Goal: Task Accomplishment & Management: Use online tool/utility

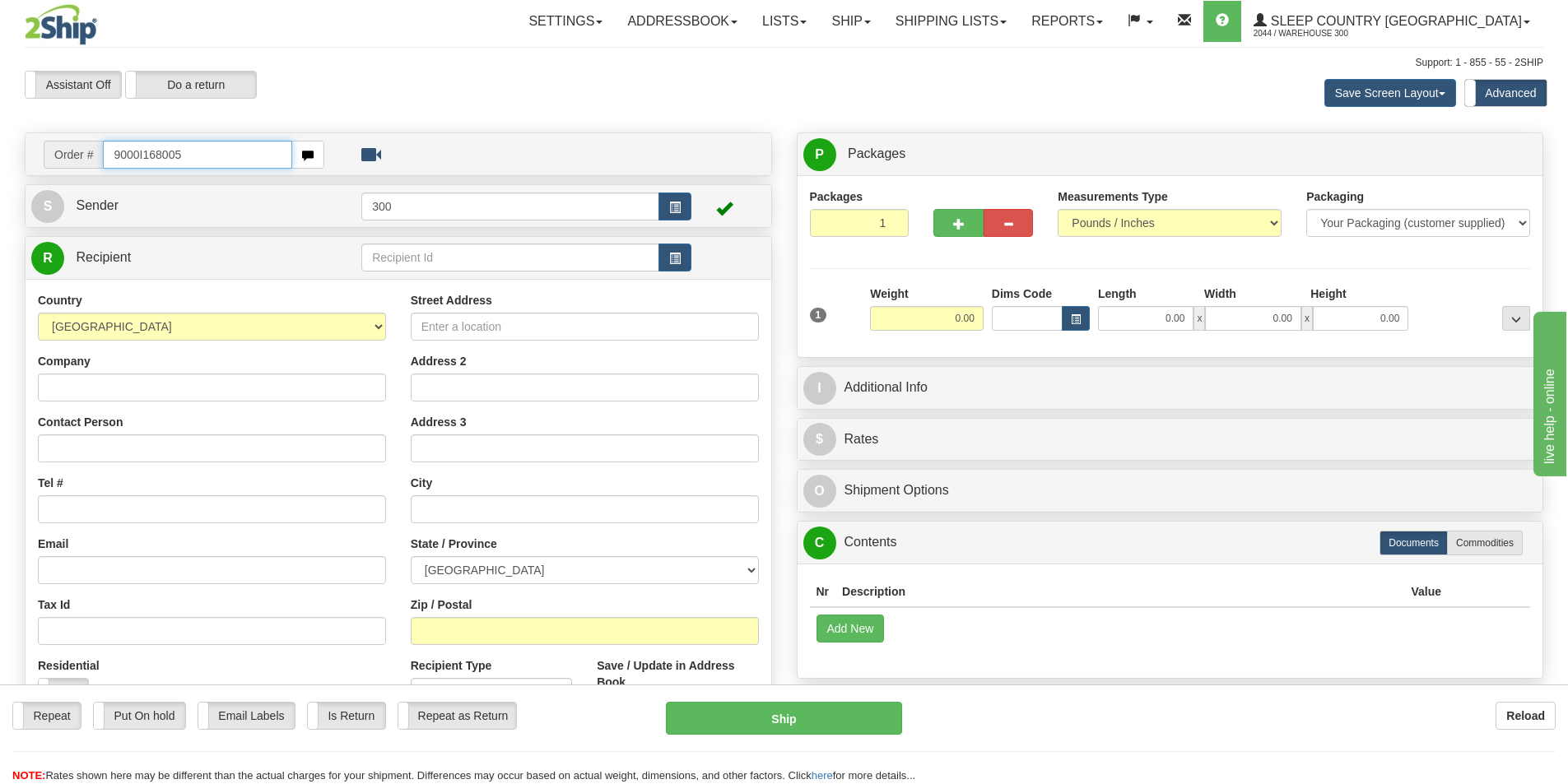
type input "9000I168005"
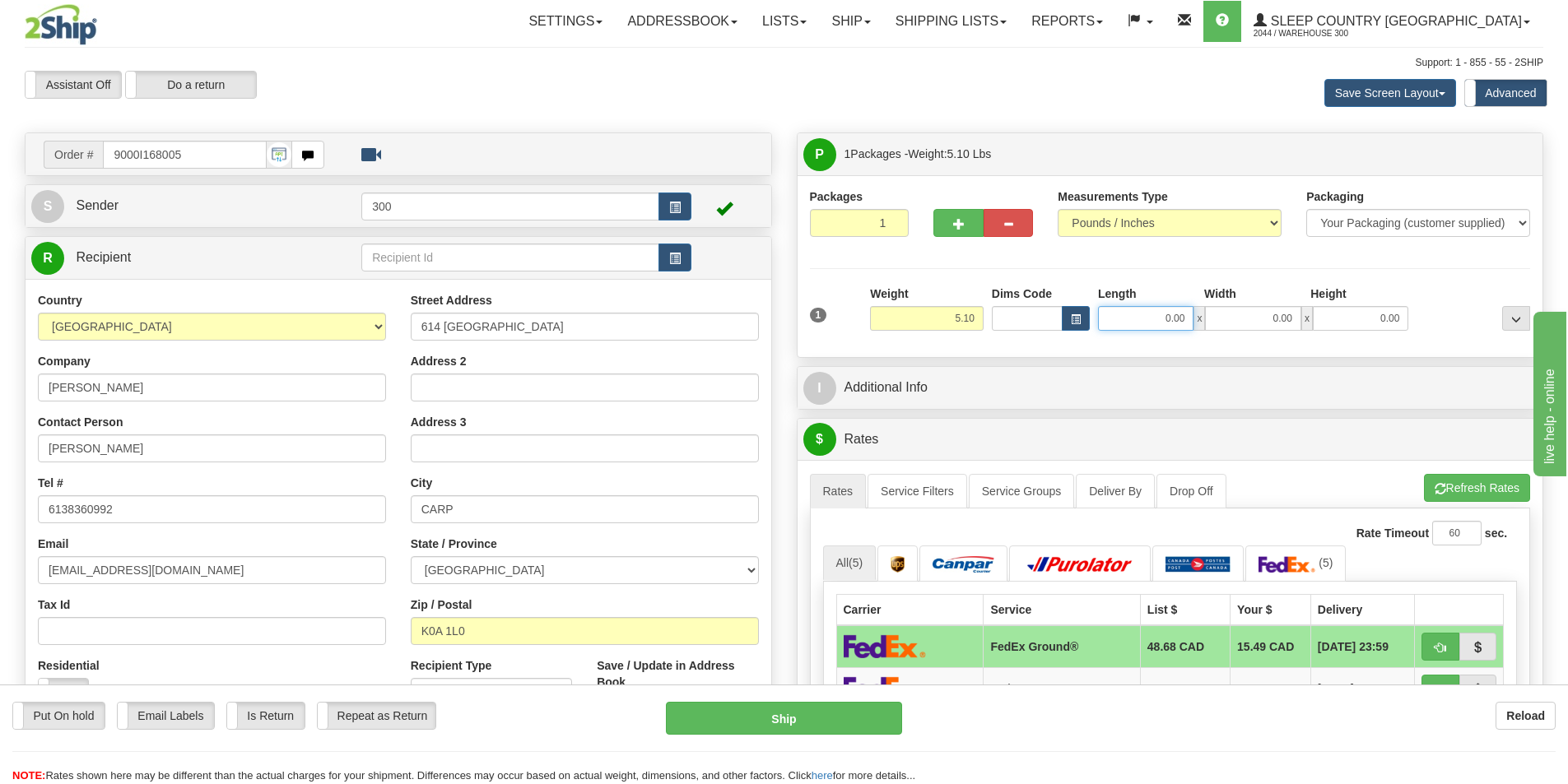
click at [1153, 325] on input "0.00" at bounding box center [1145, 318] width 95 height 25
type input "13.00"
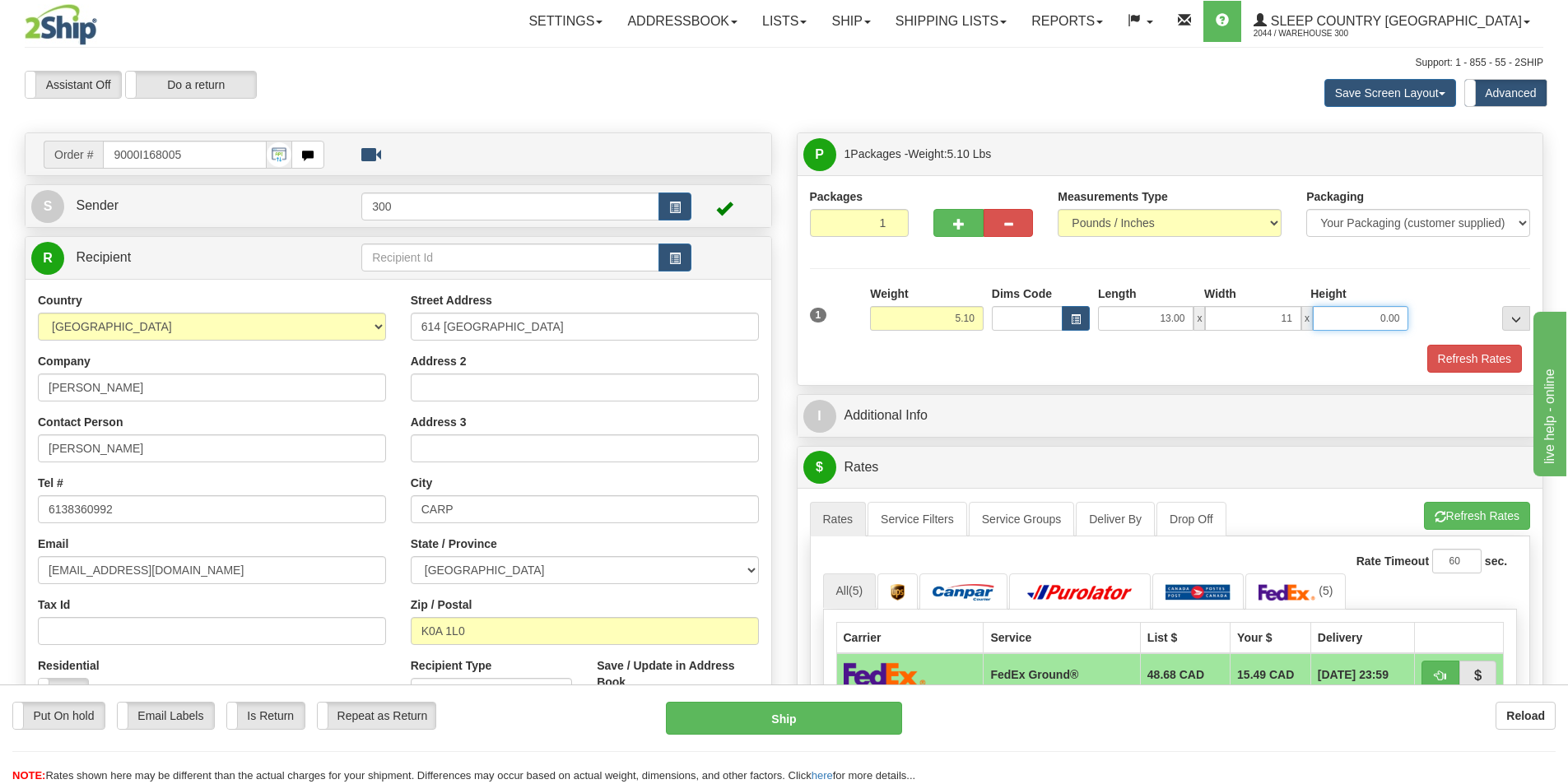
type input "11.00"
type input "3.00"
click at [1470, 350] on button "Refresh Rates" at bounding box center [1474, 358] width 95 height 28
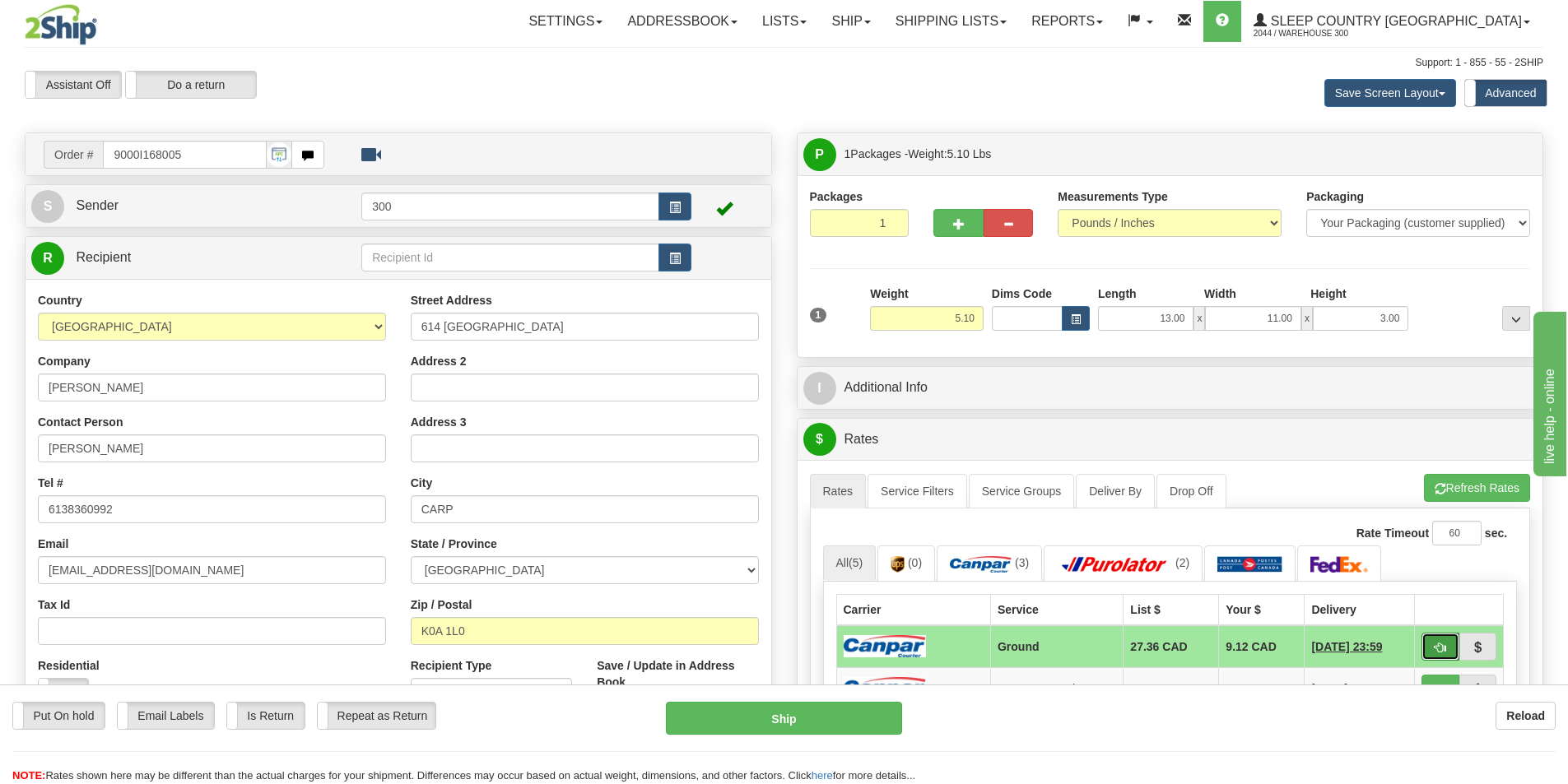
click at [1435, 635] on button "button" at bounding box center [1440, 646] width 37 height 28
type input "1"
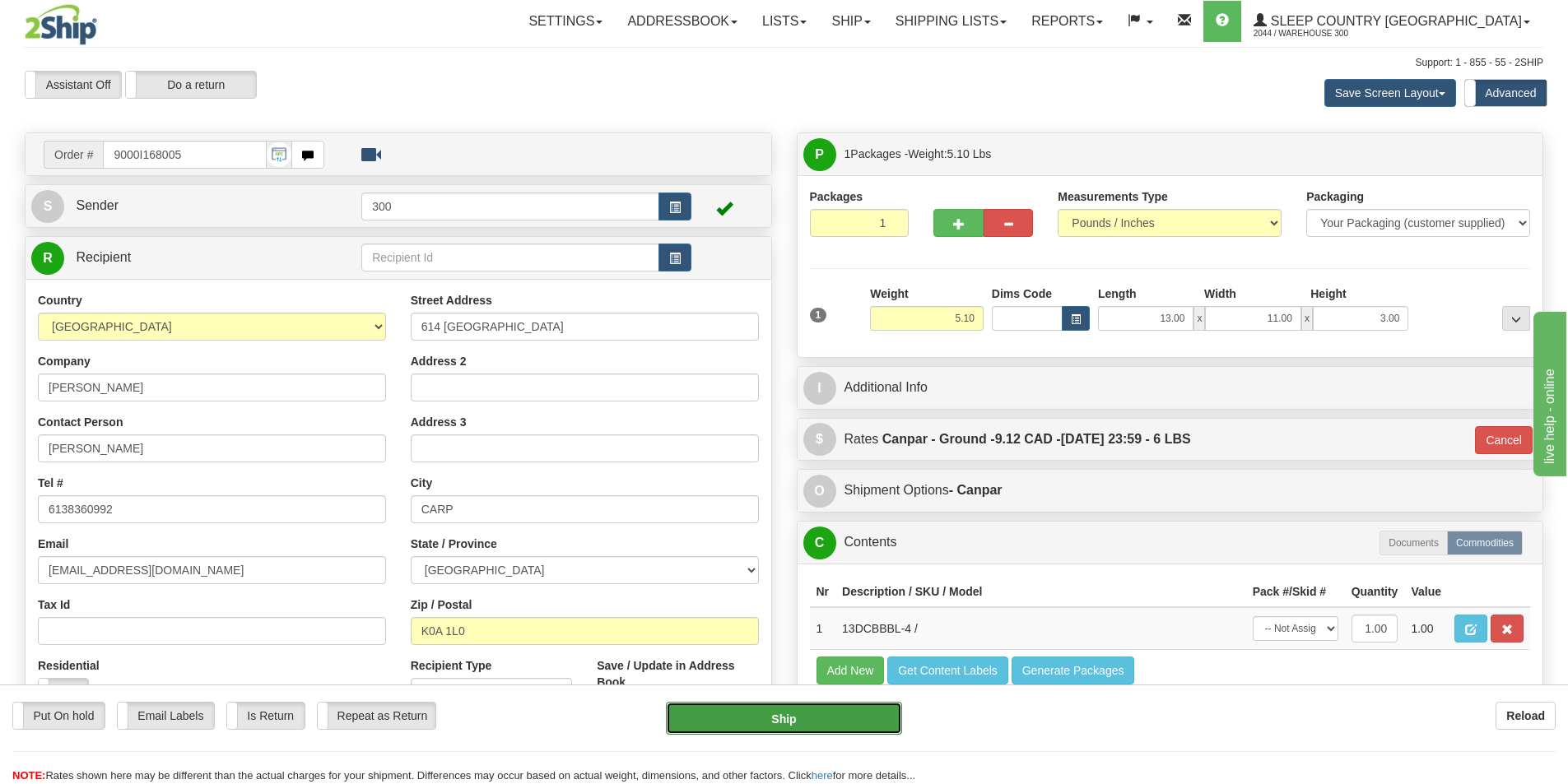
click at [892, 705] on button "Ship" at bounding box center [784, 718] width 236 height 33
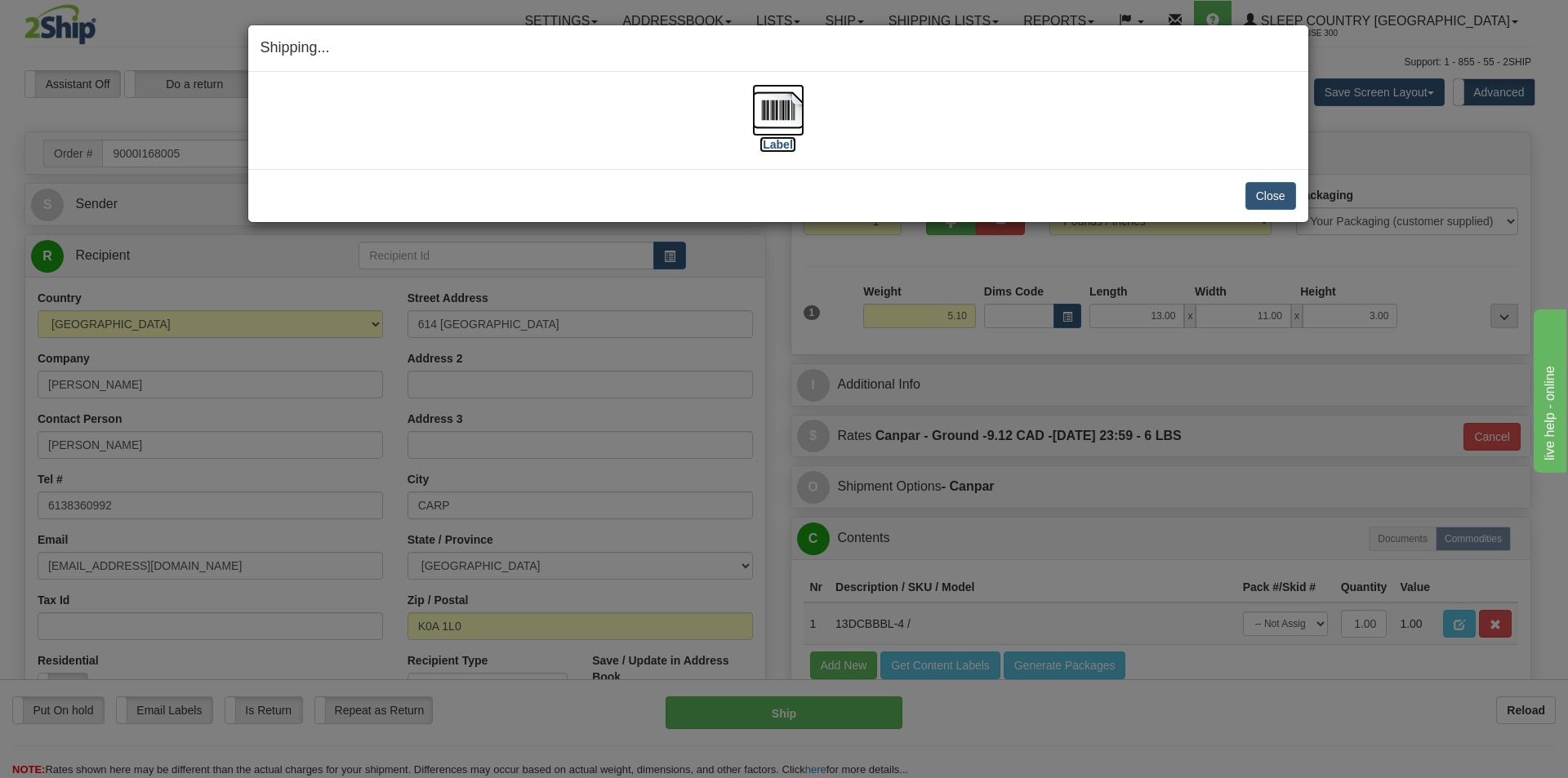
click at [777, 110] on img at bounding box center [778, 110] width 52 height 52
click at [1274, 197] on button "Close" at bounding box center [1271, 196] width 50 height 27
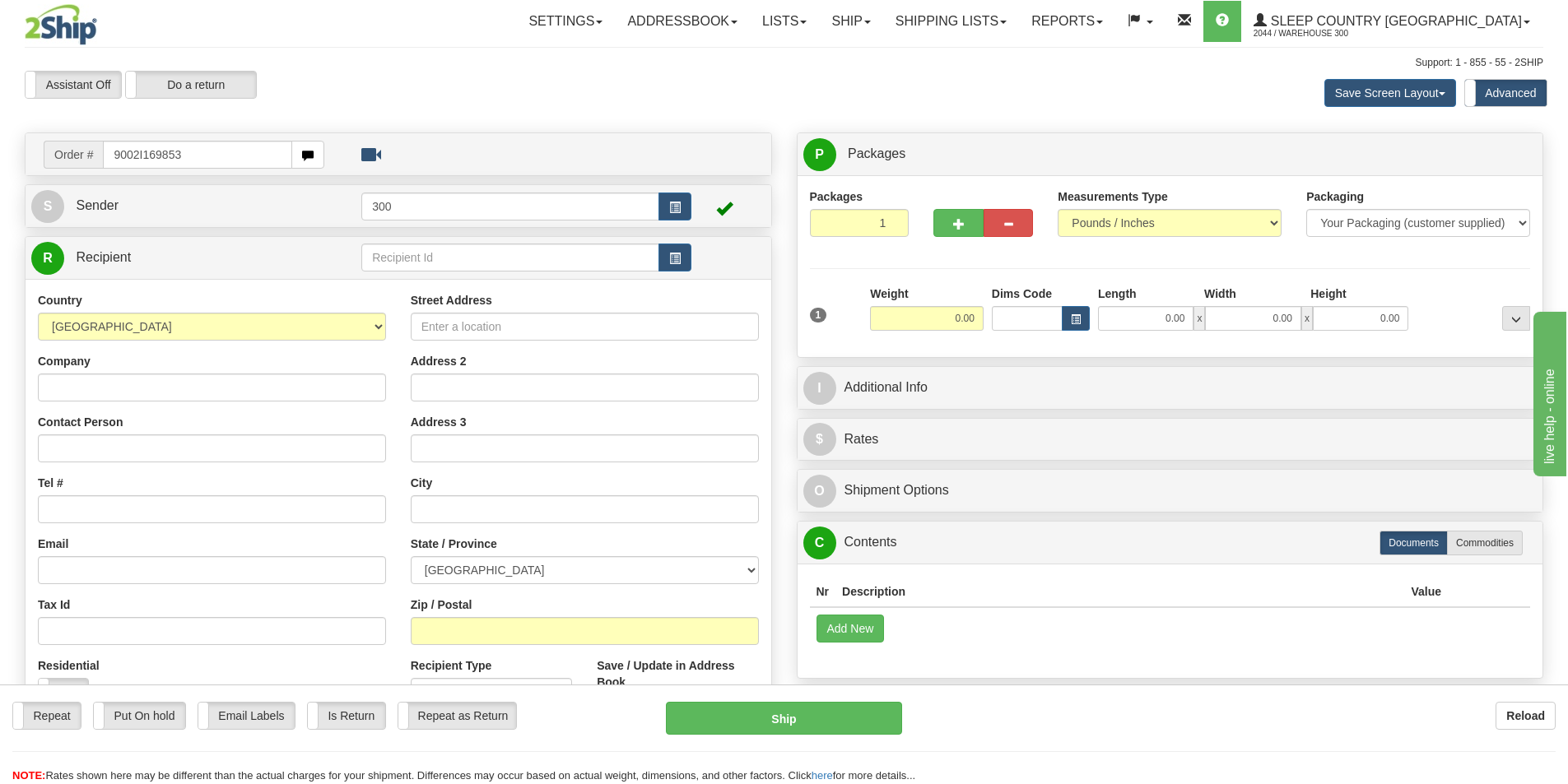
type input "9002I169853"
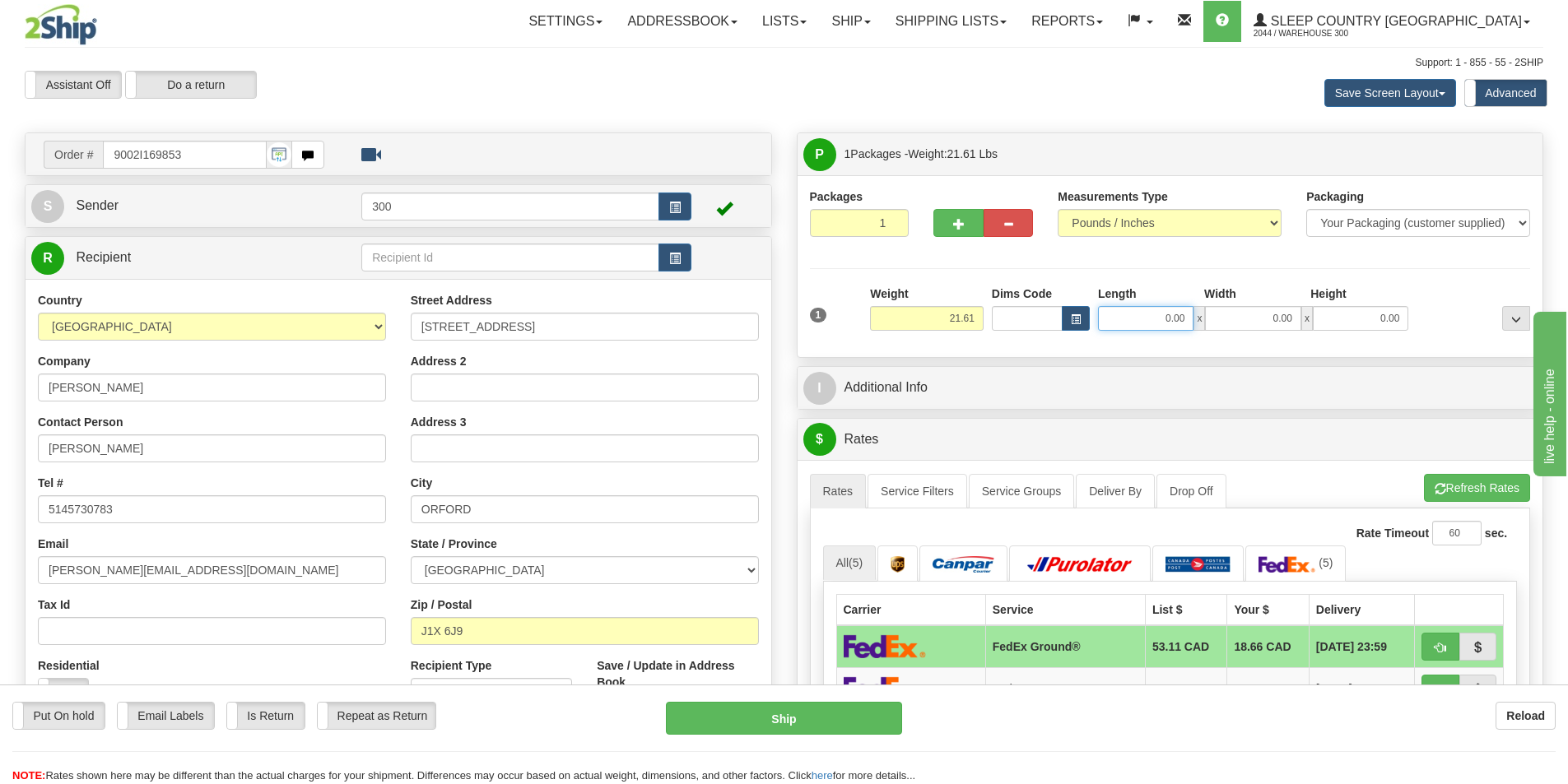
click at [1174, 309] on input "0.00" at bounding box center [1145, 318] width 95 height 25
type input "11.00"
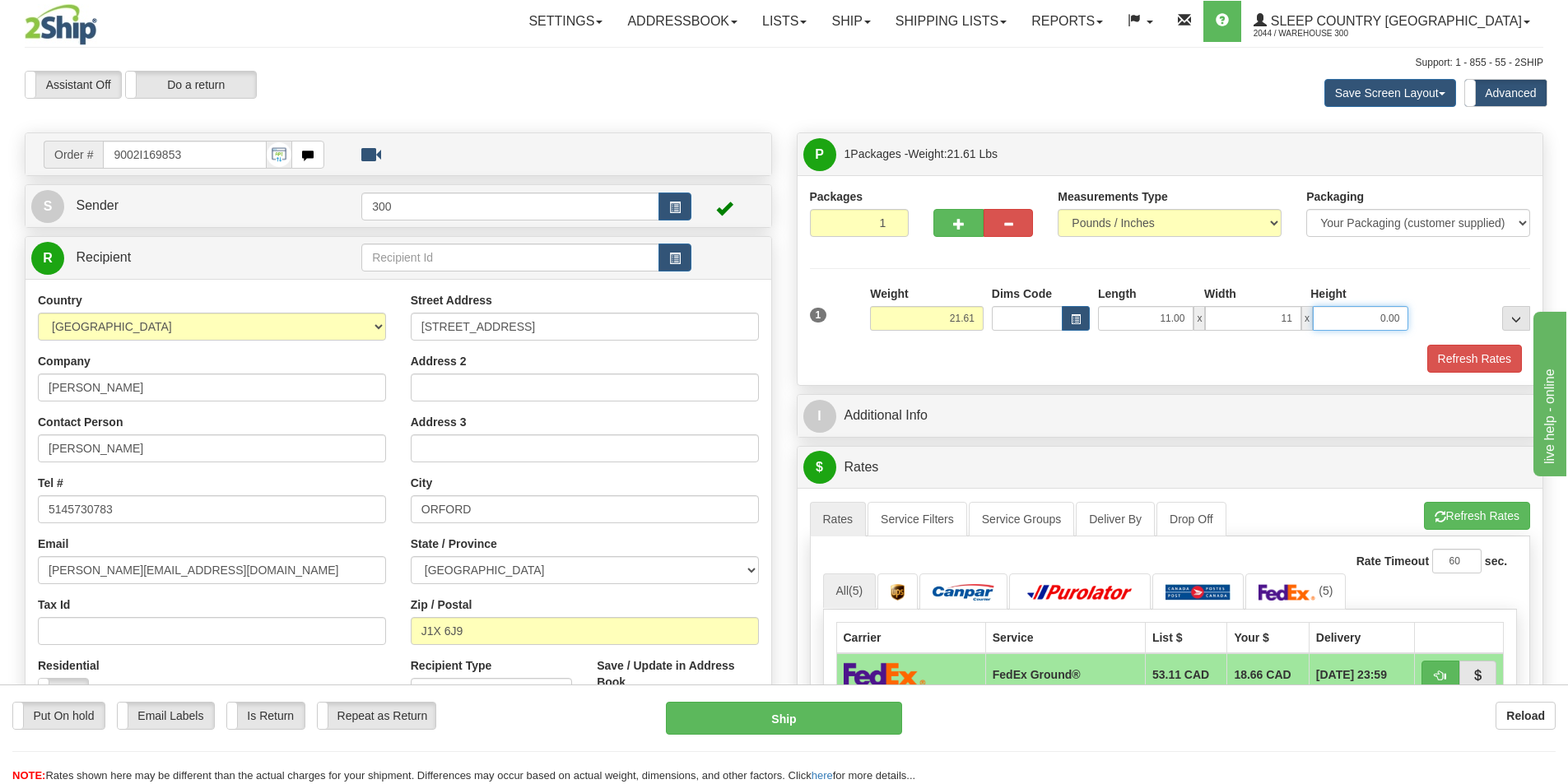
type input "11.00"
type input "23.00"
click at [1432, 352] on button "Refresh Rates" at bounding box center [1474, 358] width 95 height 28
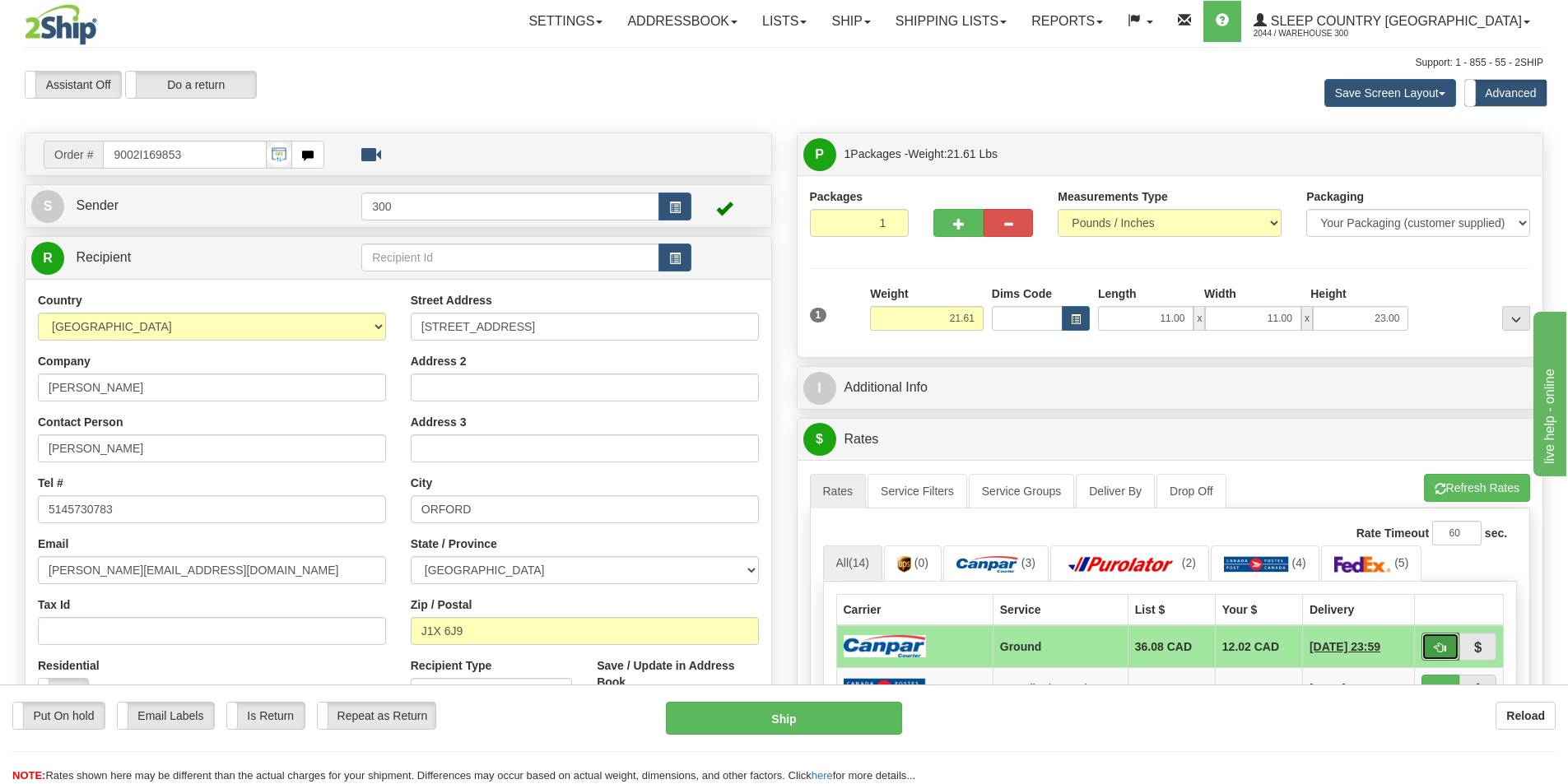
click at [1438, 637] on button "button" at bounding box center [1440, 646] width 37 height 28
type input "1"
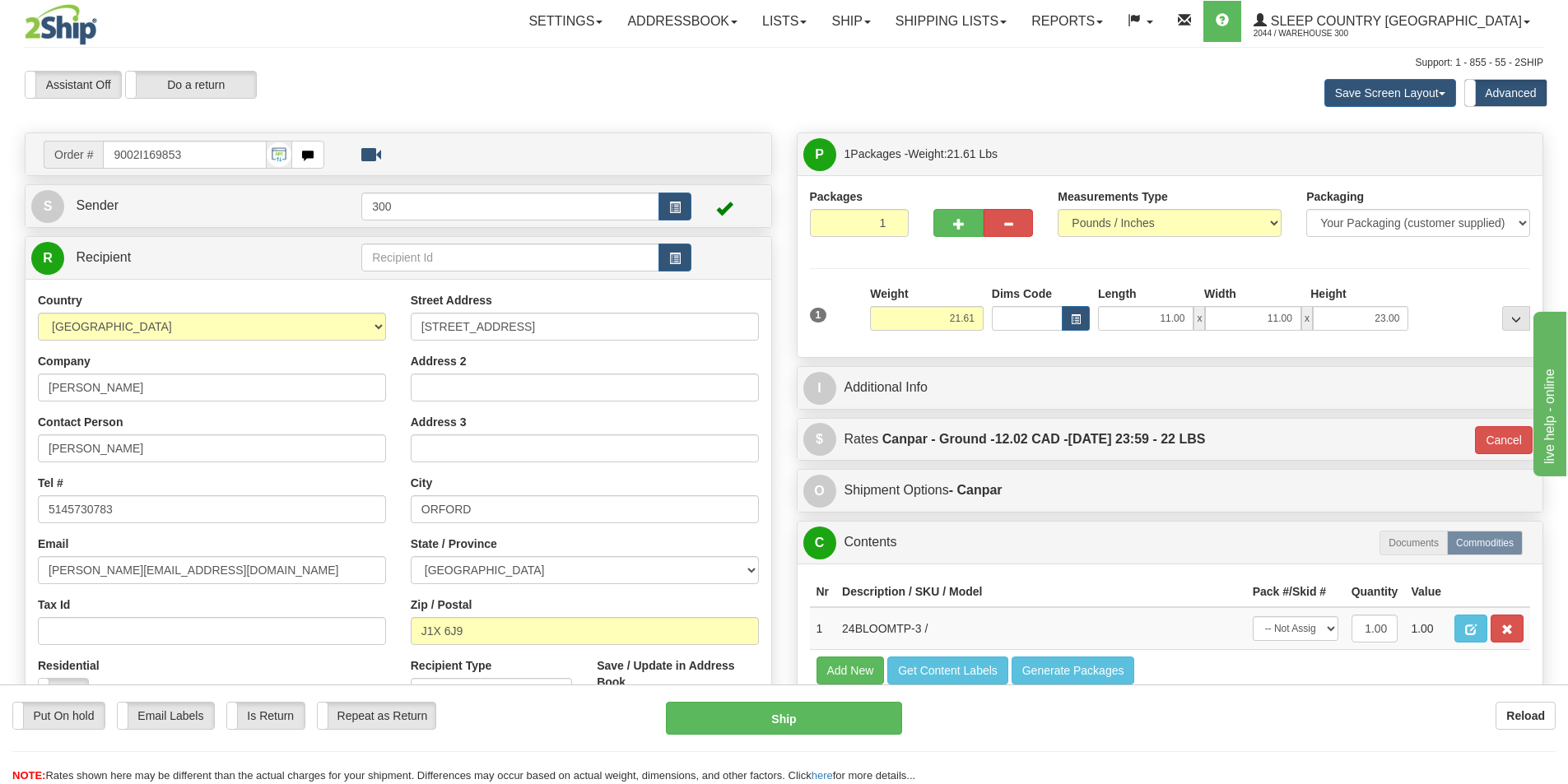
click at [973, 524] on div "C Contents Documents Commodities" at bounding box center [1171, 542] width 746 height 42
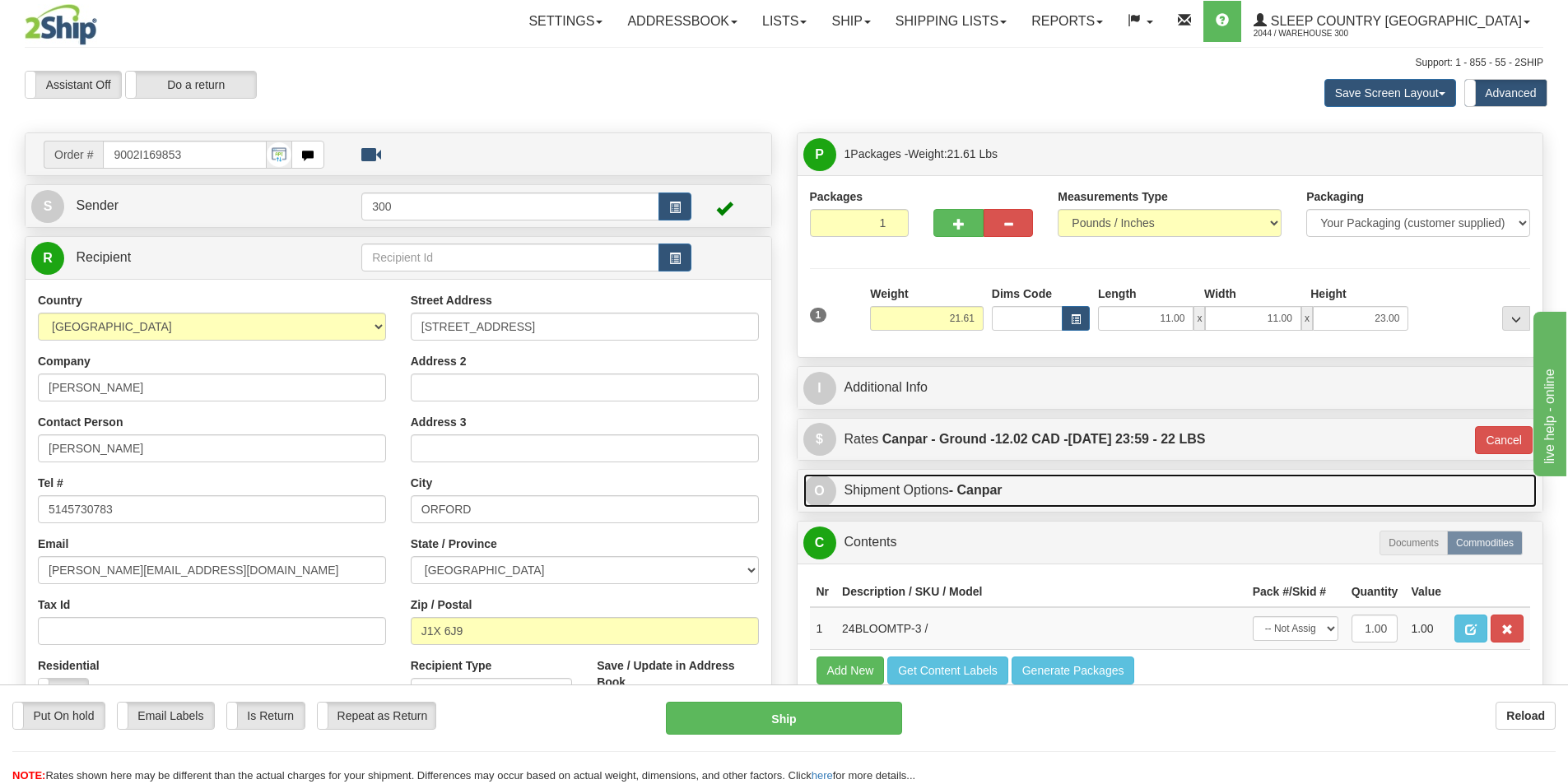
click at [977, 503] on link "O Shipment Options - Canpar" at bounding box center [1170, 491] width 734 height 34
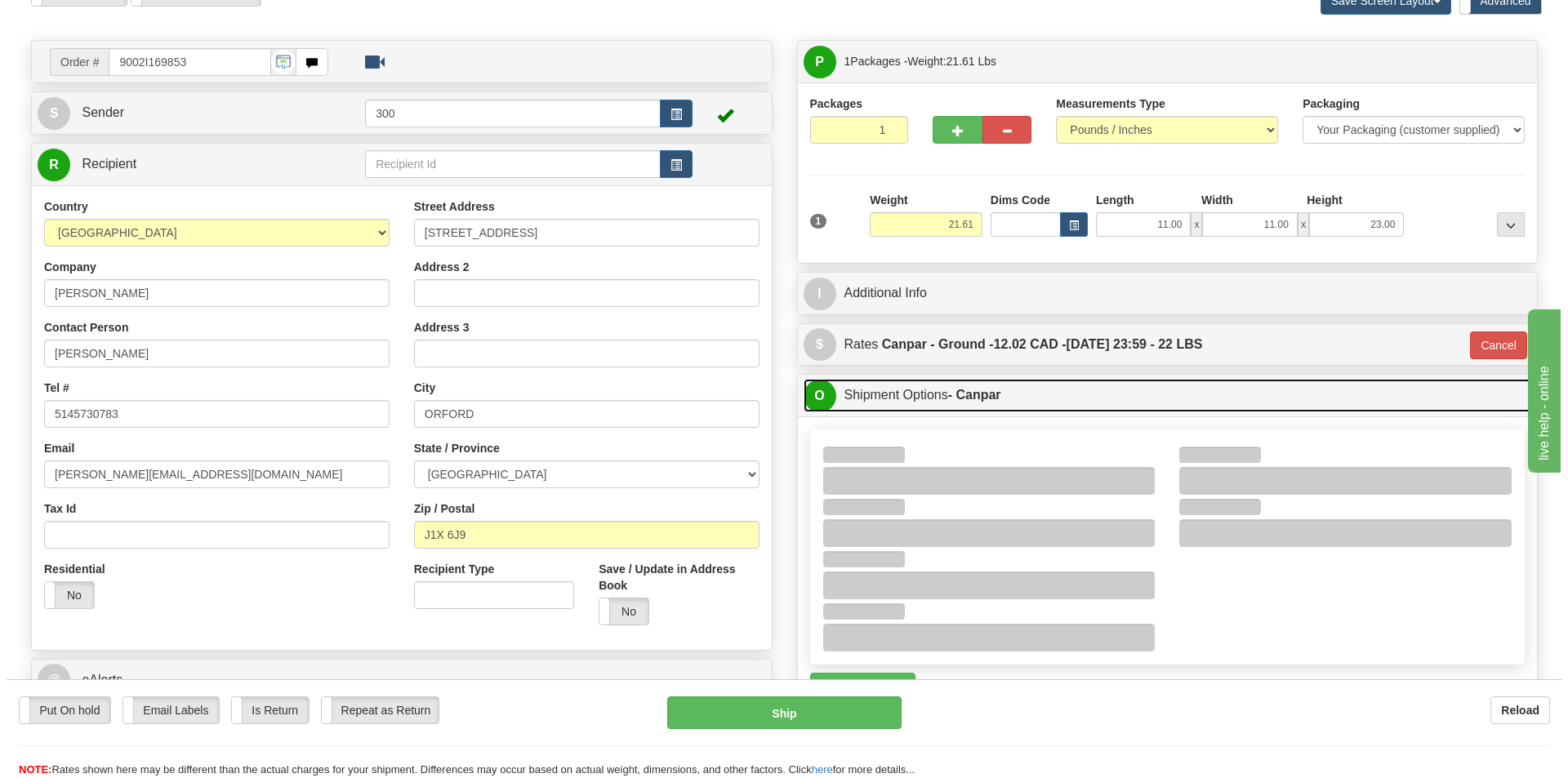
scroll to position [163, 0]
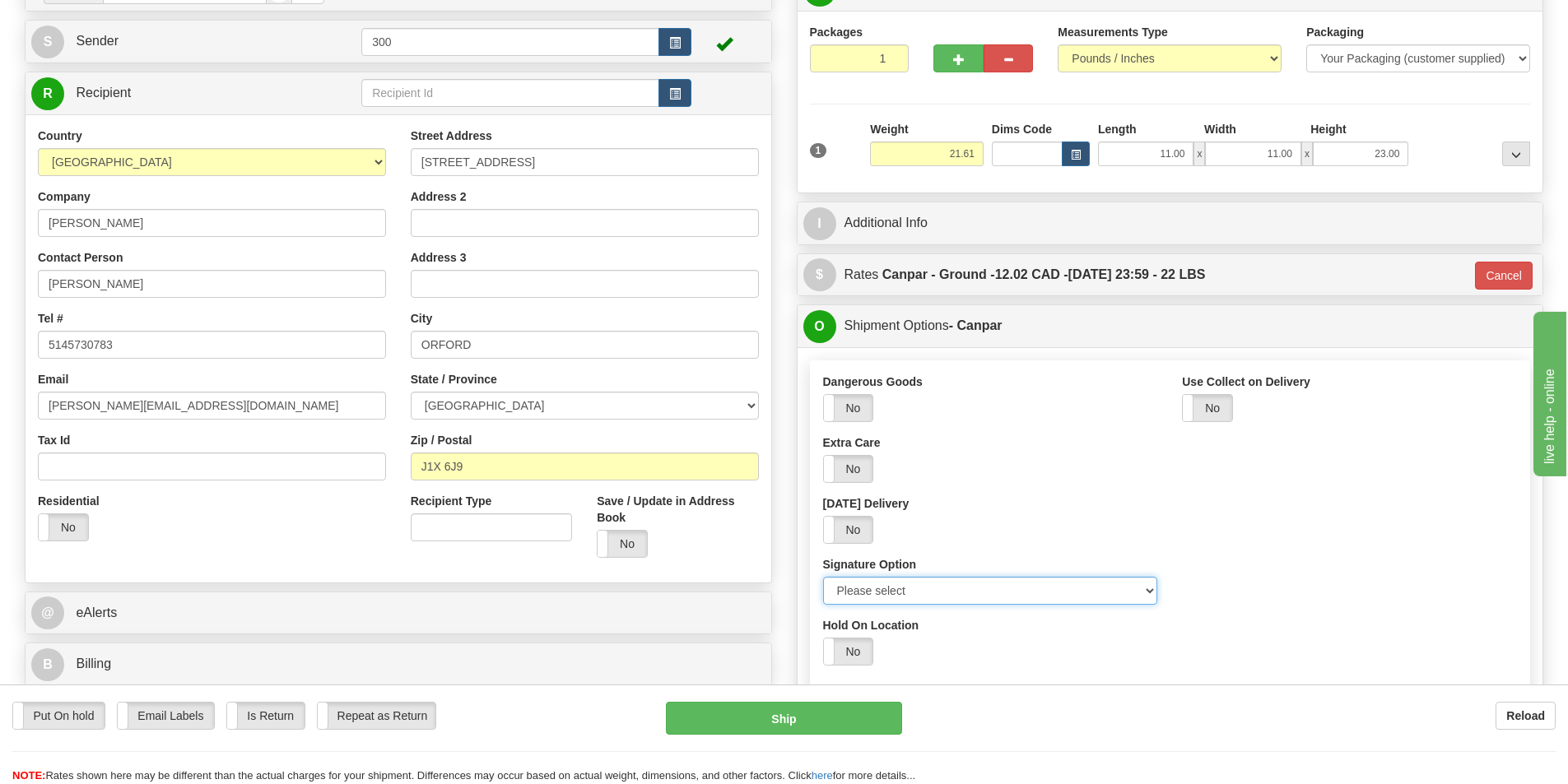
click at [960, 598] on select "Please select No Signature Required Signature Required Adult Signature" at bounding box center [990, 590] width 335 height 28
select select "2"
click at [823, 577] on select "Please select No Signature Required Signature Required Adult Signature" at bounding box center [990, 590] width 335 height 28
click at [887, 708] on button "Ship" at bounding box center [784, 718] width 236 height 33
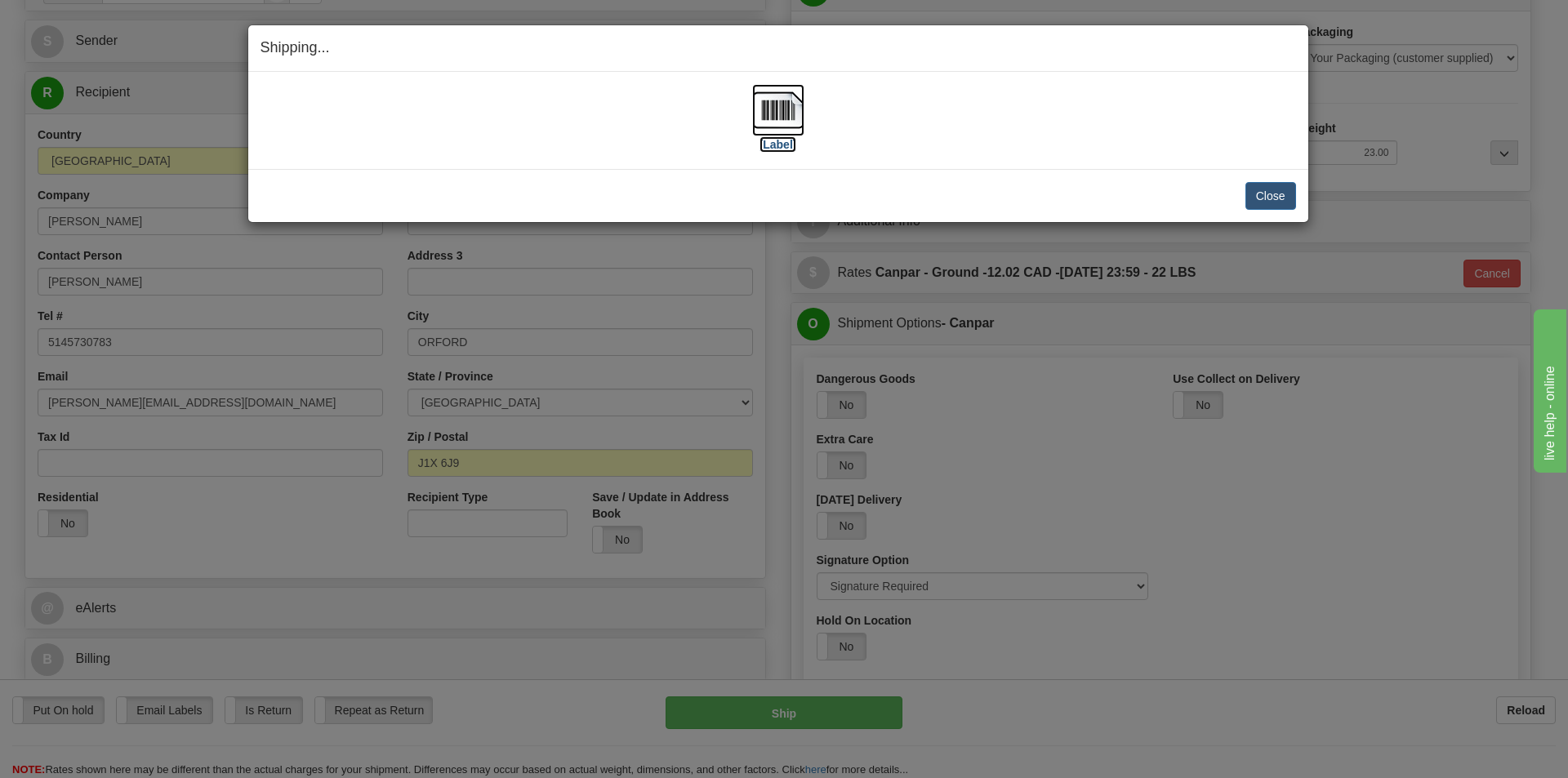
click at [786, 130] on img at bounding box center [778, 110] width 52 height 52
click at [1284, 201] on button "Close" at bounding box center [1271, 196] width 50 height 27
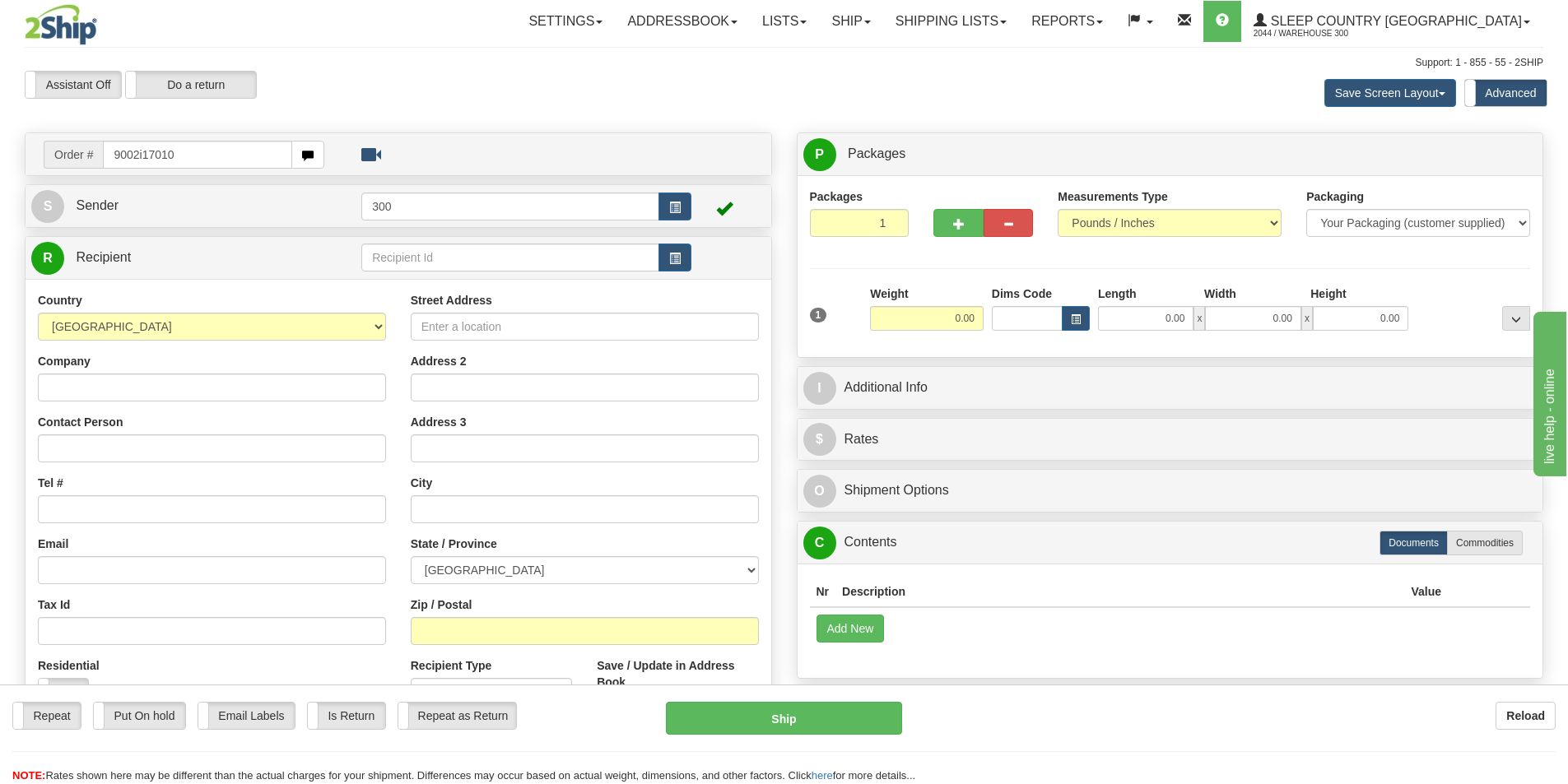
type input "9002i170107"
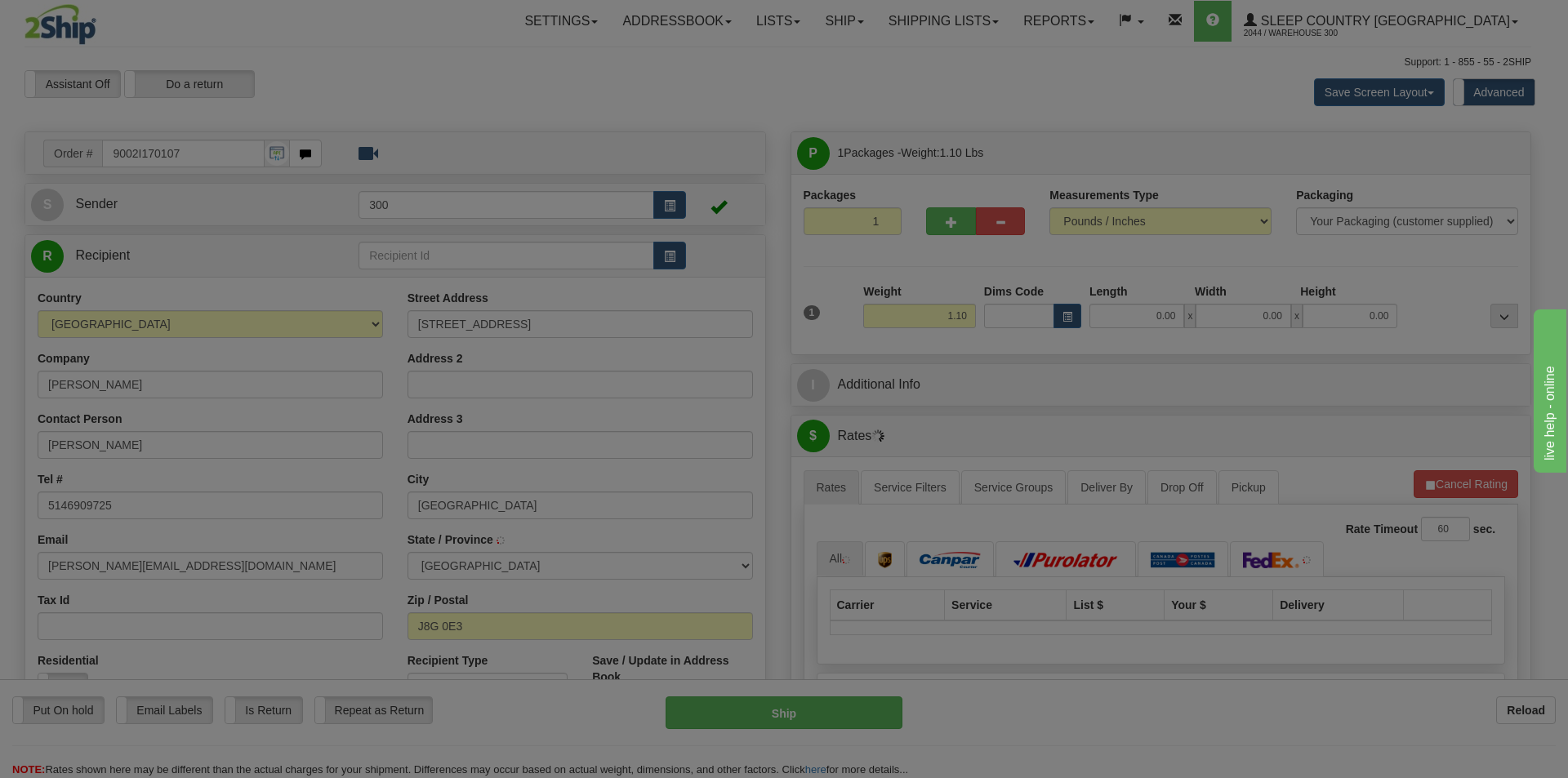
type input "[GEOGRAPHIC_DATA]-[GEOGRAPHIC_DATA]"
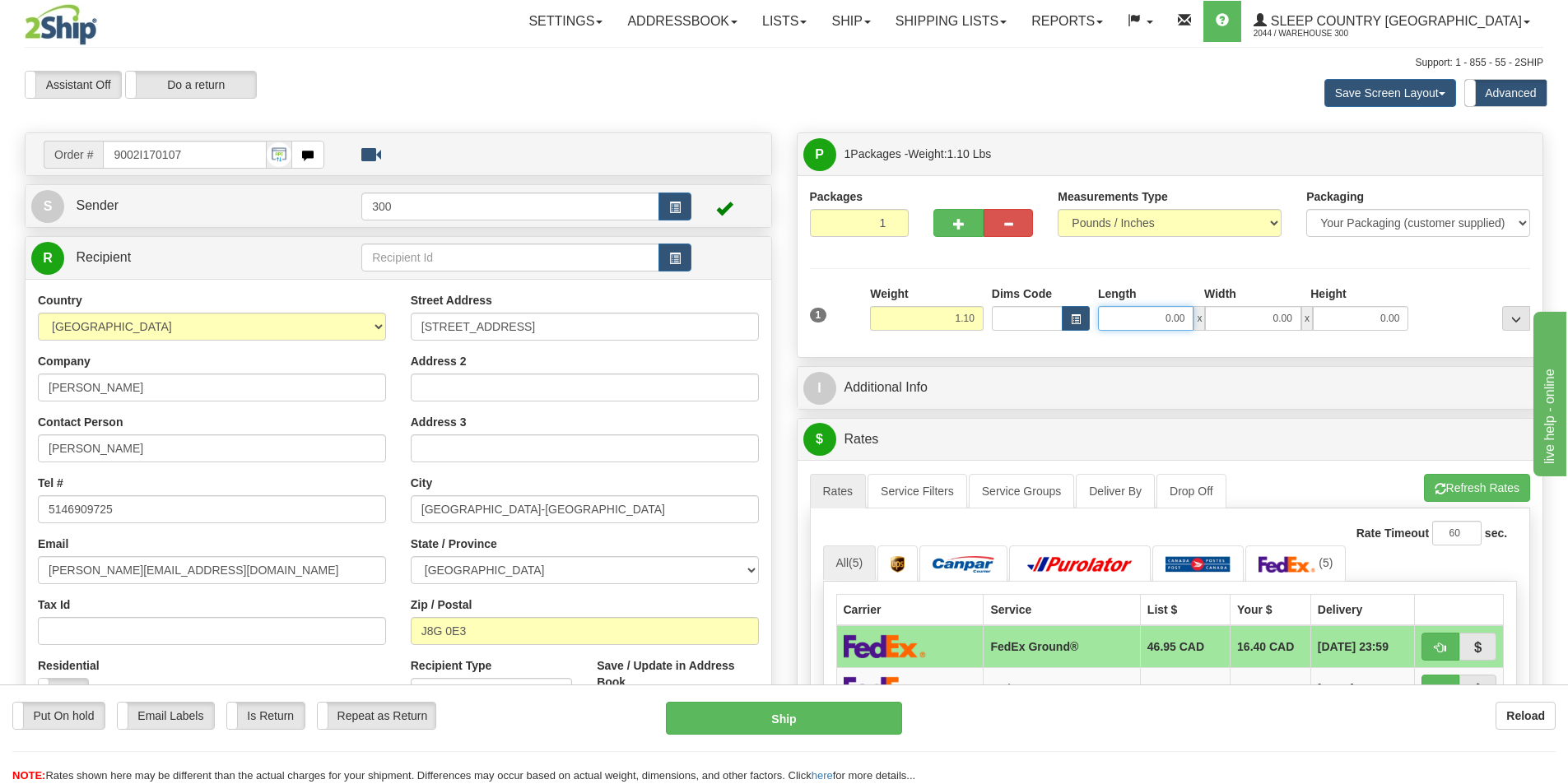
click at [1135, 318] on input "0.00" at bounding box center [1145, 318] width 95 height 25
type input "9.00"
type input "7.00"
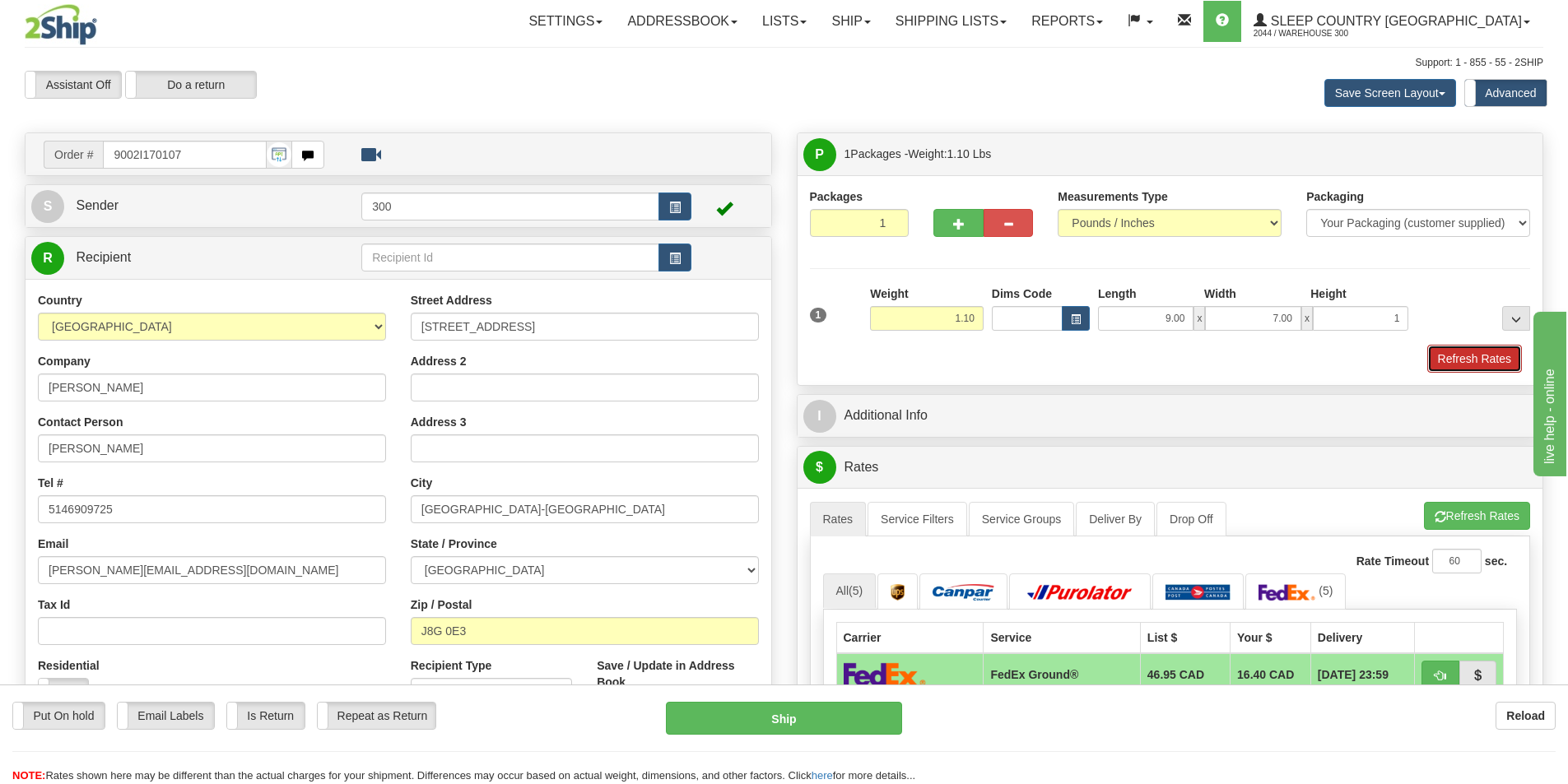
type input "1.00"
click at [1478, 353] on button "Refresh Rates" at bounding box center [1474, 358] width 95 height 28
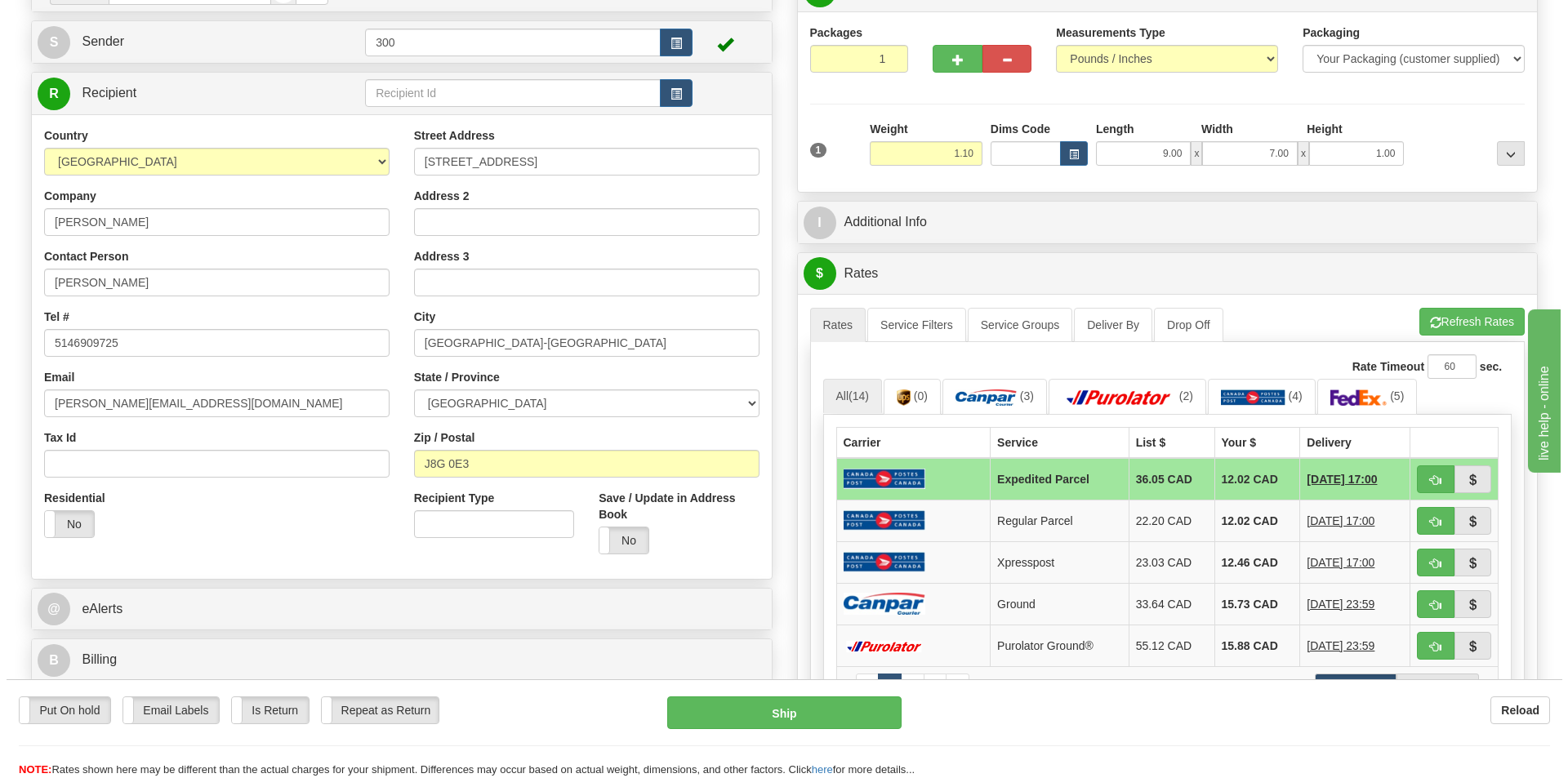
scroll to position [163, 0]
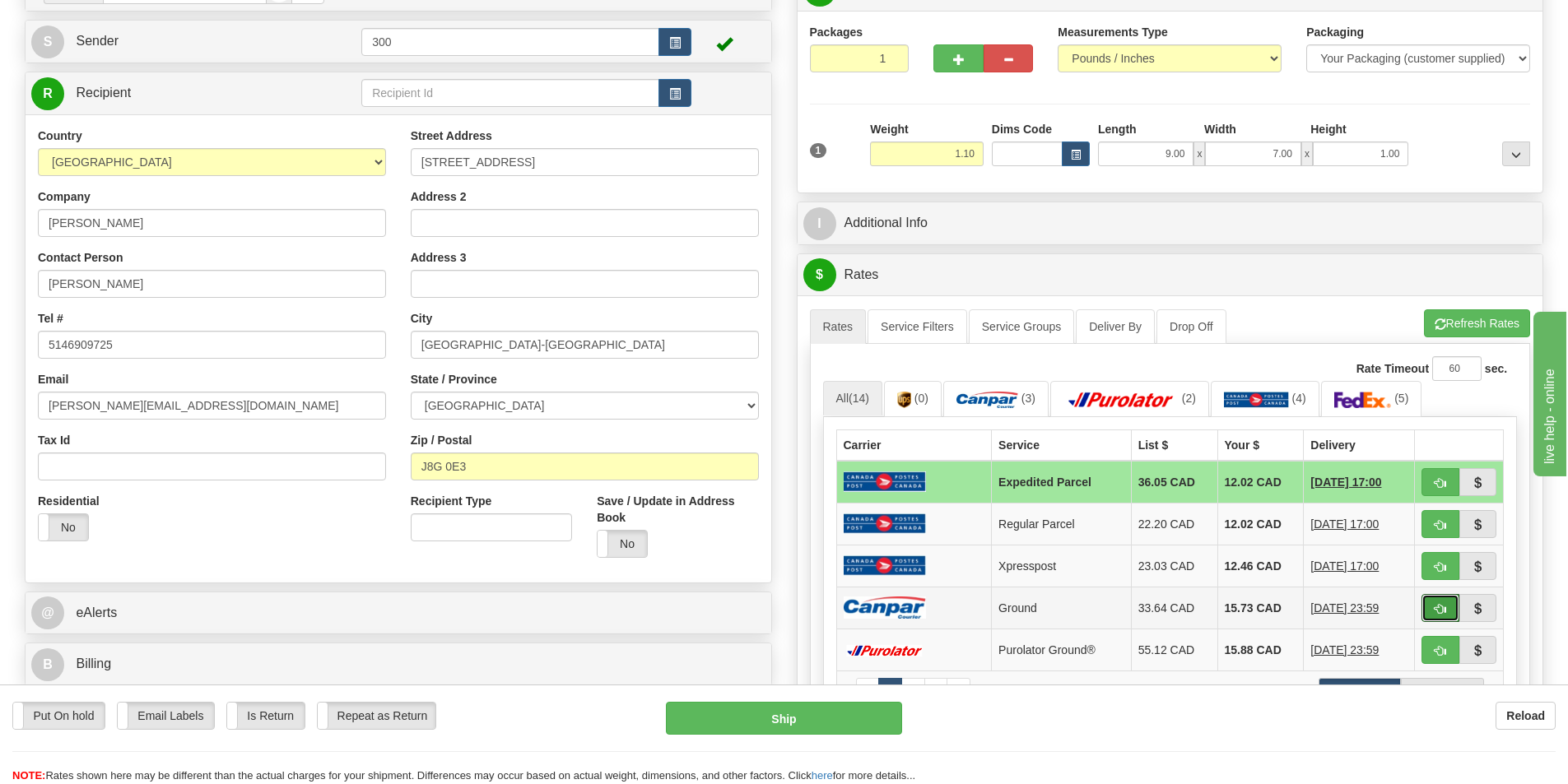
click at [1442, 611] on span "button" at bounding box center [1440, 609] width 12 height 11
type input "1"
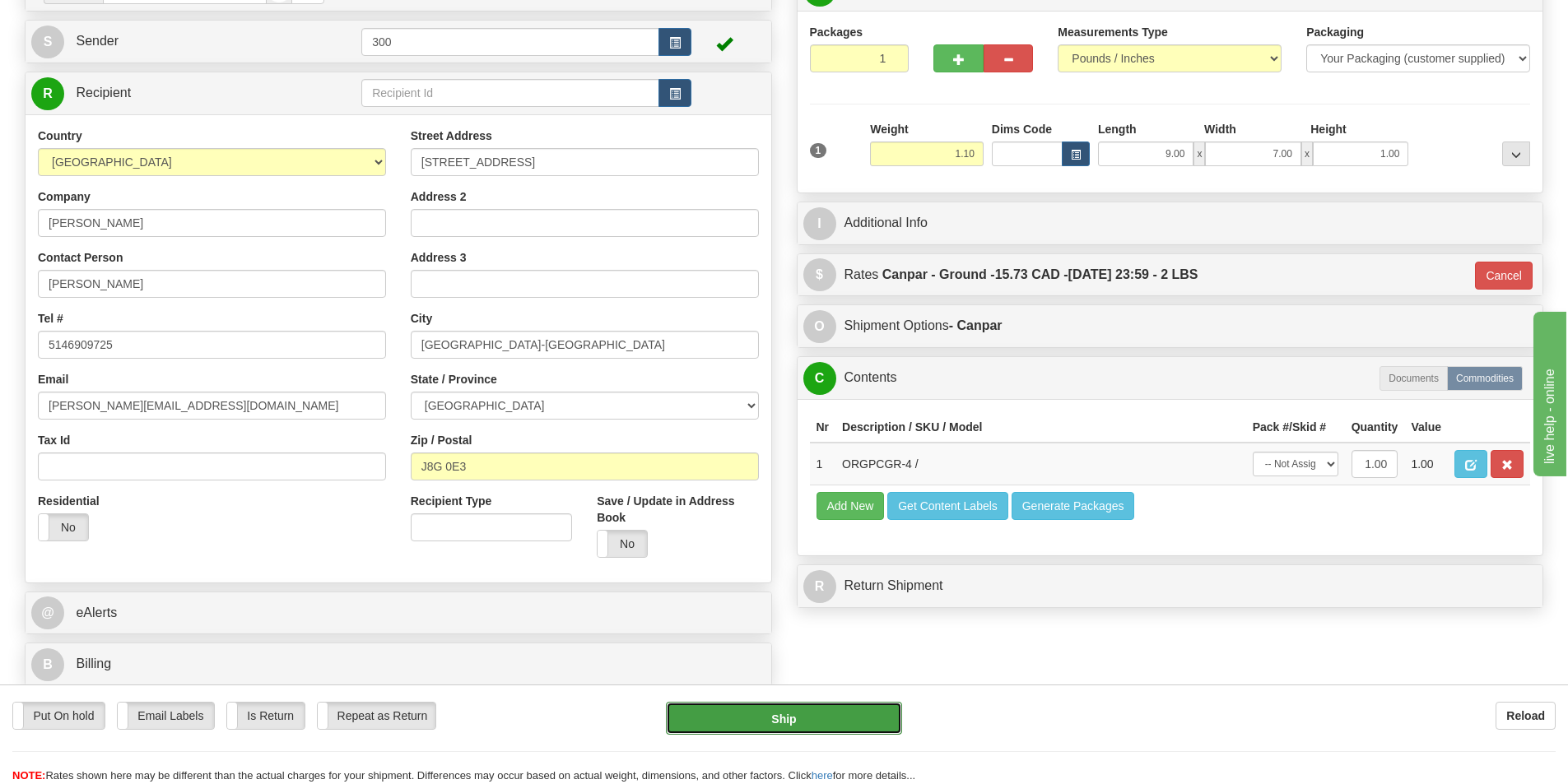
click at [842, 722] on button "Ship" at bounding box center [784, 718] width 236 height 33
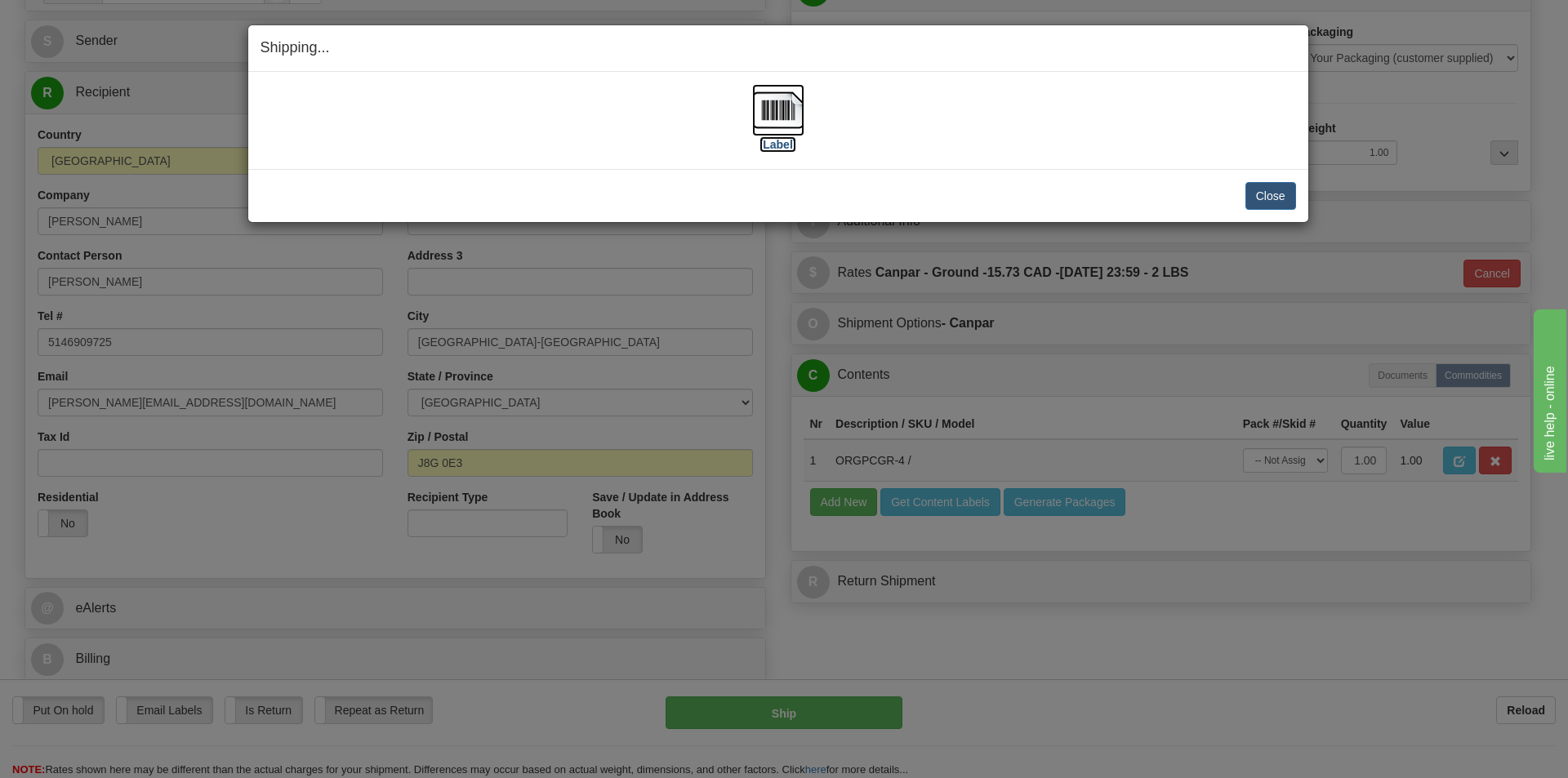
click at [773, 104] on img at bounding box center [778, 110] width 52 height 52
click at [1278, 200] on button "Close" at bounding box center [1271, 196] width 50 height 27
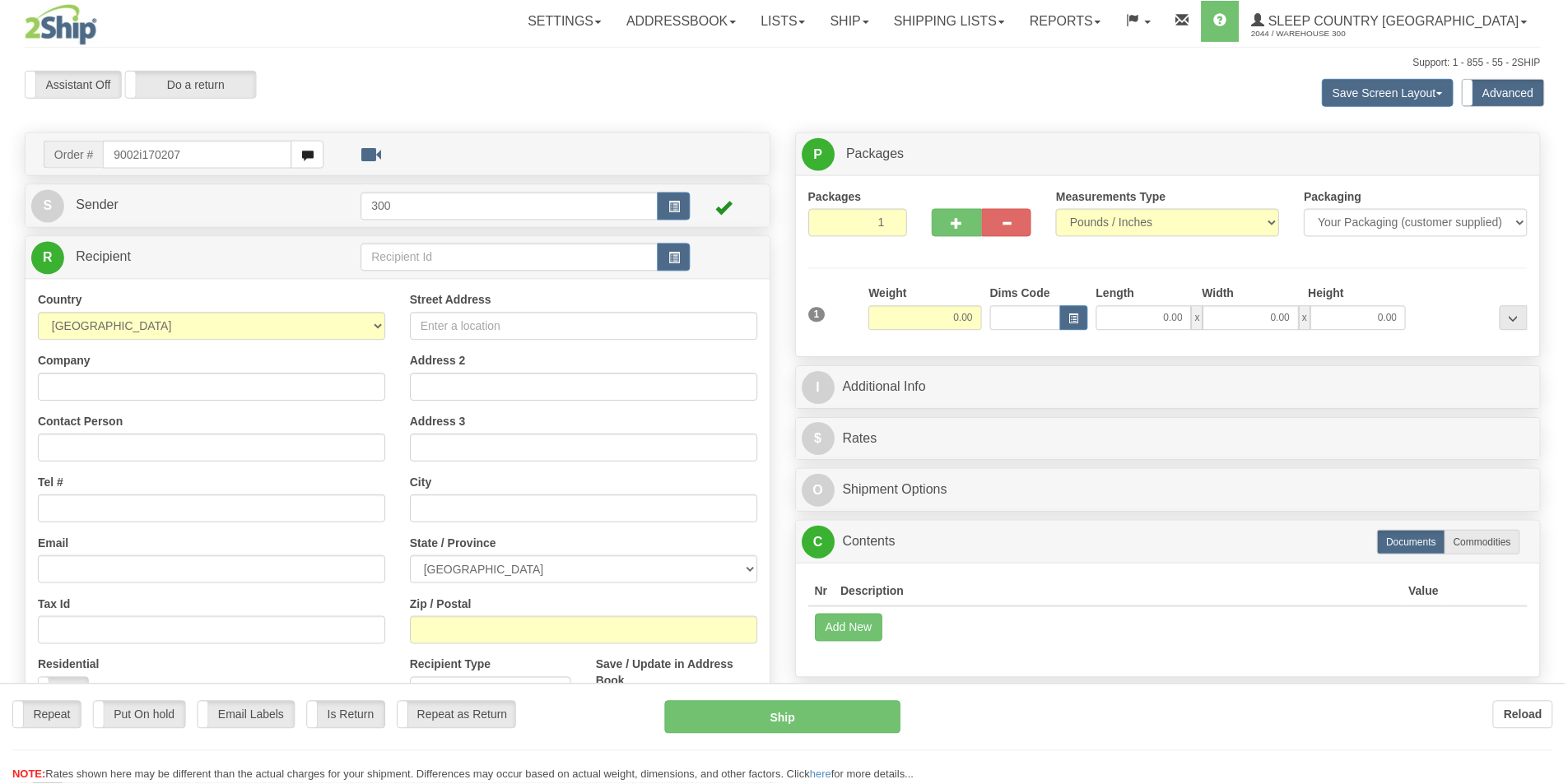
type input "9002i170207"
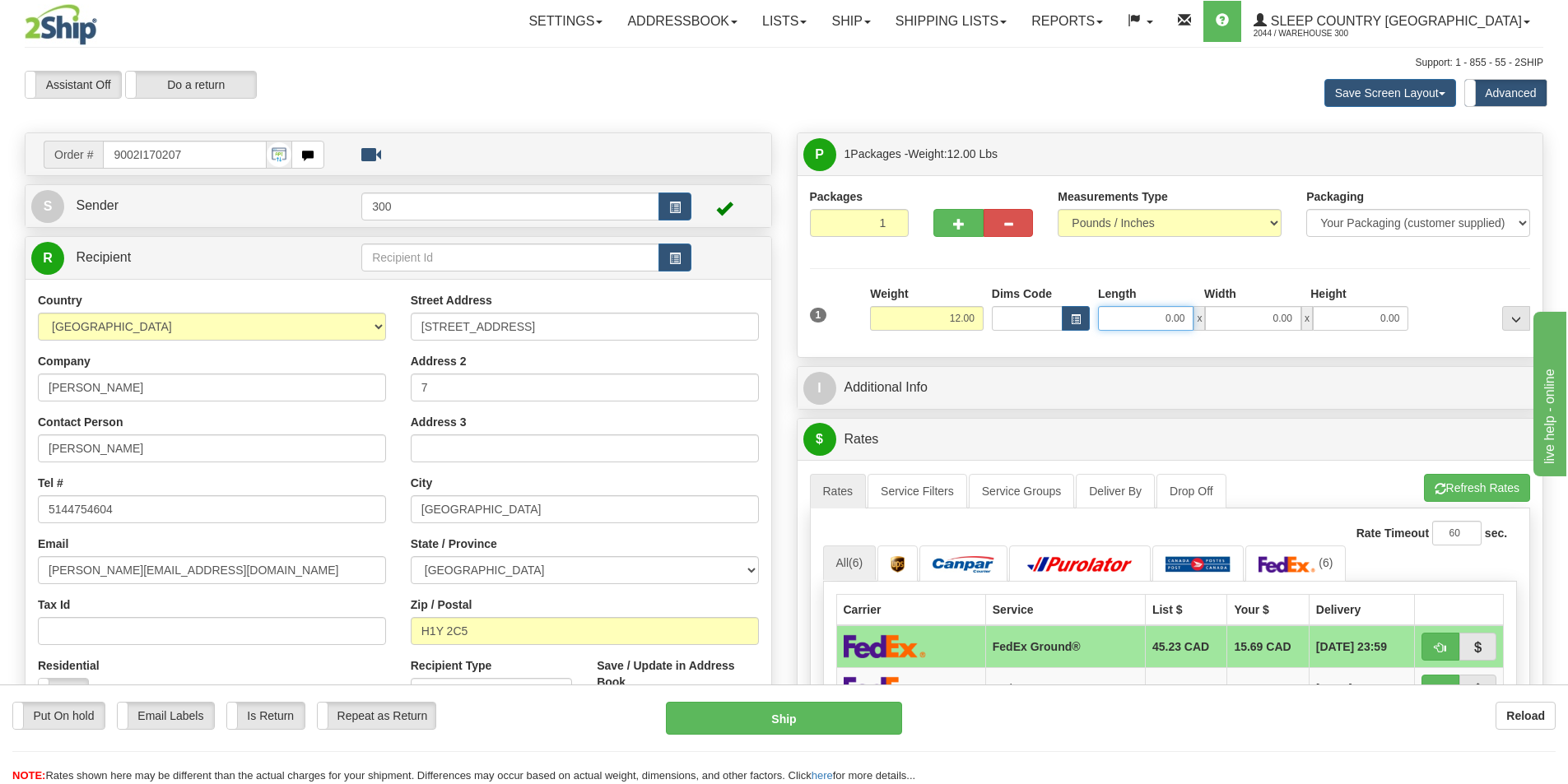
click at [1167, 315] on input "0.00" at bounding box center [1145, 318] width 95 height 25
type input "24.00"
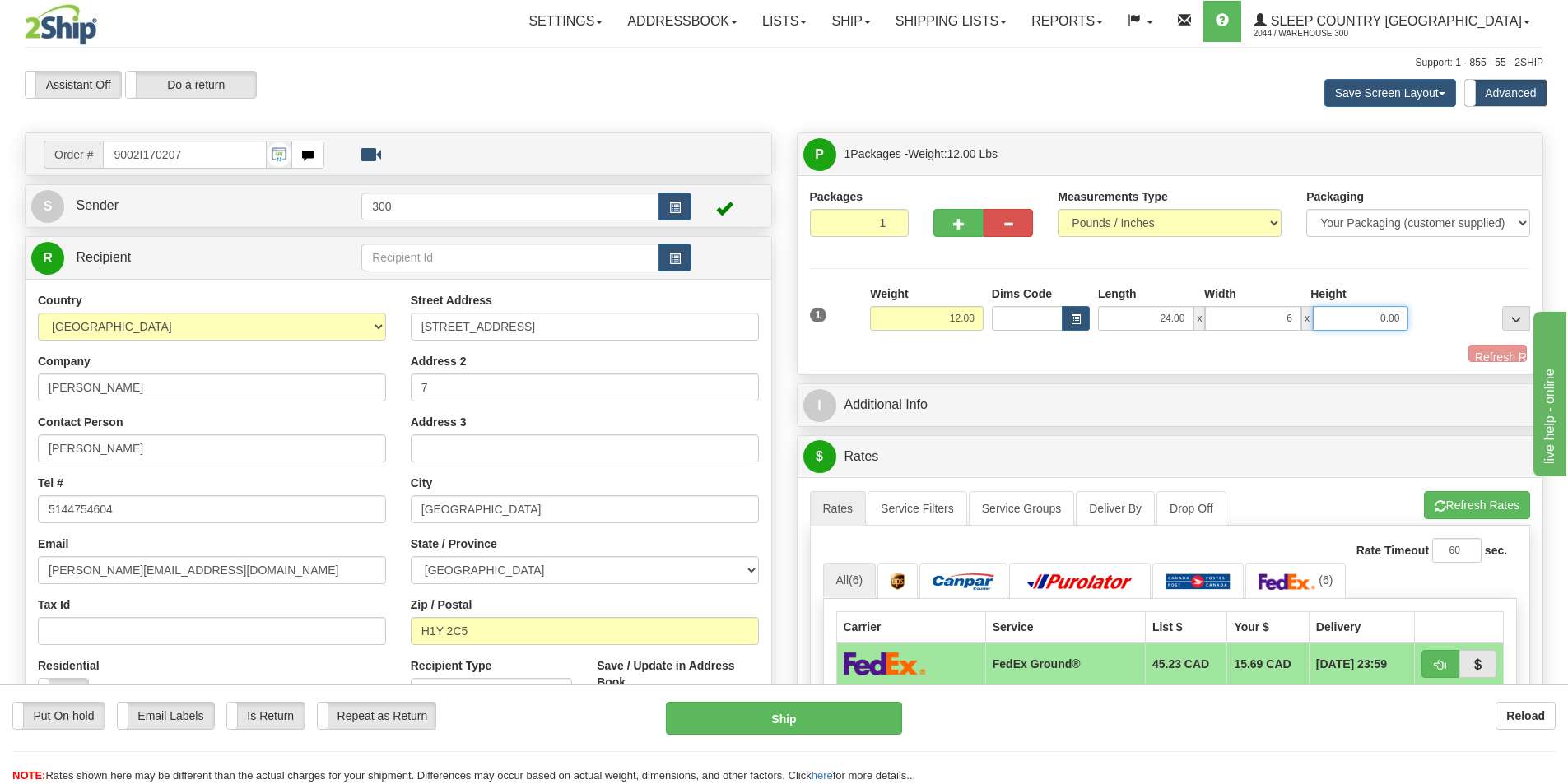
type input "6.00"
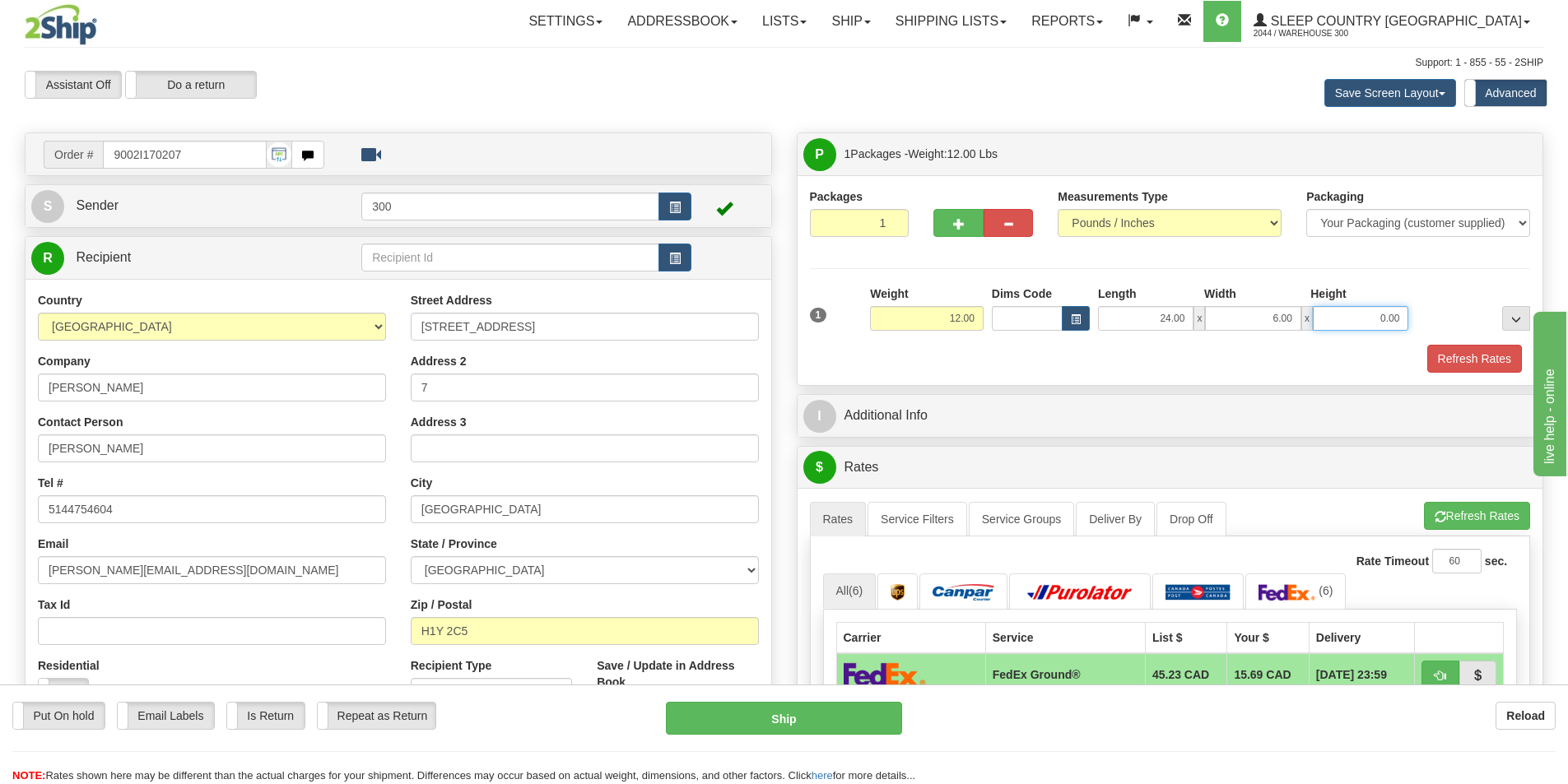
click at [1368, 326] on input "0.00" at bounding box center [1360, 318] width 95 height 25
type input "16.00"
click at [1445, 344] on button "Refresh Rates" at bounding box center [1474, 358] width 95 height 28
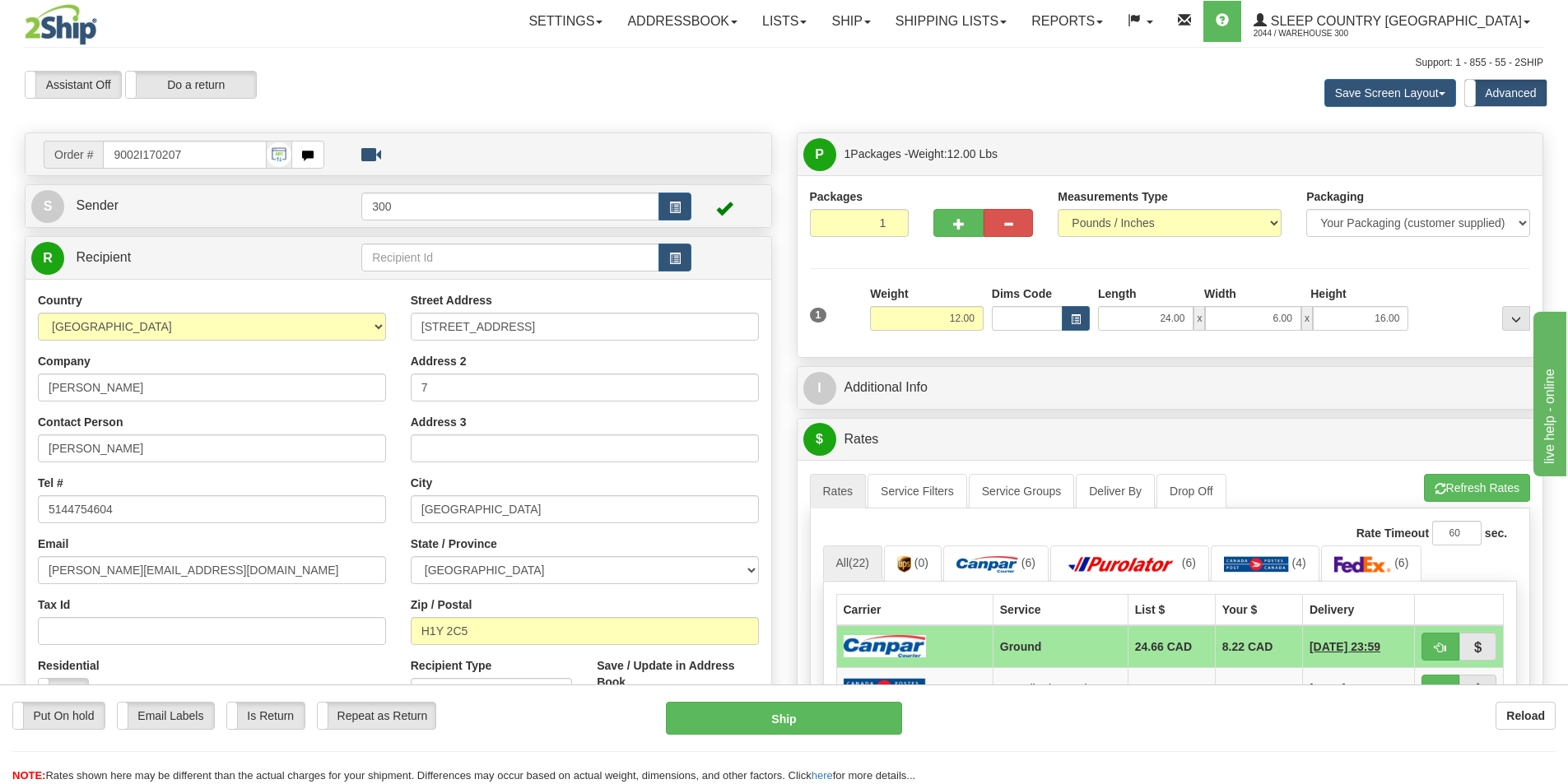
scroll to position [82, 0]
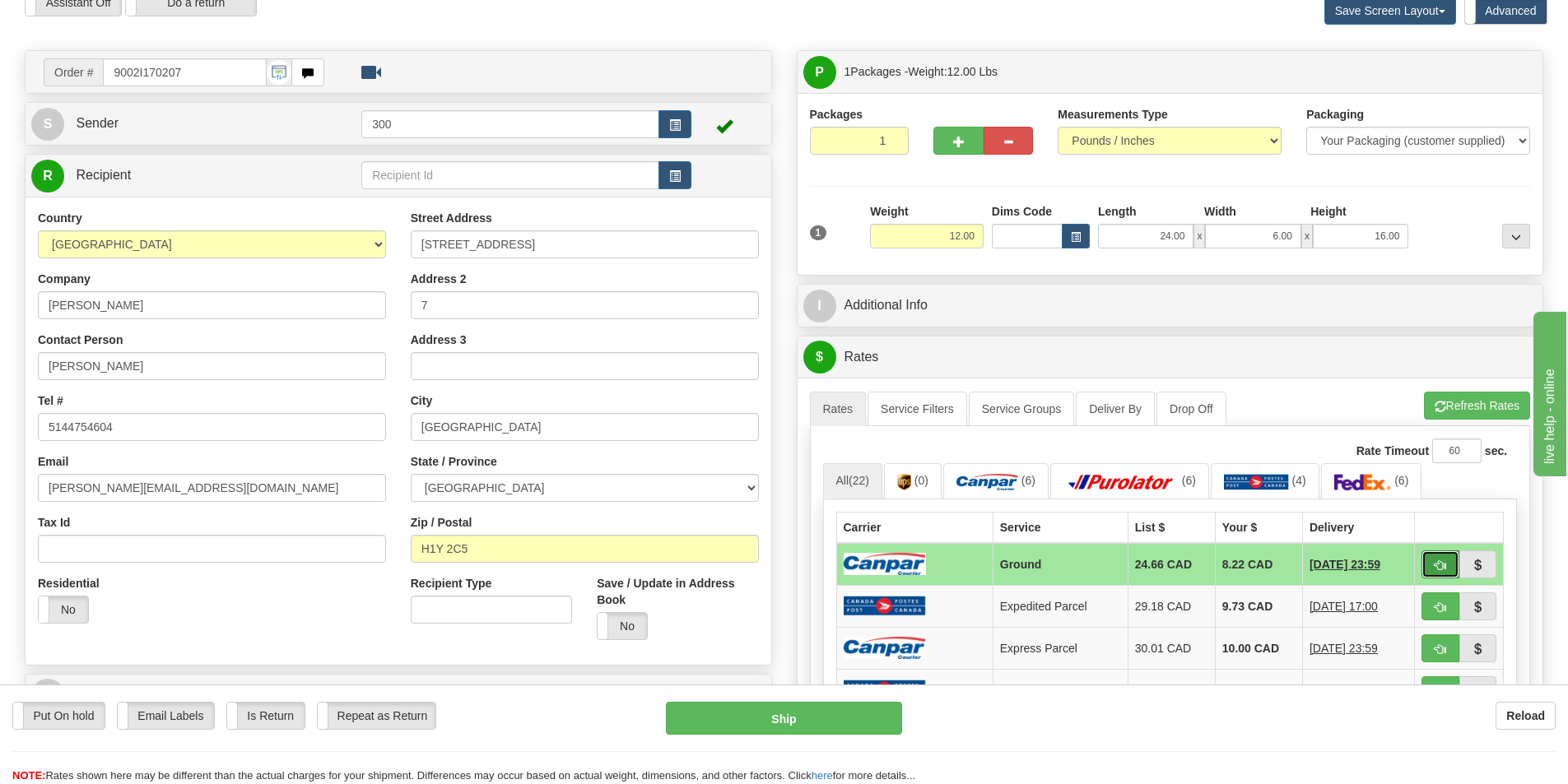
click at [1453, 558] on button "button" at bounding box center [1440, 564] width 37 height 28
type input "1"
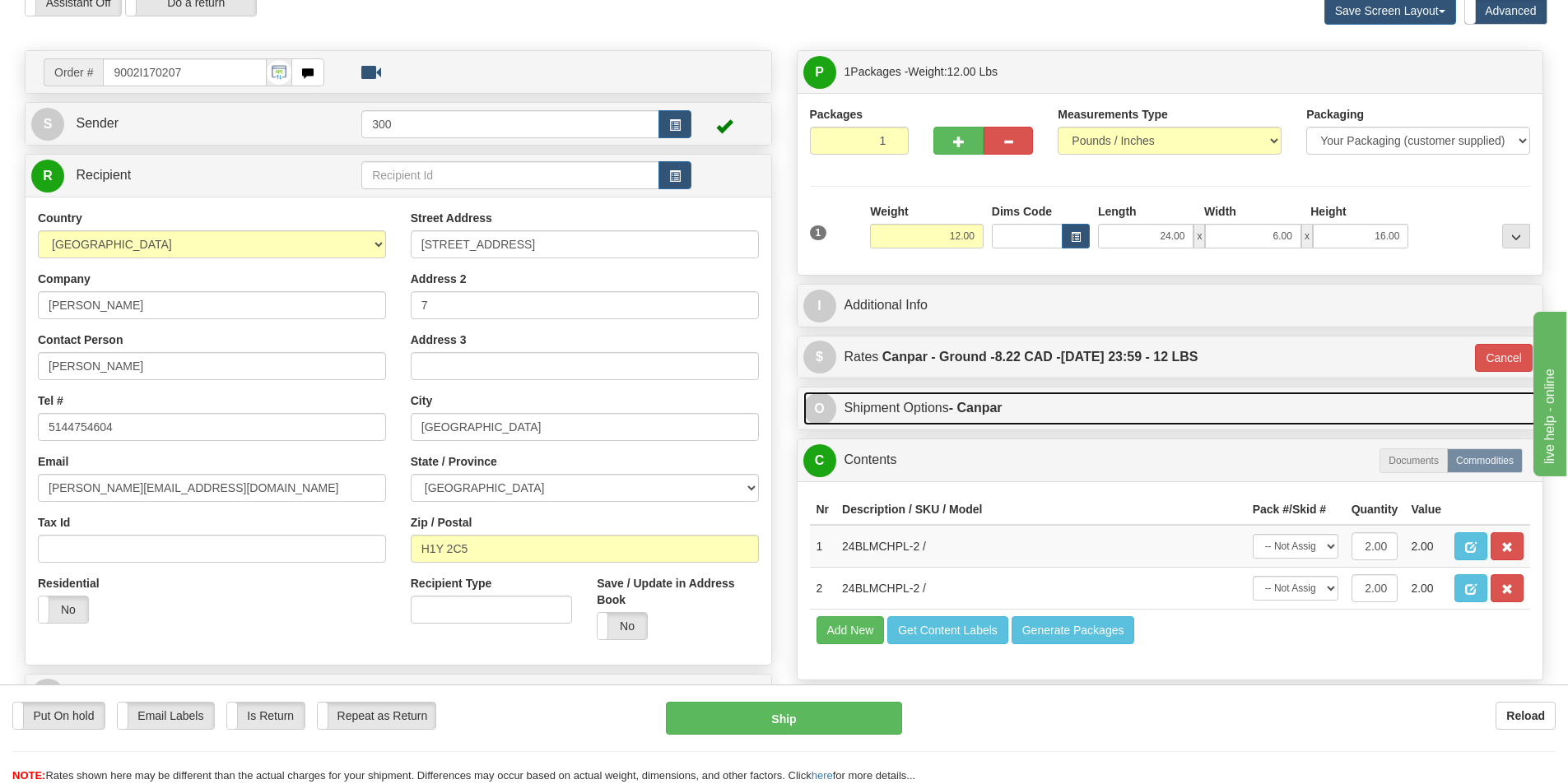
click at [1124, 407] on link "O Shipment Options - Canpar" at bounding box center [1170, 409] width 734 height 34
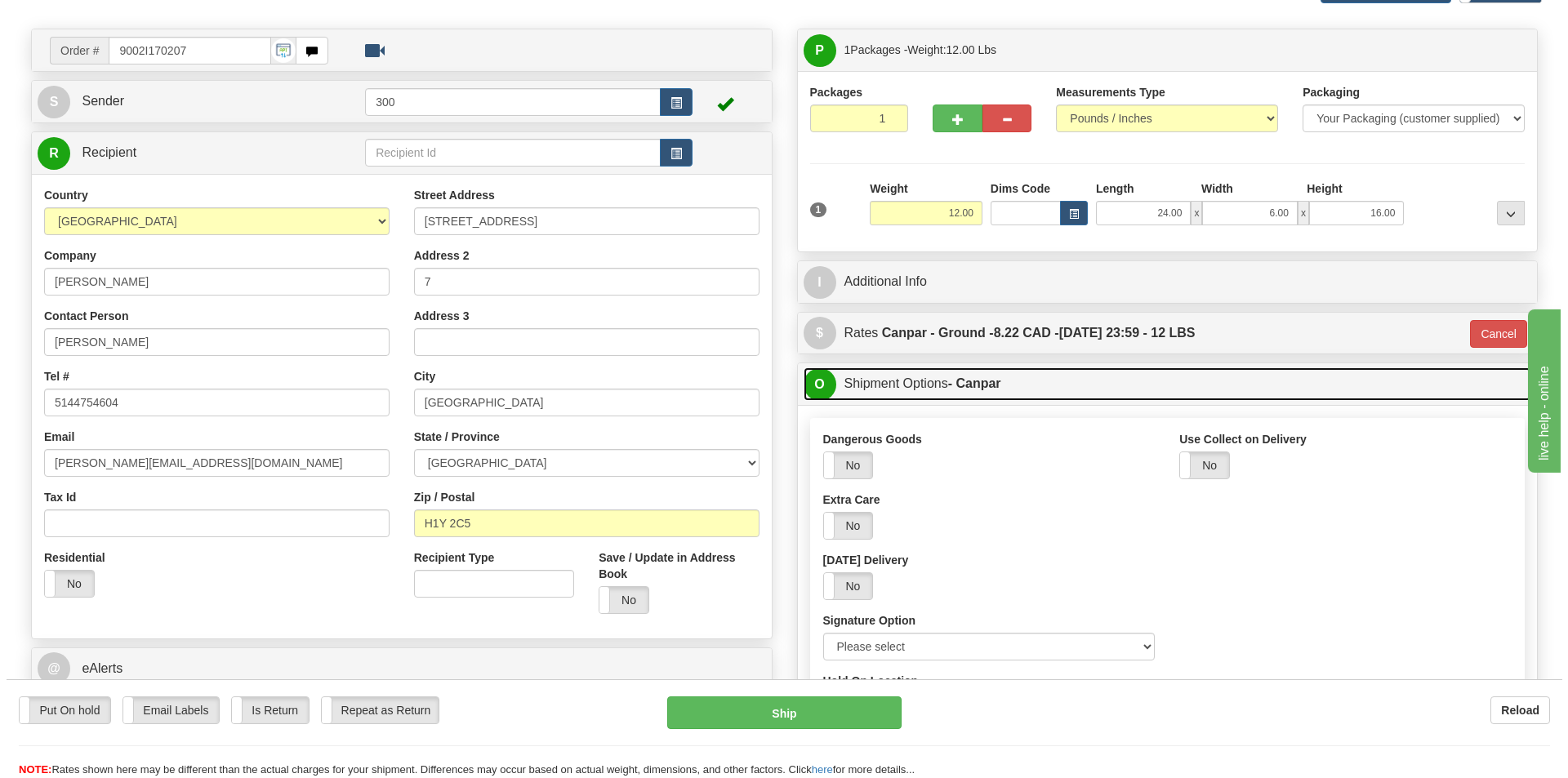
scroll to position [245, 0]
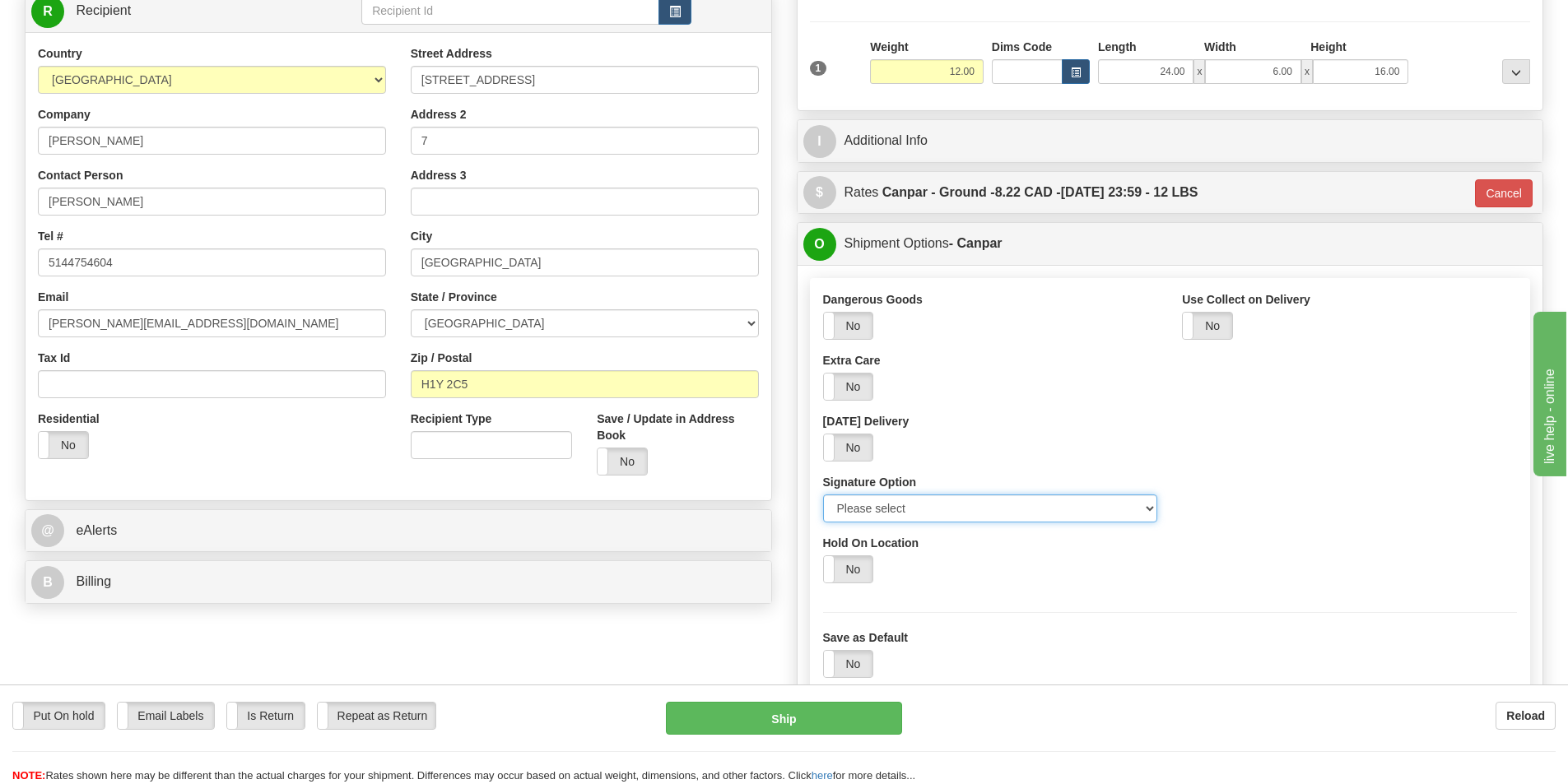
click at [1000, 508] on select "Please select No Signature Required Signature Required Adult Signature" at bounding box center [990, 508] width 335 height 28
select select "2"
click at [823, 494] on select "Please select No Signature Required Signature Required Adult Signature" at bounding box center [990, 508] width 335 height 28
click at [887, 725] on button "Ship" at bounding box center [784, 718] width 236 height 33
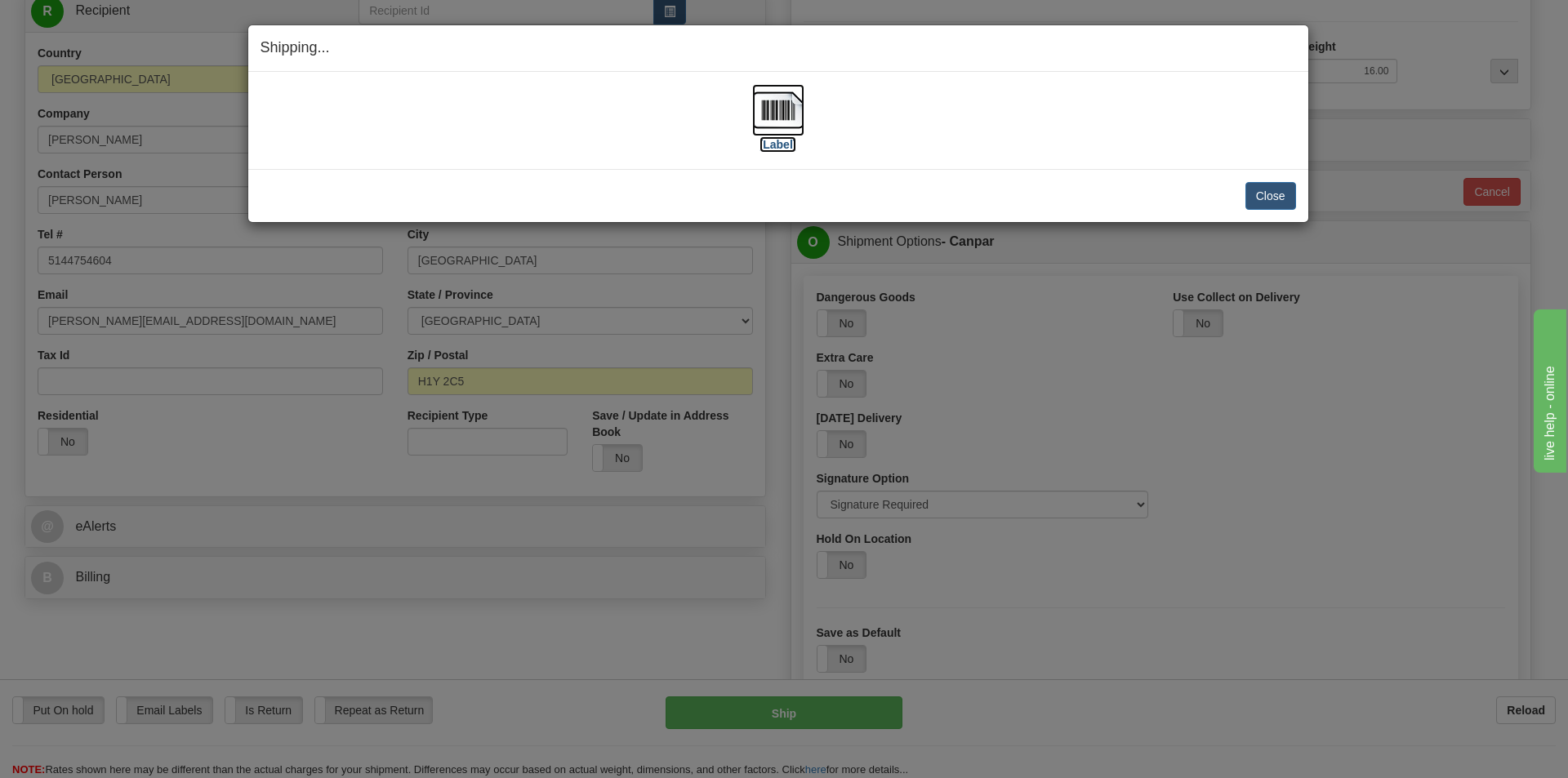
click at [771, 121] on img at bounding box center [778, 110] width 52 height 52
click at [1266, 205] on button "Close" at bounding box center [1271, 196] width 50 height 27
click at [1246, 182] on button "Close" at bounding box center [1271, 196] width 50 height 27
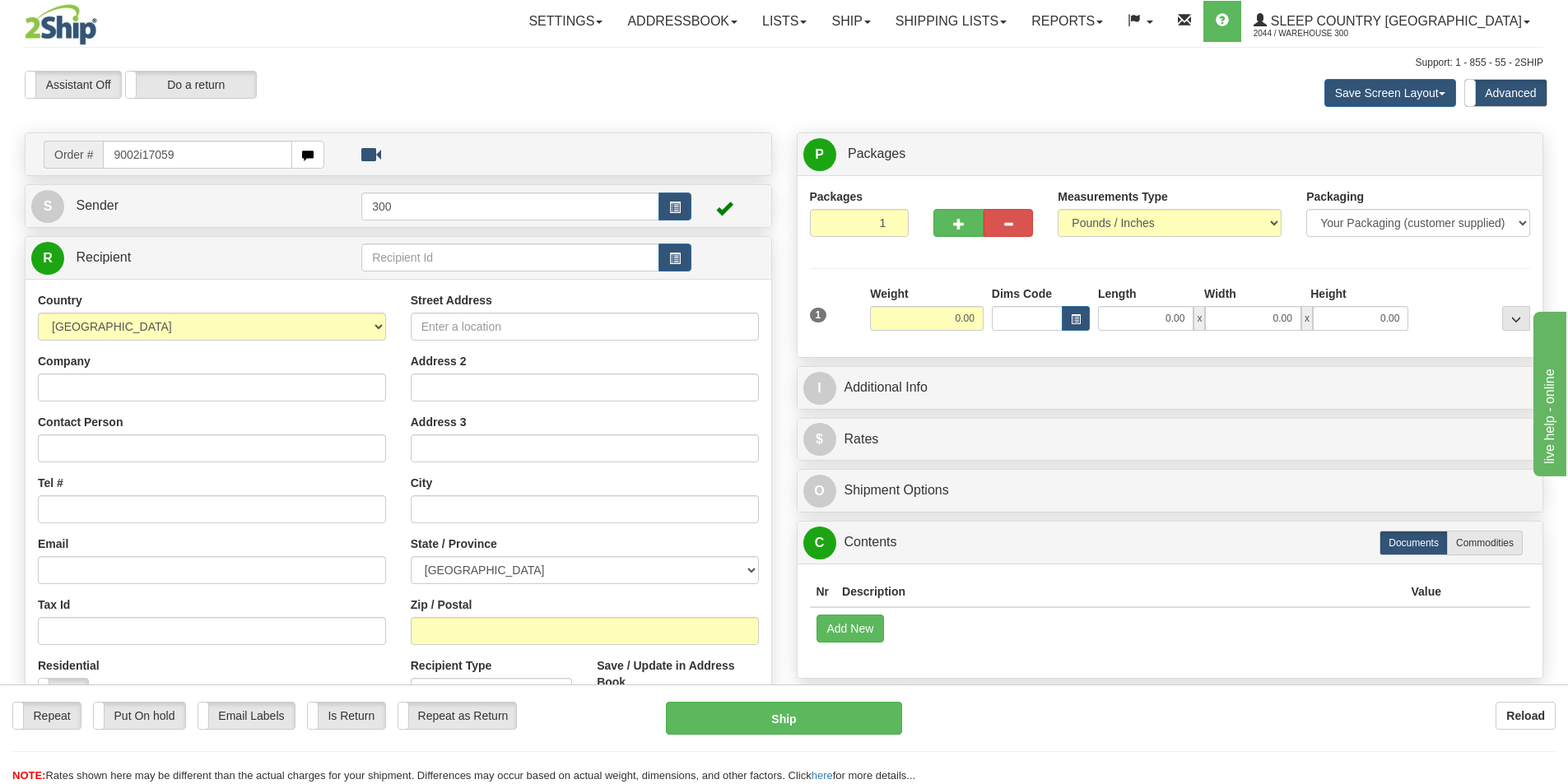
type input "9002i170597"
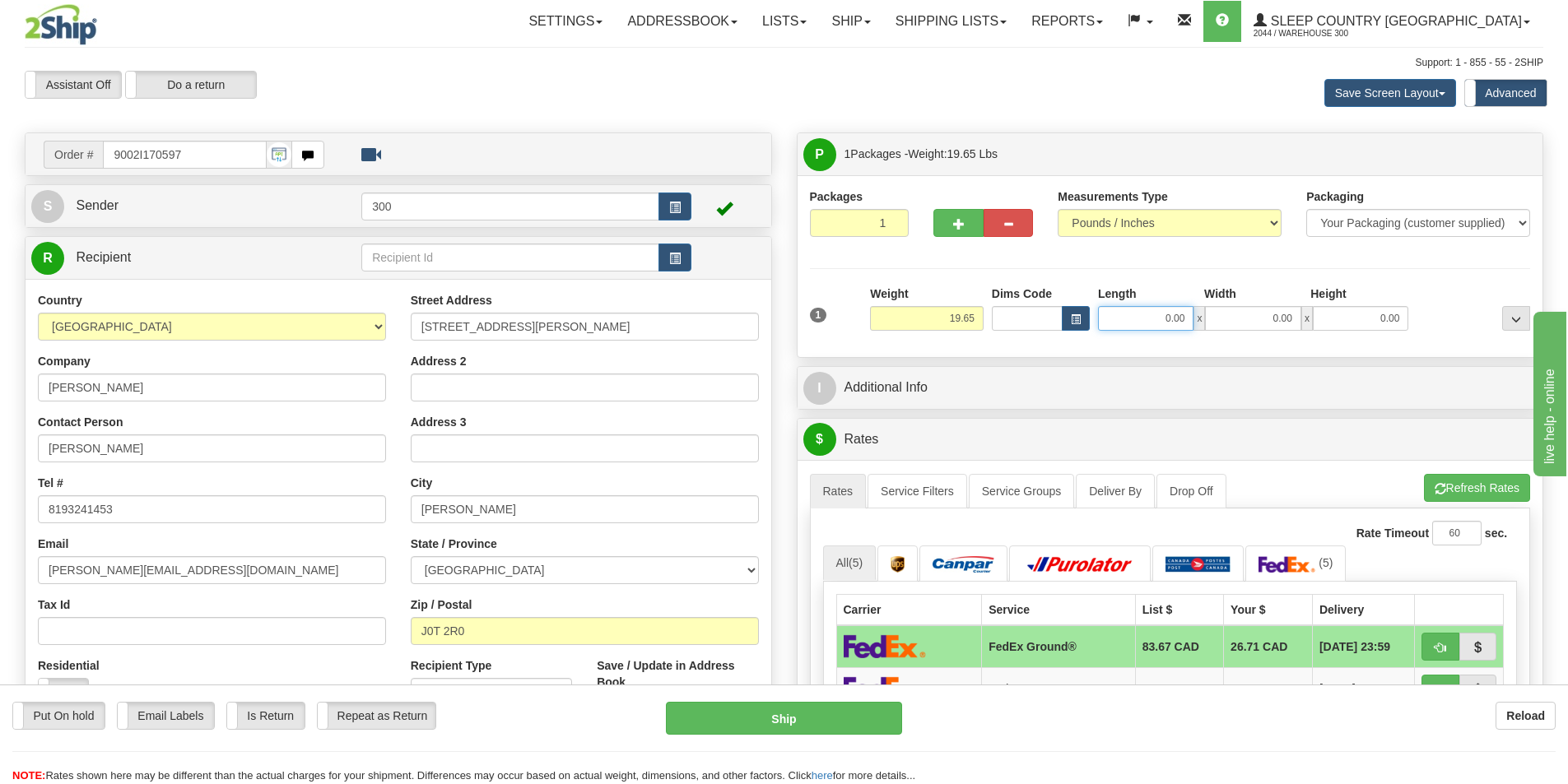
click at [1145, 323] on input "0.00" at bounding box center [1145, 318] width 95 height 25
type input "12.00"
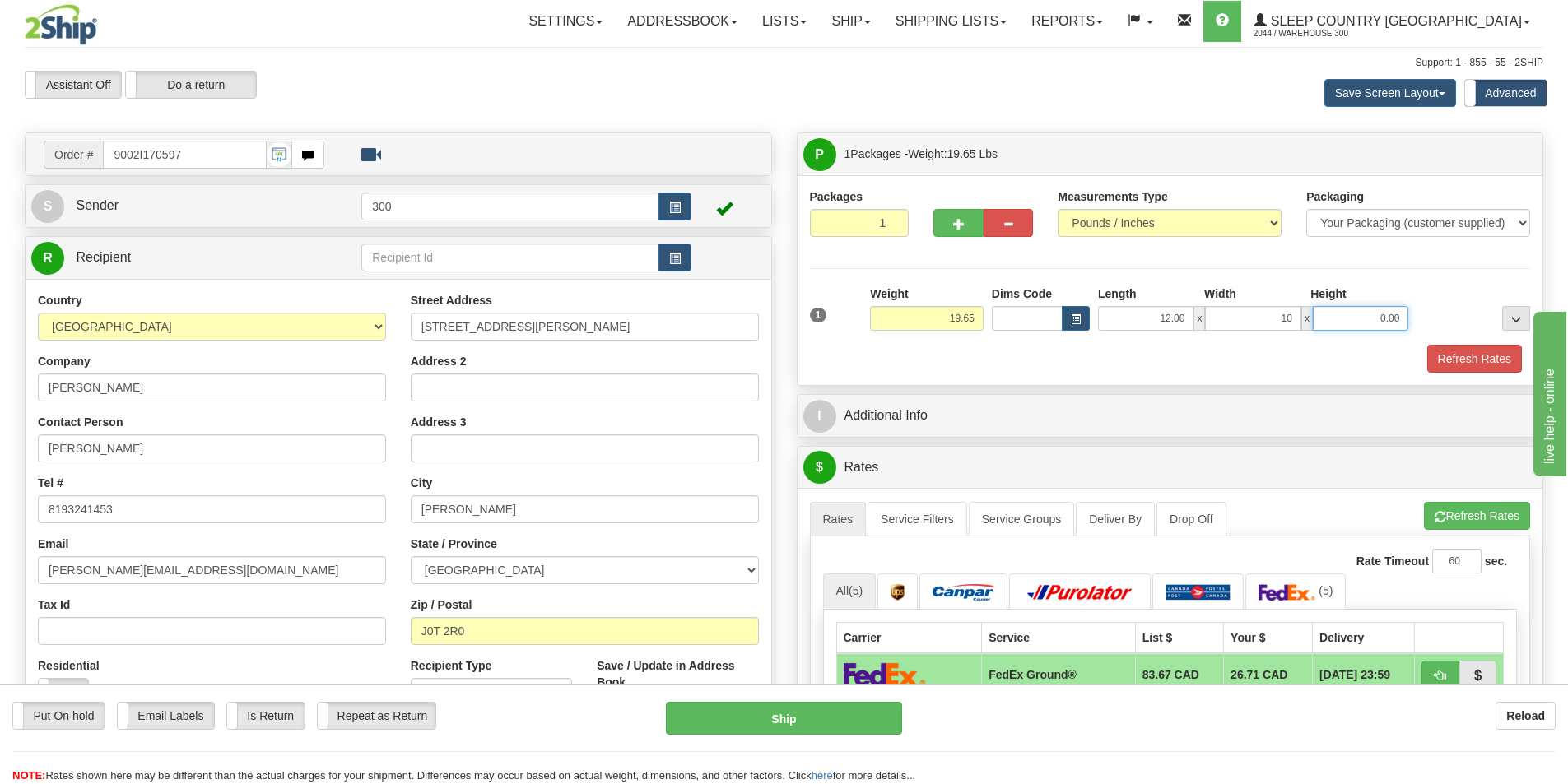
type input "10.00"
click at [1496, 347] on button "Refresh Rates" at bounding box center [1474, 358] width 95 height 28
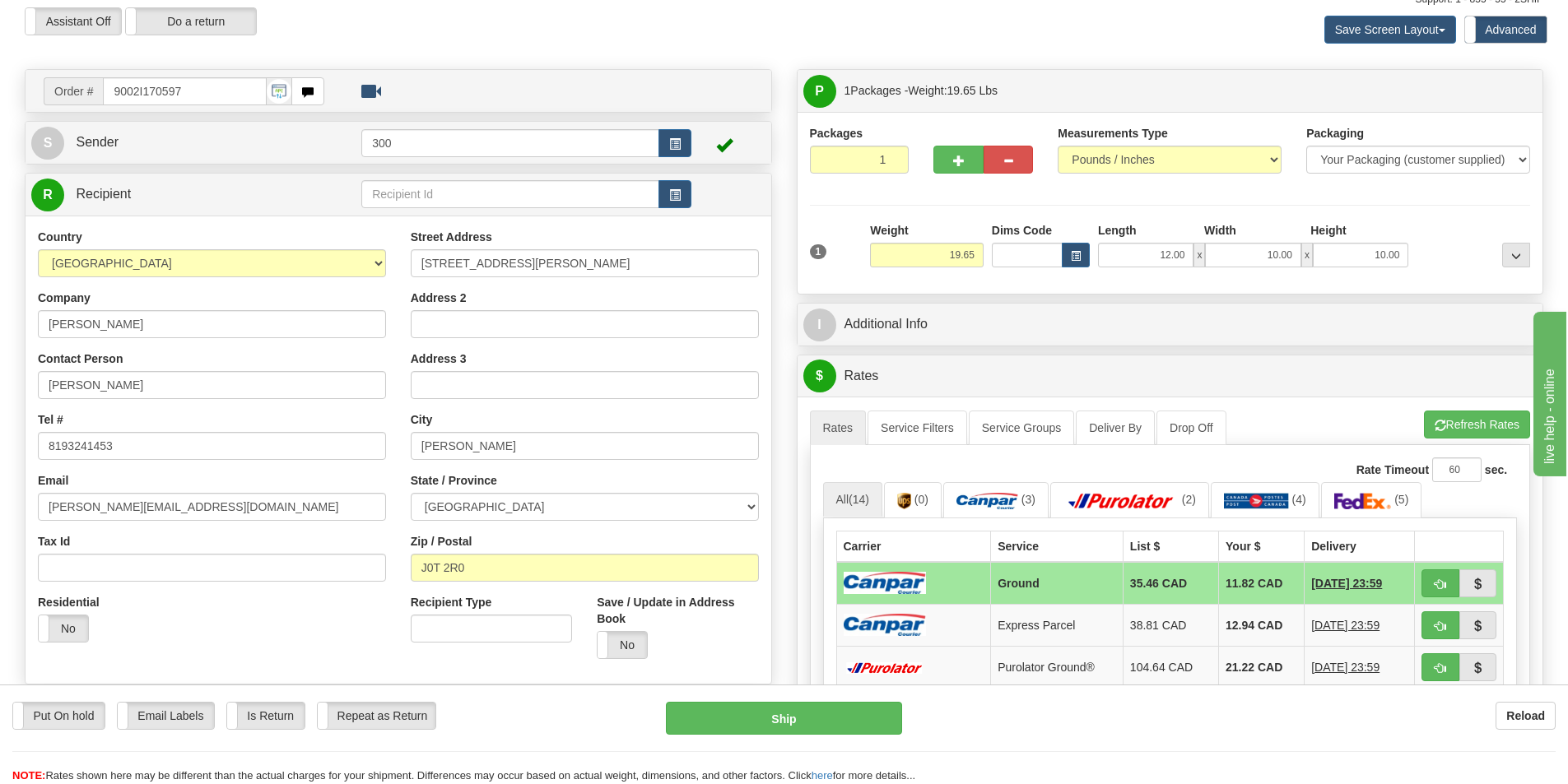
scroll to position [164, 0]
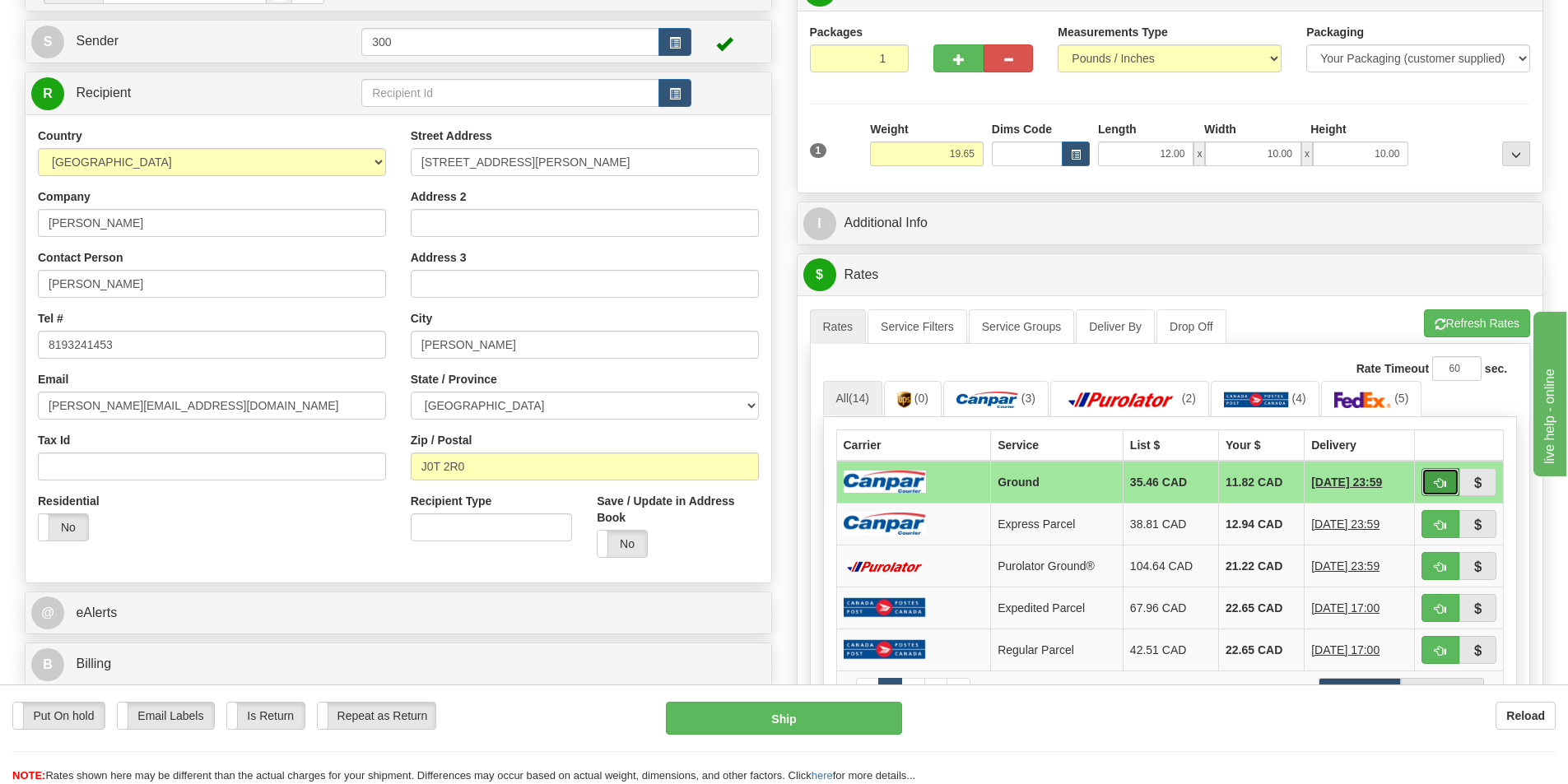
click at [1436, 475] on button "button" at bounding box center [1440, 482] width 37 height 28
type input "1"
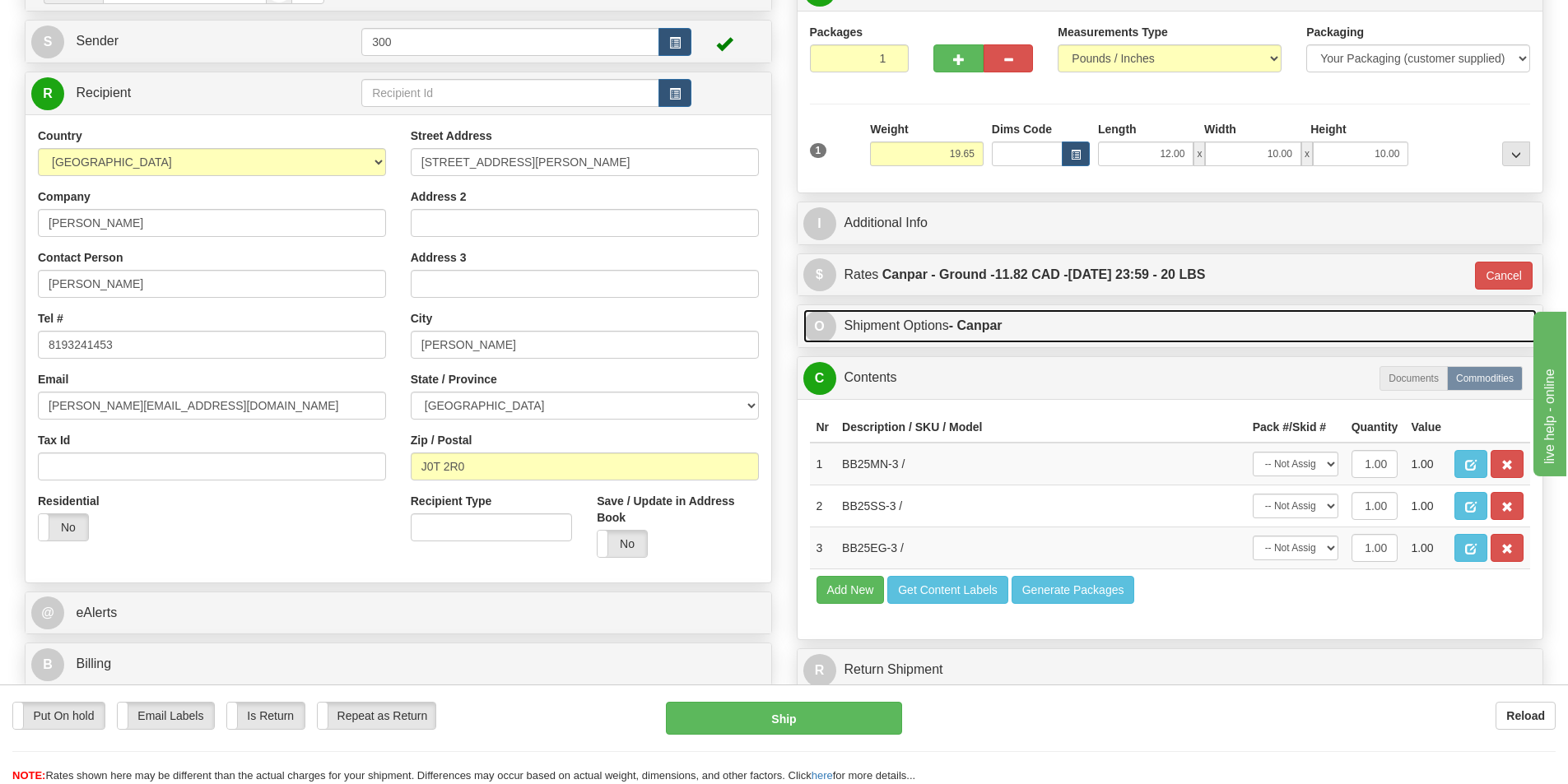
click at [1005, 334] on link "O Shipment Options - Canpar" at bounding box center [1170, 326] width 734 height 34
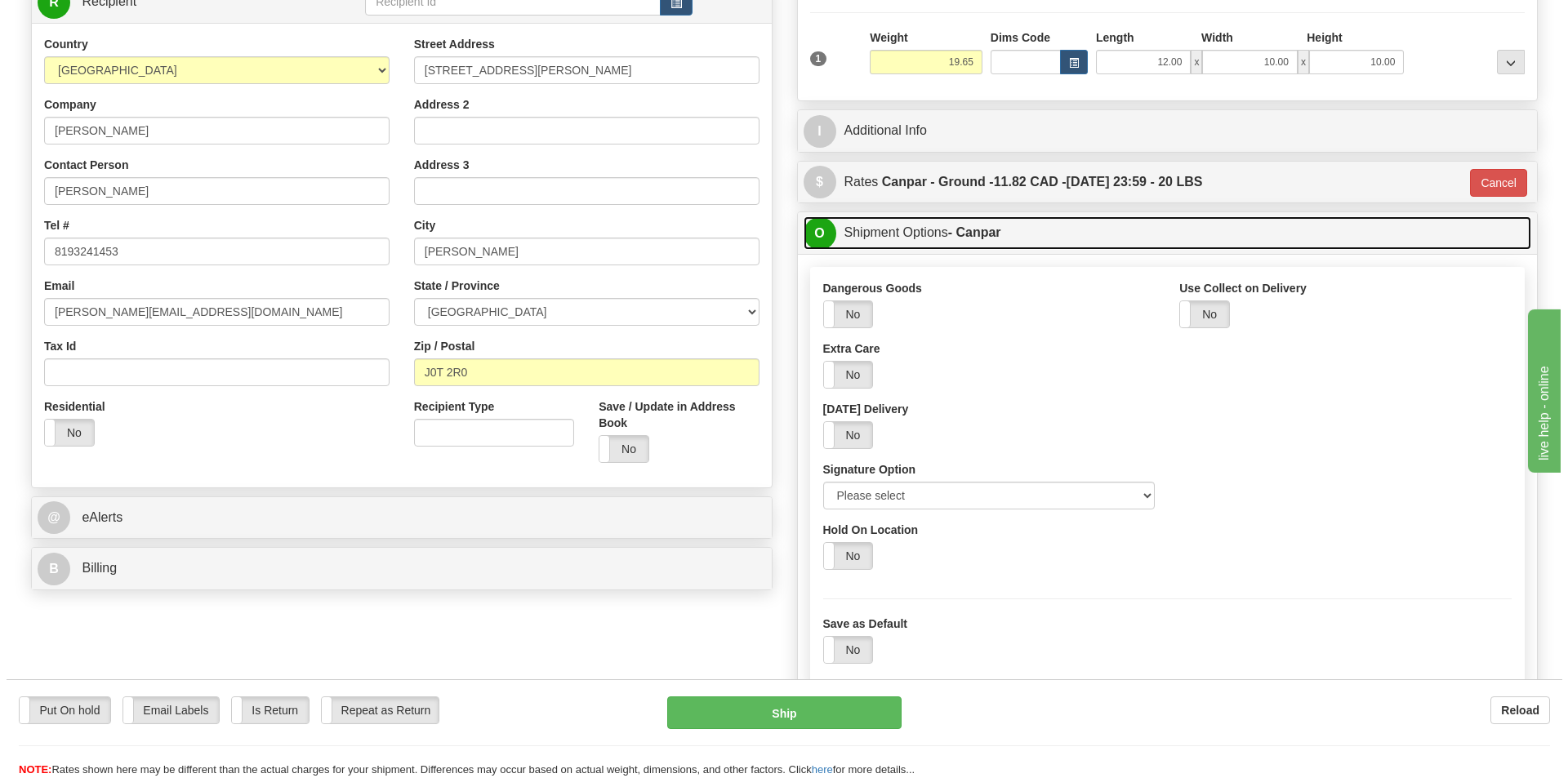
scroll to position [327, 0]
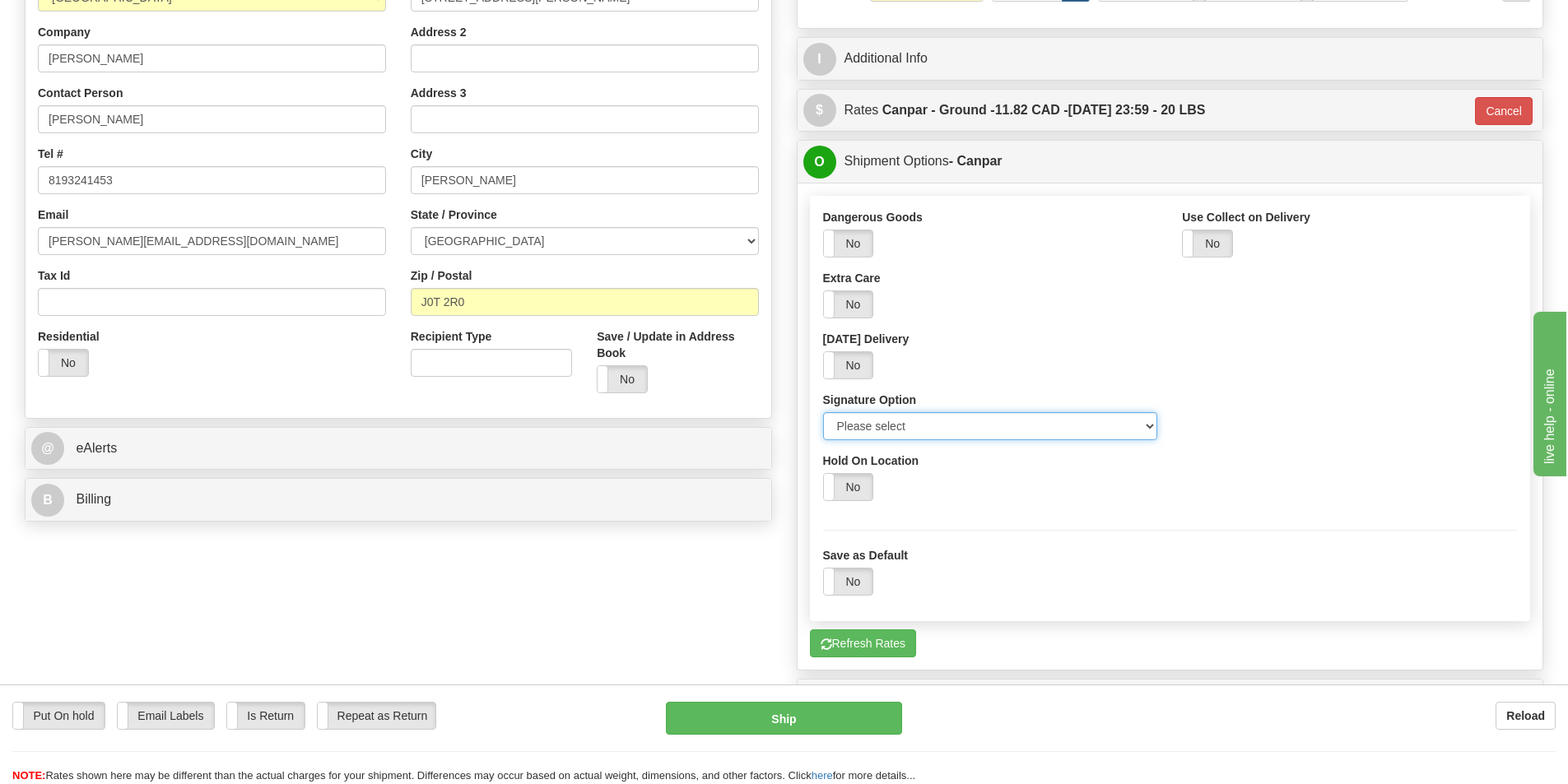
drag, startPoint x: 992, startPoint y: 420, endPoint x: 990, endPoint y: 433, distance: 13.2
click at [992, 420] on select "Please select No Signature Required Signature Required Adult Signature" at bounding box center [990, 425] width 335 height 28
select select "2"
click at [823, 412] on select "Please select No Signature Required Signature Required Adult Signature" at bounding box center [990, 425] width 335 height 28
click at [860, 721] on button "Ship" at bounding box center [784, 718] width 236 height 33
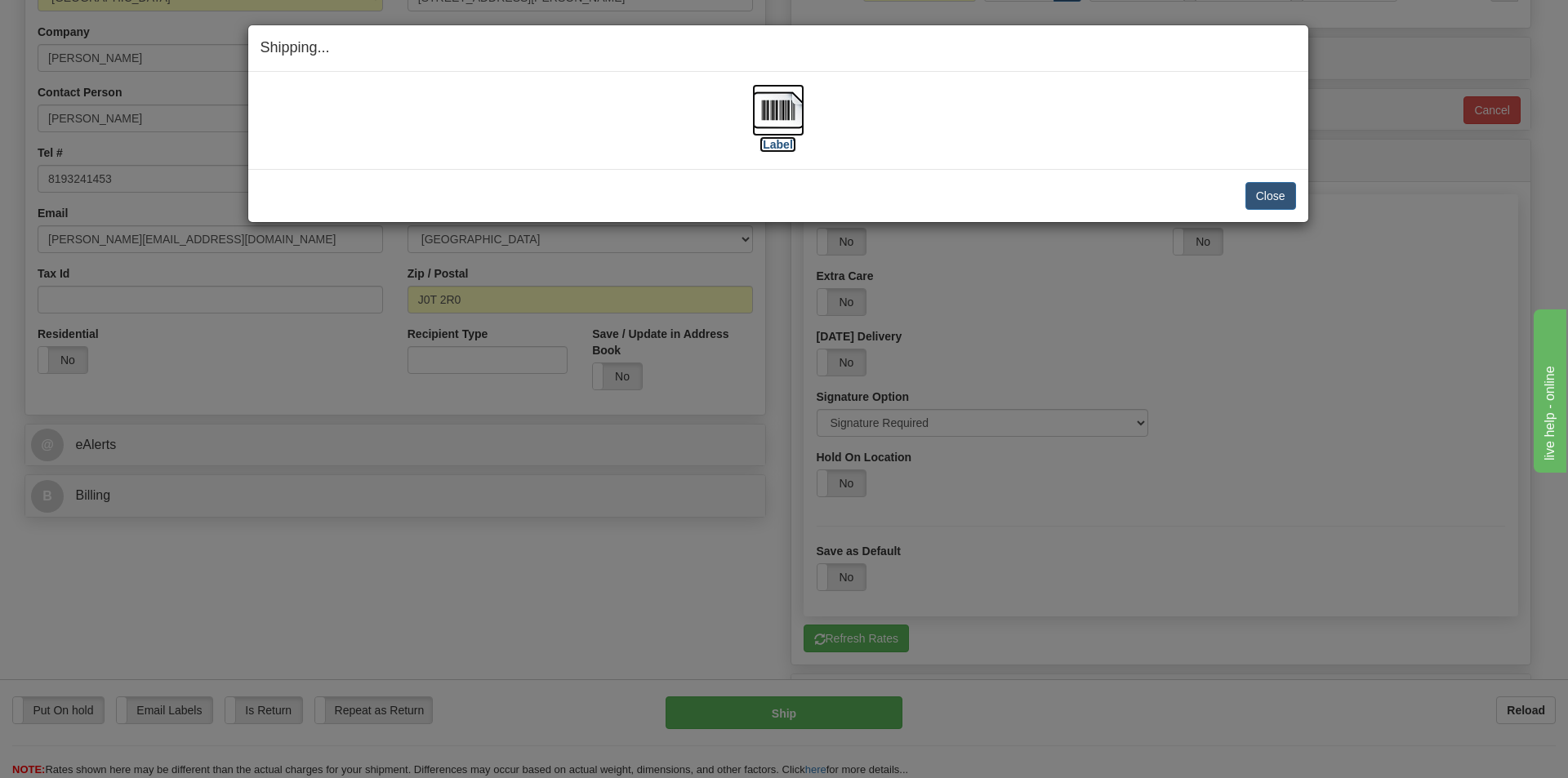
click at [786, 111] on img at bounding box center [778, 110] width 52 height 52
click at [1287, 197] on button "Close" at bounding box center [1271, 196] width 50 height 27
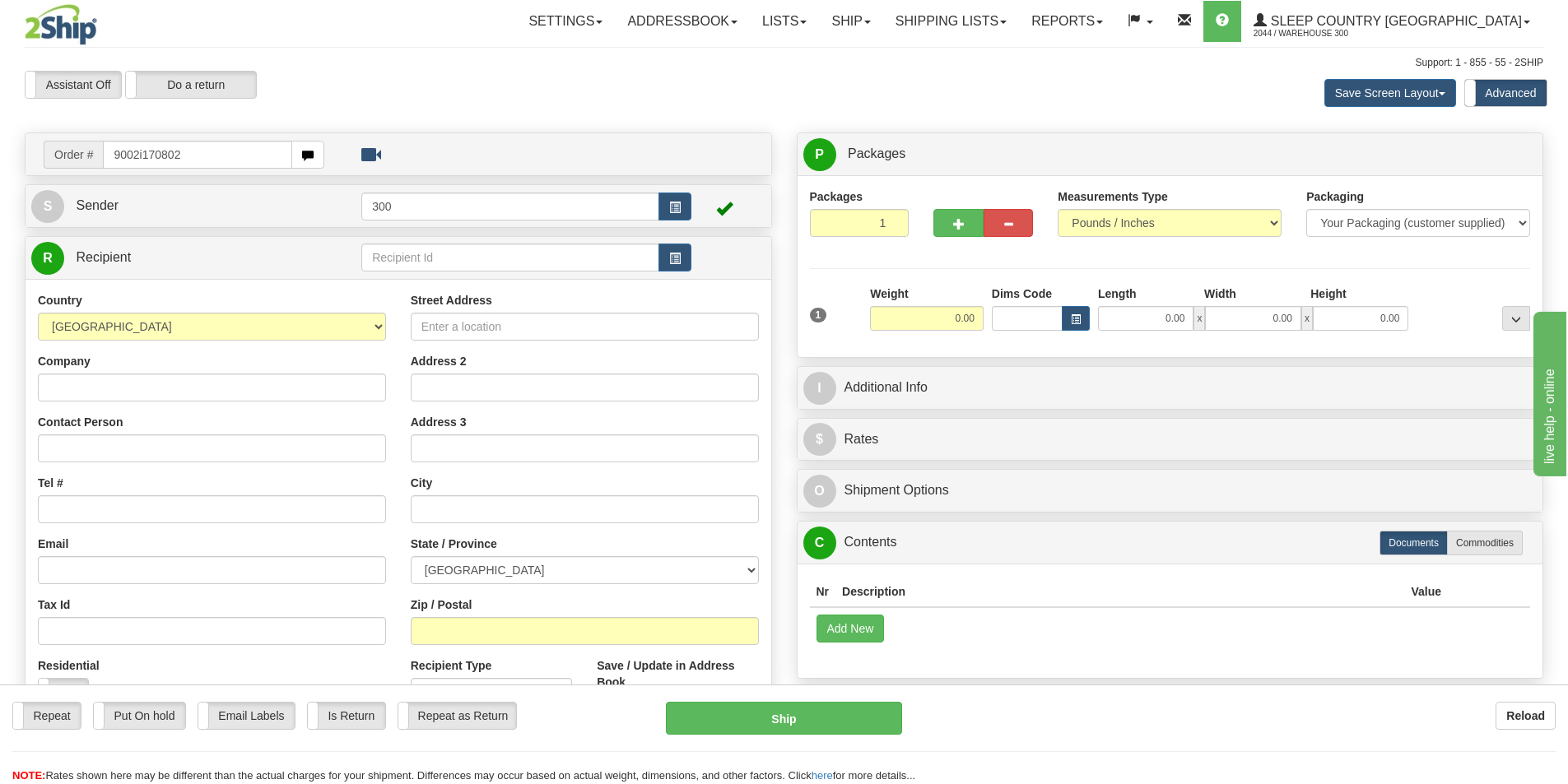
type input "9002i170802"
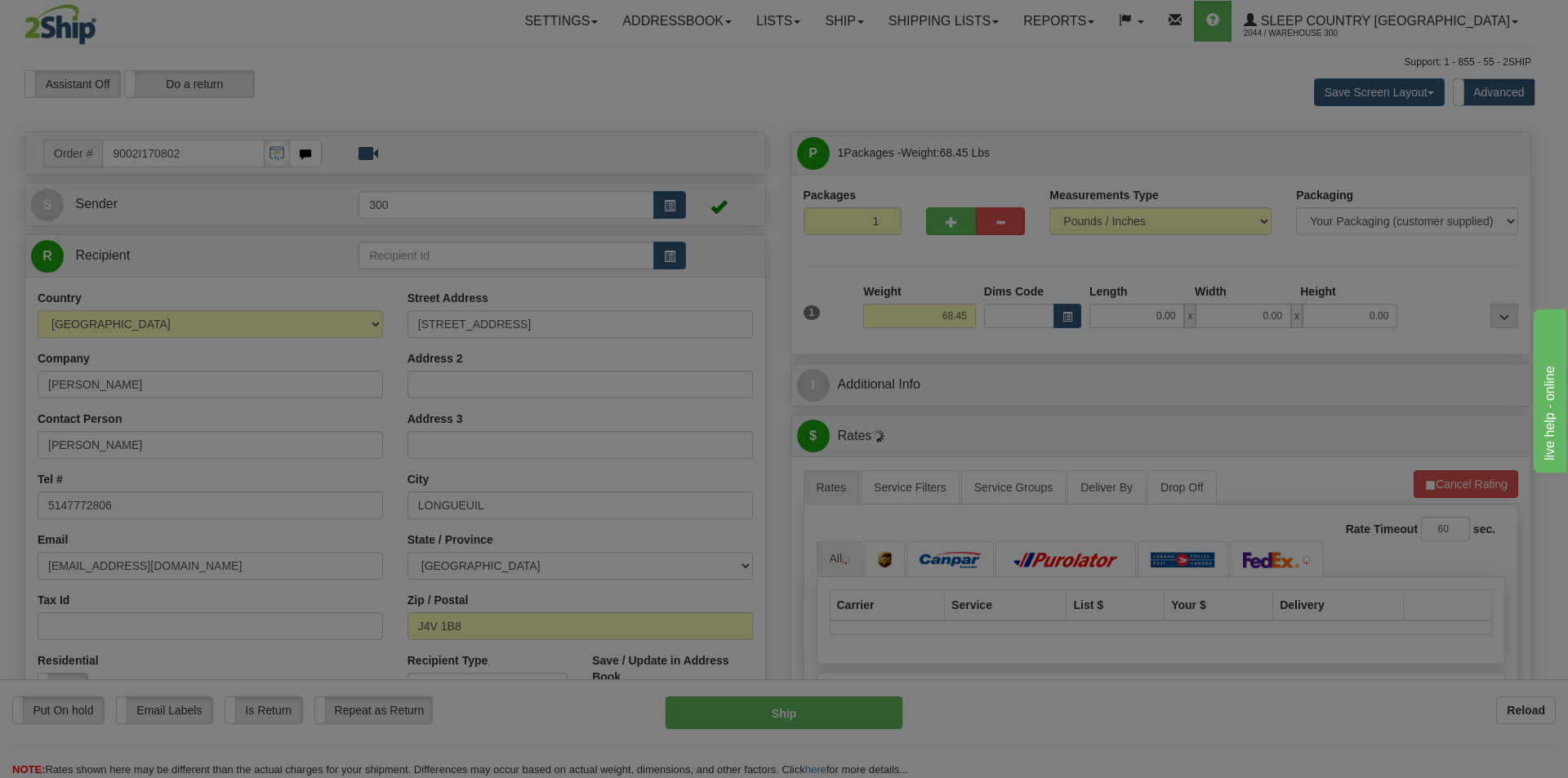
type input "GREENFIELD PARK"
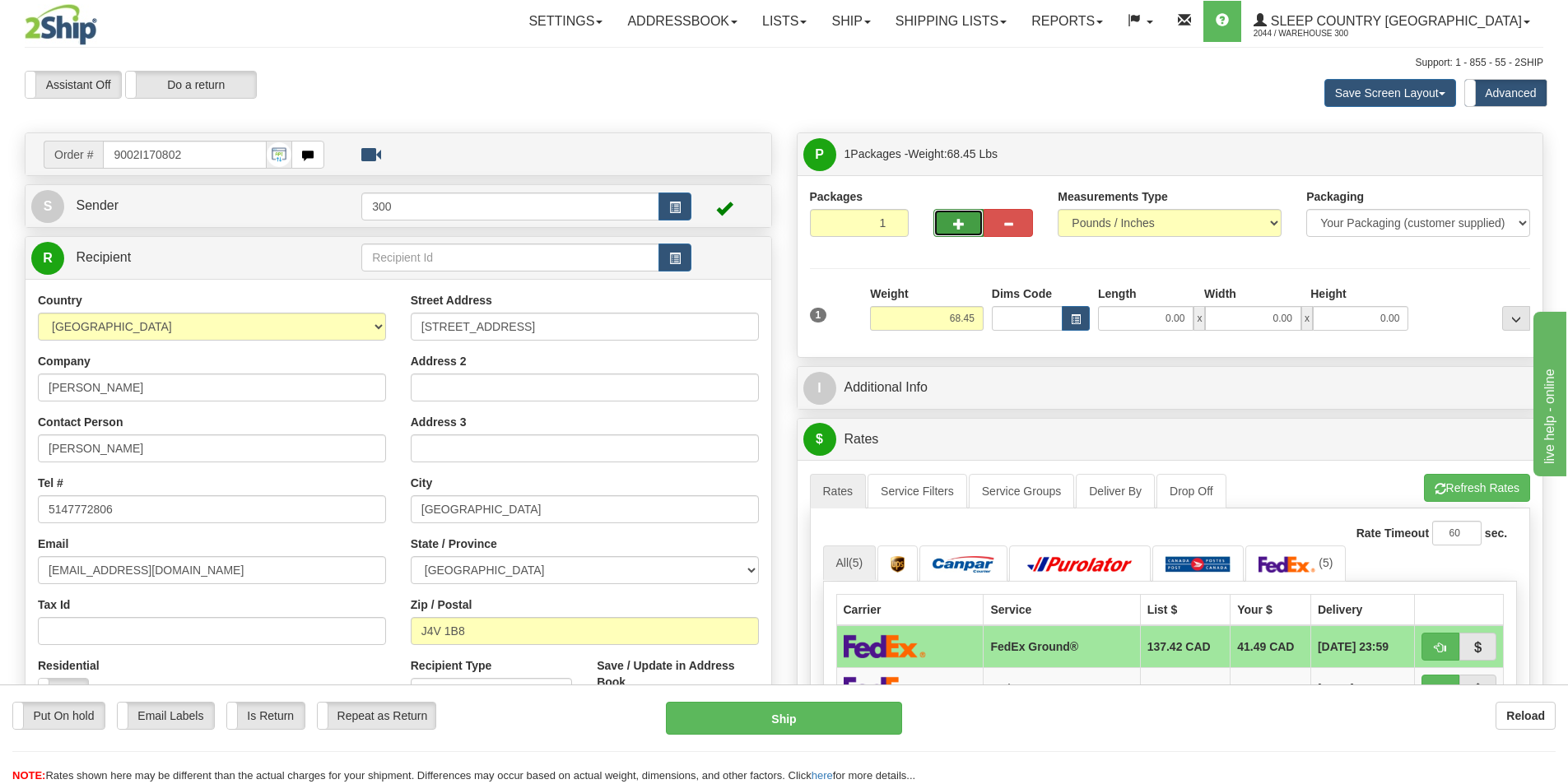
click at [953, 223] on span "button" at bounding box center [958, 224] width 12 height 11
type input "2"
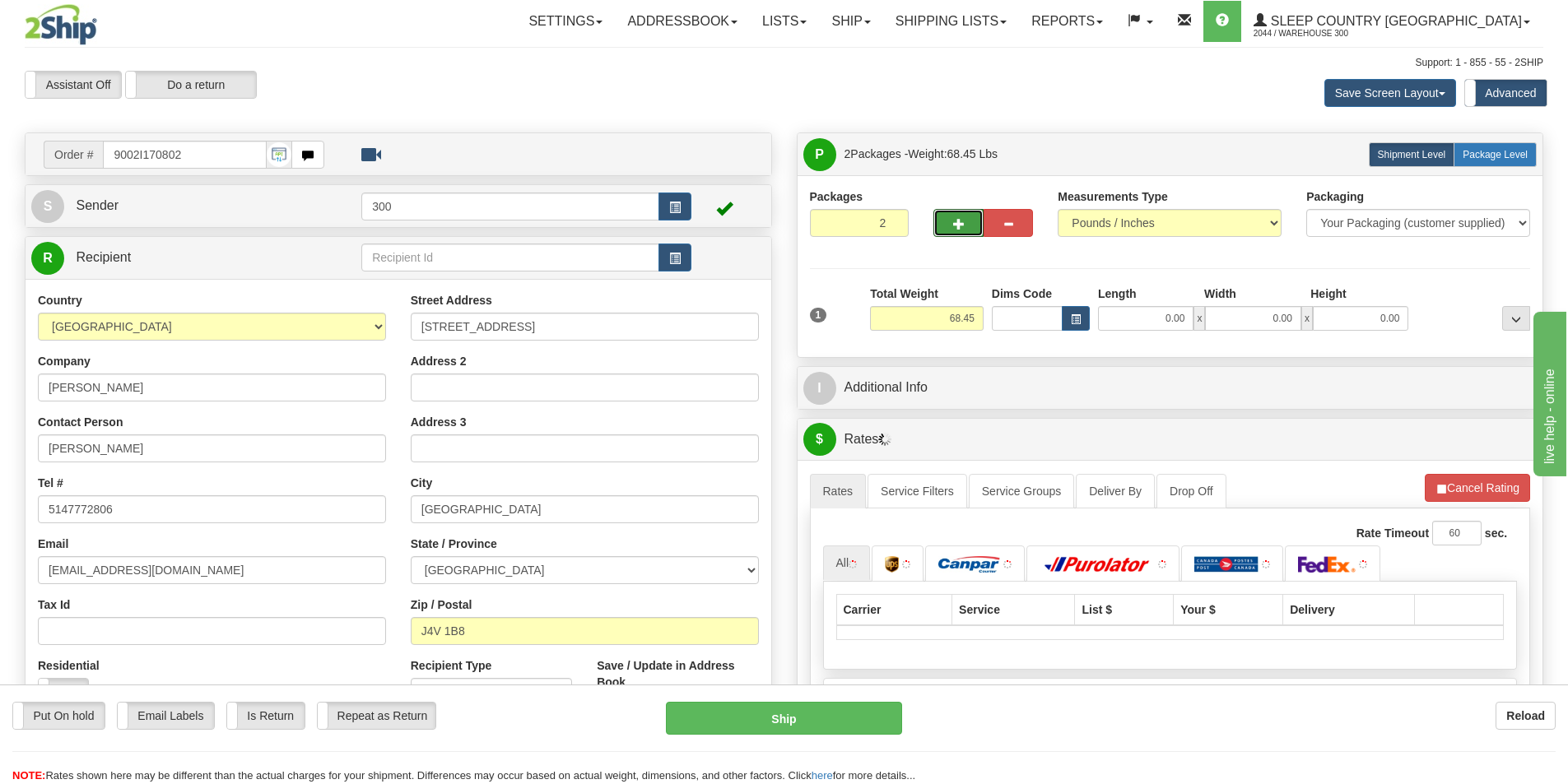
click at [1488, 155] on span "Package Level" at bounding box center [1495, 154] width 65 height 12
radio input "true"
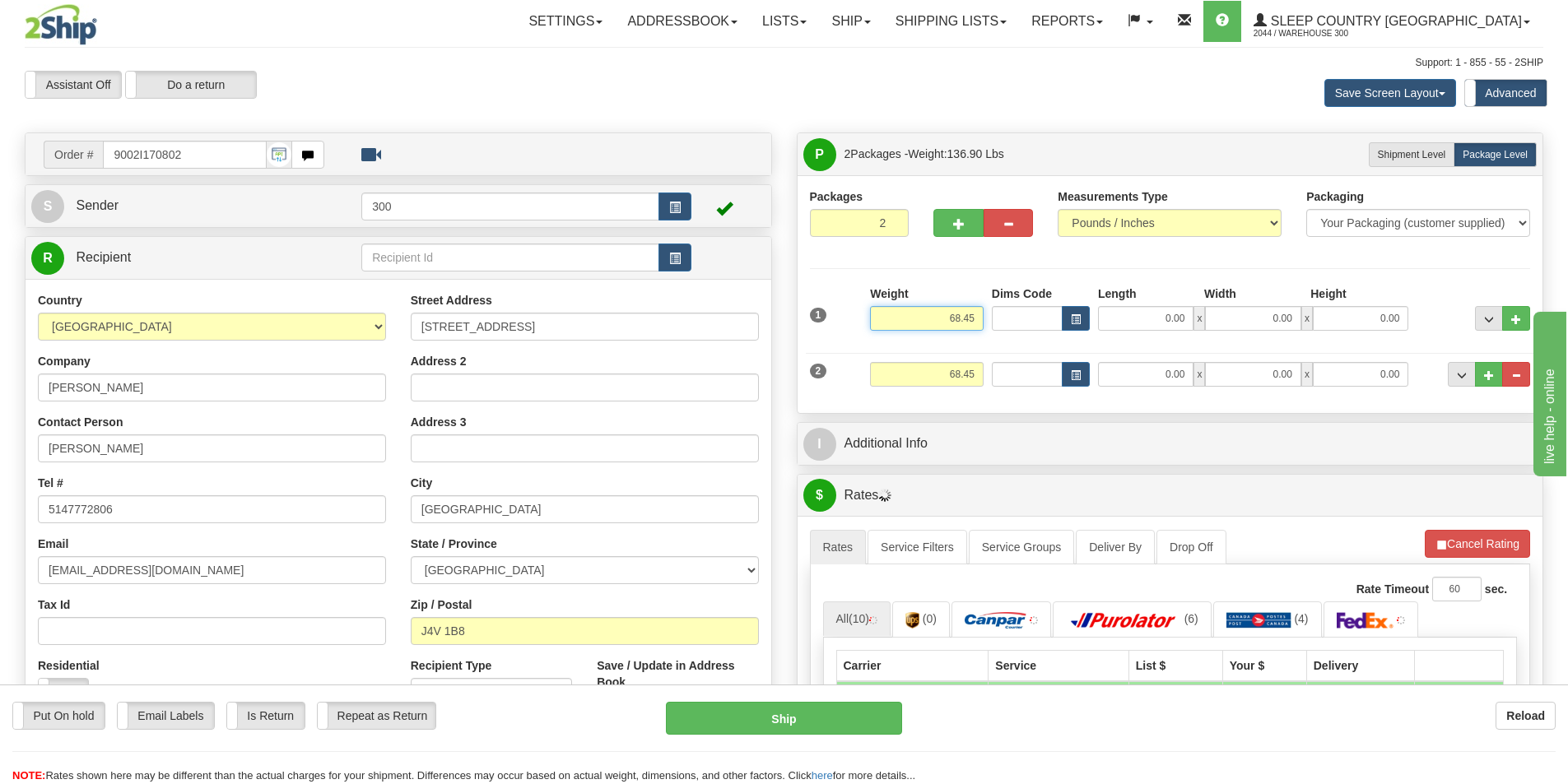
drag, startPoint x: 1014, startPoint y: 316, endPoint x: 1028, endPoint y: 314, distance: 14.1
click at [1028, 314] on div "1 Weight 68.45 Dims Code x x" at bounding box center [1170, 314] width 729 height 58
click at [981, 374] on input "68.45" at bounding box center [926, 375] width 113 height 25
type input "34.00"
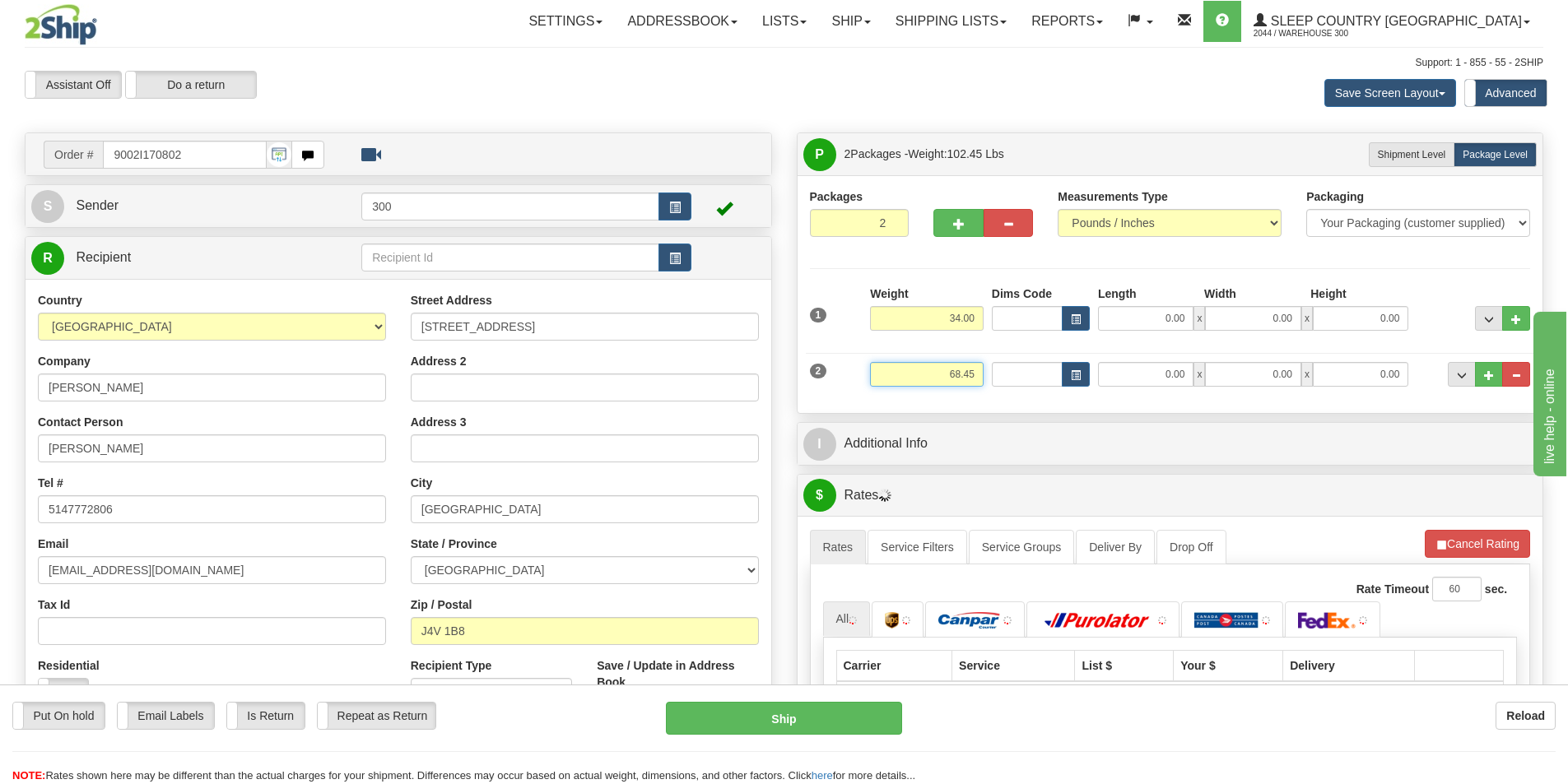
click at [981, 374] on input "68.45" at bounding box center [926, 375] width 113 height 25
type input "34.00"
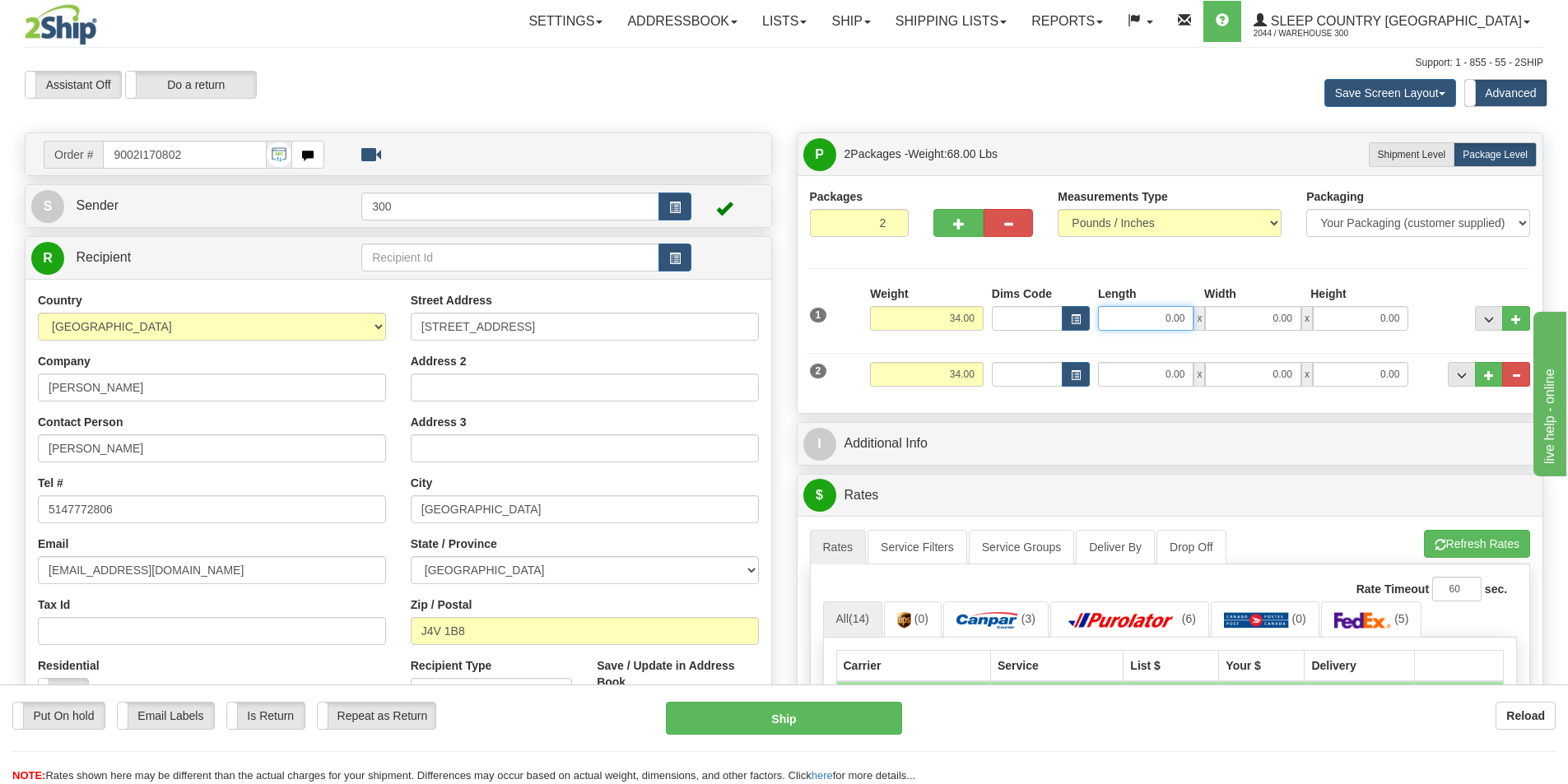
click at [1179, 318] on input "0.00" at bounding box center [1145, 318] width 95 height 25
type input "16.00"
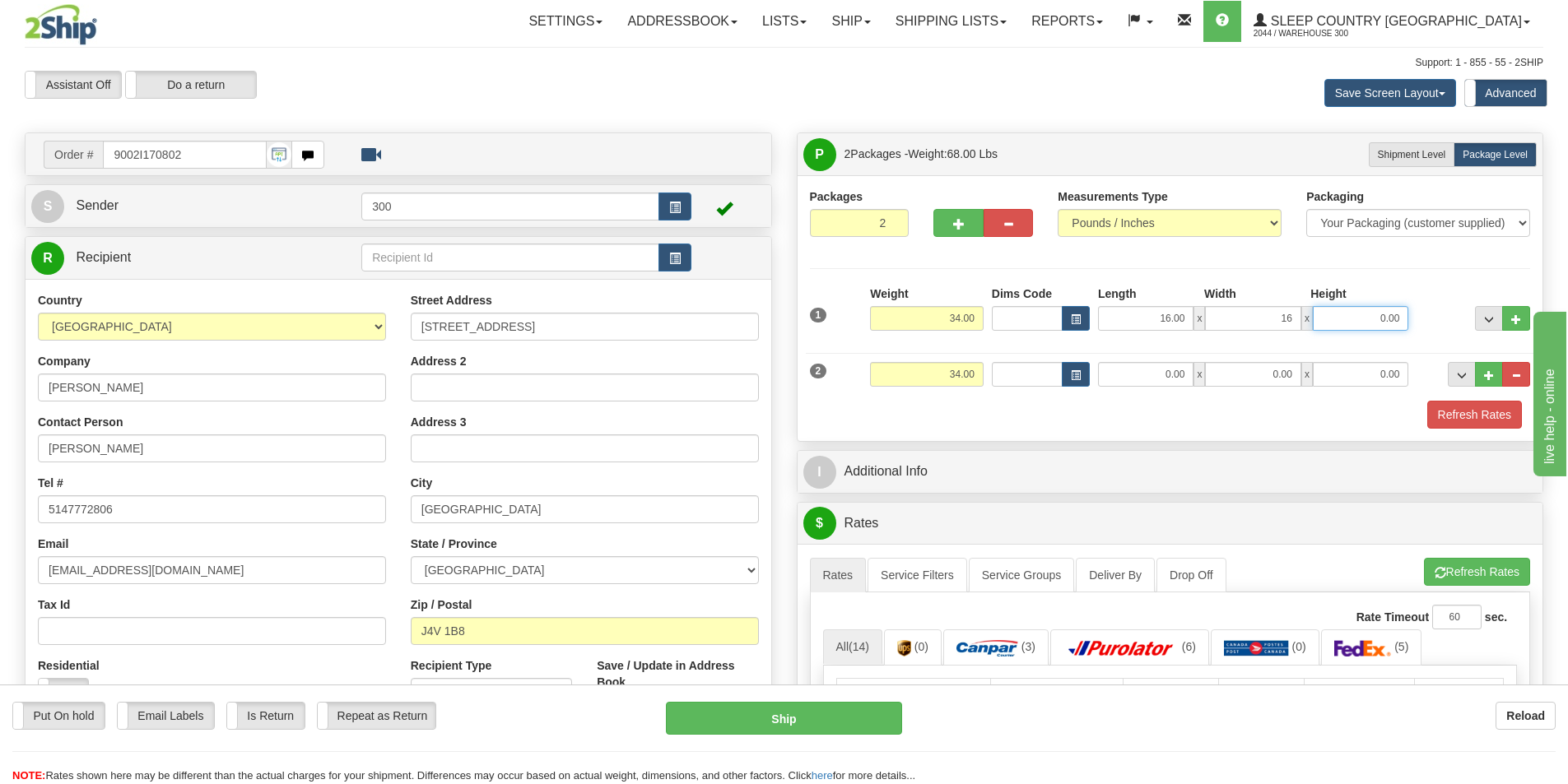
type input "16.00"
type input "40.00"
type input "16.00"
type input "40.00"
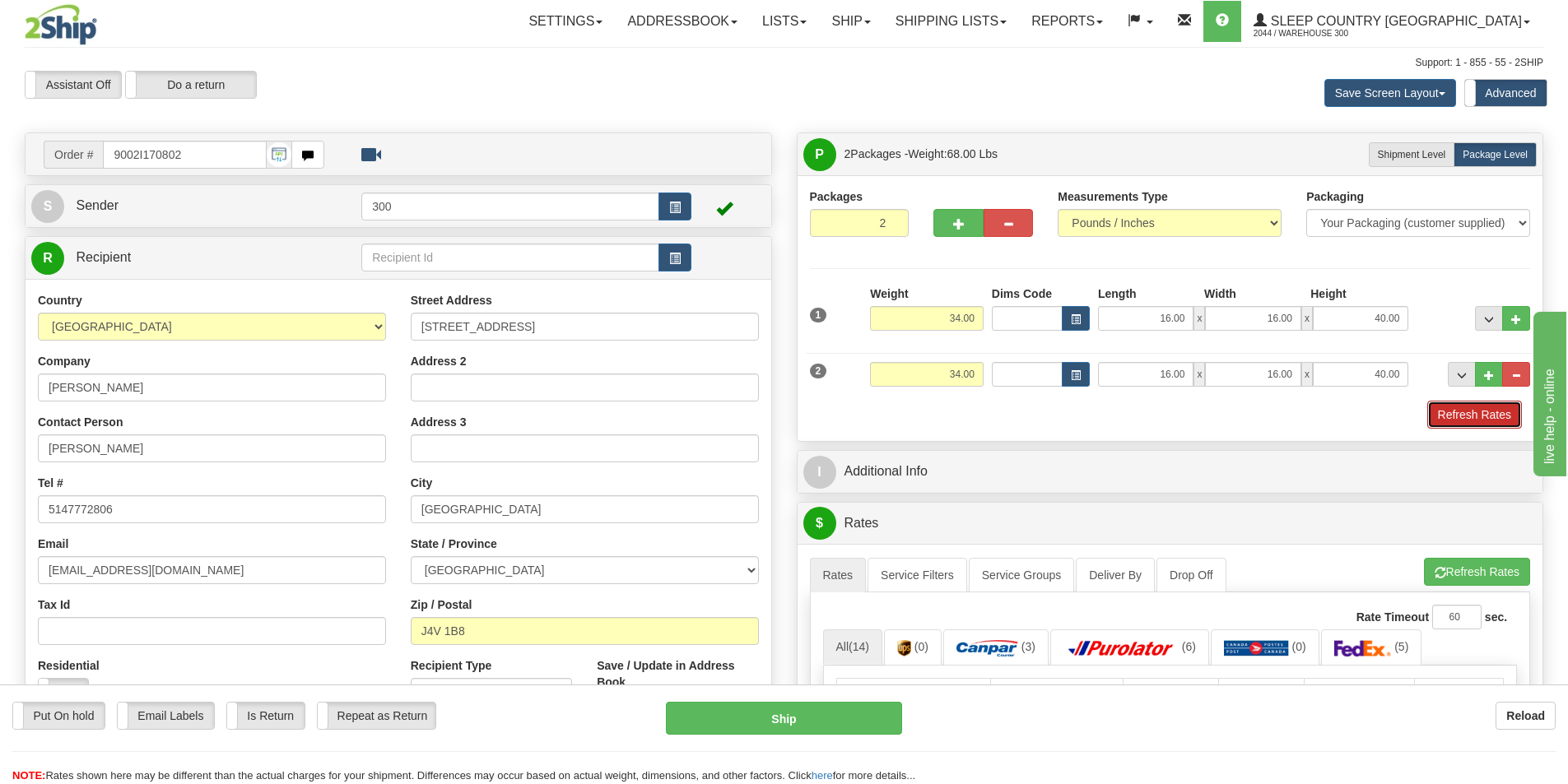
click at [1473, 409] on button "Refresh Rates" at bounding box center [1474, 414] width 95 height 28
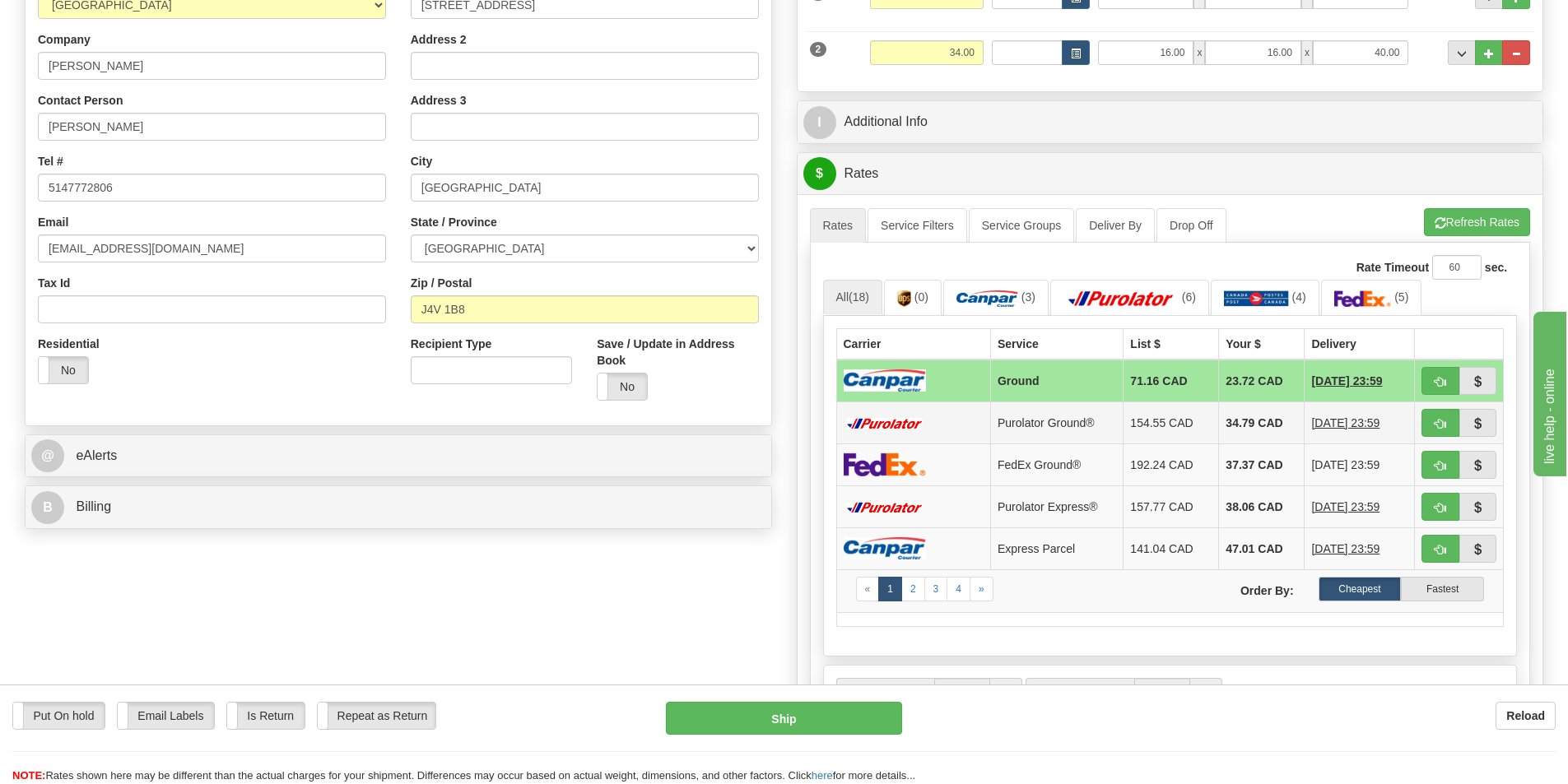
scroll to position [329, 0]
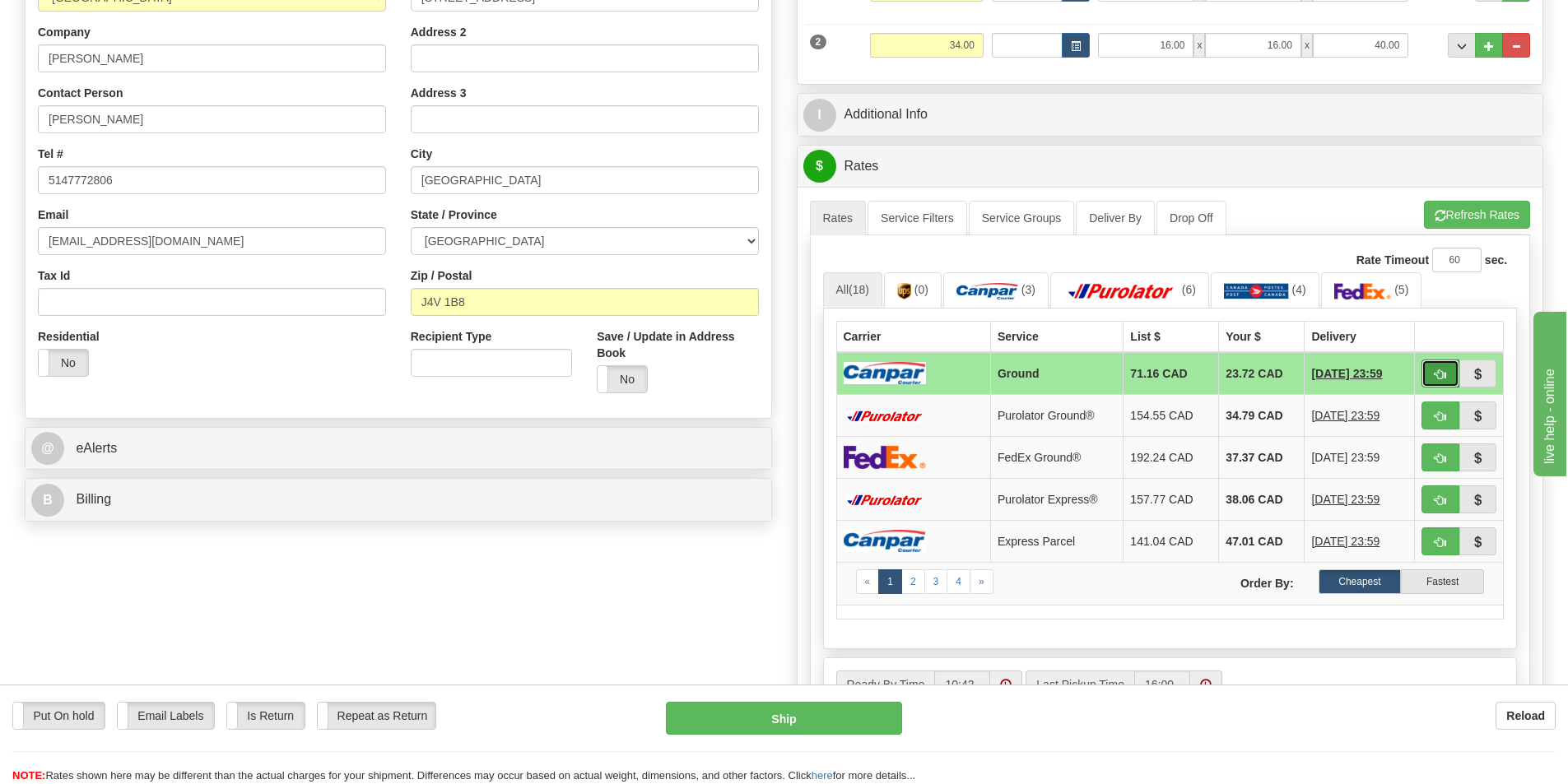
click at [1435, 369] on span "button" at bounding box center [1440, 375] width 12 height 11
type input "1"
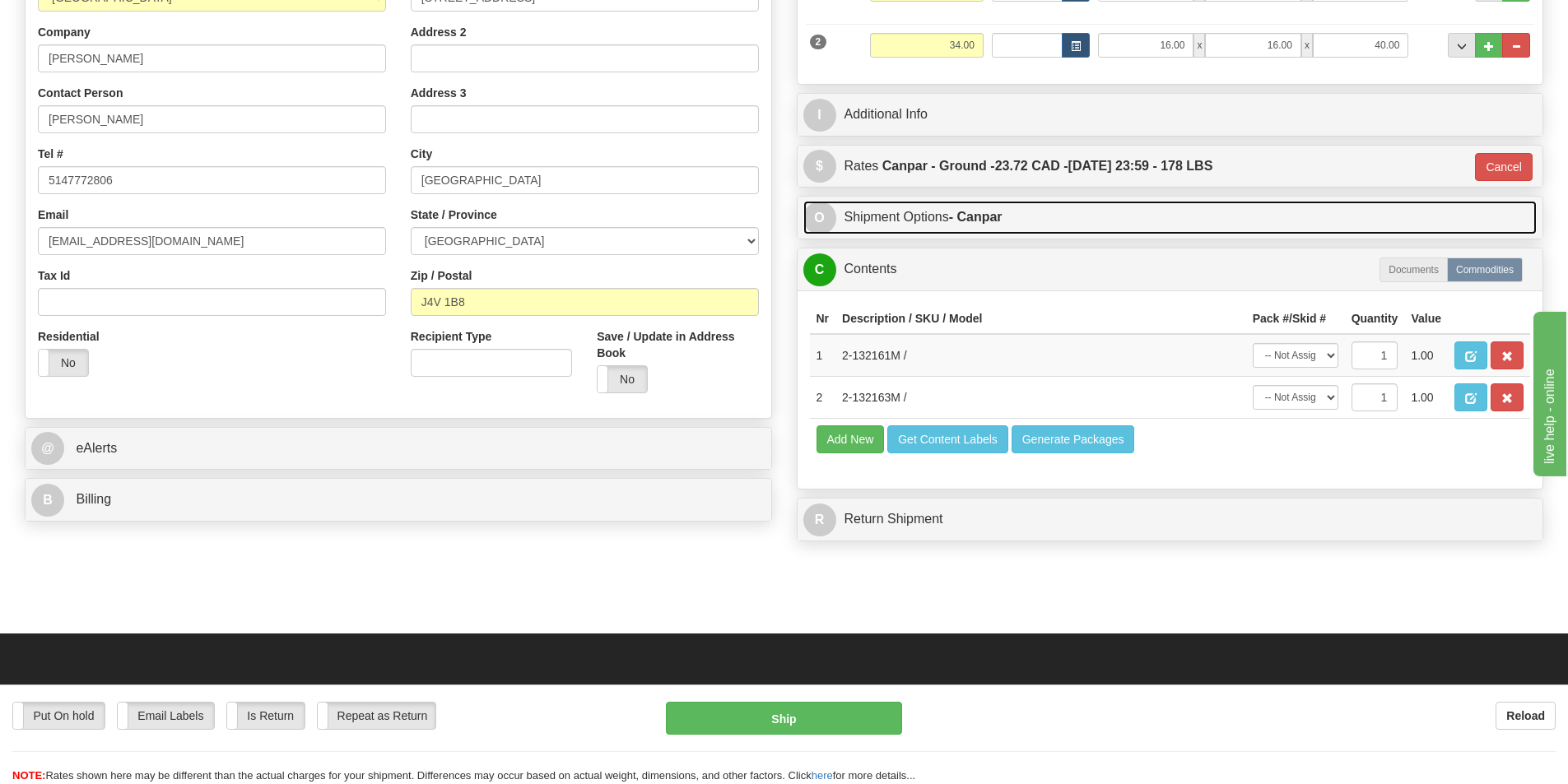
click at [1025, 228] on link "O Shipment Options - Canpar" at bounding box center [1170, 218] width 734 height 34
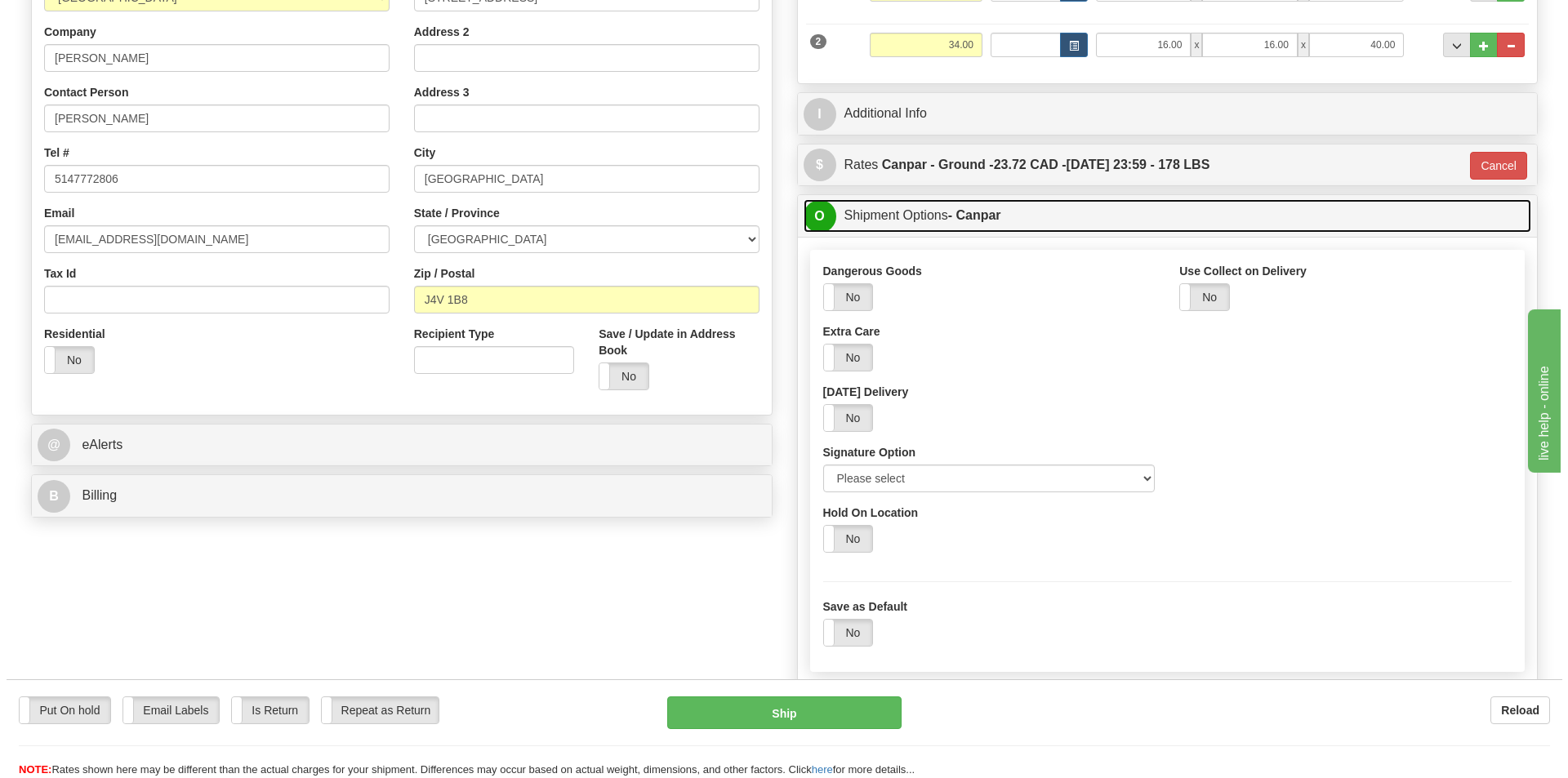
scroll to position [408, 0]
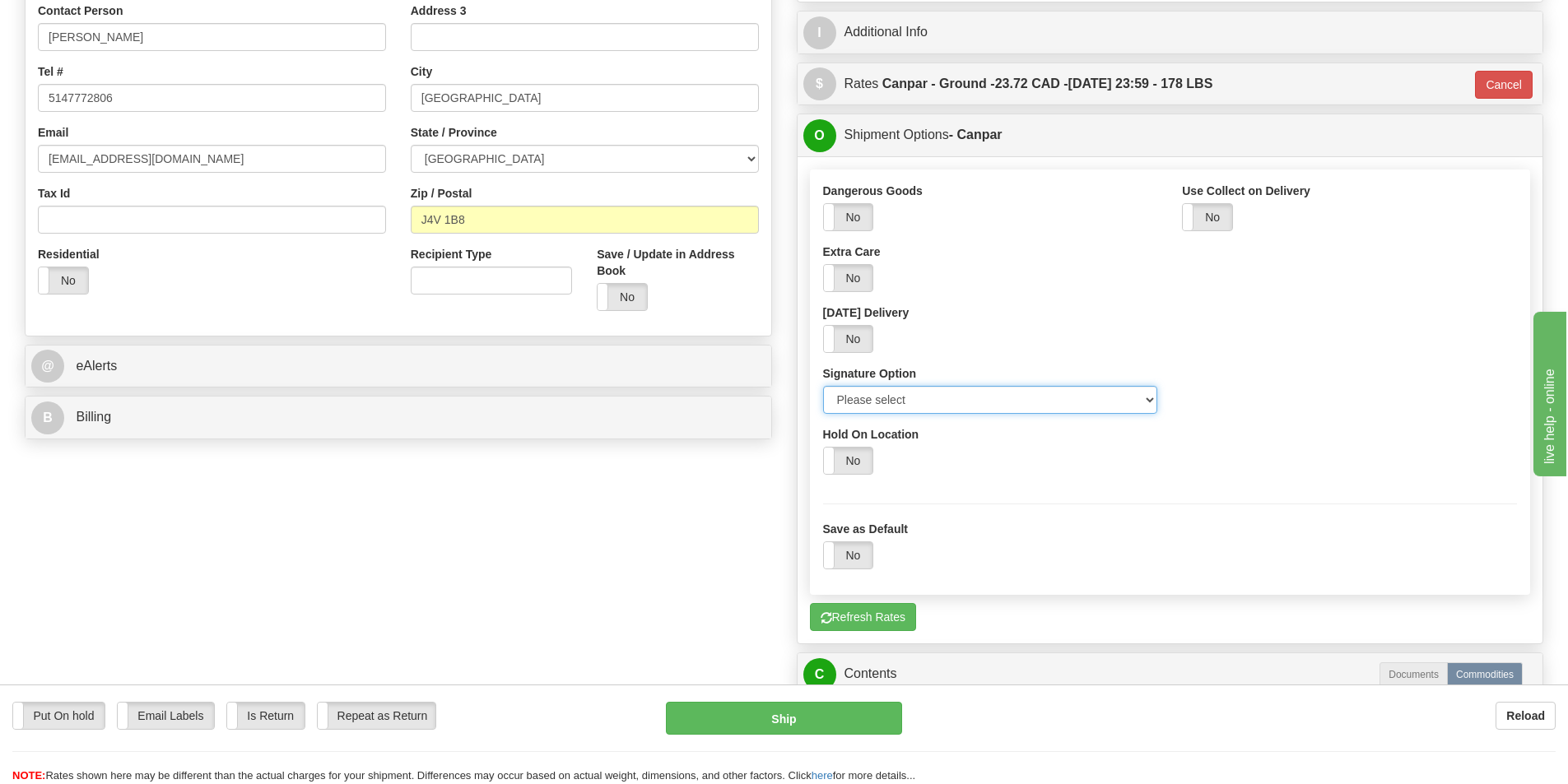
click at [997, 408] on select "Please select No Signature Required Signature Required Adult Signature" at bounding box center [990, 400] width 335 height 28
select select "2"
click at [823, 386] on select "Please select No Signature Required Signature Required Adult Signature" at bounding box center [990, 400] width 335 height 28
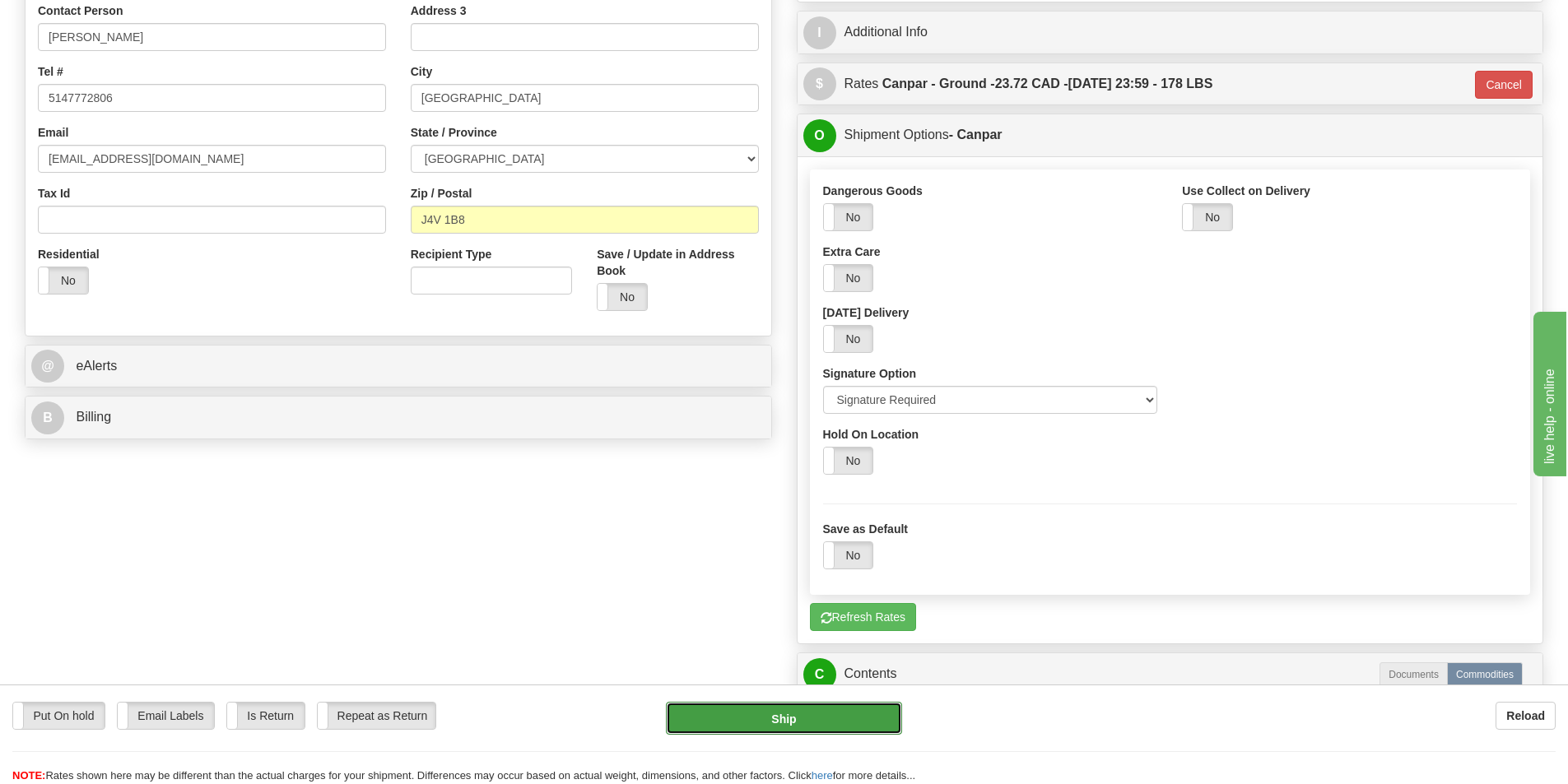
click at [853, 712] on button "Ship" at bounding box center [784, 718] width 236 height 33
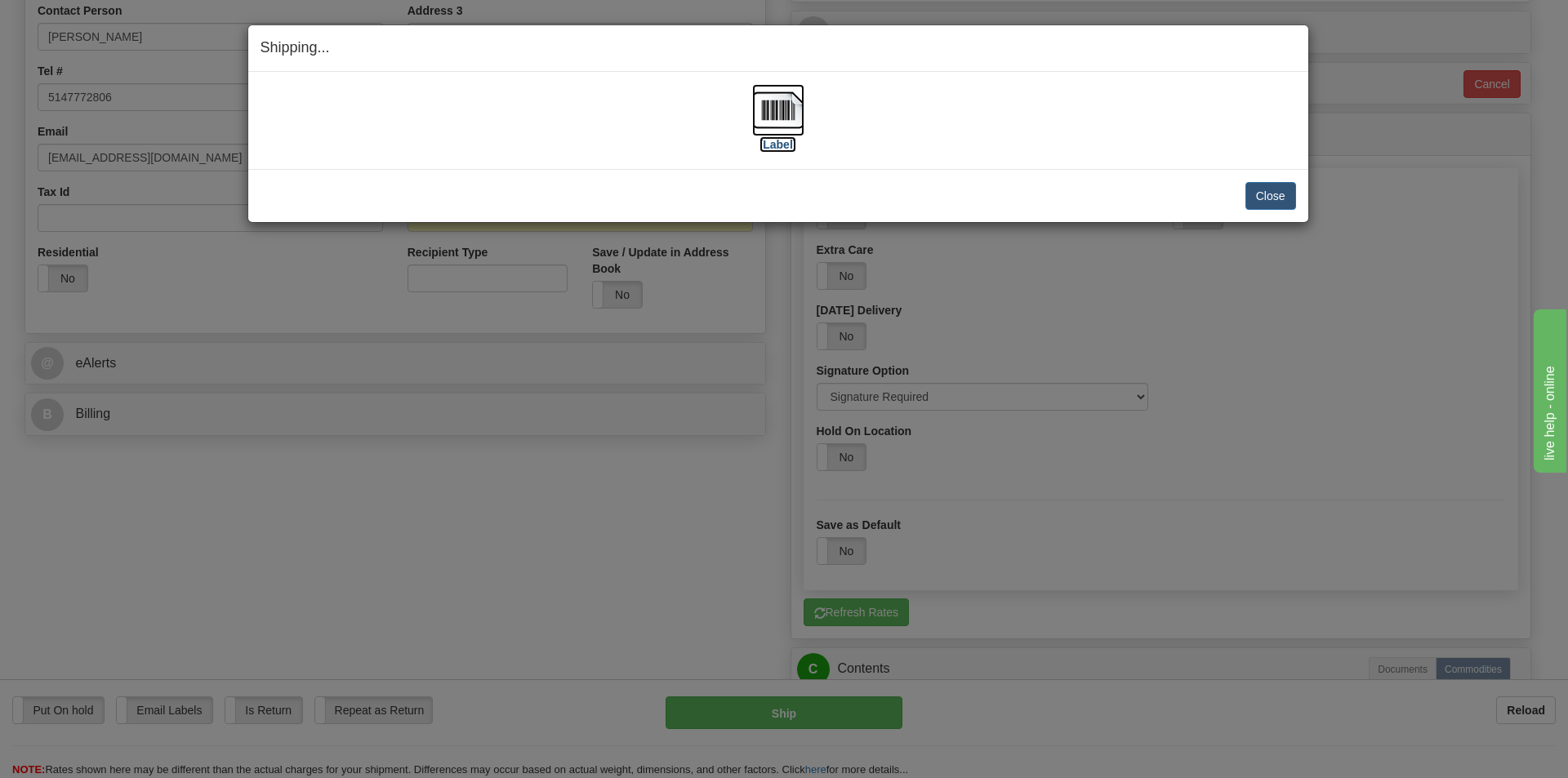
click at [785, 111] on img at bounding box center [778, 110] width 52 height 52
click at [1280, 200] on button "Close" at bounding box center [1271, 196] width 50 height 27
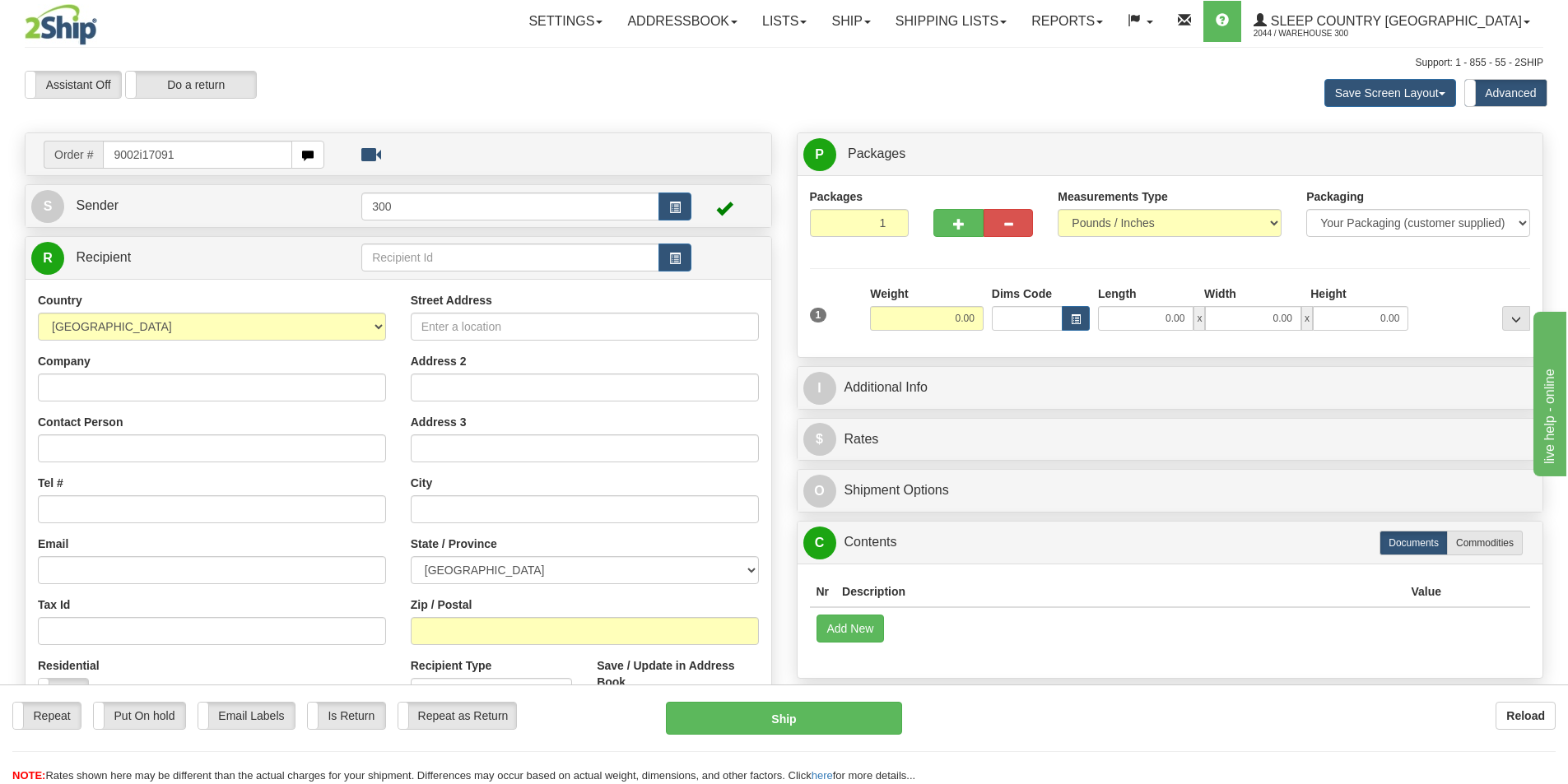
type input "9002i170918"
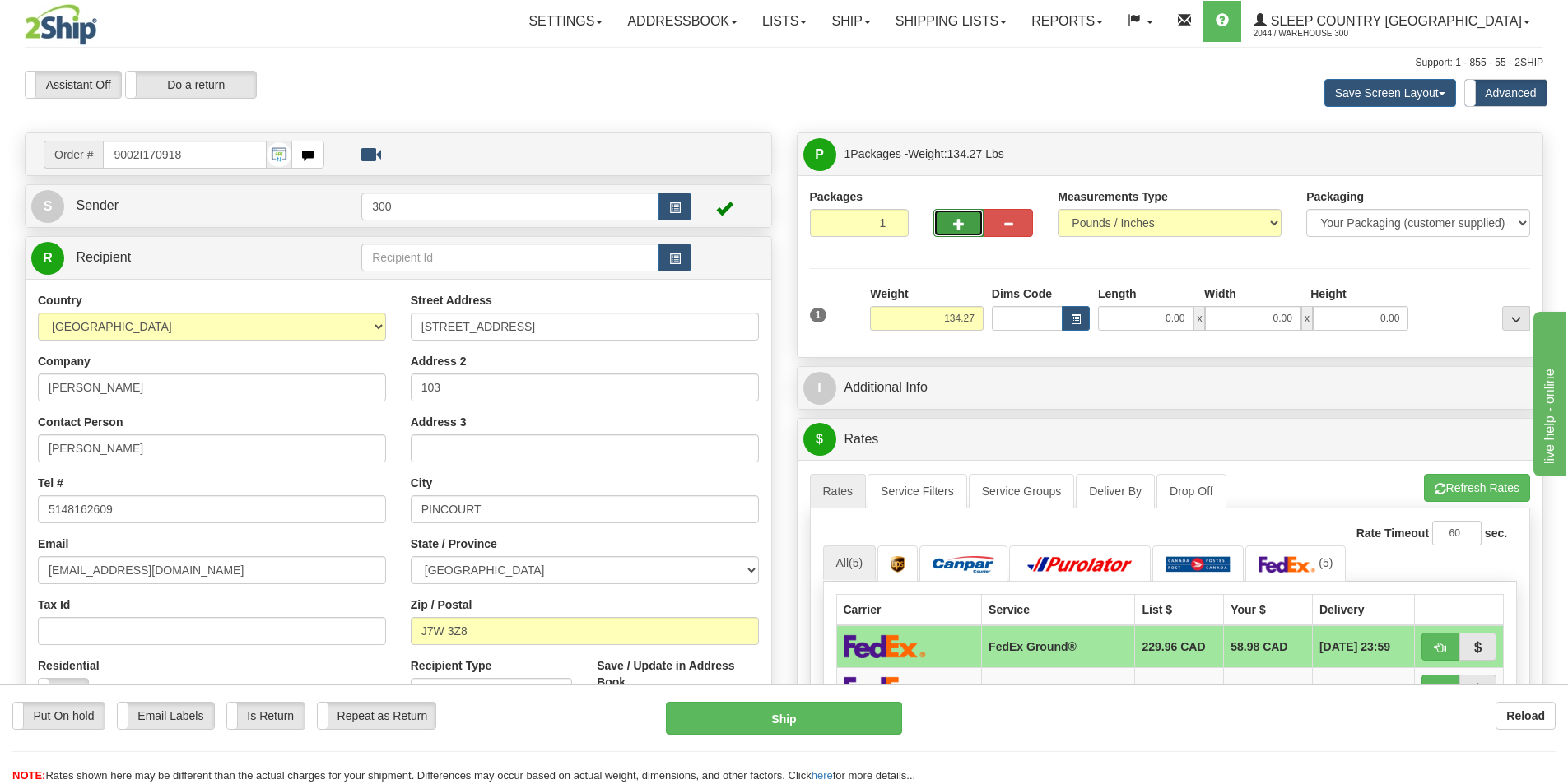
click at [946, 212] on button "button" at bounding box center [958, 222] width 49 height 28
type input "2"
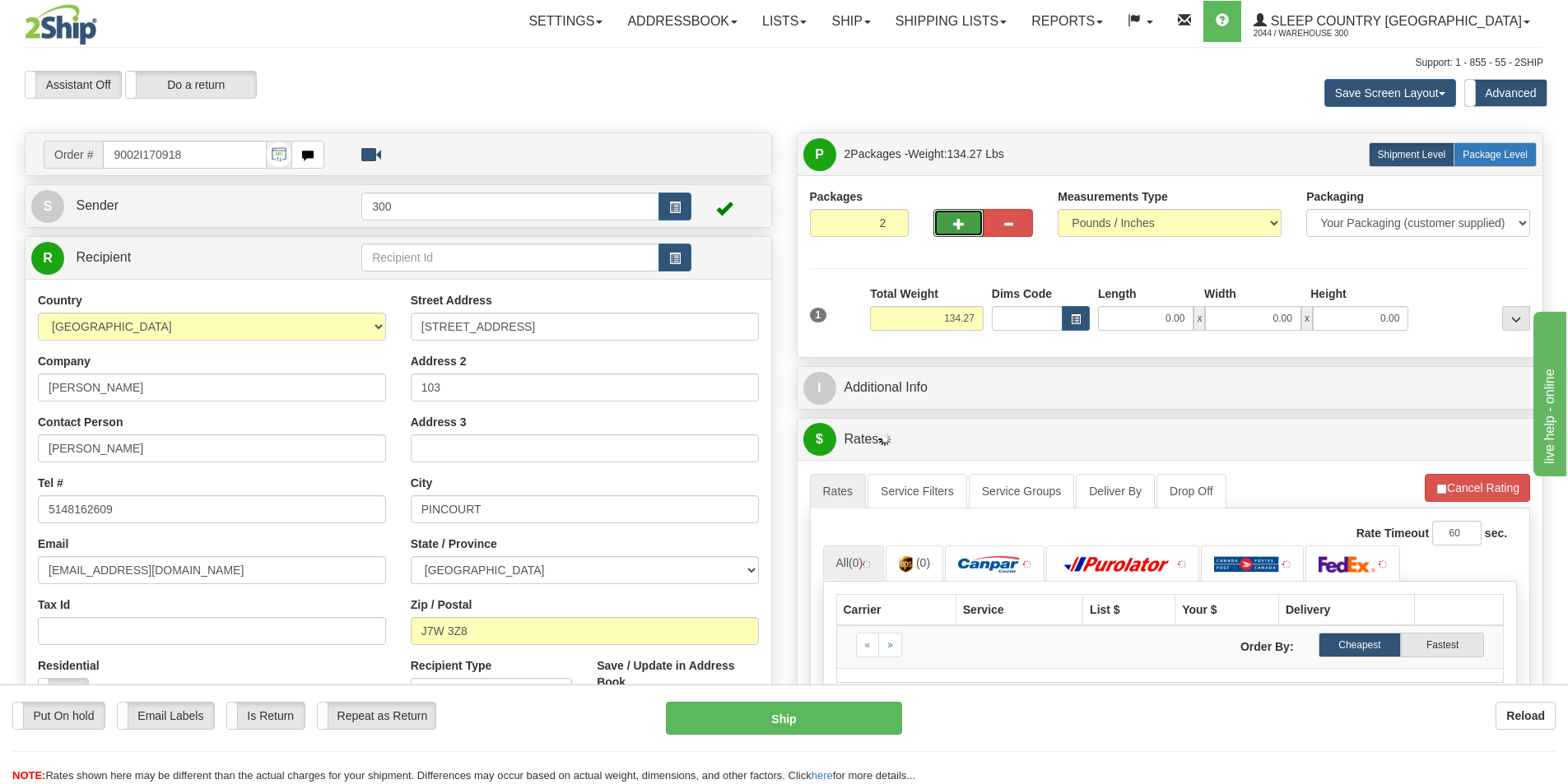
click at [1473, 156] on span "Package Level" at bounding box center [1495, 154] width 65 height 12
radio input "true"
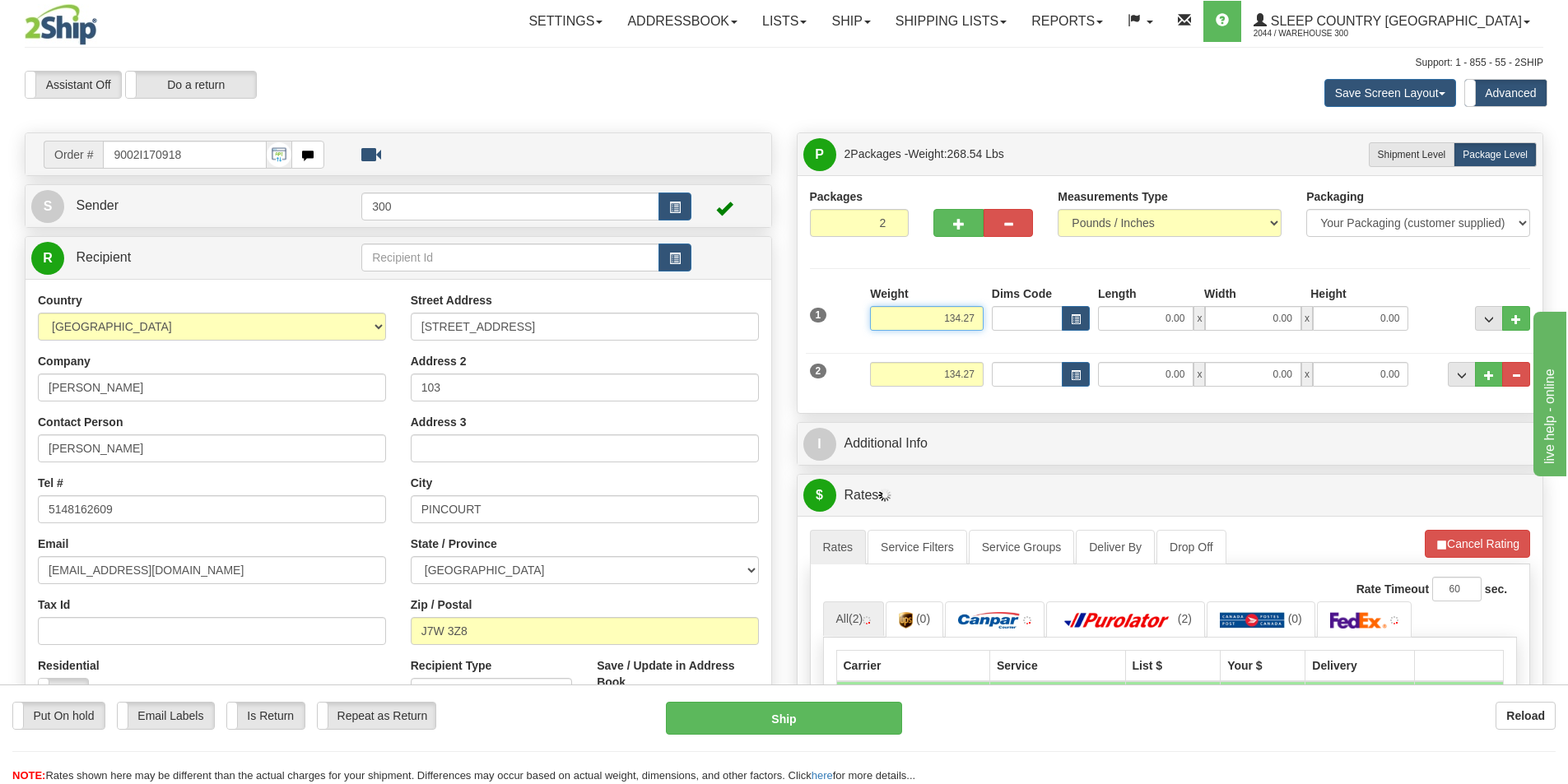
drag, startPoint x: 920, startPoint y: 309, endPoint x: 1117, endPoint y: 296, distance: 197.4
click at [1117, 296] on div "1 Weight 134.27 Dims Code x" at bounding box center [1170, 314] width 729 height 58
click at [959, 371] on input "134.27" at bounding box center [926, 375] width 113 height 25
type input "90.00"
click at [959, 371] on input "134.27" at bounding box center [926, 375] width 113 height 25
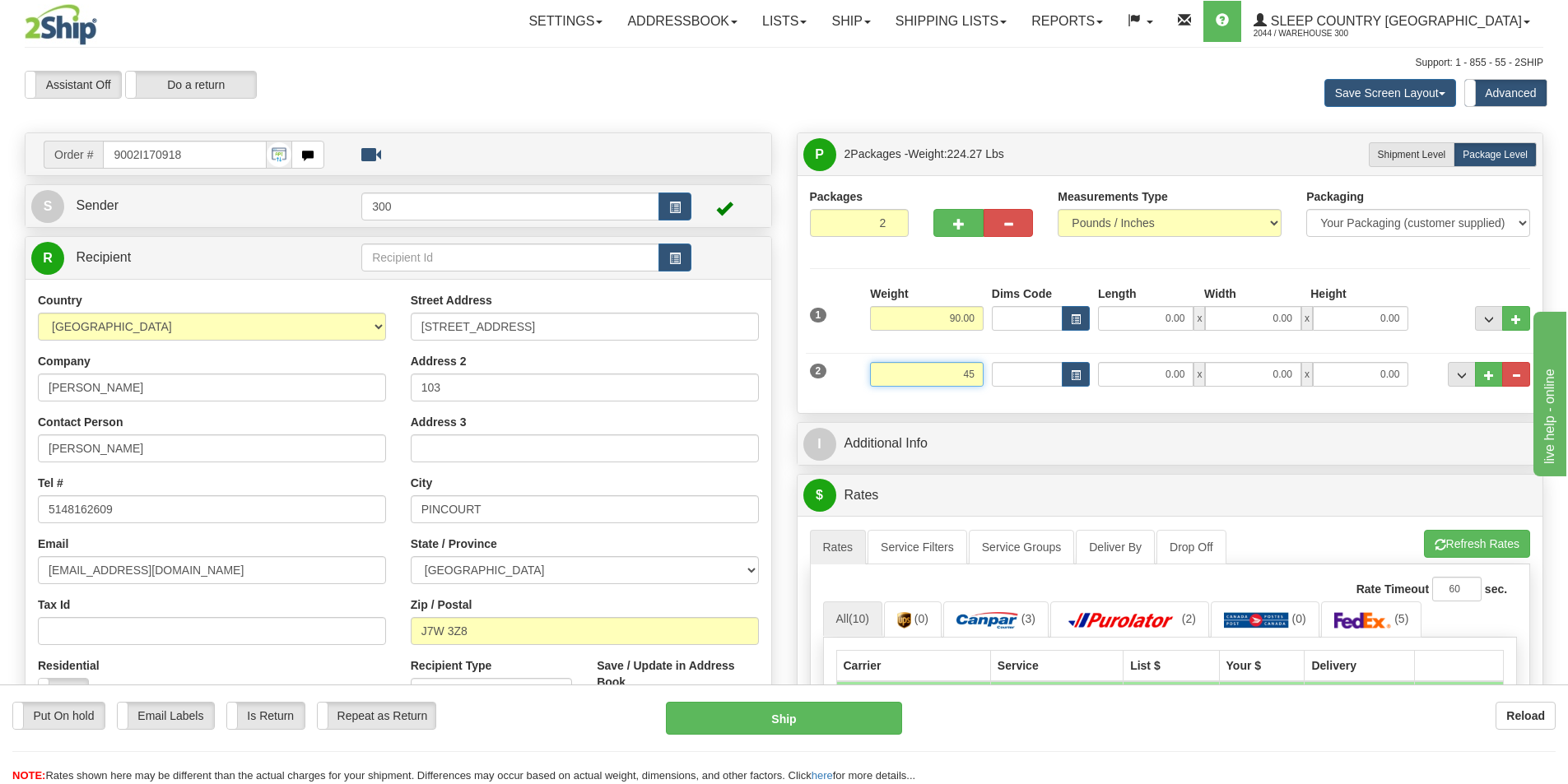
type input "45"
click at [1152, 321] on input "0.00" at bounding box center [1145, 318] width 95 height 25
type input "45.00"
type input "18.00"
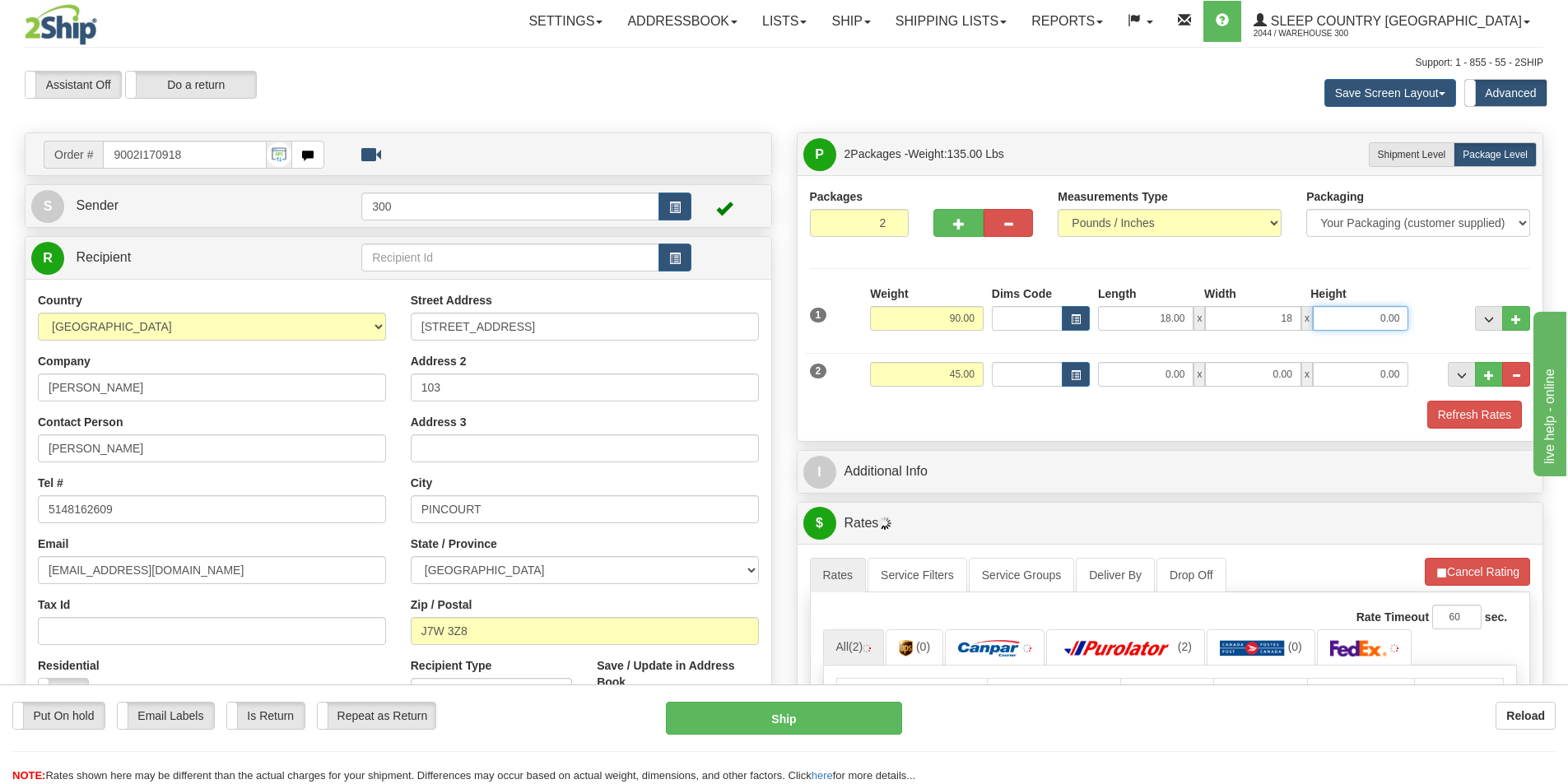
type input "18.00"
type input "42.00"
click at [1172, 370] on input "0.00" at bounding box center [1145, 375] width 95 height 25
type input "18.00"
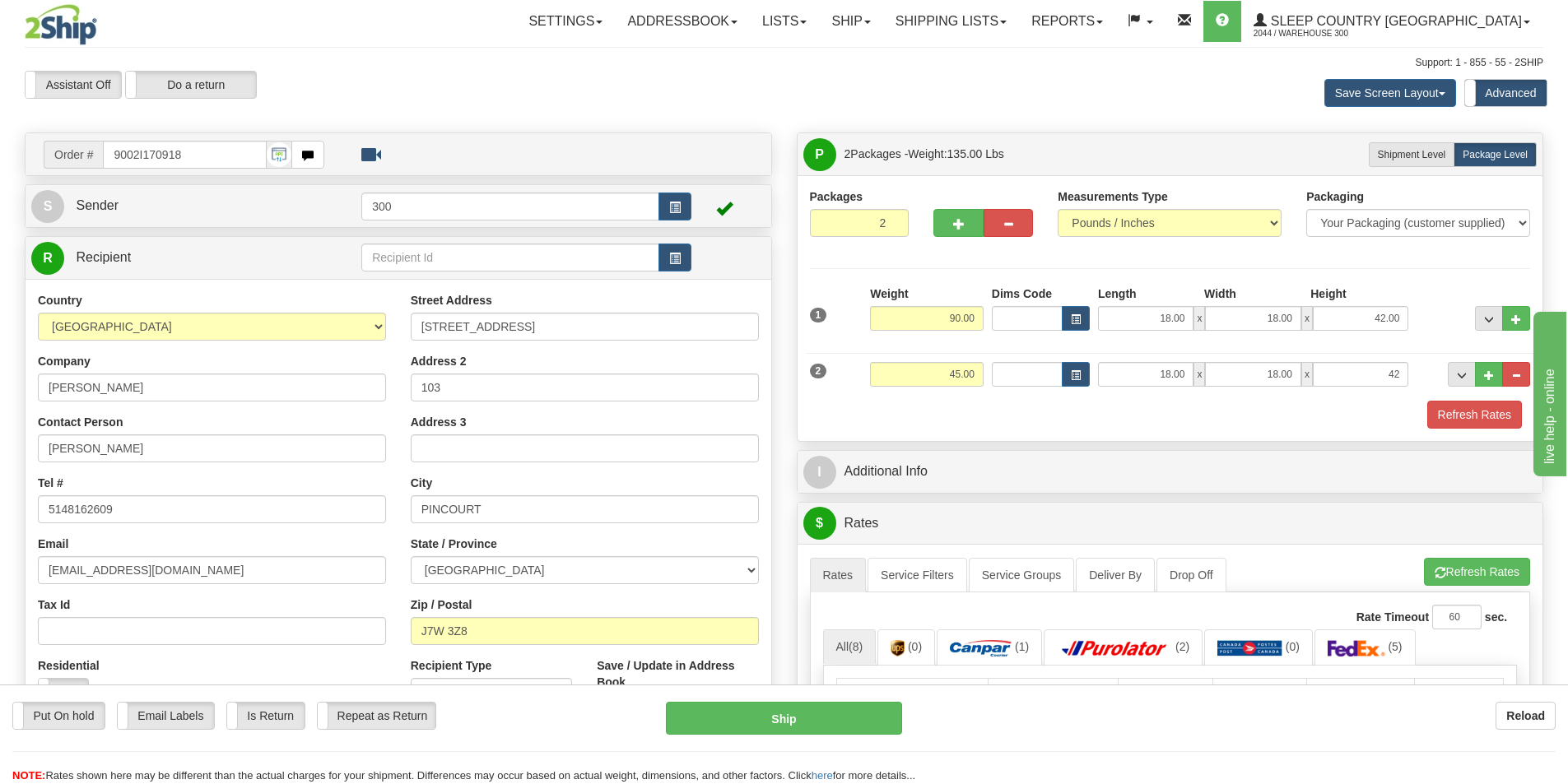
type input "42.00"
click at [1140, 321] on input "18.00" at bounding box center [1145, 318] width 95 height 25
click at [1140, 320] on input "18.00" at bounding box center [1145, 318] width 95 height 25
type input "15.00"
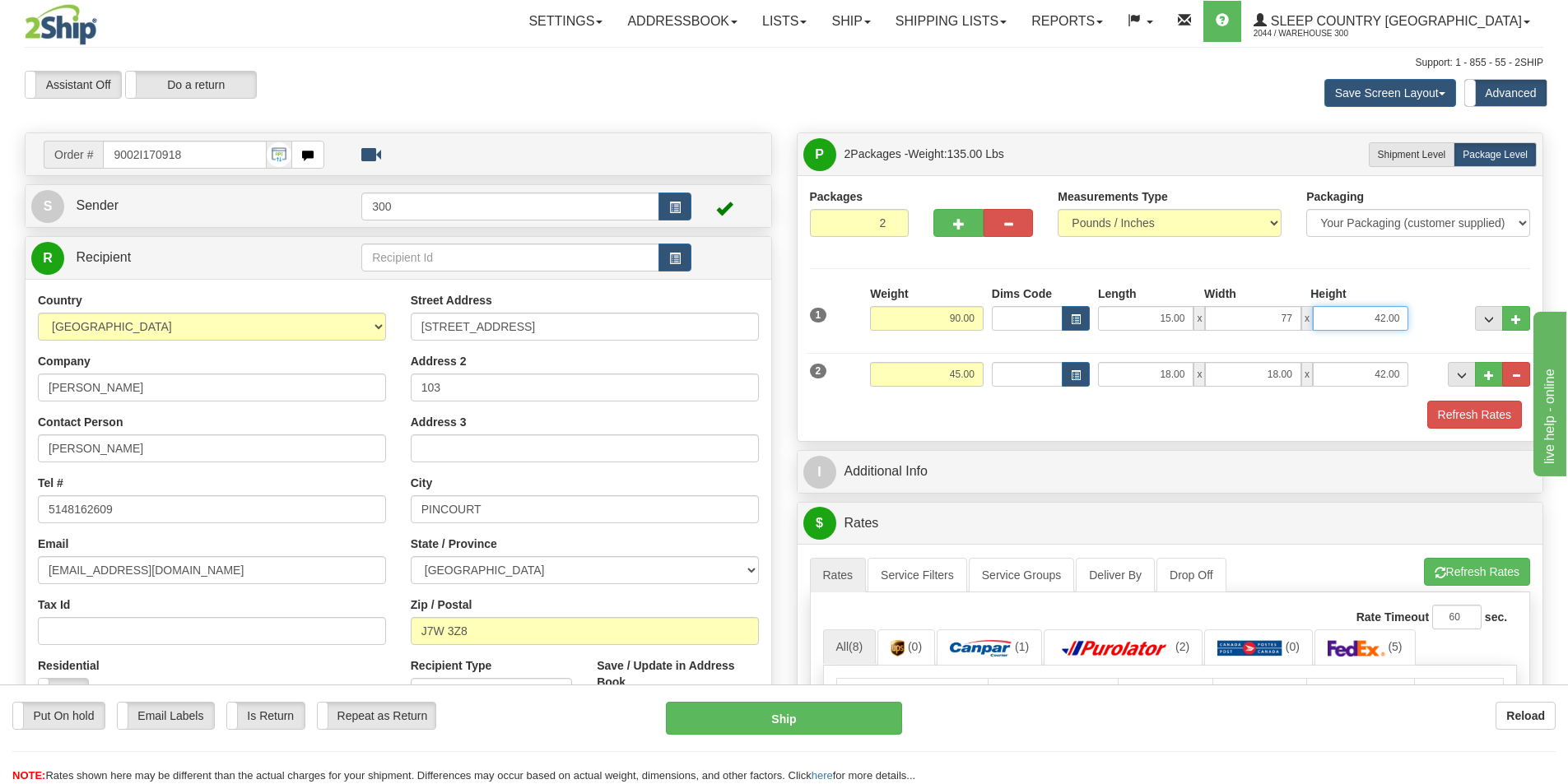
type input "77.00"
type input "9.00"
click at [1489, 409] on button "Refresh Rates" at bounding box center [1474, 414] width 95 height 28
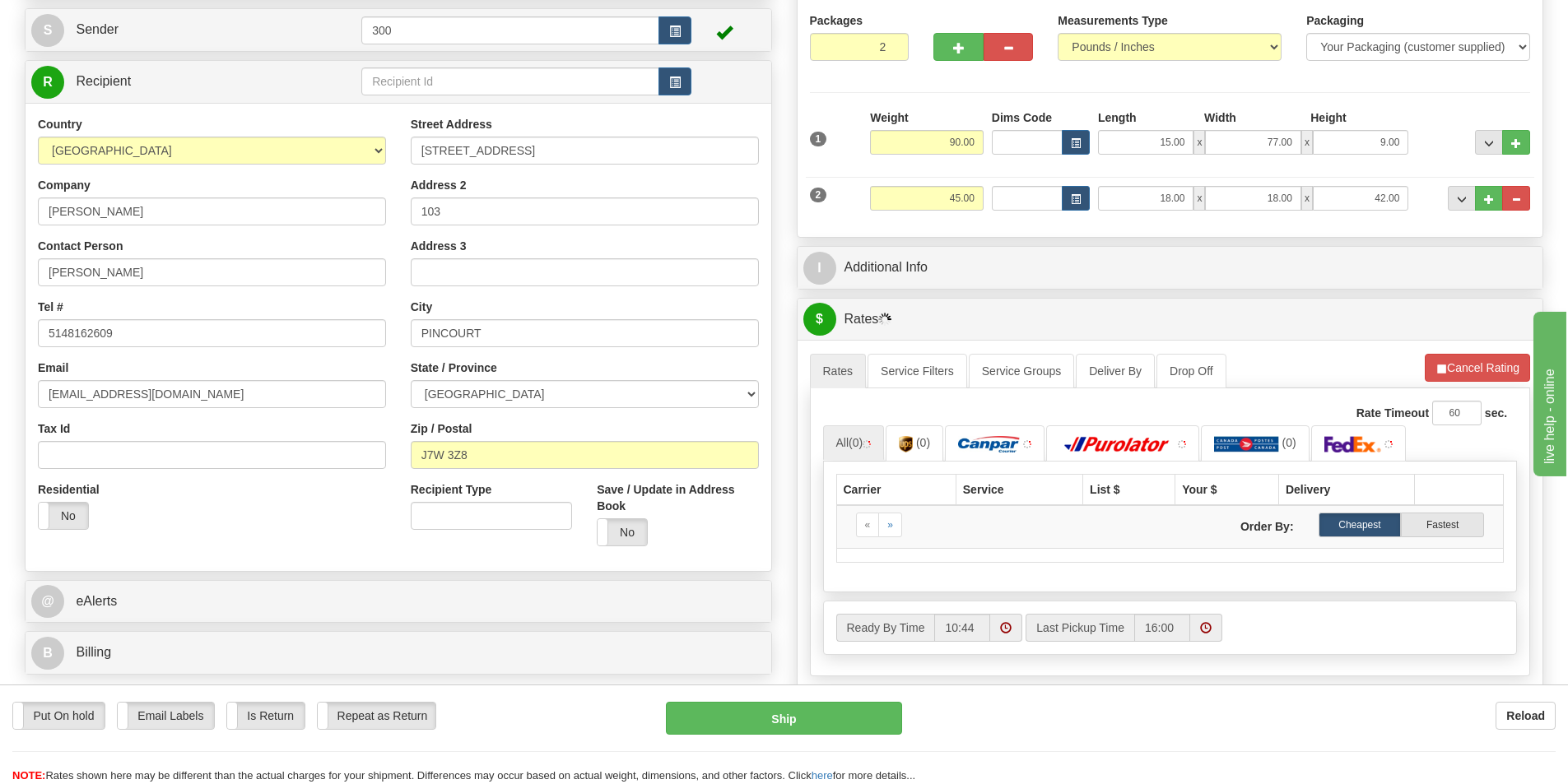
scroll to position [247, 0]
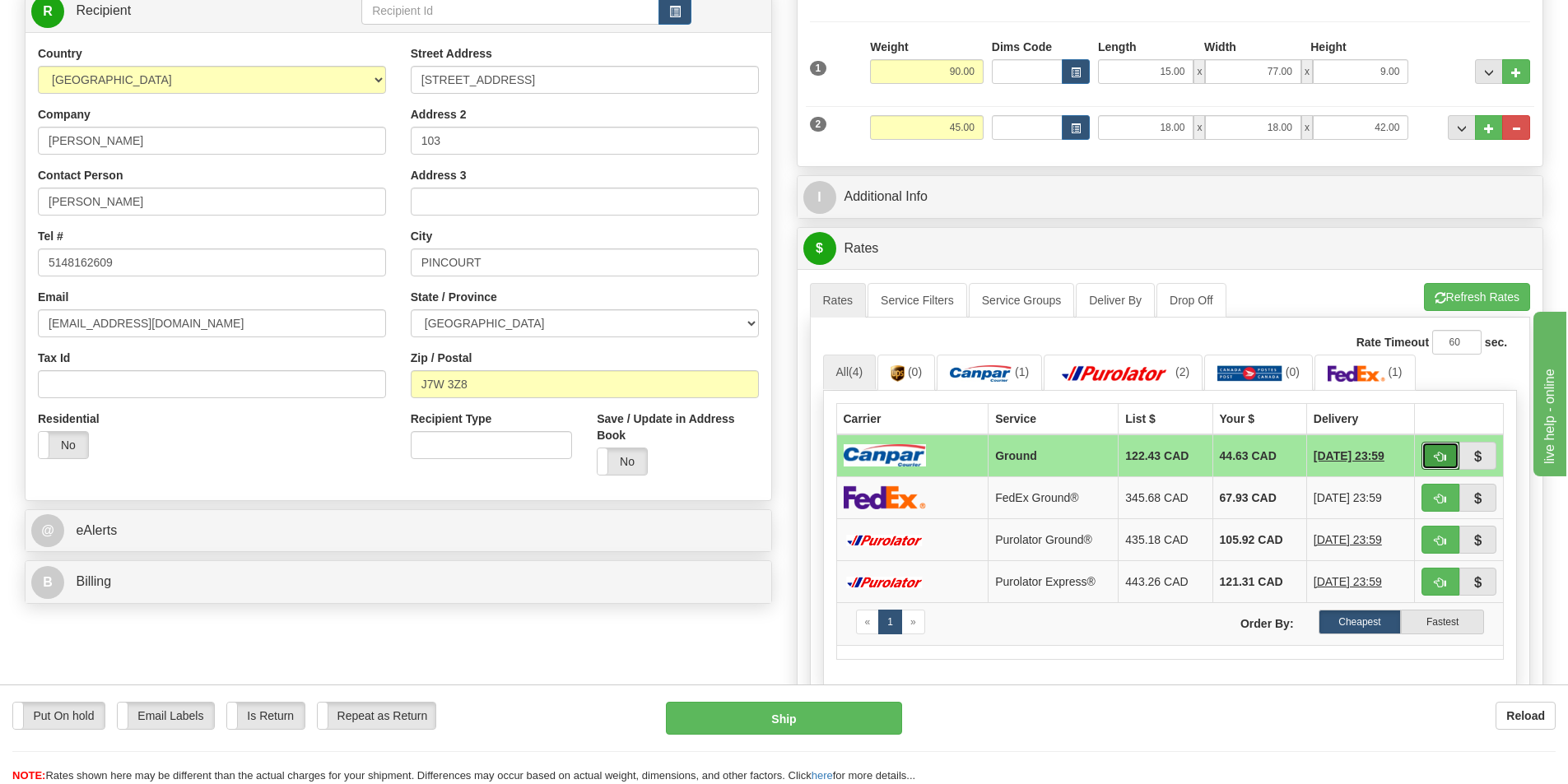
drag, startPoint x: 1437, startPoint y: 459, endPoint x: 1299, endPoint y: 435, distance: 140.1
click at [1437, 459] on span "button" at bounding box center [1440, 457] width 12 height 11
type input "1"
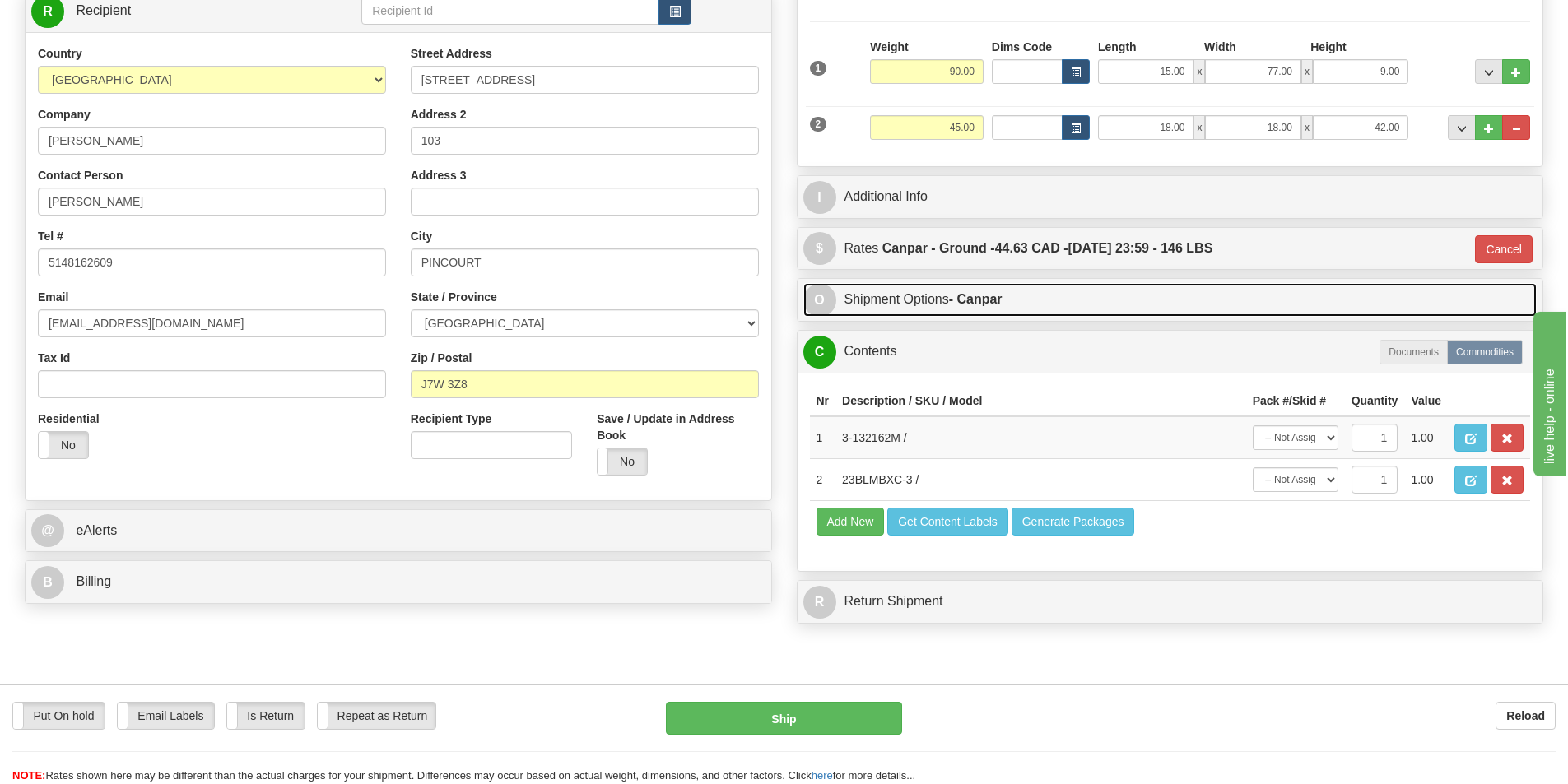
click at [973, 305] on strong "- Canpar" at bounding box center [976, 299] width 54 height 14
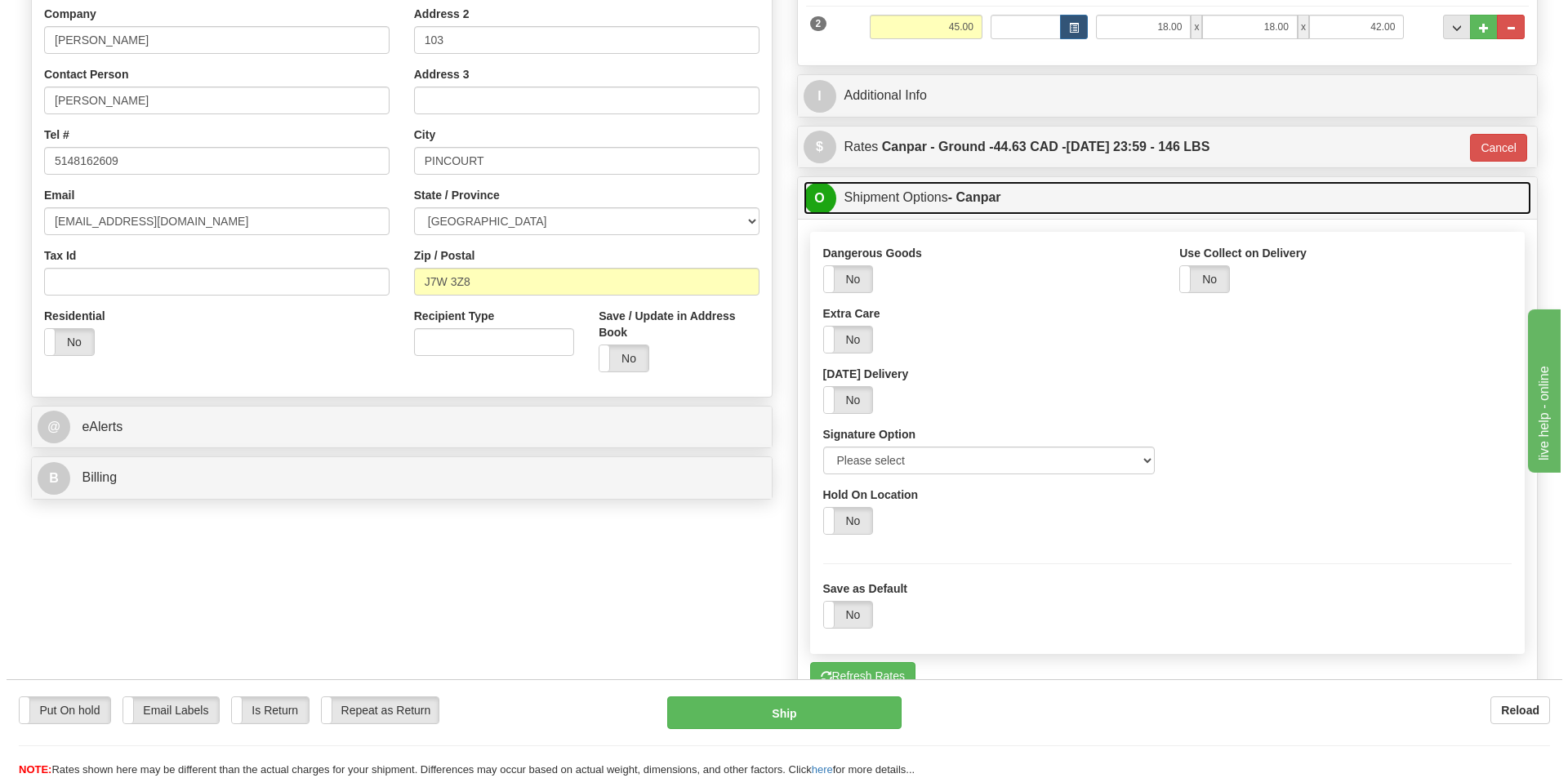
scroll to position [489, 0]
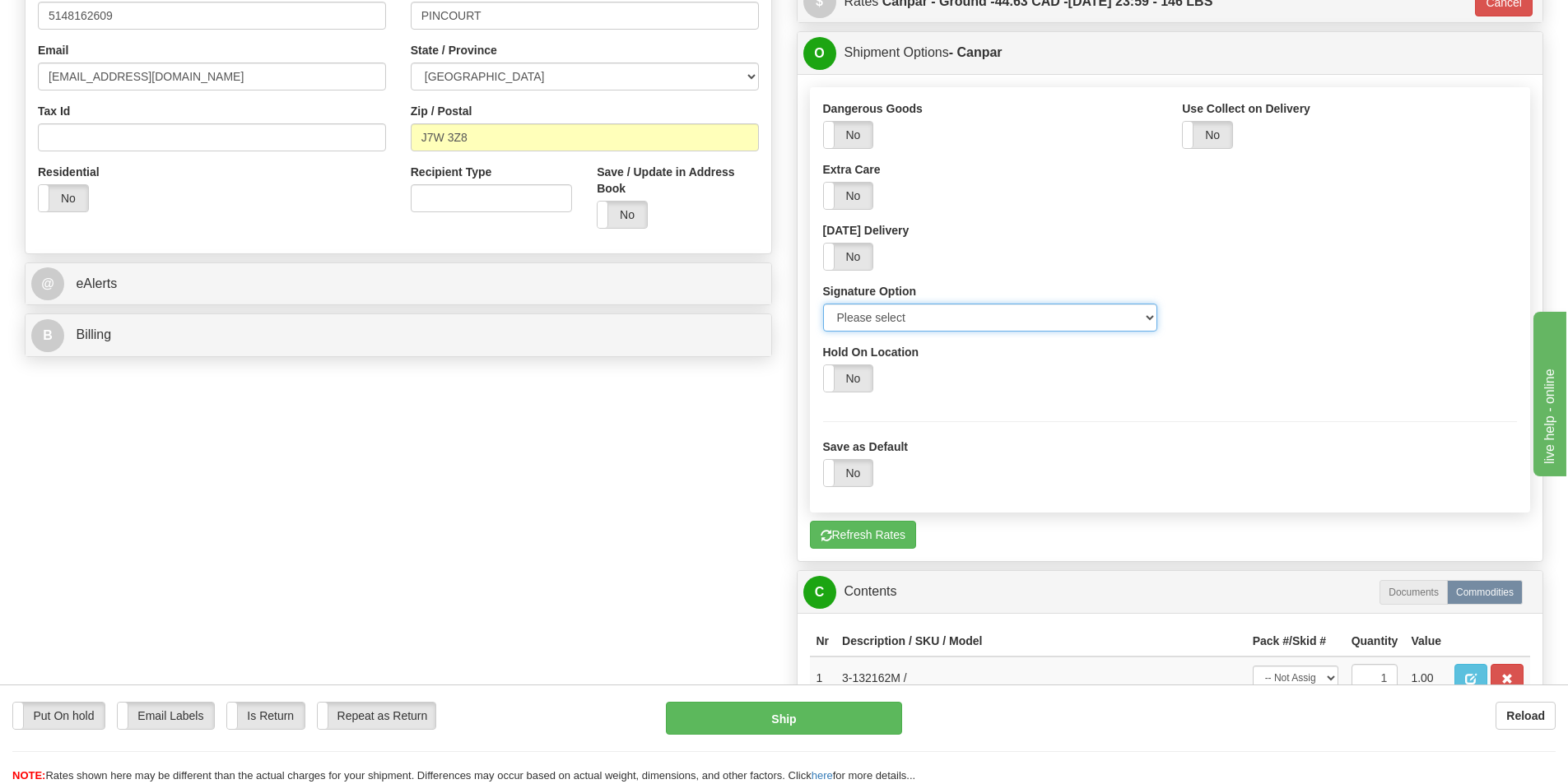
click at [984, 326] on select "Please select No Signature Required Signature Required Adult Signature" at bounding box center [990, 317] width 335 height 28
select select "2"
click at [823, 303] on select "Please select No Signature Required Signature Required Adult Signature" at bounding box center [990, 317] width 335 height 28
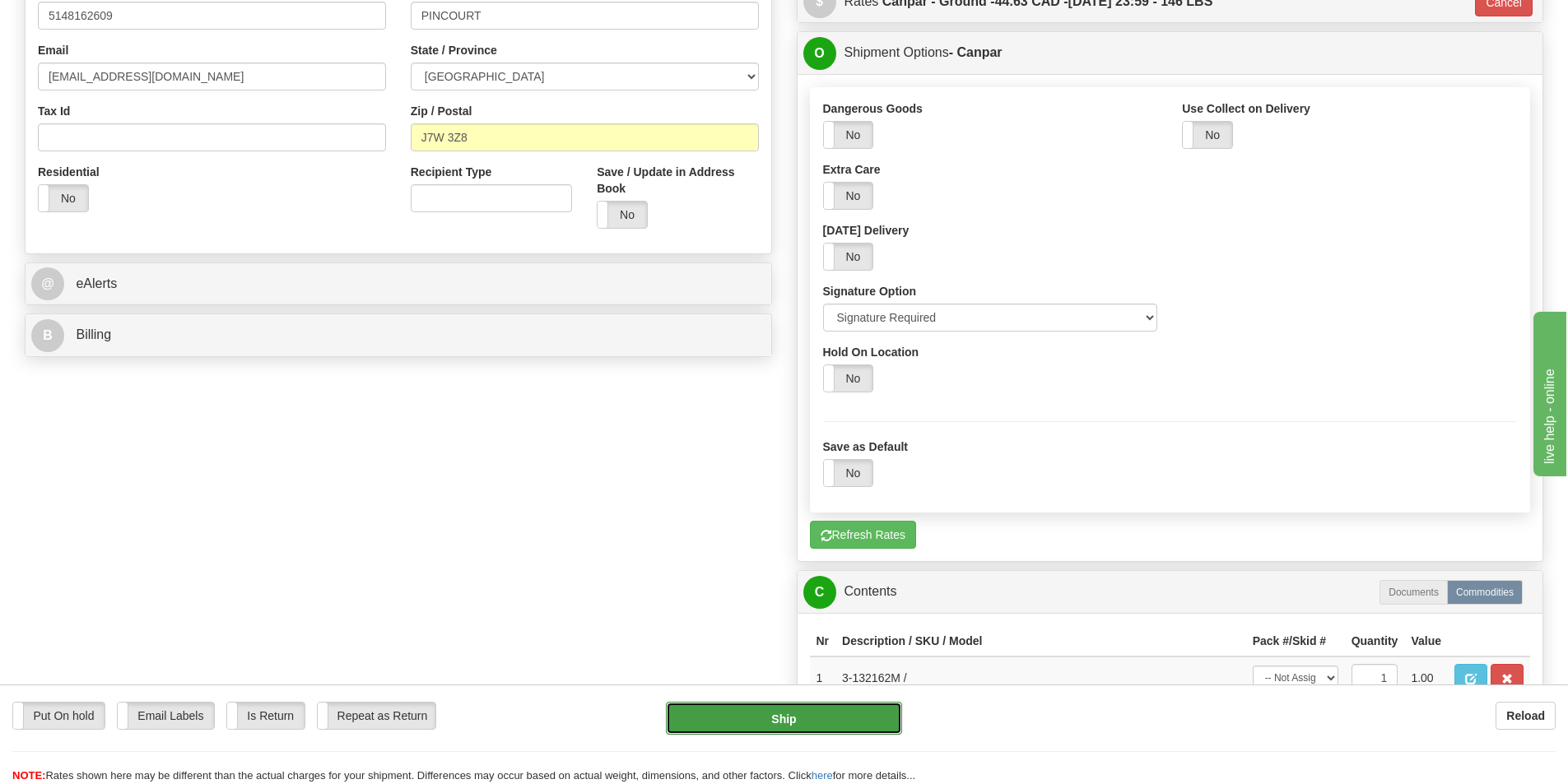
click at [801, 727] on button "Ship" at bounding box center [784, 718] width 236 height 33
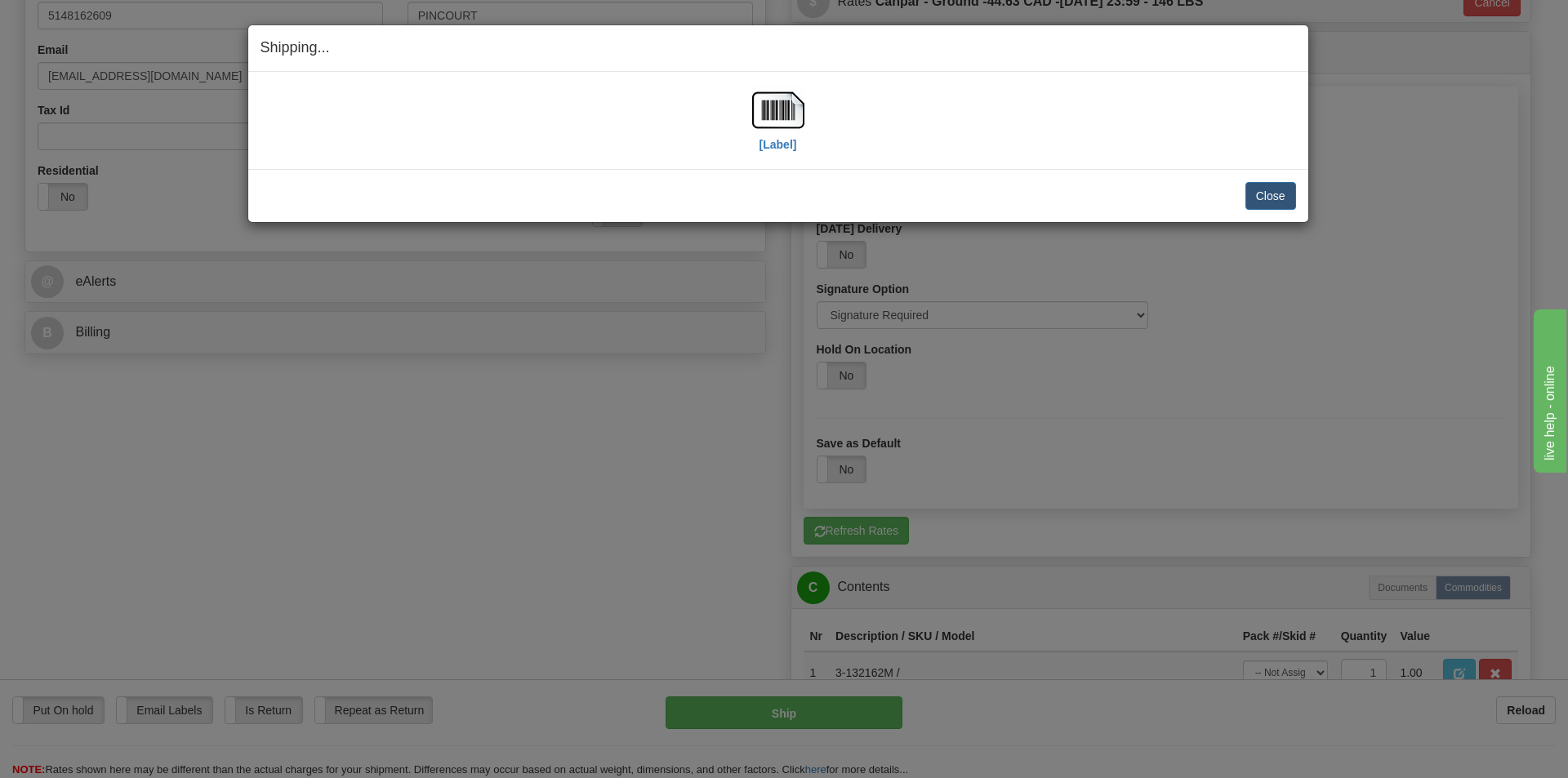
click at [819, 112] on div "[Label]" at bounding box center [778, 120] width 1036 height 73
click at [803, 112] on img at bounding box center [778, 110] width 52 height 52
click at [1275, 200] on button "Close" at bounding box center [1271, 196] width 50 height 27
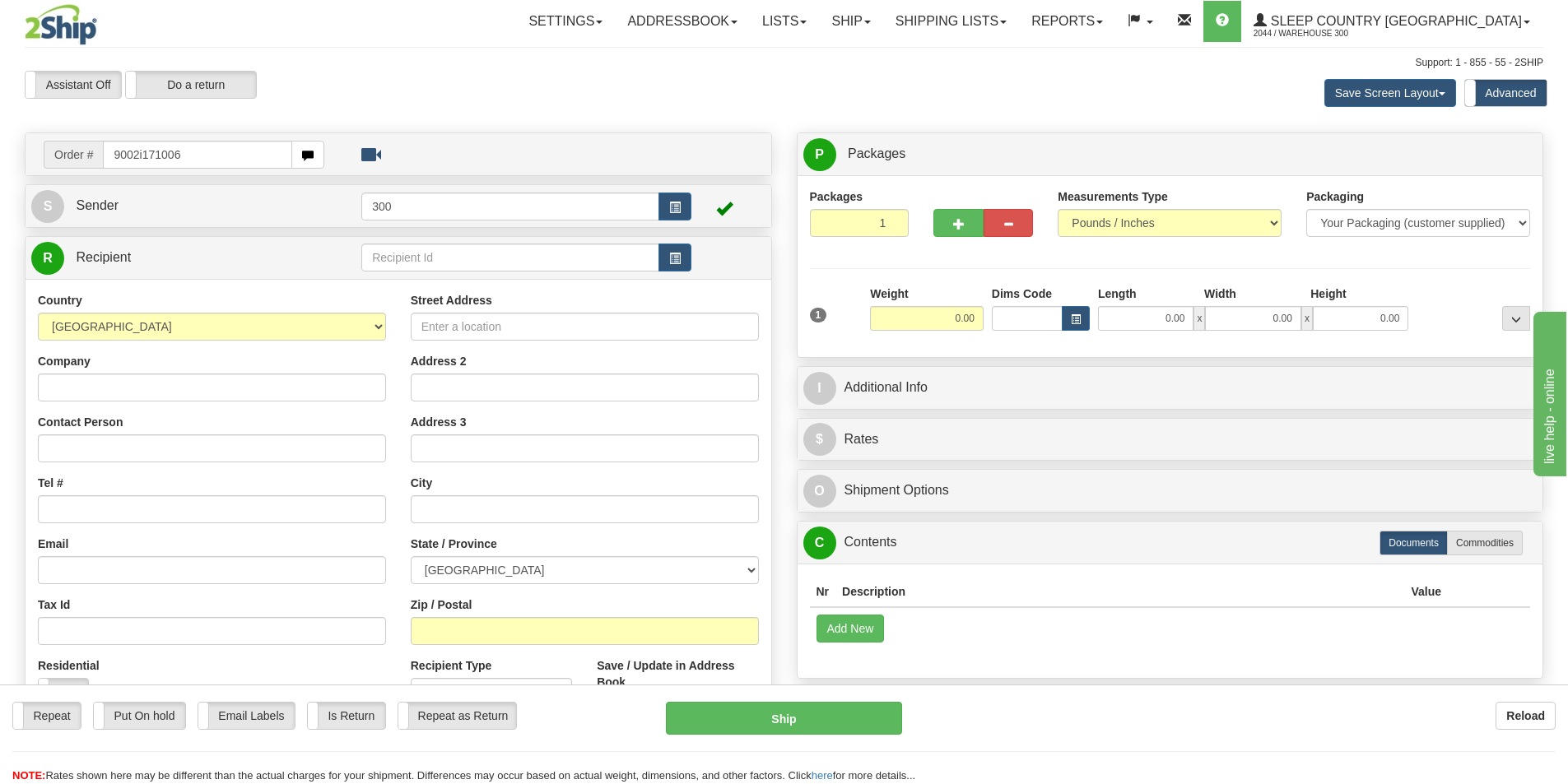
type input "9002i171006"
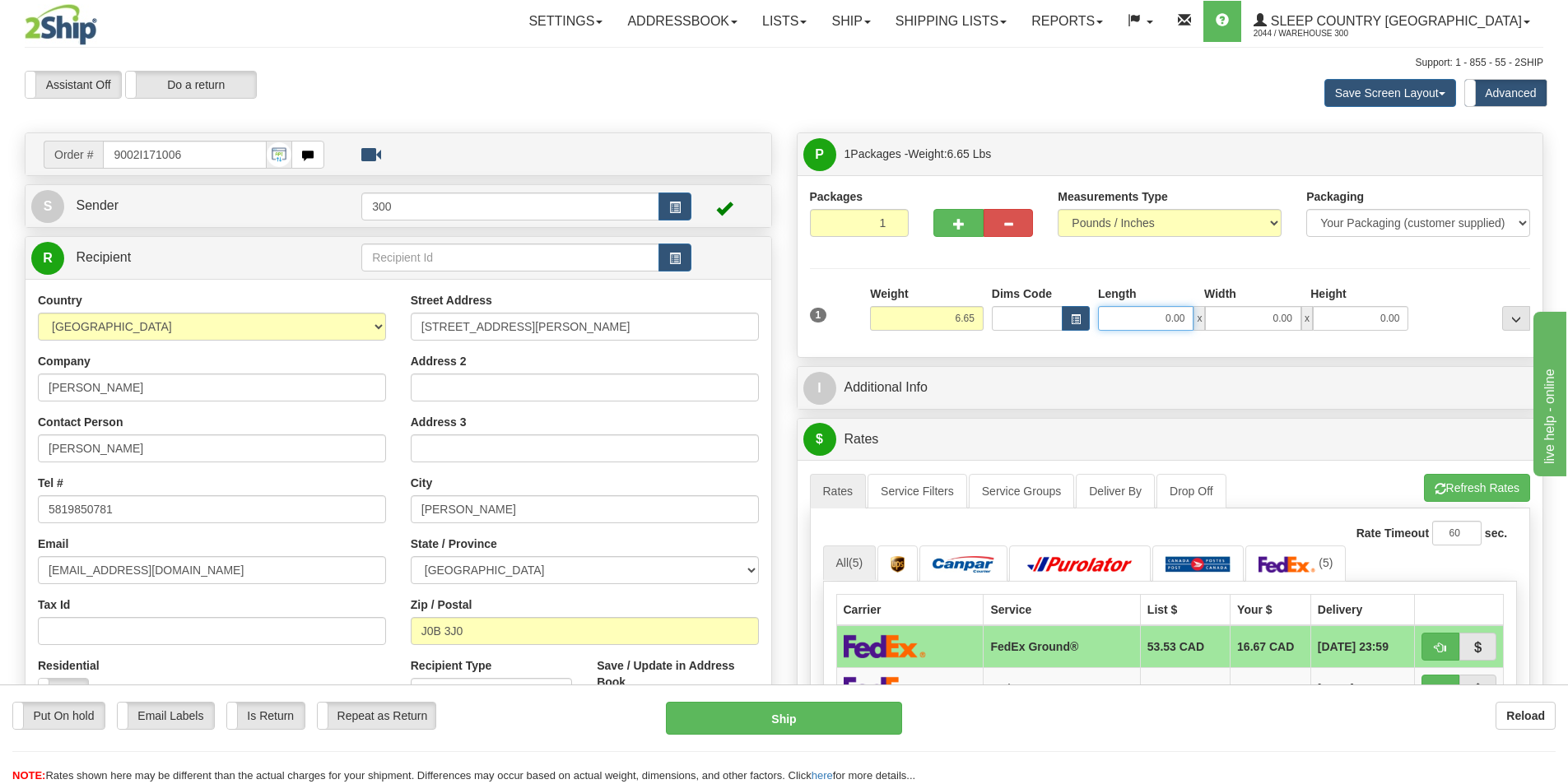
click at [1141, 321] on input "0.00" at bounding box center [1145, 318] width 95 height 25
type input "13.00"
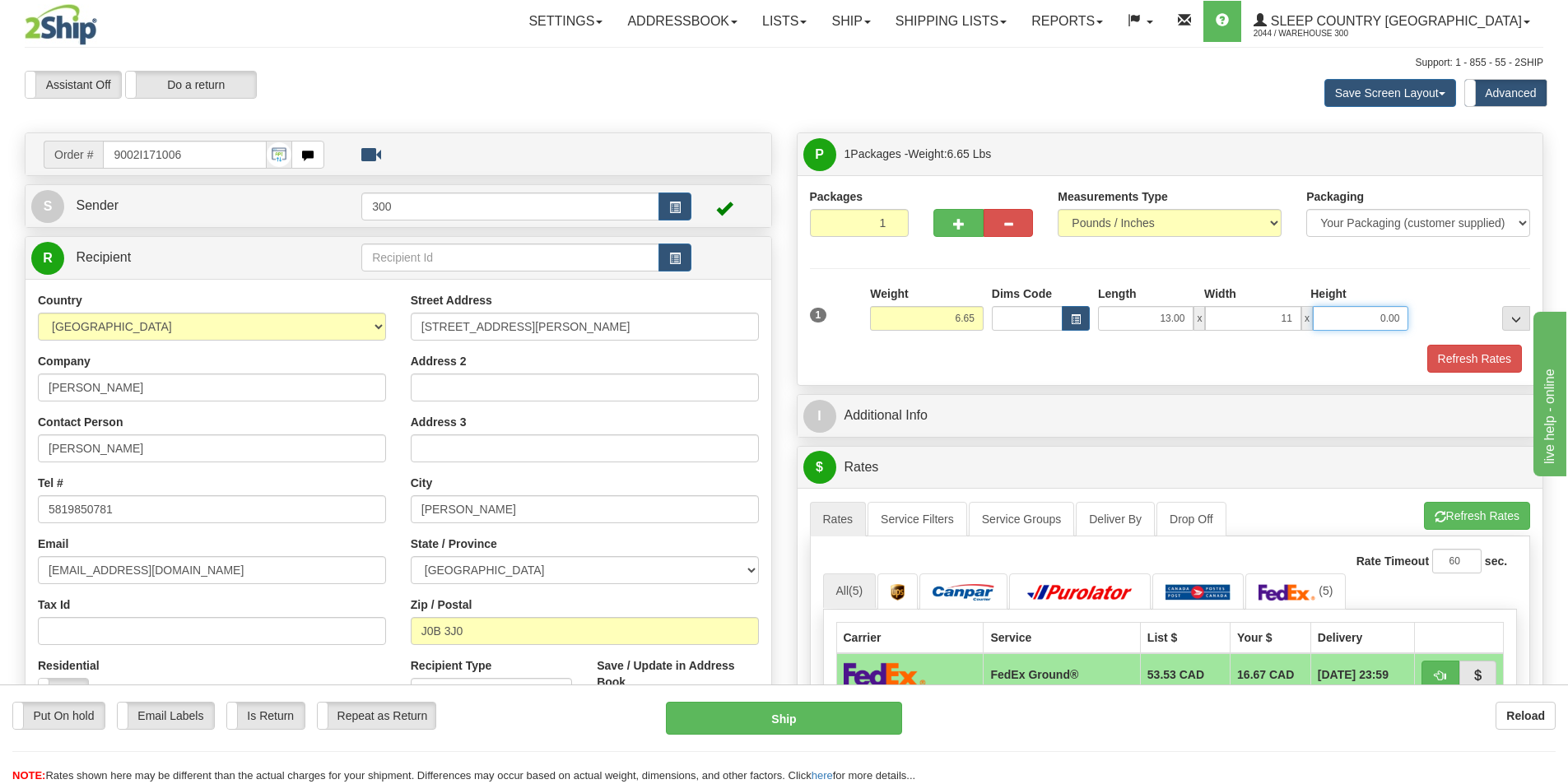
type input "11.00"
type input "3.00"
click at [1444, 357] on button "Refresh Rates" at bounding box center [1474, 358] width 95 height 28
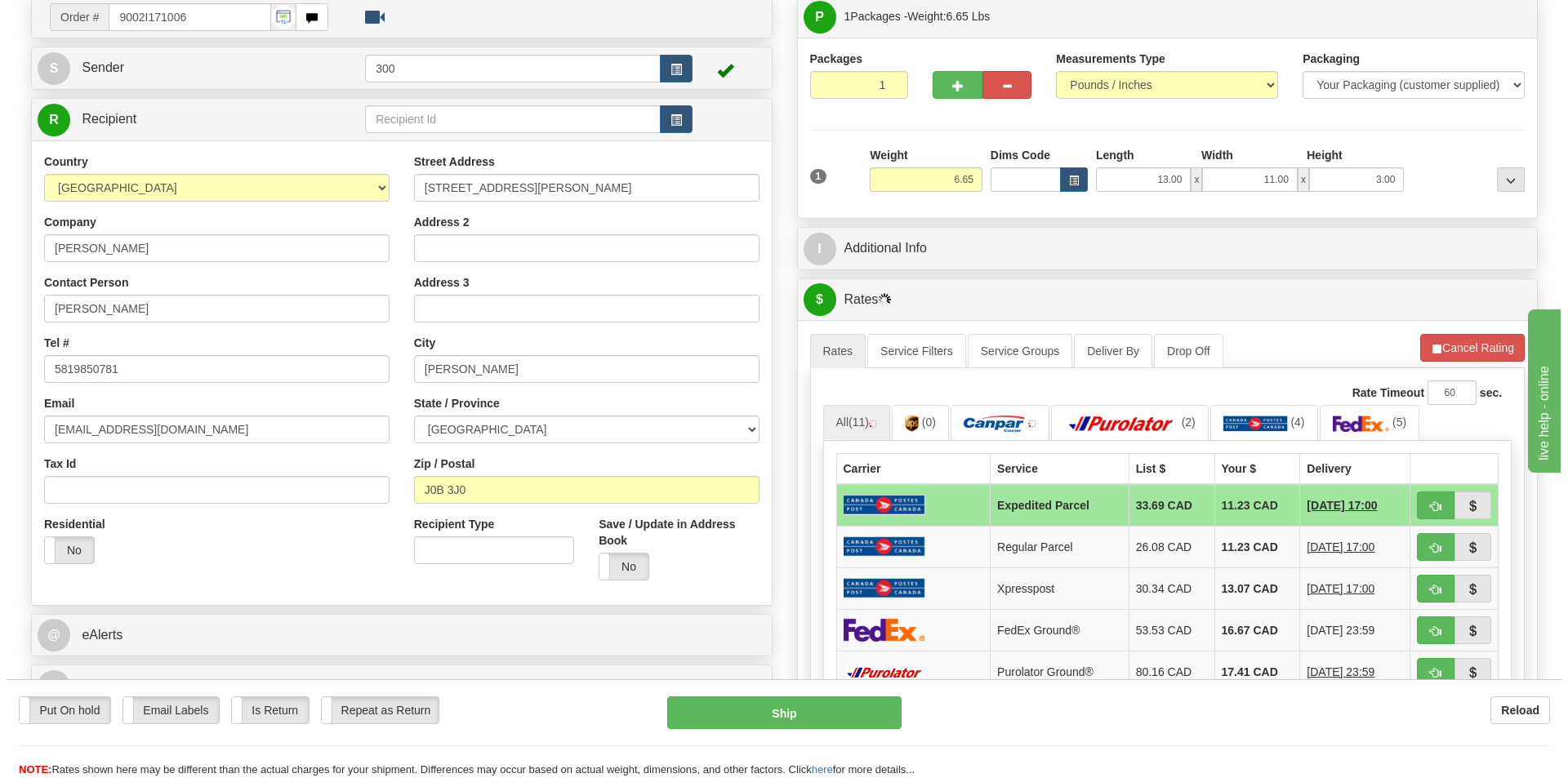
scroll to position [163, 0]
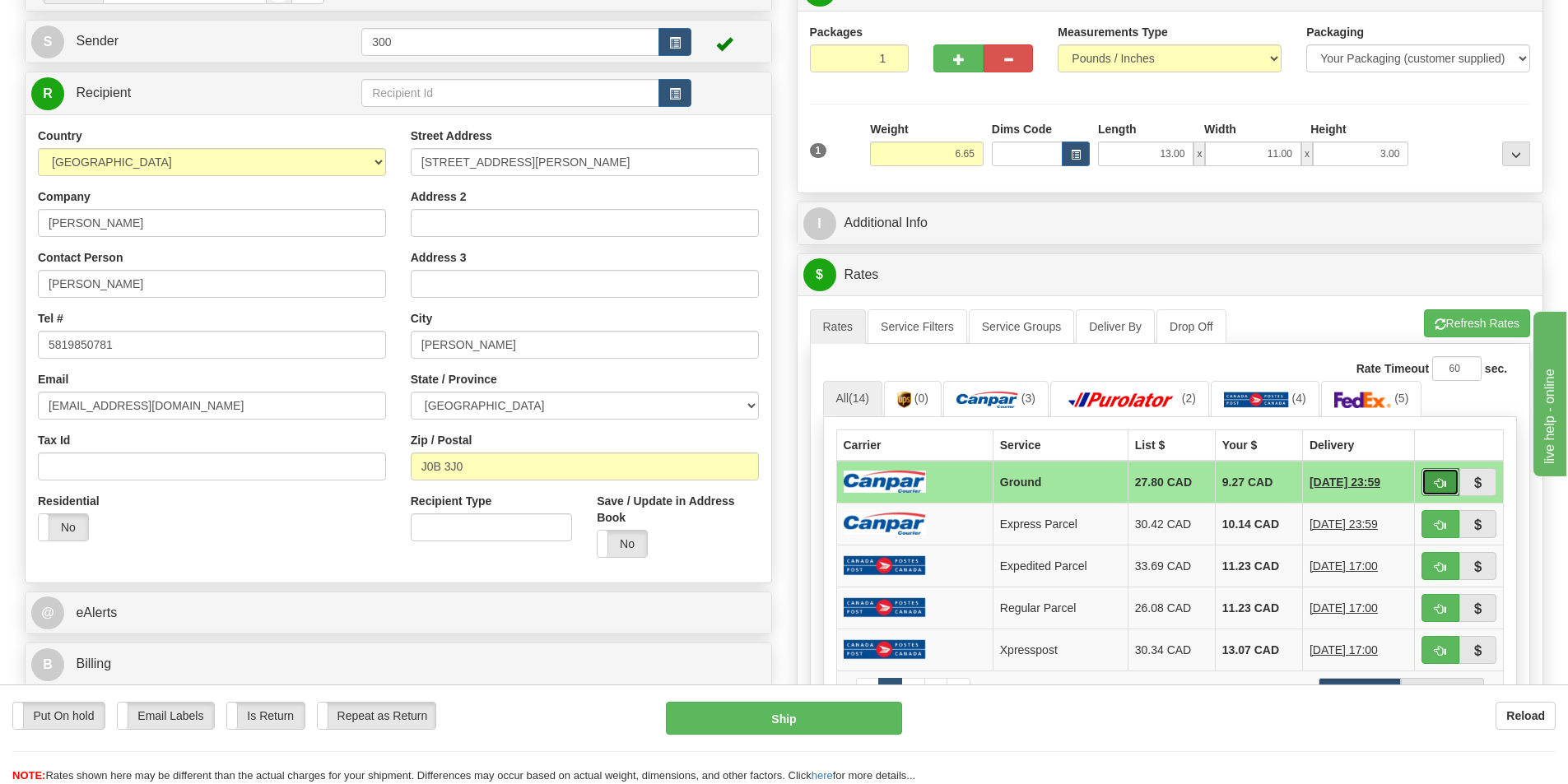
click at [1439, 486] on span "button" at bounding box center [1440, 483] width 12 height 11
type input "1"
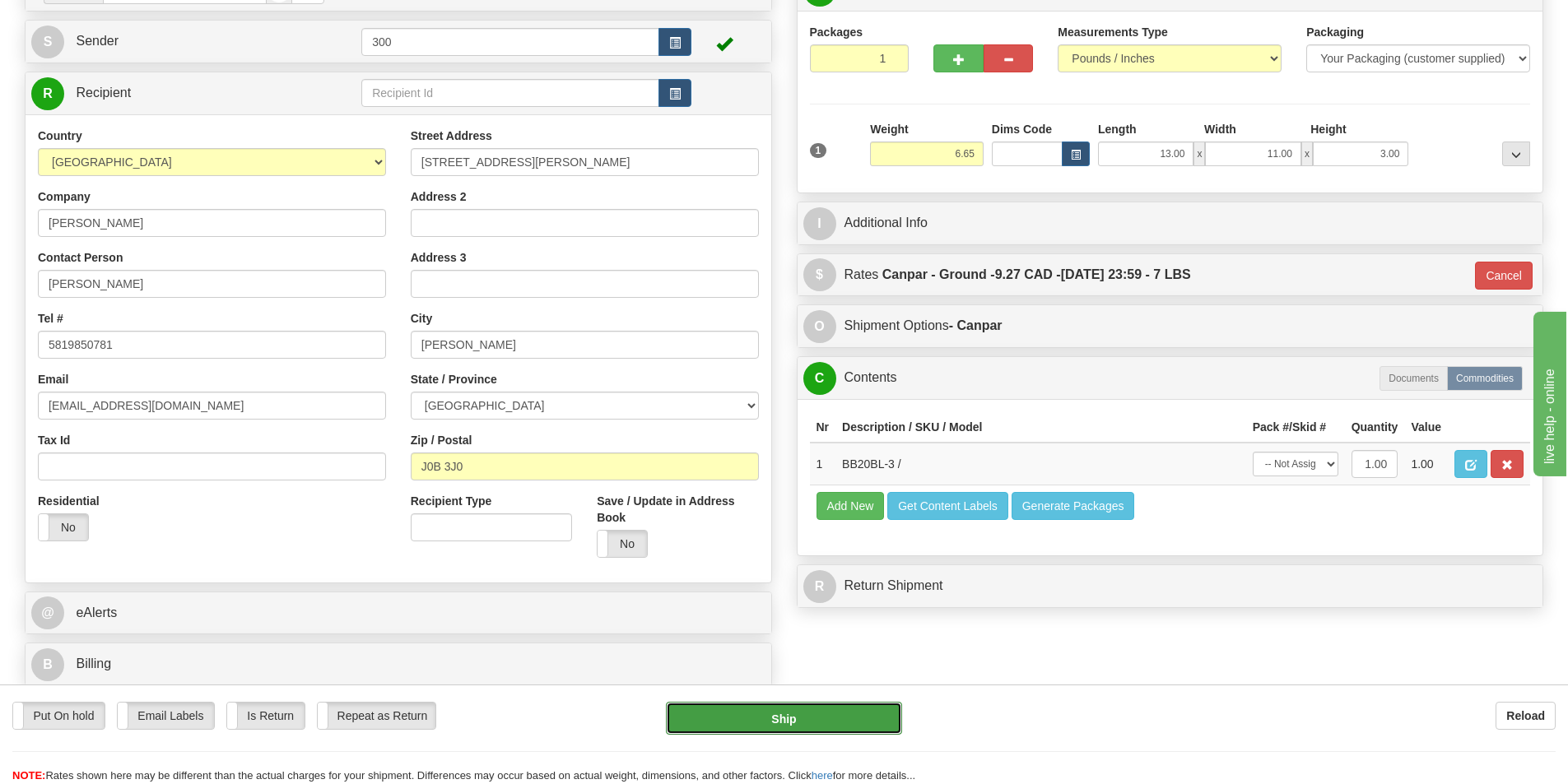
click at [801, 722] on button "Ship" at bounding box center [784, 718] width 236 height 33
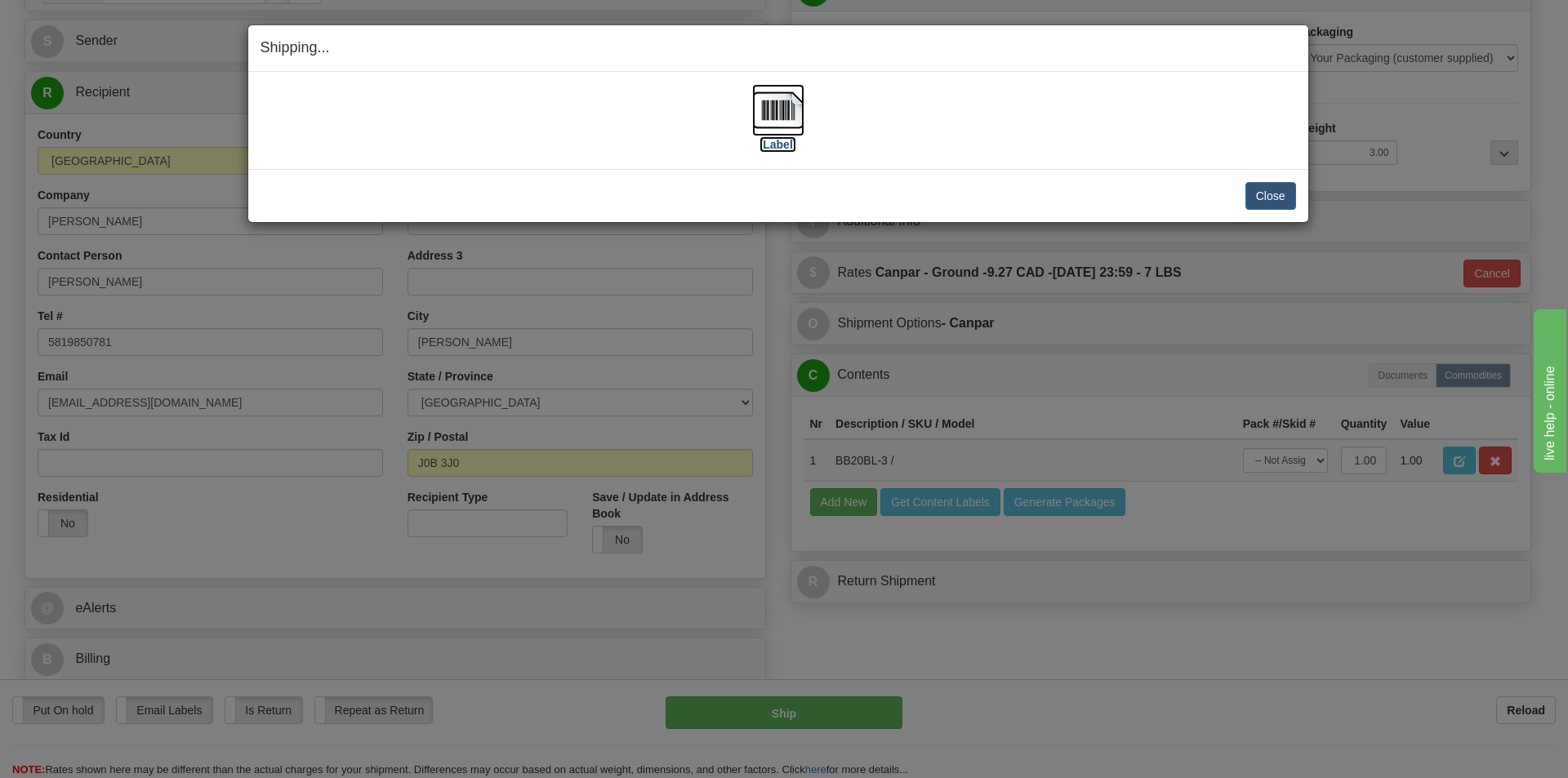
click at [767, 133] on img at bounding box center [778, 110] width 52 height 52
click at [1278, 196] on button "Close" at bounding box center [1271, 196] width 50 height 27
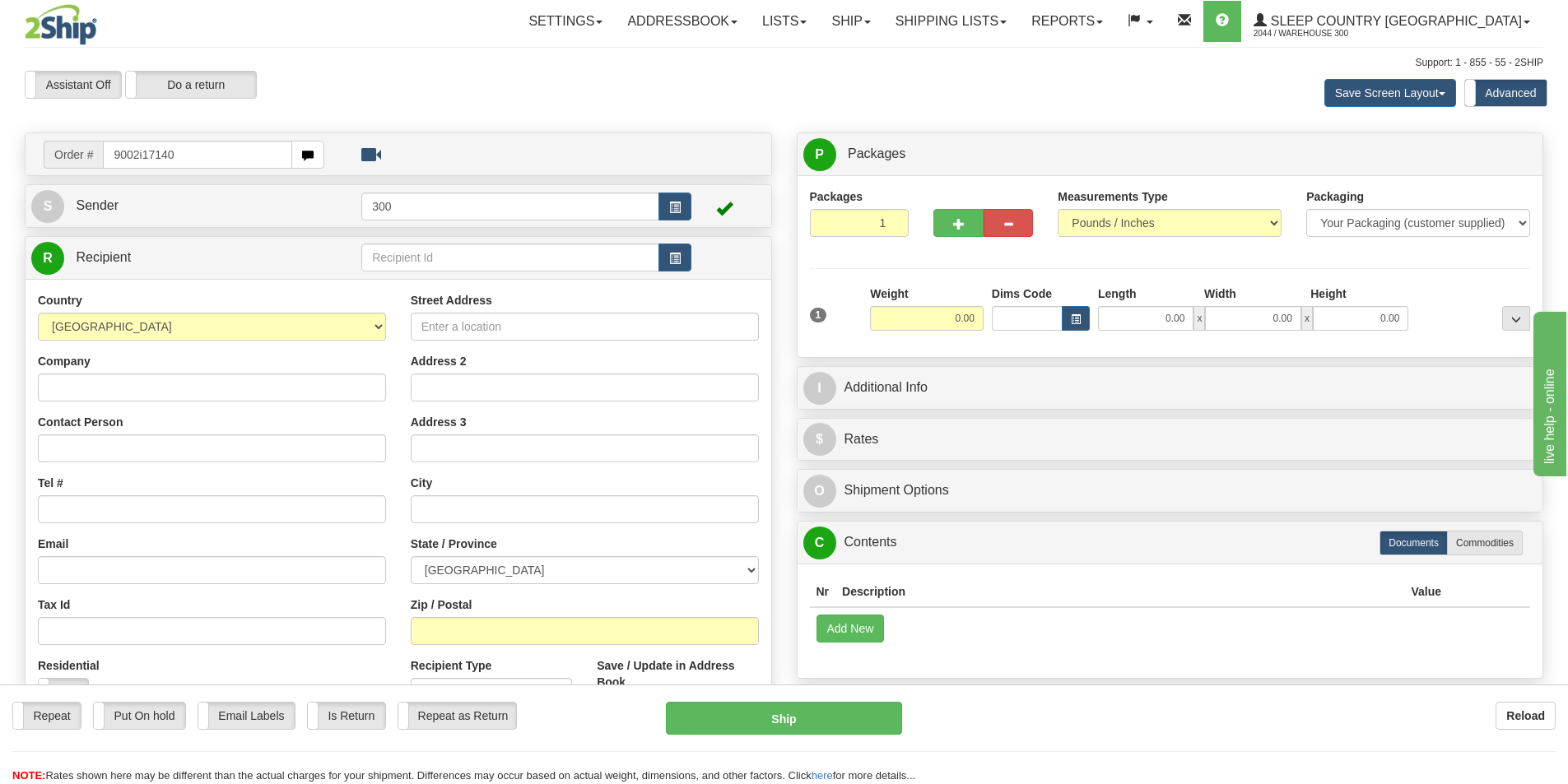
type input "9002i171400"
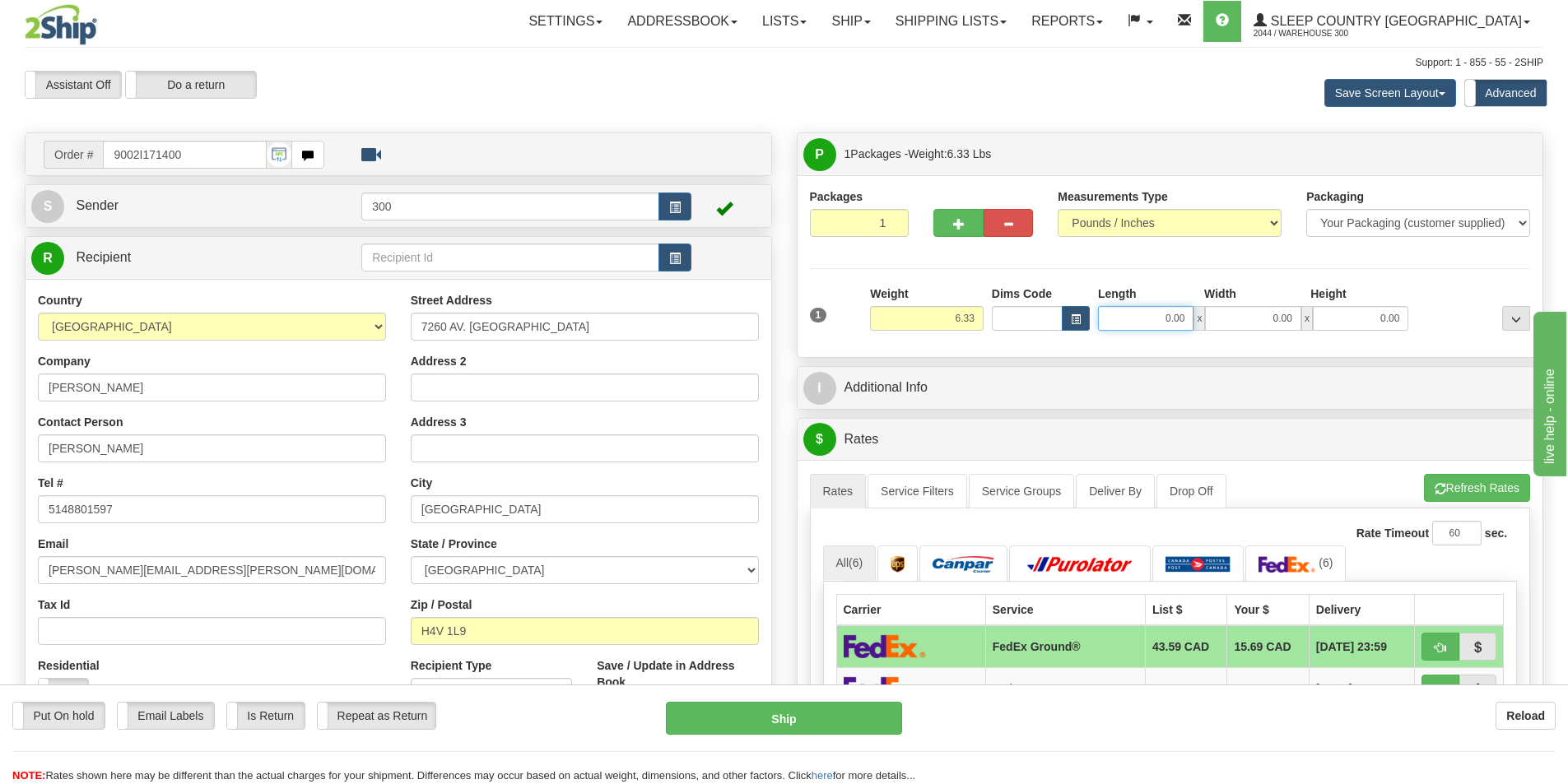
click at [1153, 319] on input "0.00" at bounding box center [1145, 318] width 95 height 25
type input "19.00"
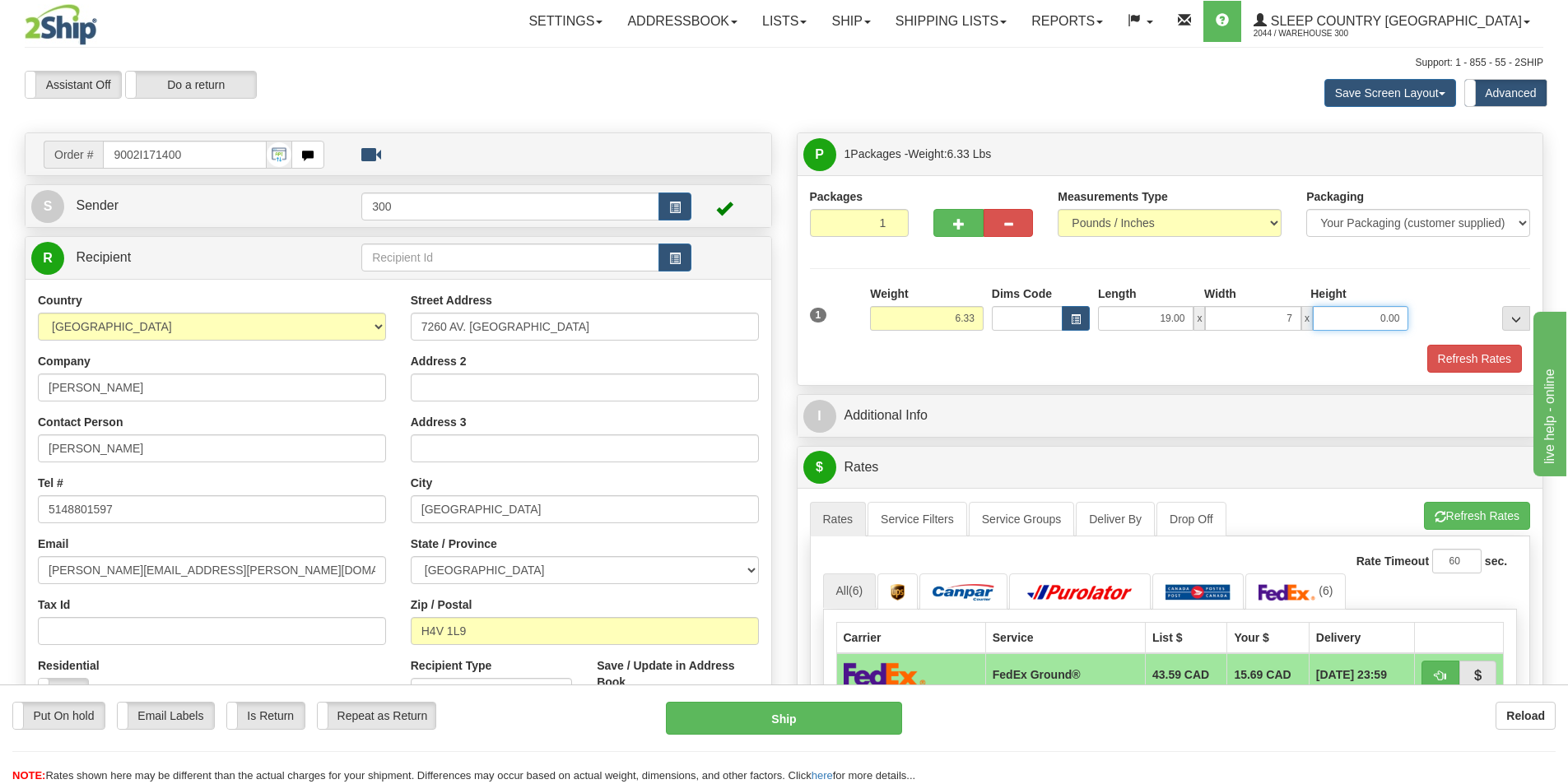
type input "7.00"
click at [1437, 346] on button "Refresh Rates" at bounding box center [1474, 358] width 95 height 28
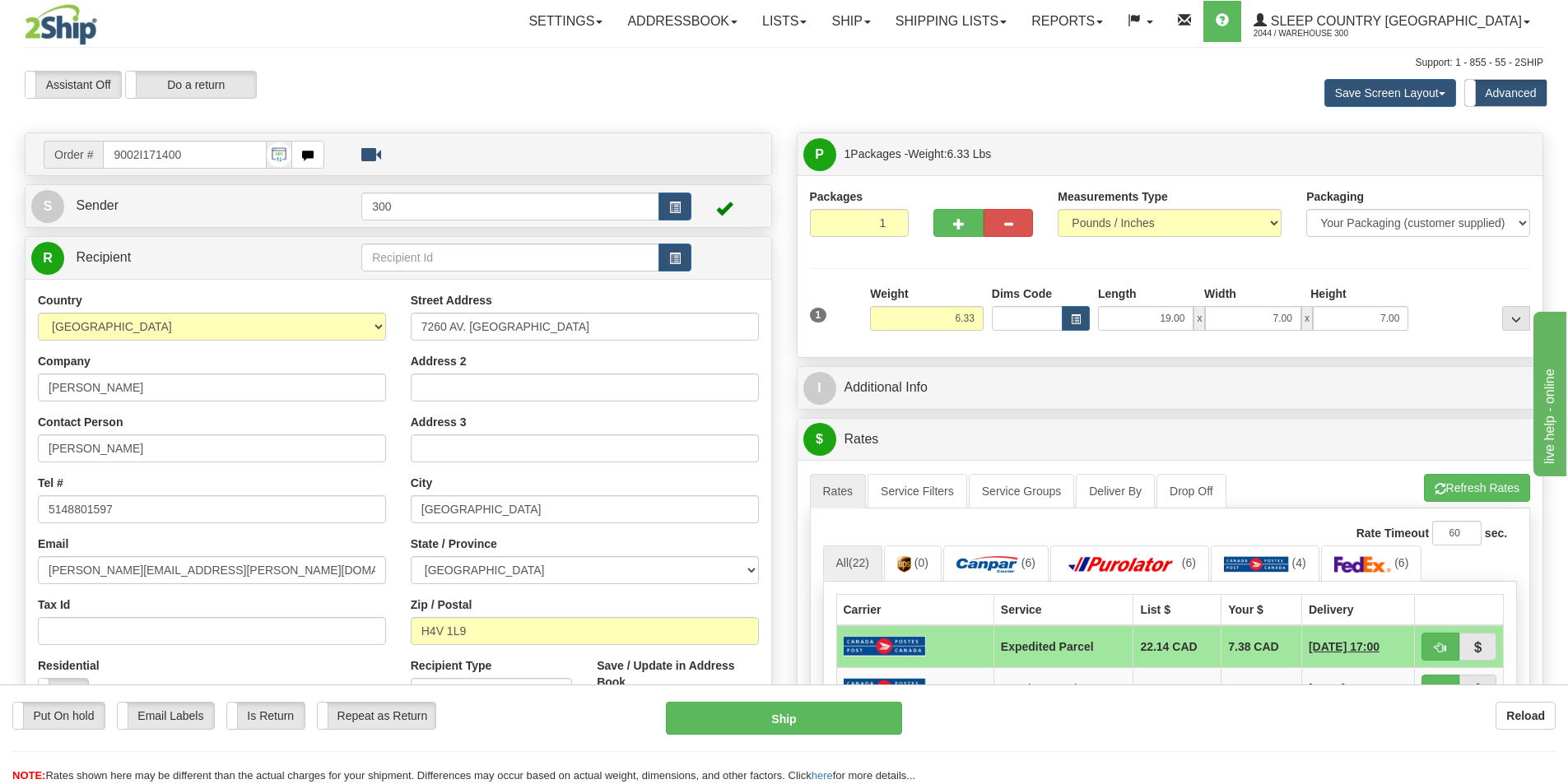
click at [1125, 361] on div "P Packages 1 Packages - Weight: 6.33 Lbs Shipment Level Shipm. Package Level Pa…" at bounding box center [1170, 739] width 772 height 1214
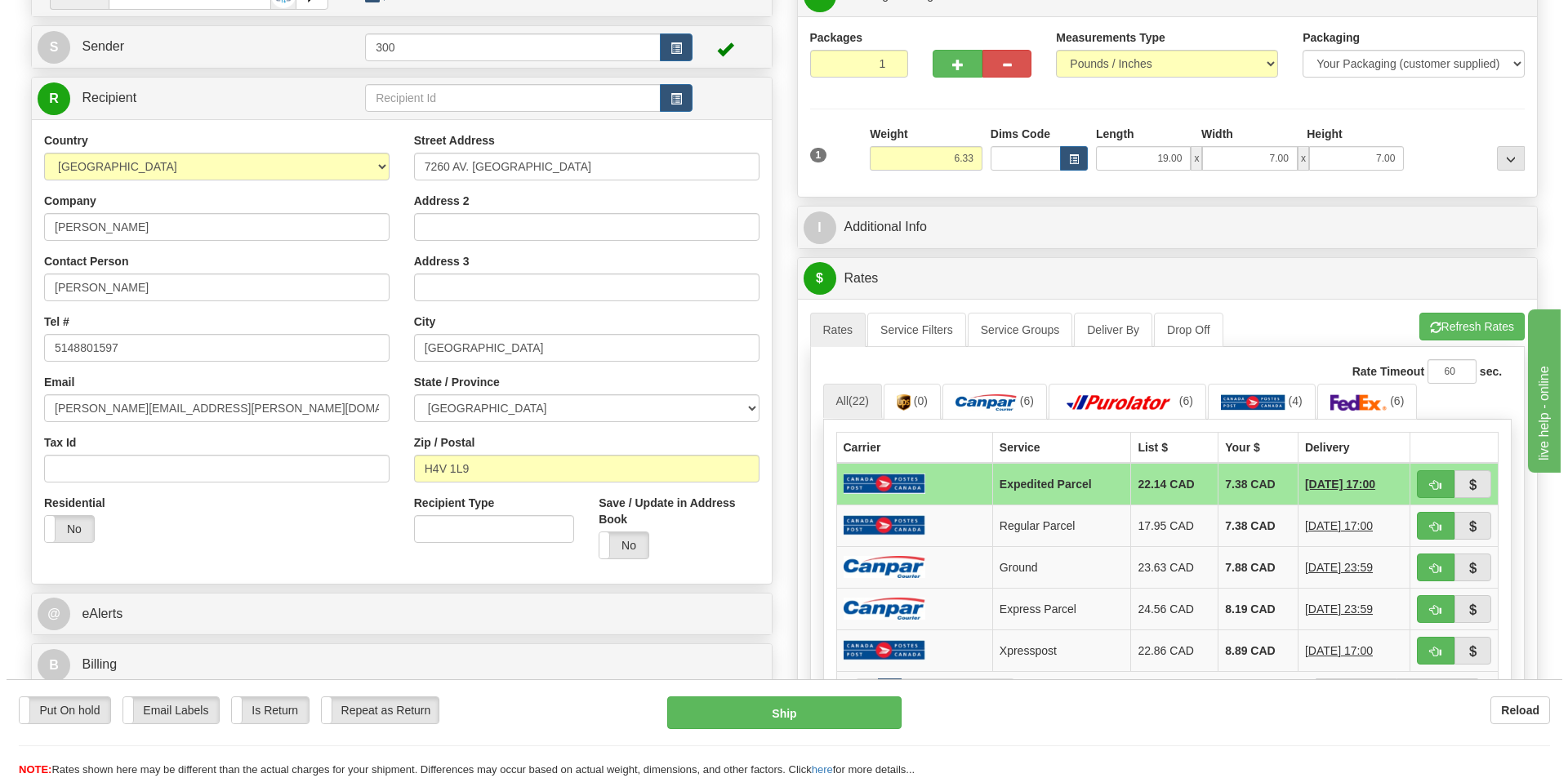
scroll to position [163, 0]
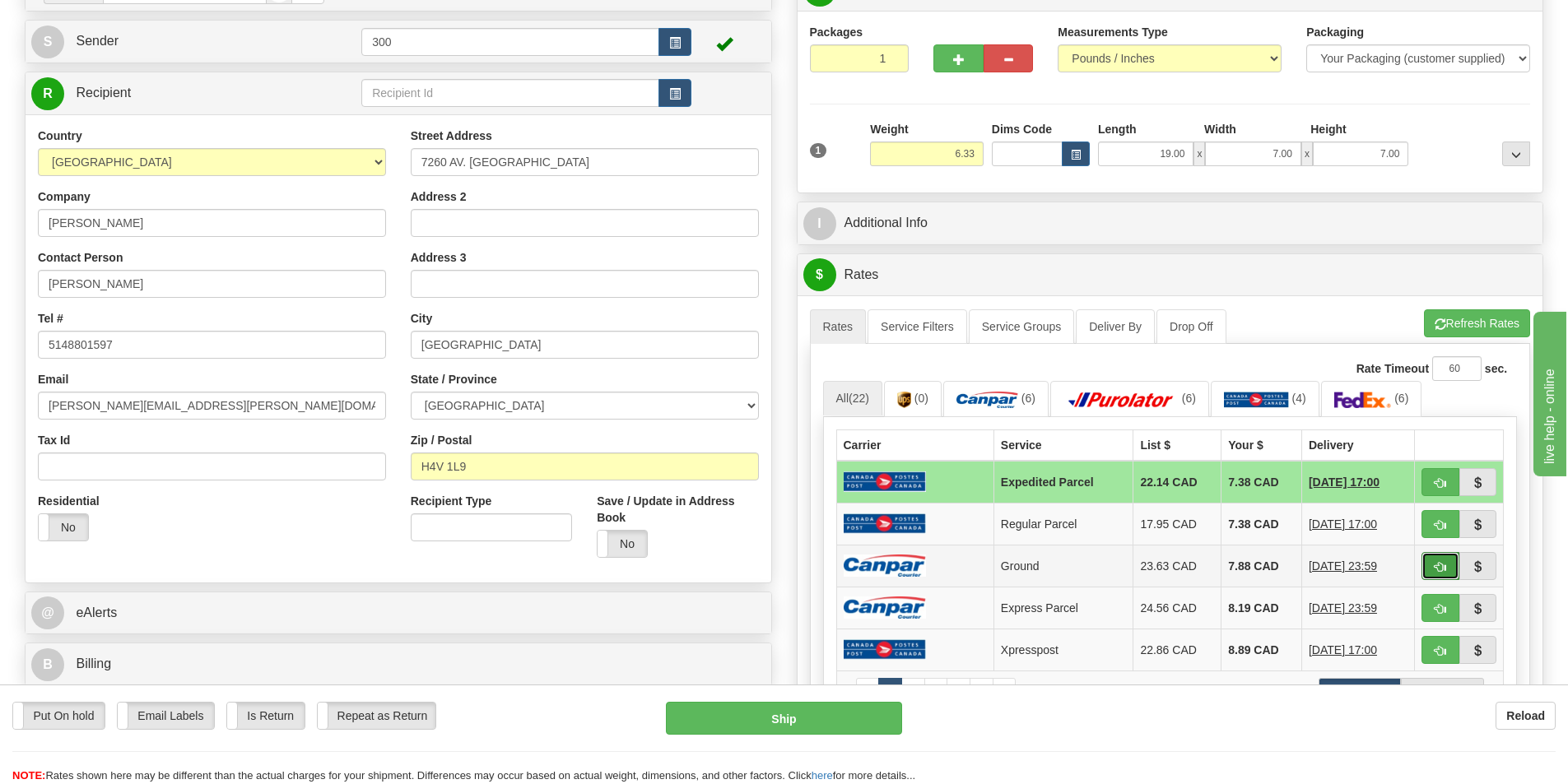
click at [1437, 574] on button "button" at bounding box center [1440, 565] width 37 height 28
type input "1"
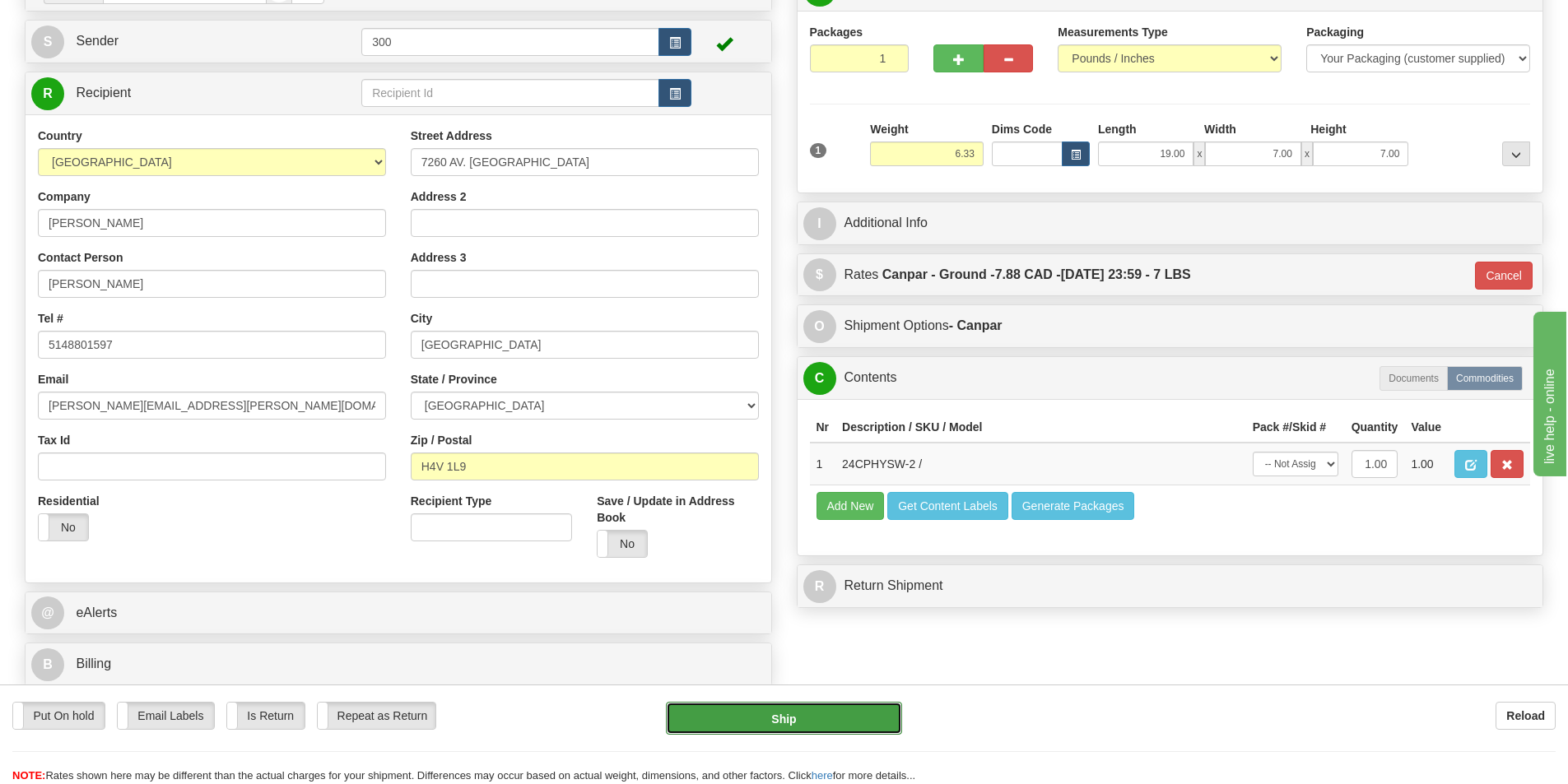
click at [821, 703] on button "Ship" at bounding box center [784, 718] width 236 height 33
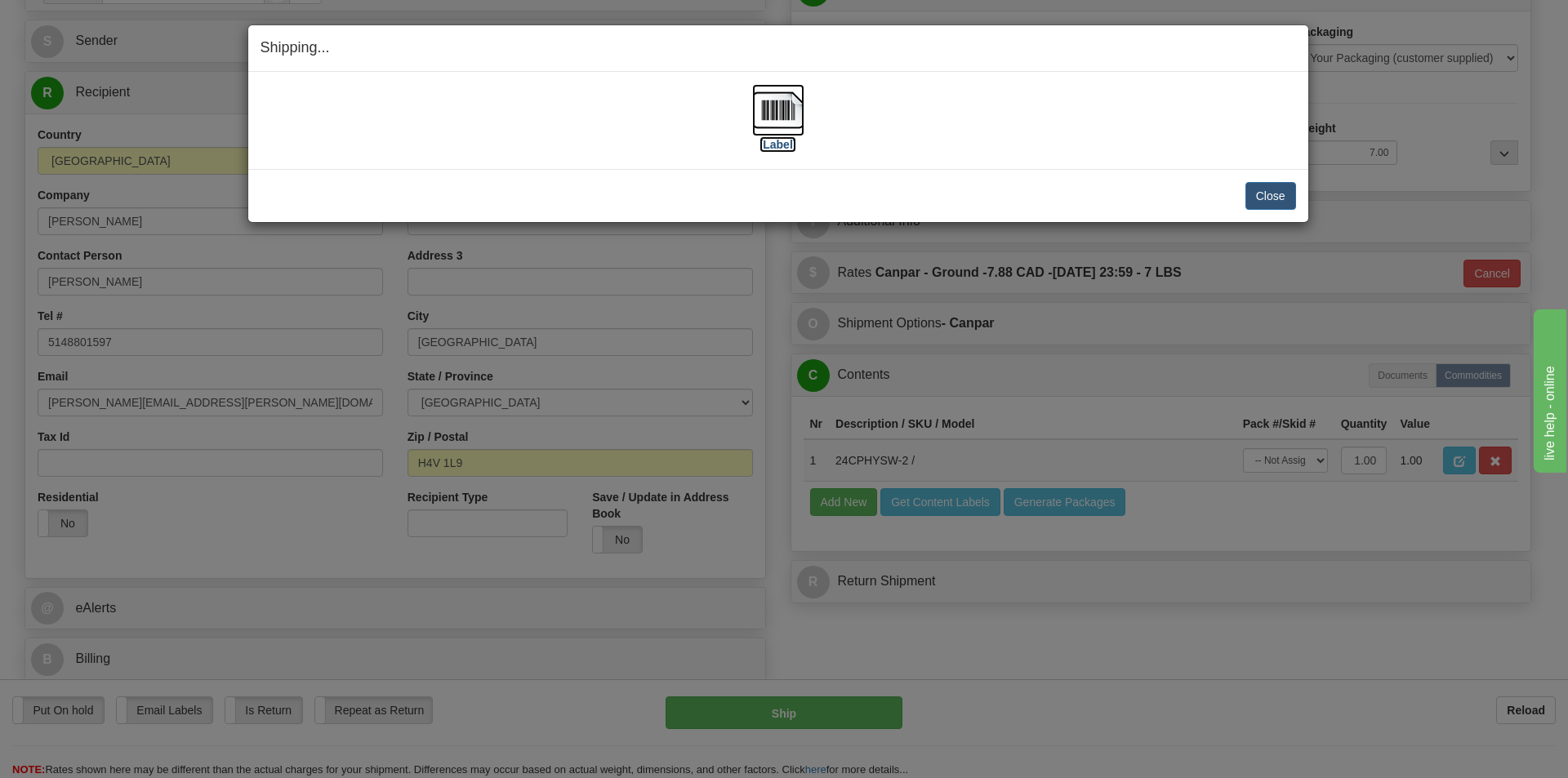
click at [771, 119] on img at bounding box center [778, 110] width 52 height 52
click at [1279, 198] on button "Close" at bounding box center [1271, 196] width 50 height 27
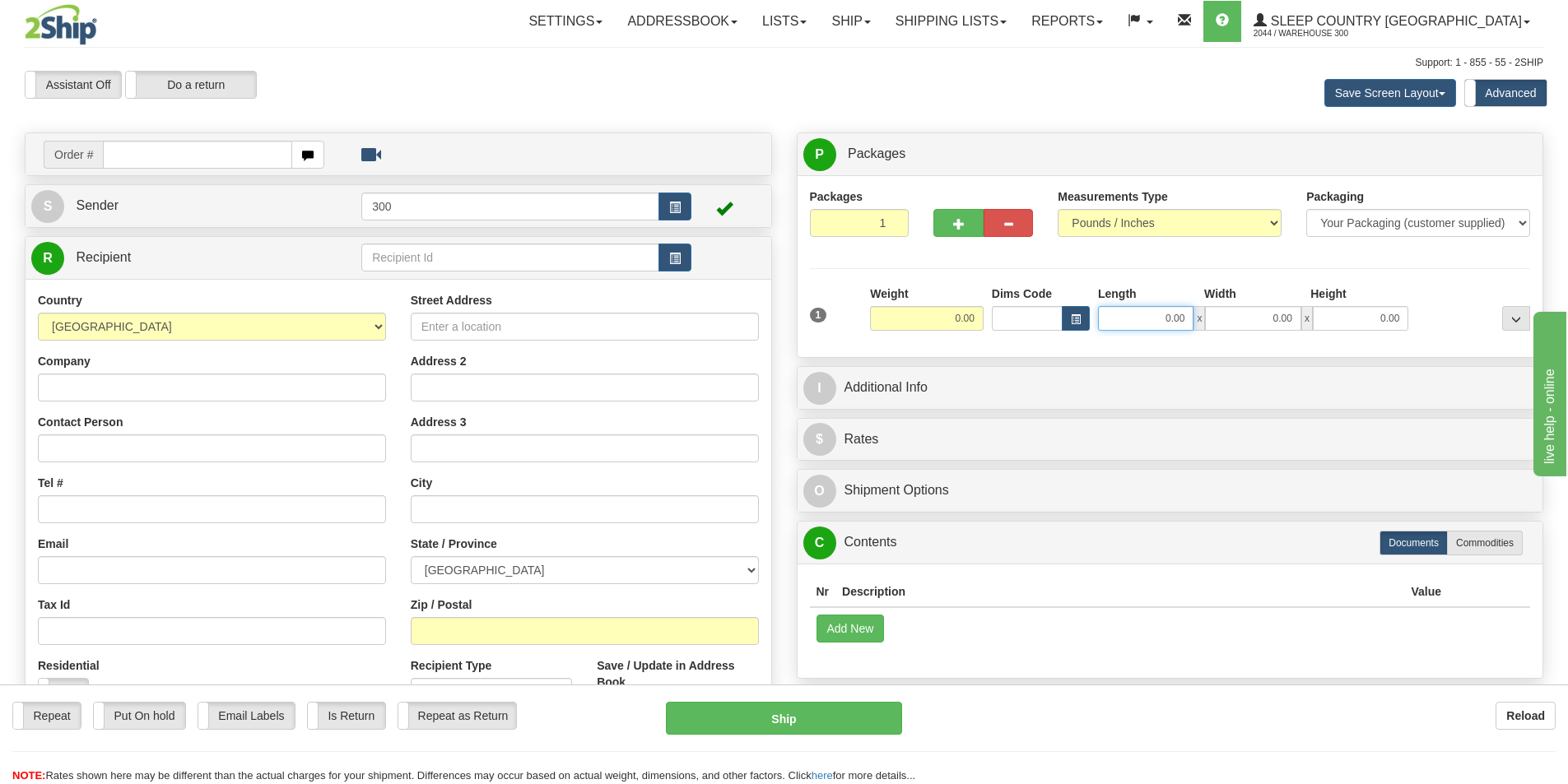
click at [1131, 317] on input "0.00" at bounding box center [1145, 318] width 95 height 25
type input "8.00"
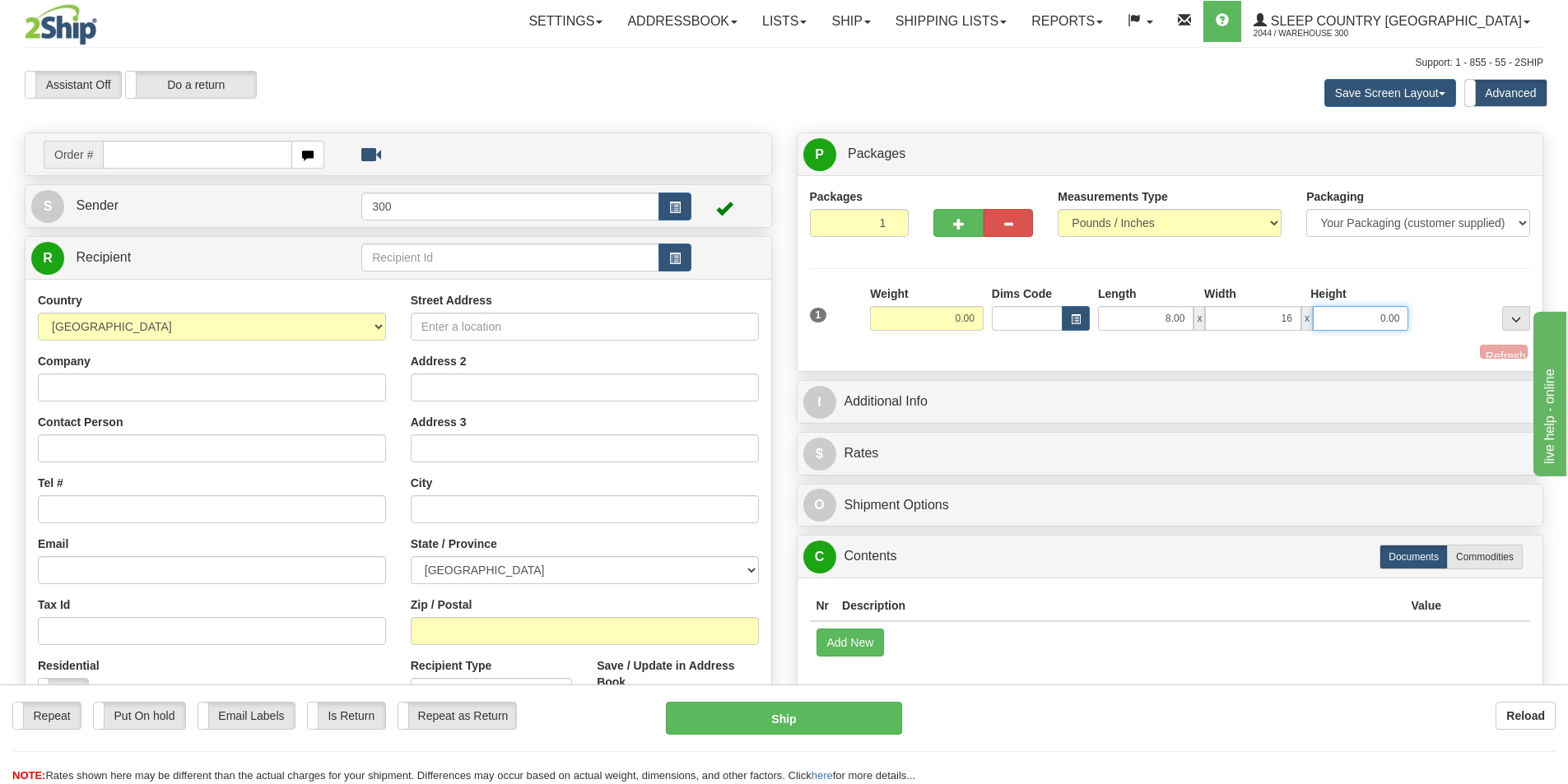
type input "16.00"
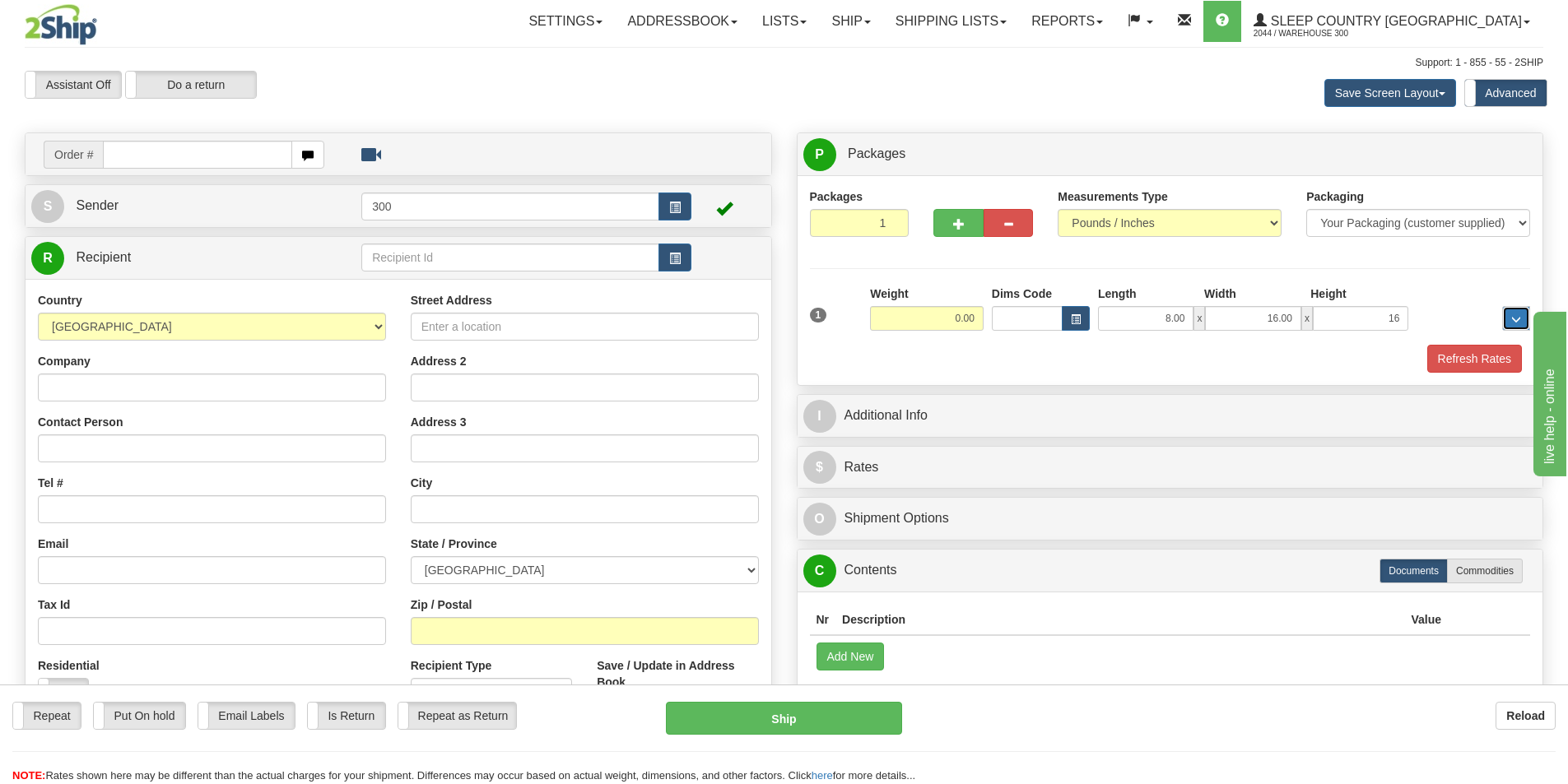
type input "16.00"
click at [161, 163] on input "text" at bounding box center [197, 154] width 189 height 28
type input "9002i171480"
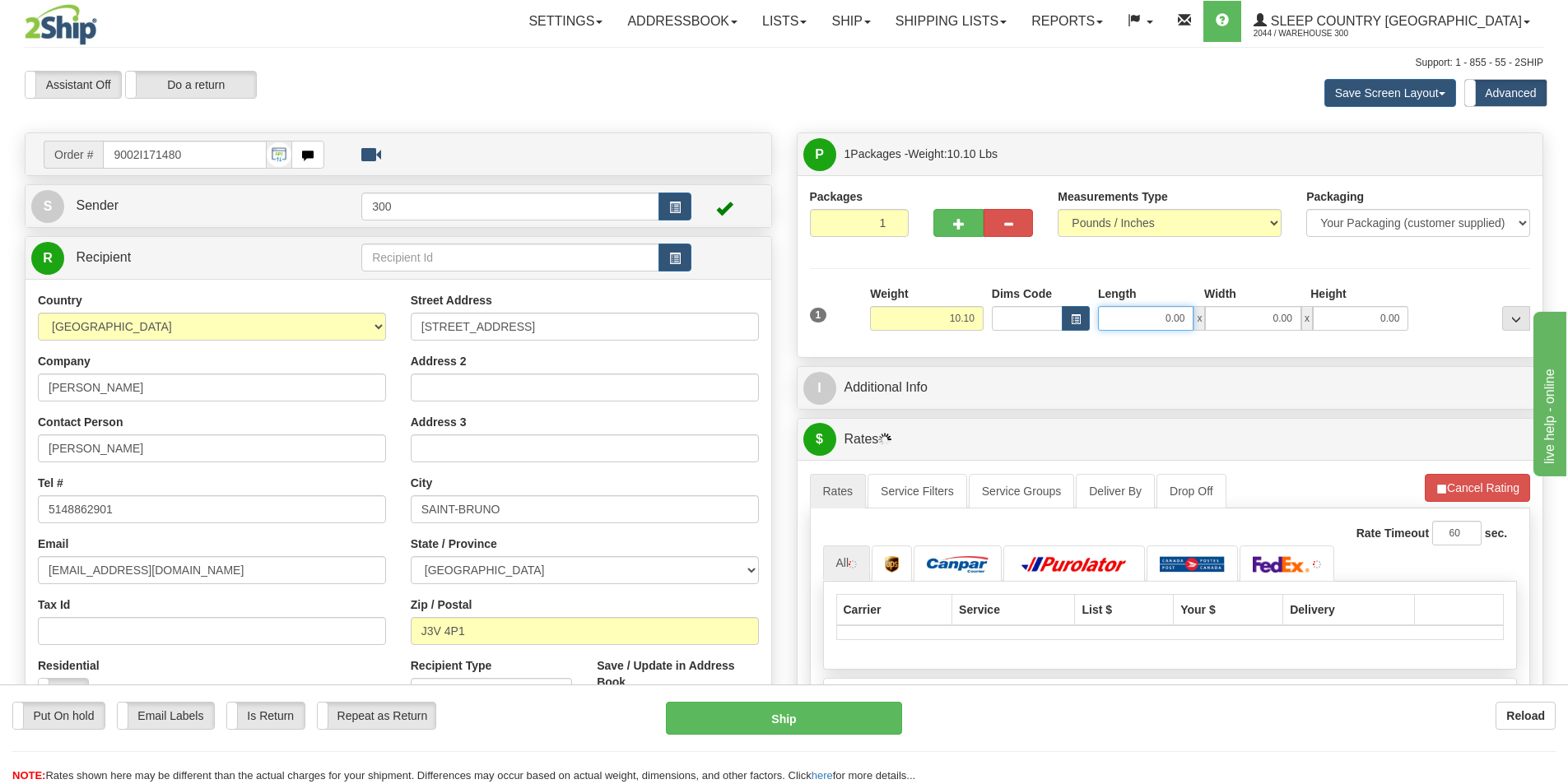
click at [1140, 312] on input "0.00" at bounding box center [1145, 318] width 95 height 25
type input "16.00"
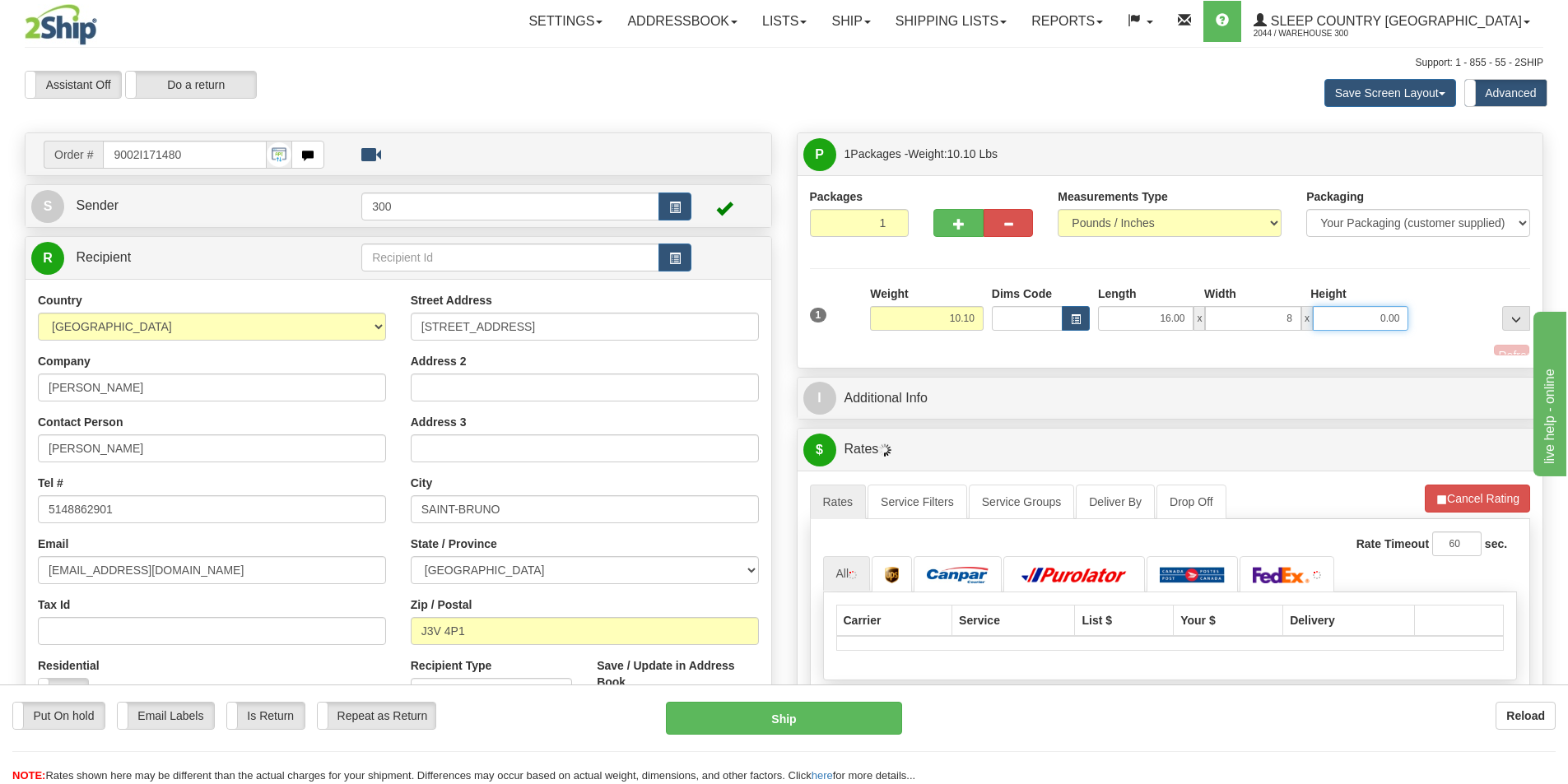
type input "8.00"
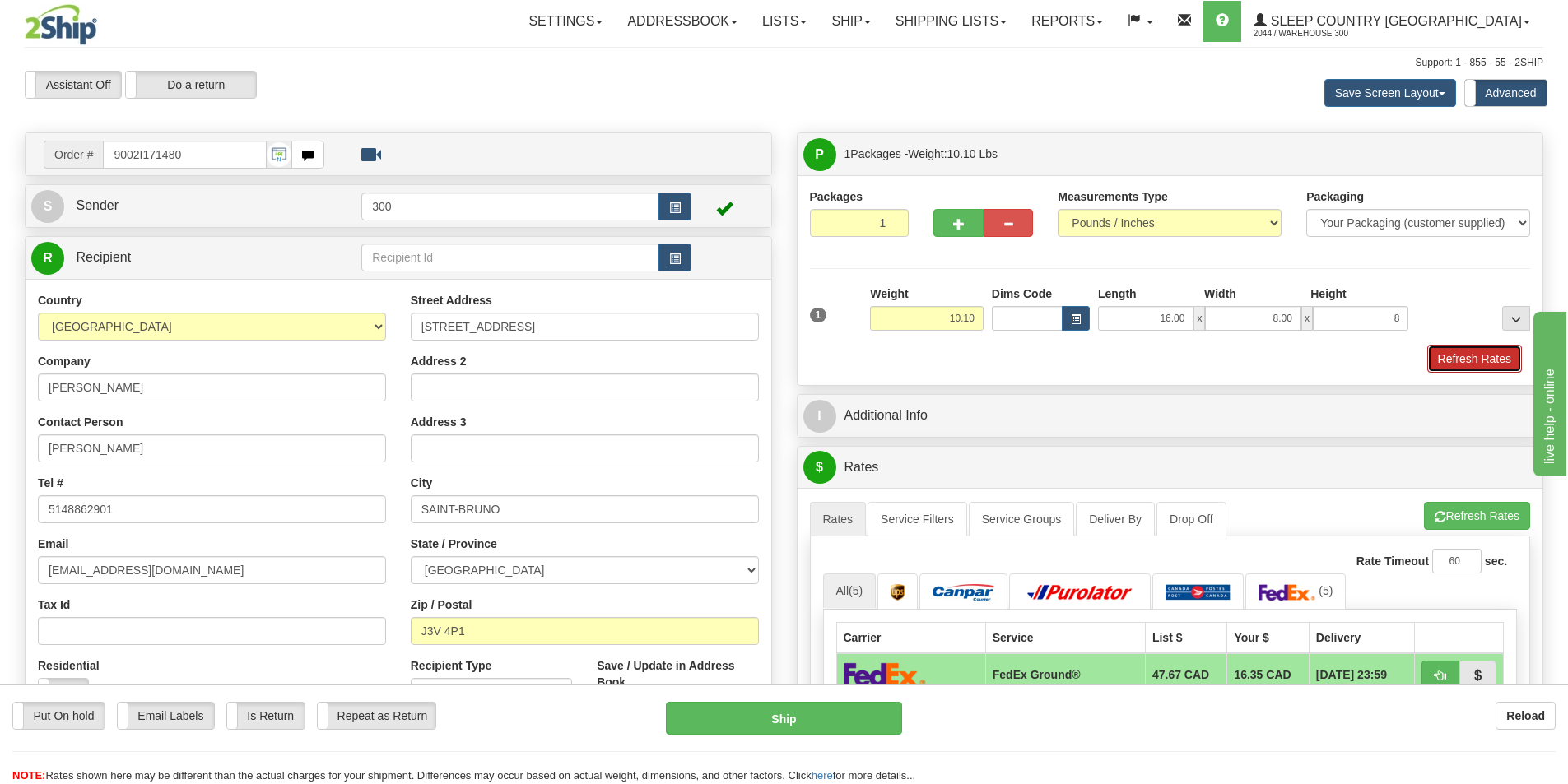
type input "8.00"
click at [1481, 359] on button "Refresh Rates" at bounding box center [1474, 358] width 95 height 28
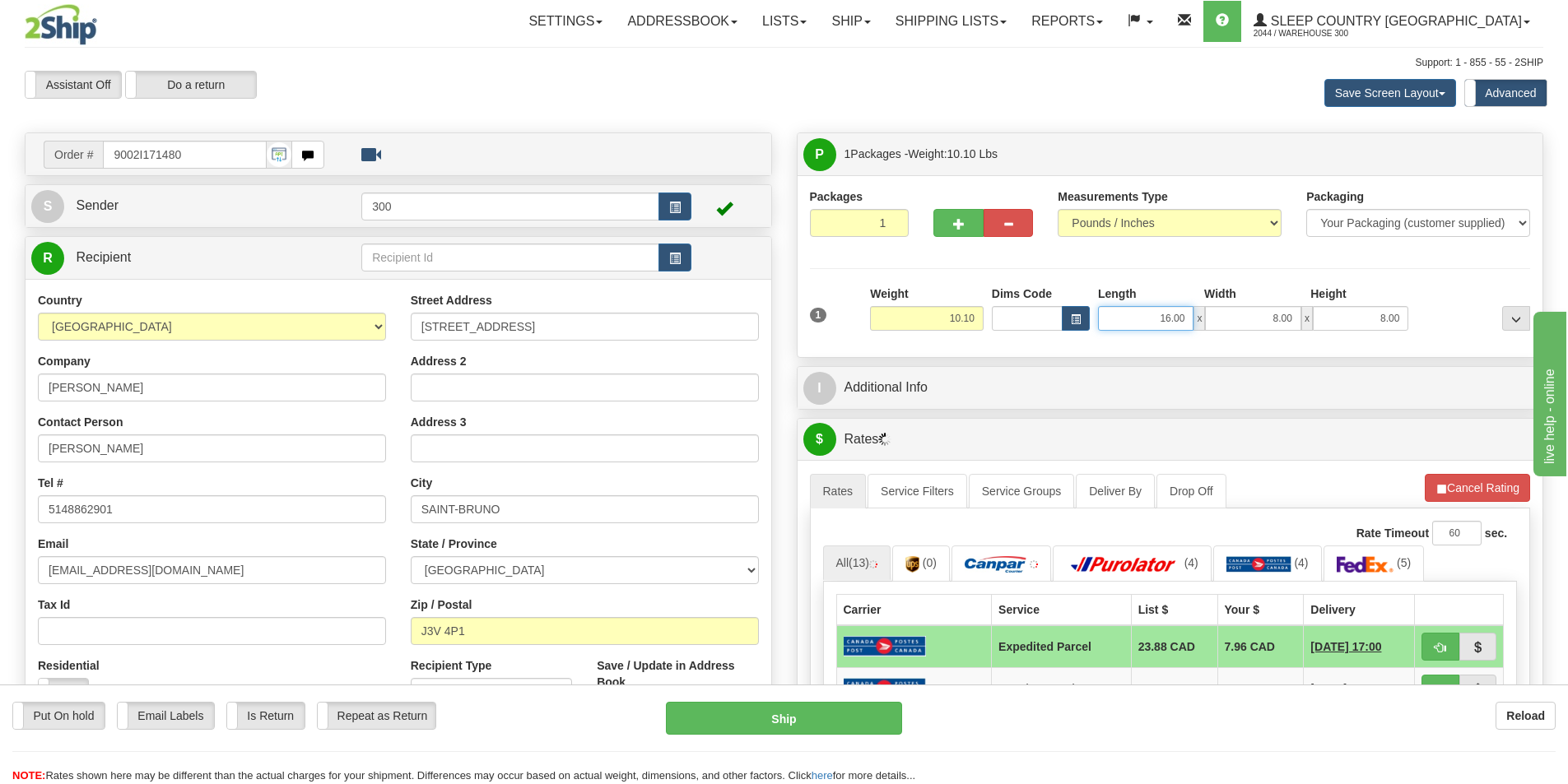
click at [1182, 308] on input "16.00" at bounding box center [1145, 318] width 95 height 25
type input "8.00"
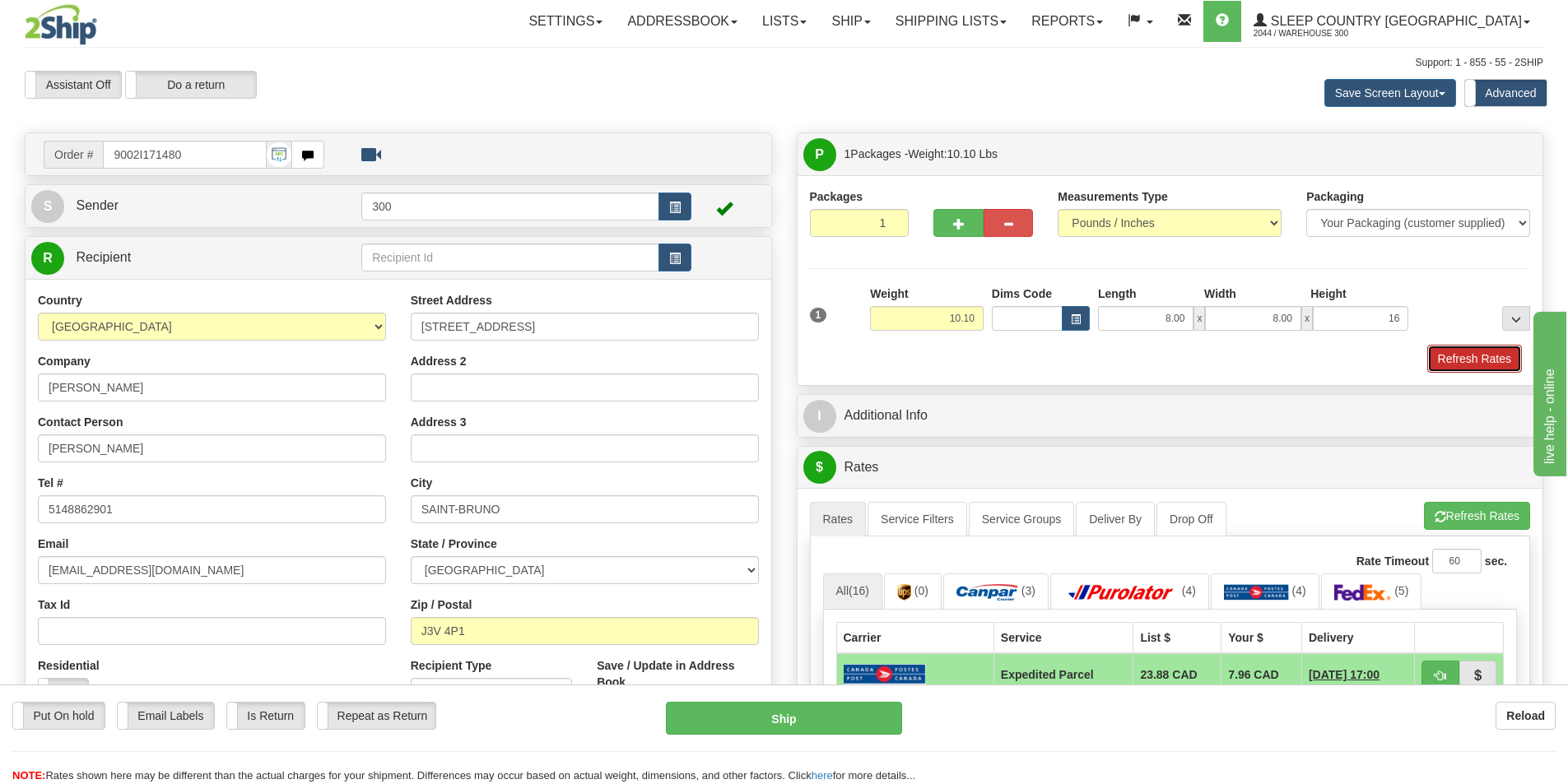
type input "16.00"
click at [1489, 355] on button "Refresh Rates" at bounding box center [1474, 358] width 95 height 28
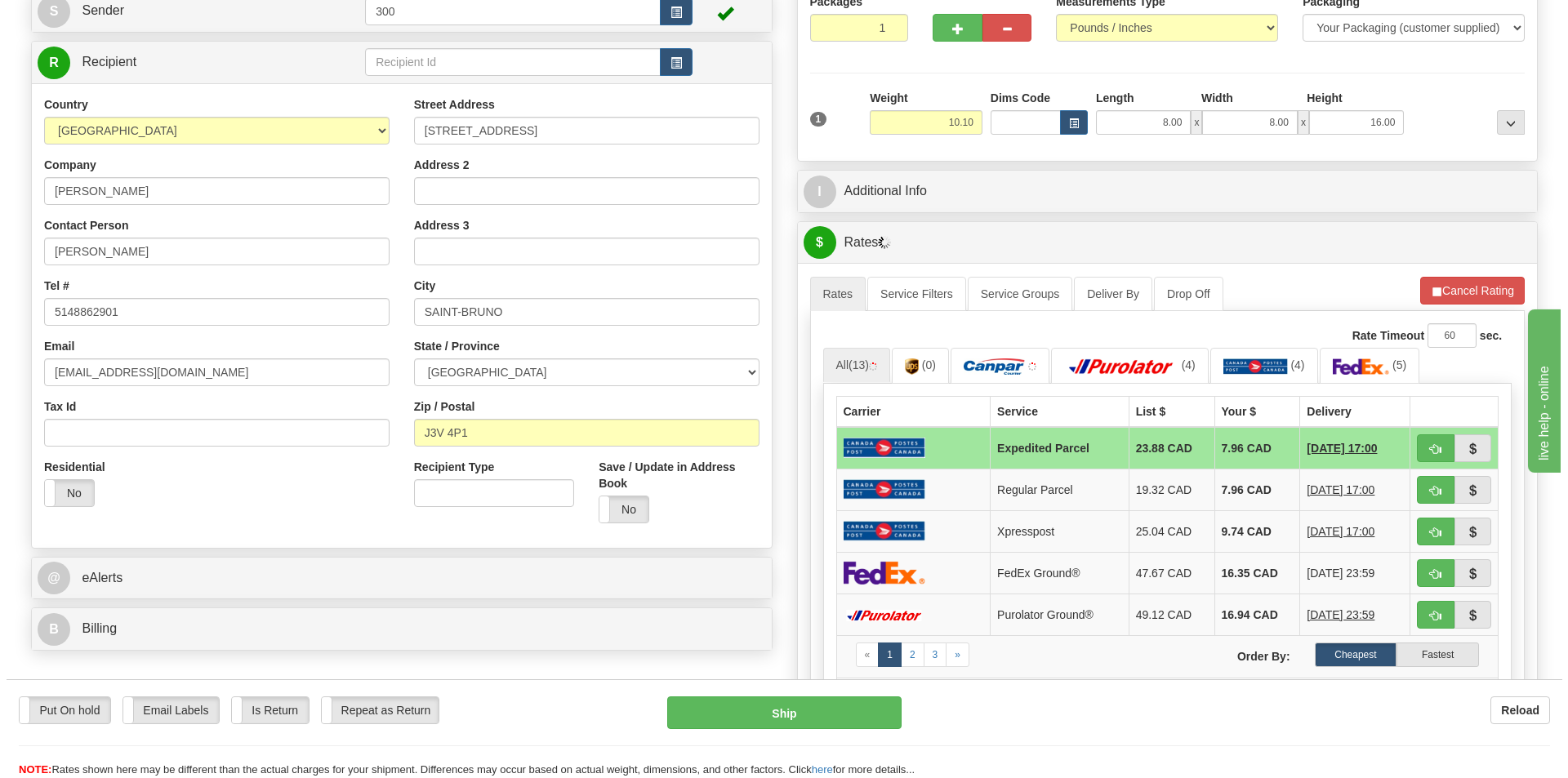
scroll to position [245, 0]
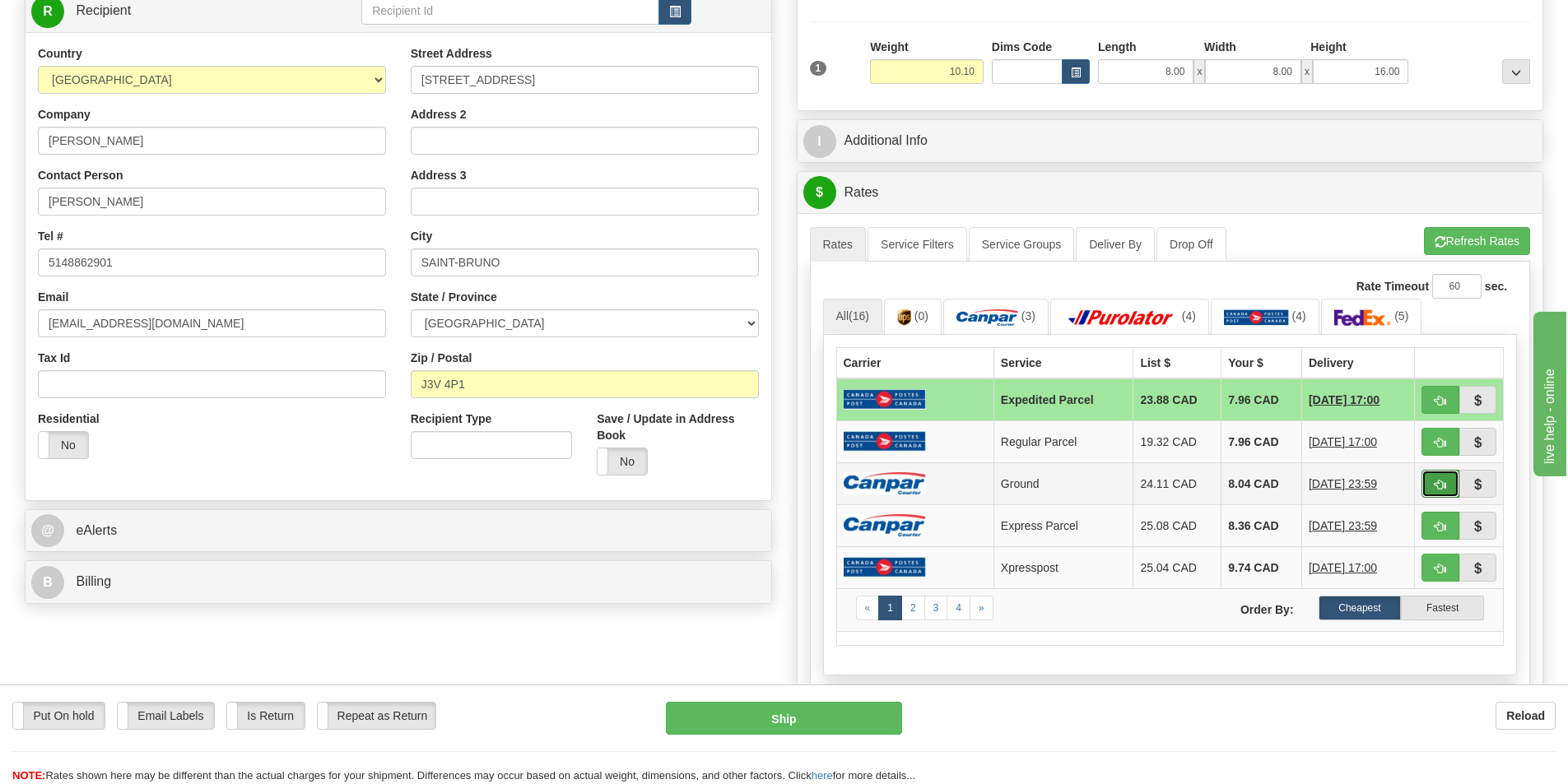
click at [1445, 483] on span "button" at bounding box center [1440, 485] width 12 height 11
type input "1"
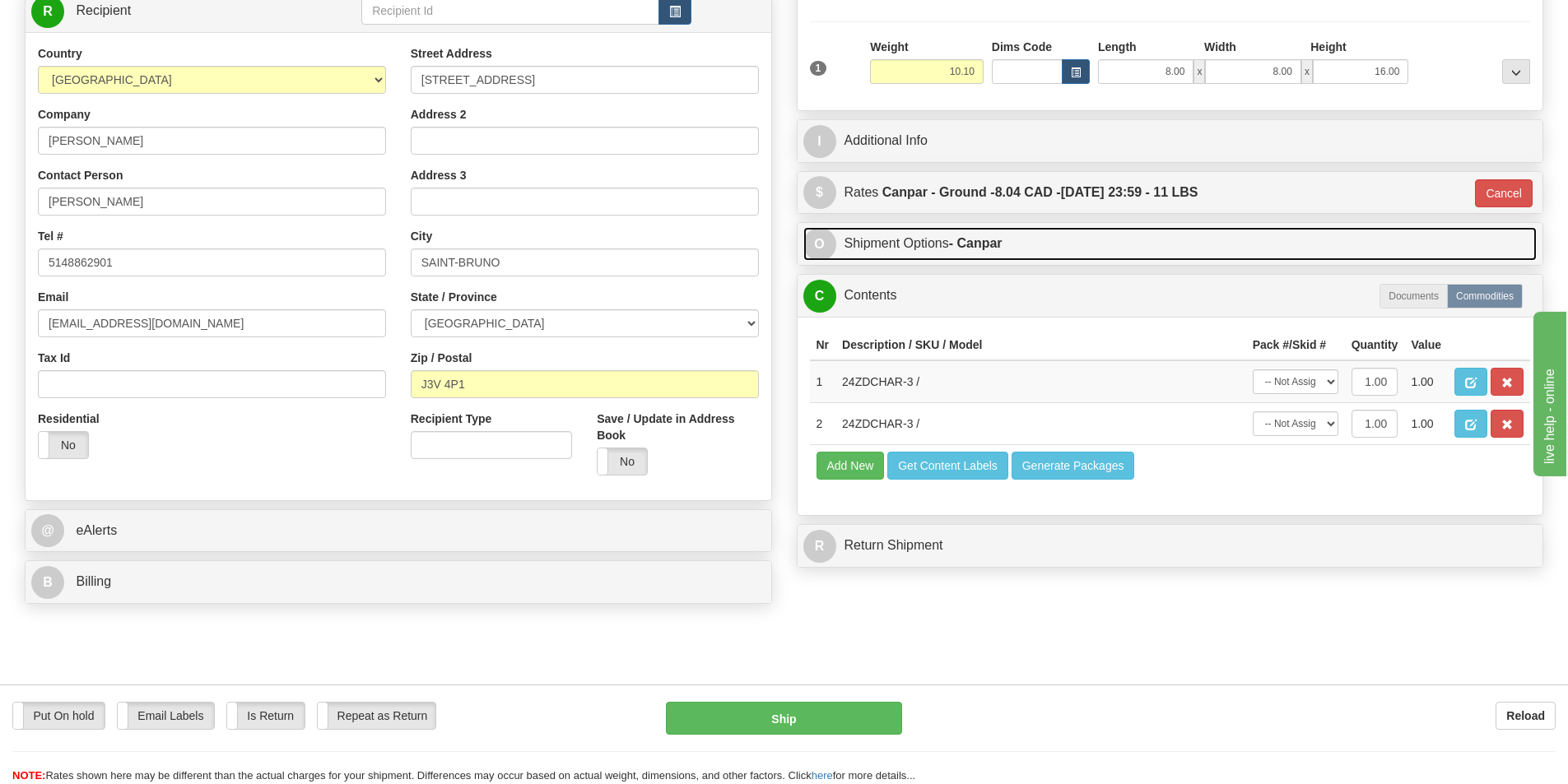
click at [962, 252] on link "O Shipment Options - Canpar" at bounding box center [1170, 244] width 734 height 34
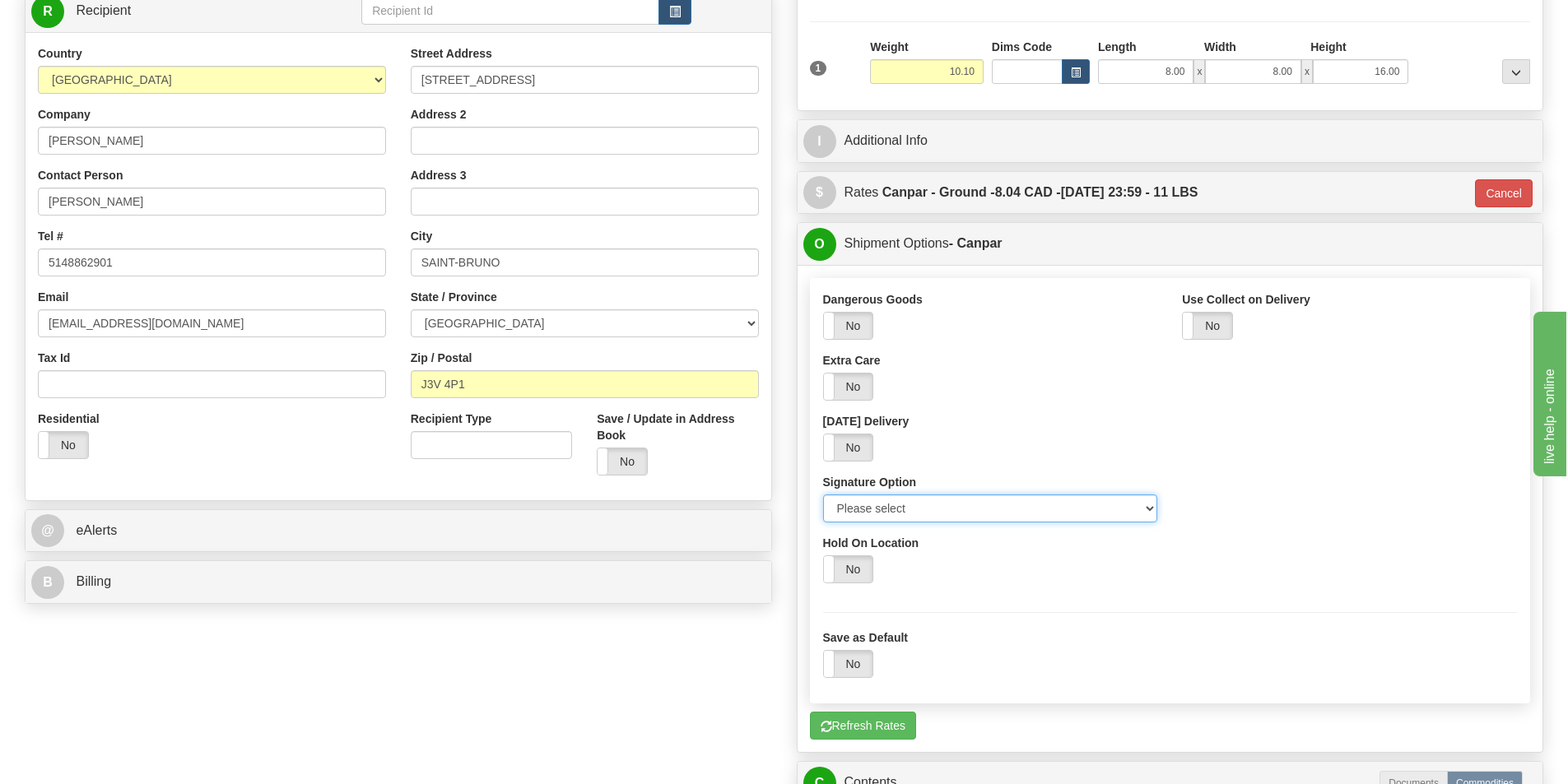
click at [917, 516] on select "Please select No Signature Required Signature Required Adult Signature" at bounding box center [990, 508] width 335 height 28
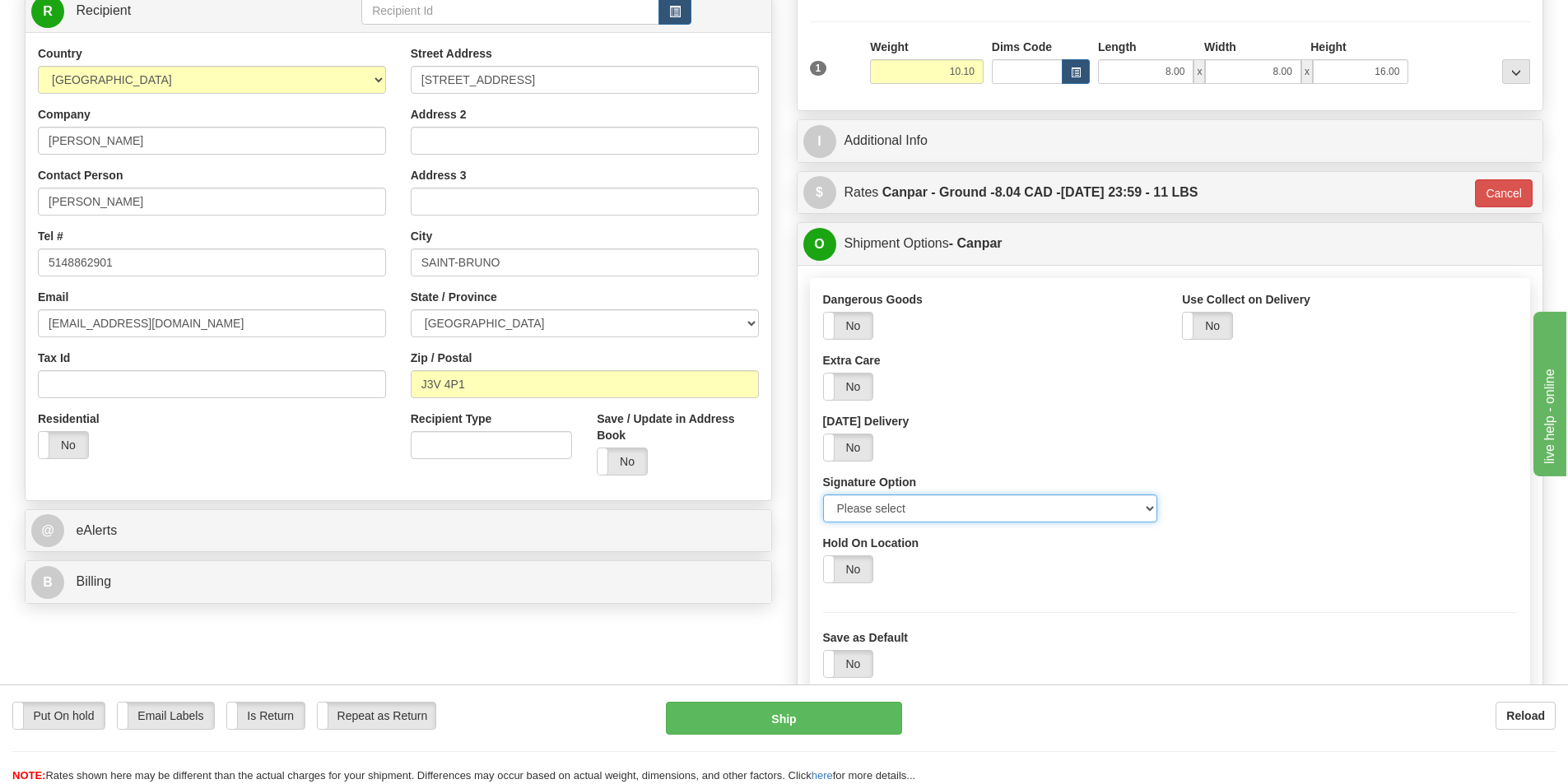
select select "2"
click at [823, 494] on select "Please select No Signature Required Signature Required Adult Signature" at bounding box center [990, 508] width 335 height 28
click at [841, 720] on button "Ship" at bounding box center [784, 718] width 236 height 33
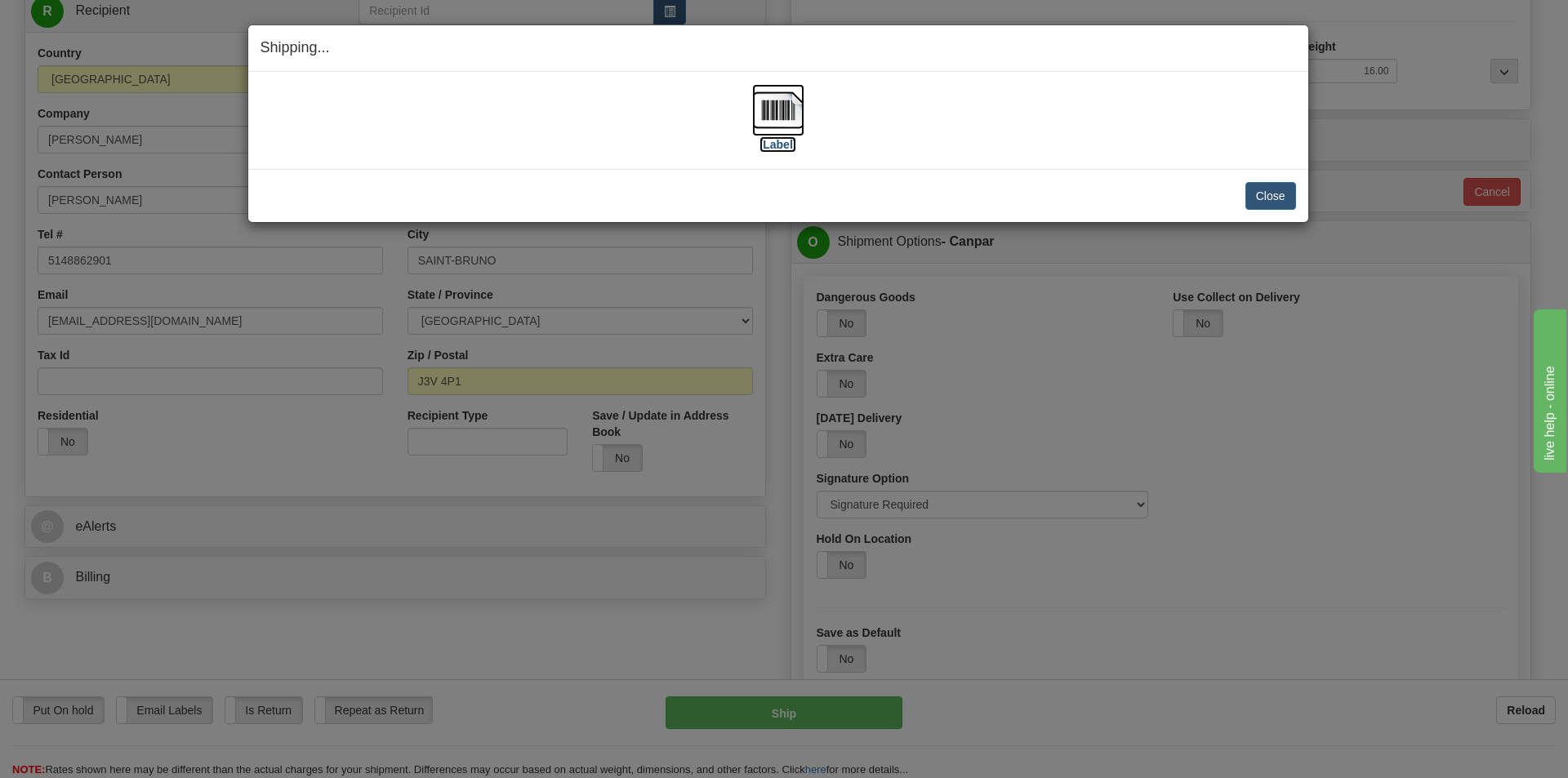
click at [771, 123] on img at bounding box center [778, 110] width 52 height 52
click at [1271, 198] on button "Close" at bounding box center [1271, 196] width 50 height 27
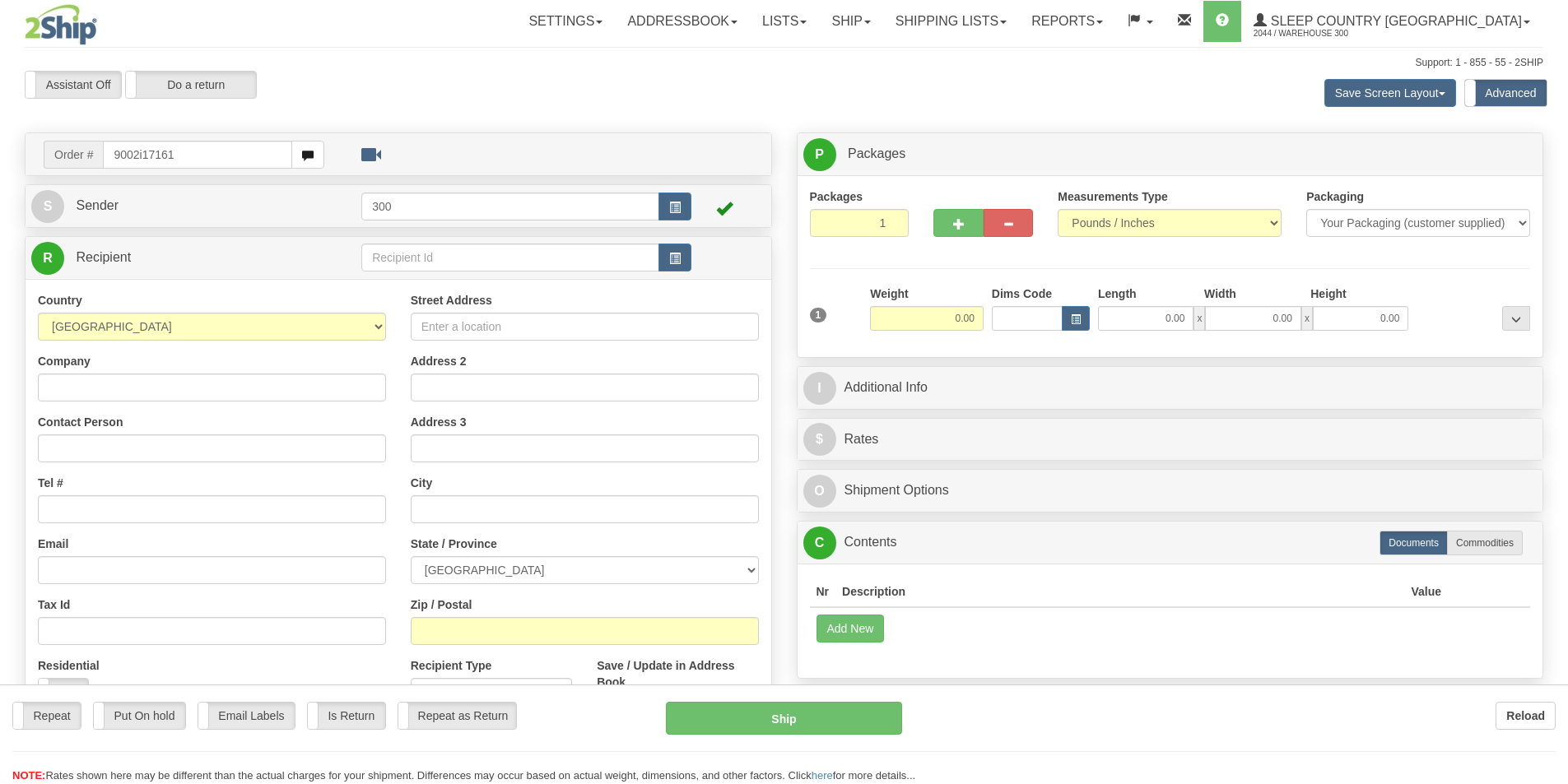
type input "9002i171613"
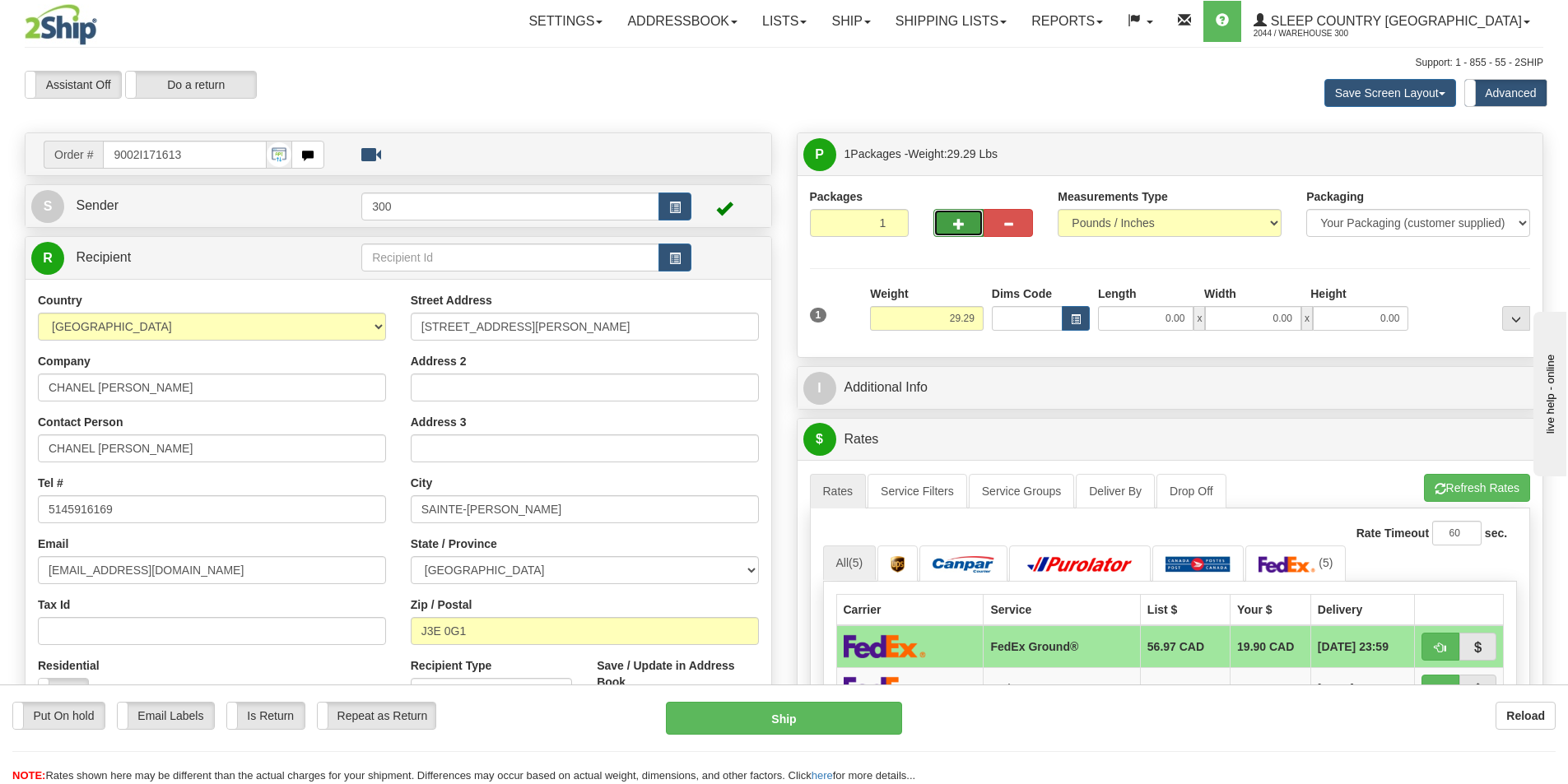
click at [947, 212] on button "button" at bounding box center [958, 222] width 49 height 28
type input "2"
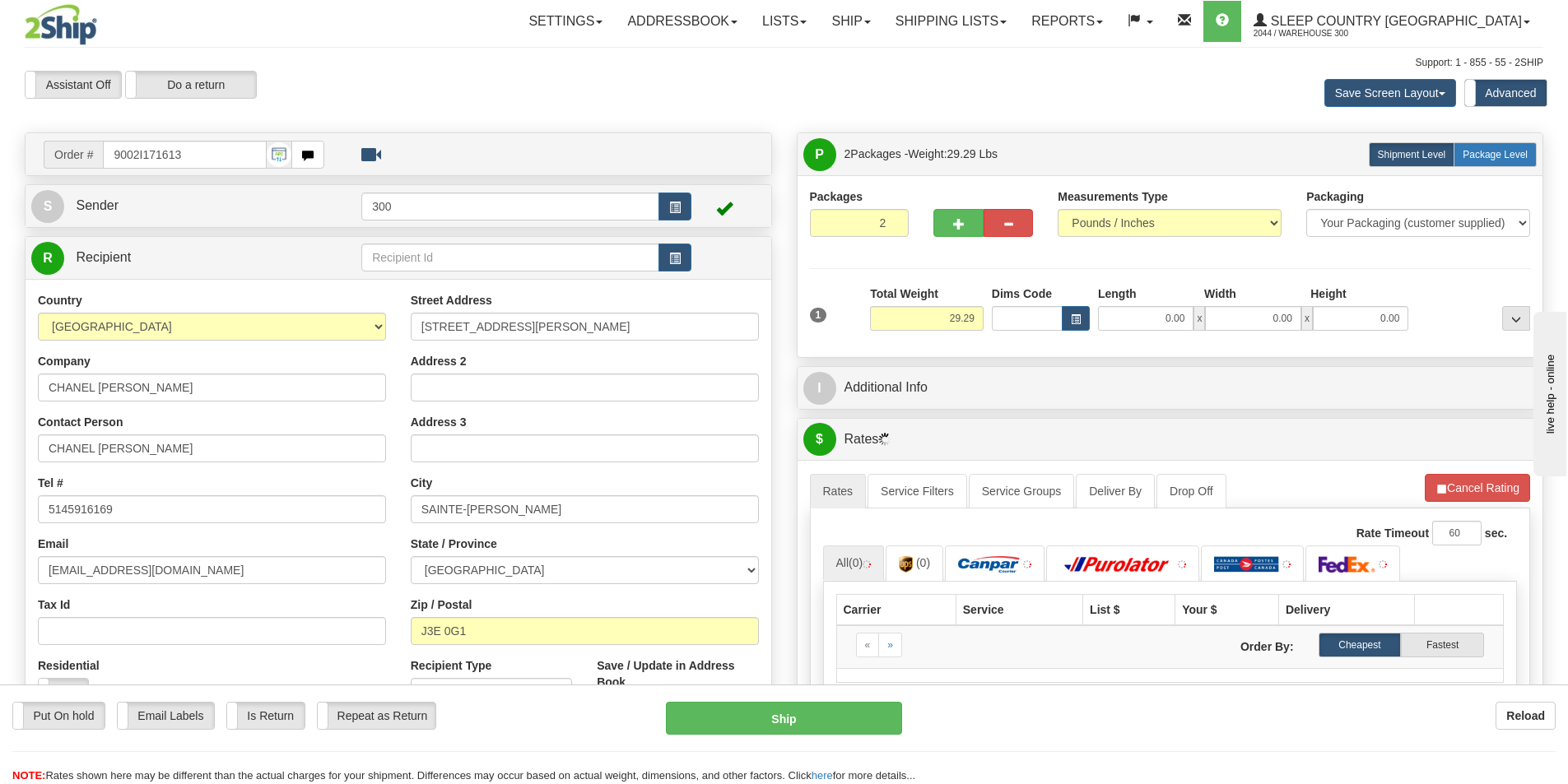
click at [1506, 146] on label "Package Level Pack.." at bounding box center [1495, 155] width 83 height 25
radio input "true"
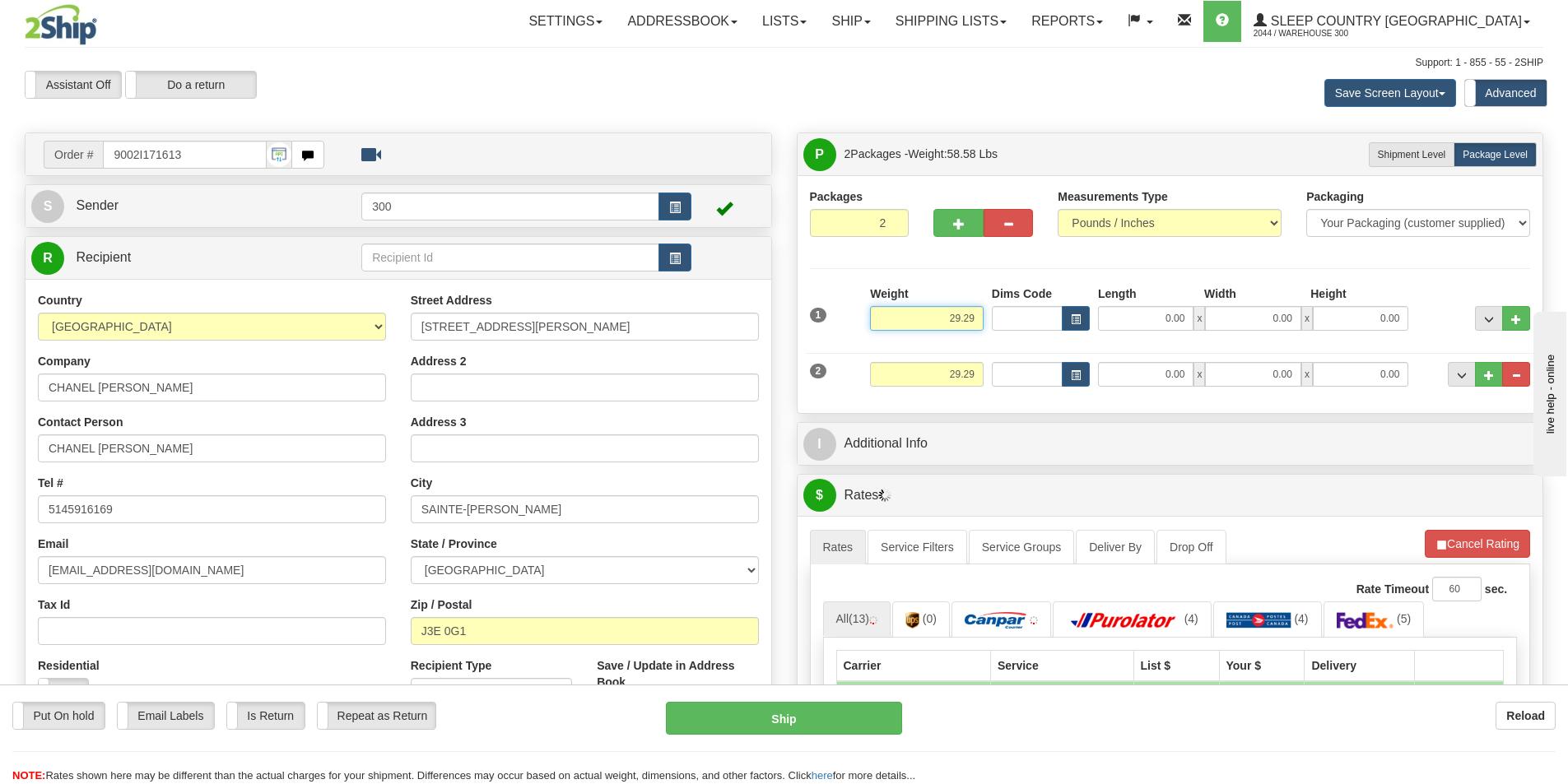
drag, startPoint x: 962, startPoint y: 320, endPoint x: 1052, endPoint y: 313, distance: 90.3
click at [1052, 313] on div "1 Weight 29.29 Dims Code x x" at bounding box center [1170, 314] width 729 height 58
type input "25.00"
click at [950, 376] on input "29.29" at bounding box center [926, 375] width 113 height 25
click at [952, 376] on input "29.29" at bounding box center [926, 375] width 113 height 25
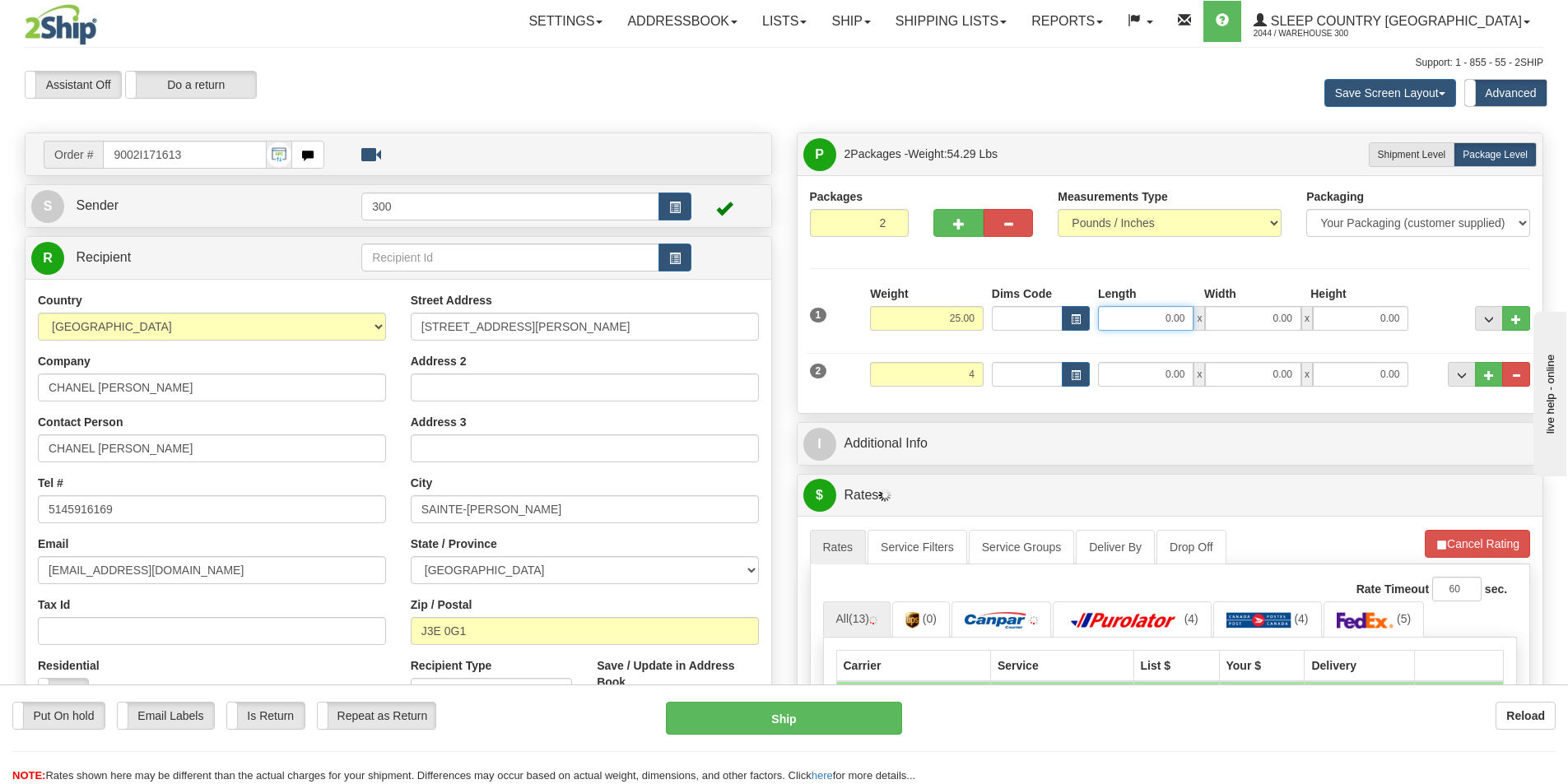
type input "4.00"
click at [1155, 327] on input "0.00" at bounding box center [1145, 318] width 95 height 25
type input "13.00"
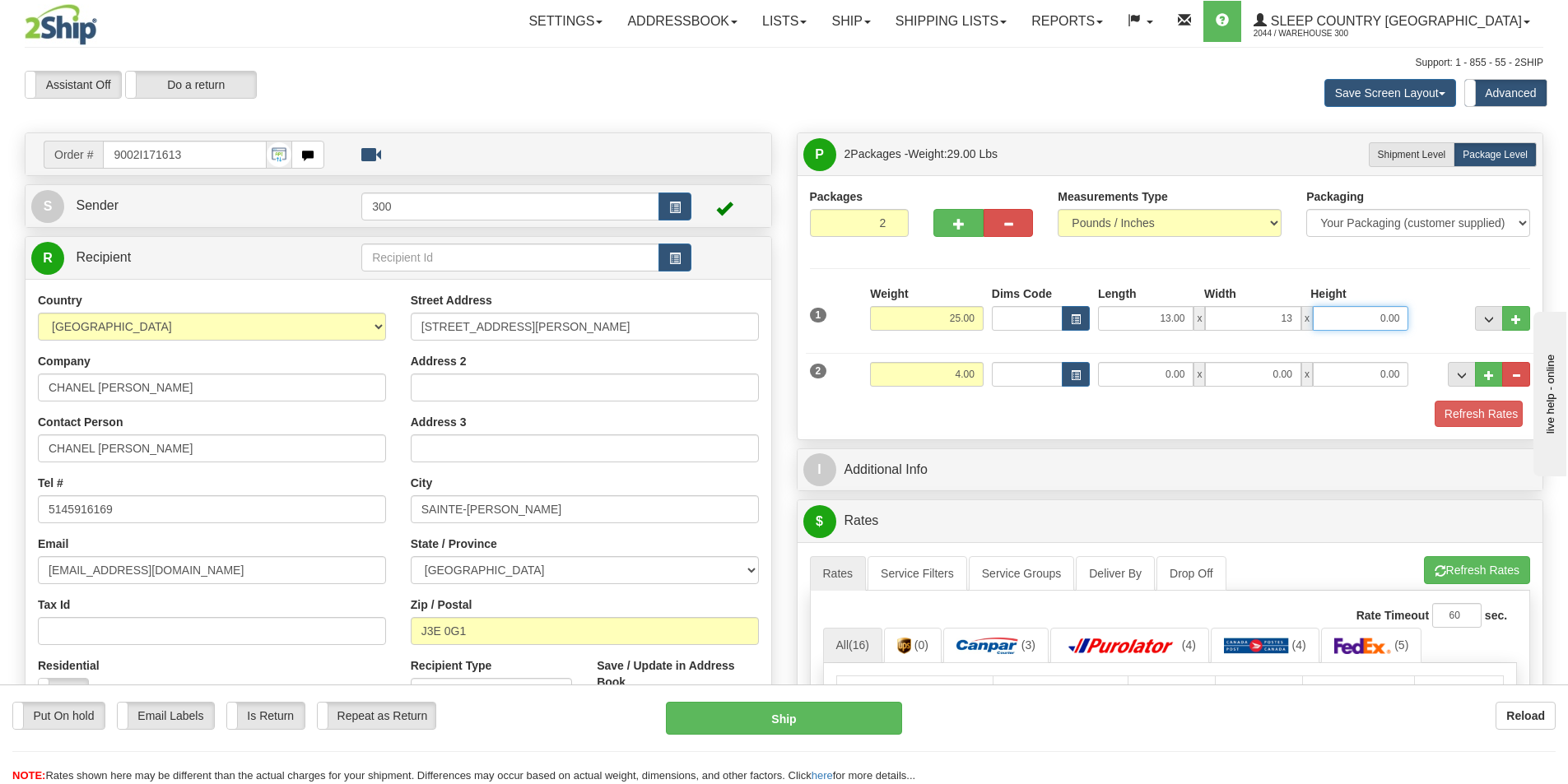
type input "13.00"
type input "40.00"
click at [1118, 397] on div "2 Weight 4.00 Dims Code Length Width Height" at bounding box center [1170, 372] width 729 height 55
click at [1125, 384] on input "0.00" at bounding box center [1145, 375] width 95 height 25
type input "7.00"
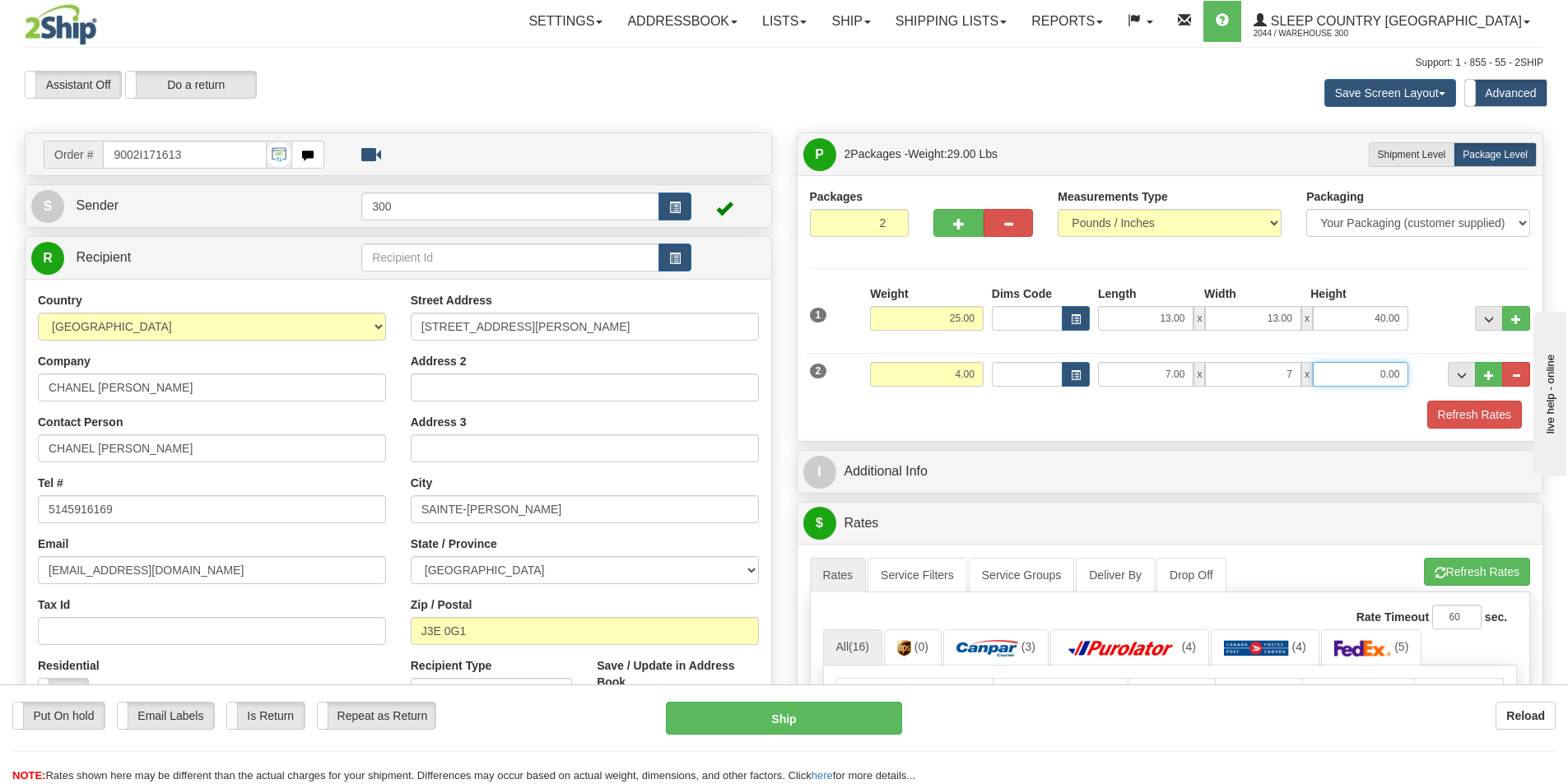
type input "7.00"
type input "14.00"
click at [1476, 429] on div "Packages 2 2 Measurements Type" at bounding box center [1171, 308] width 746 height 266
click at [1446, 425] on button "Refresh Rates" at bounding box center [1474, 414] width 95 height 28
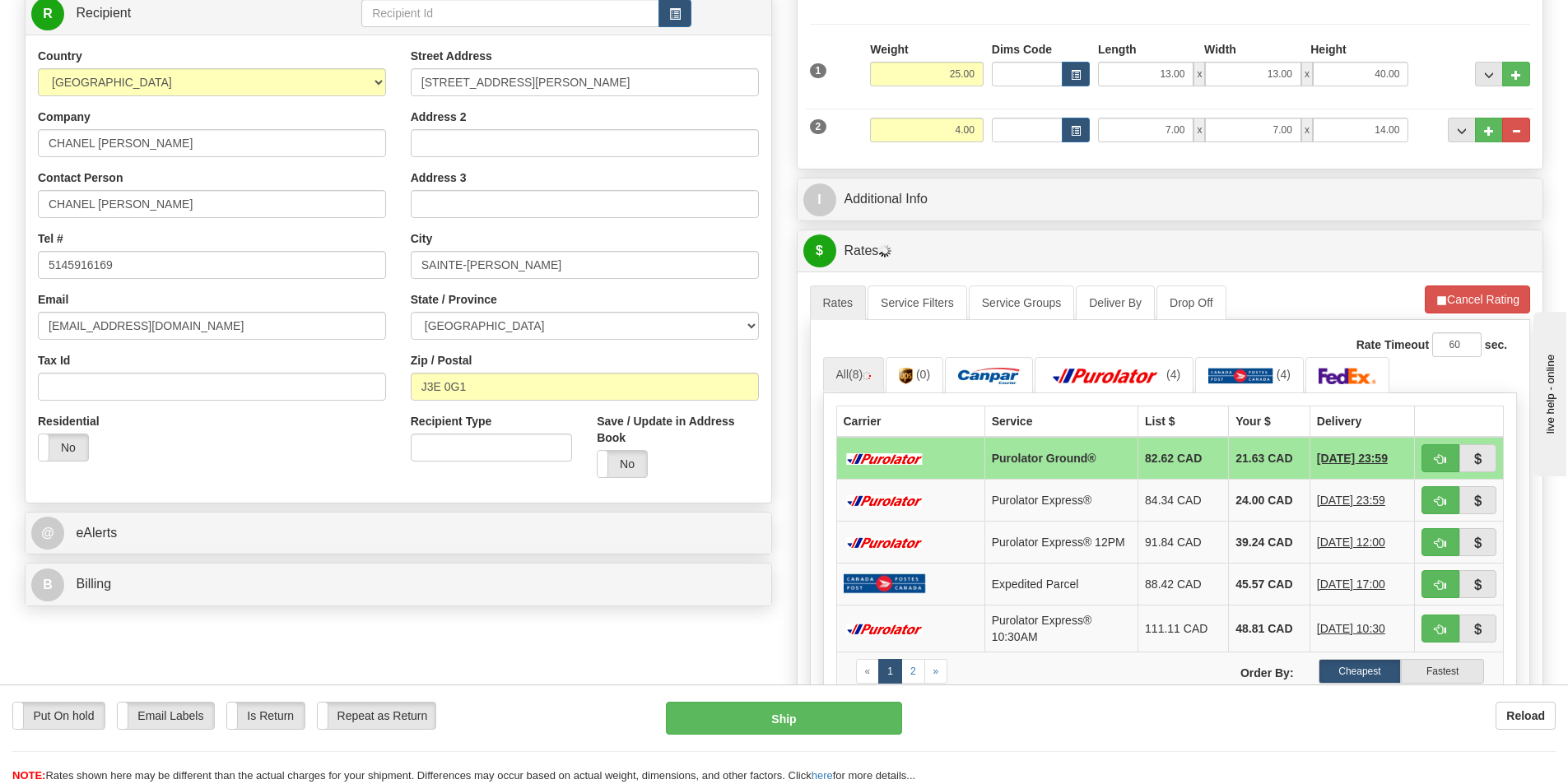
scroll to position [247, 0]
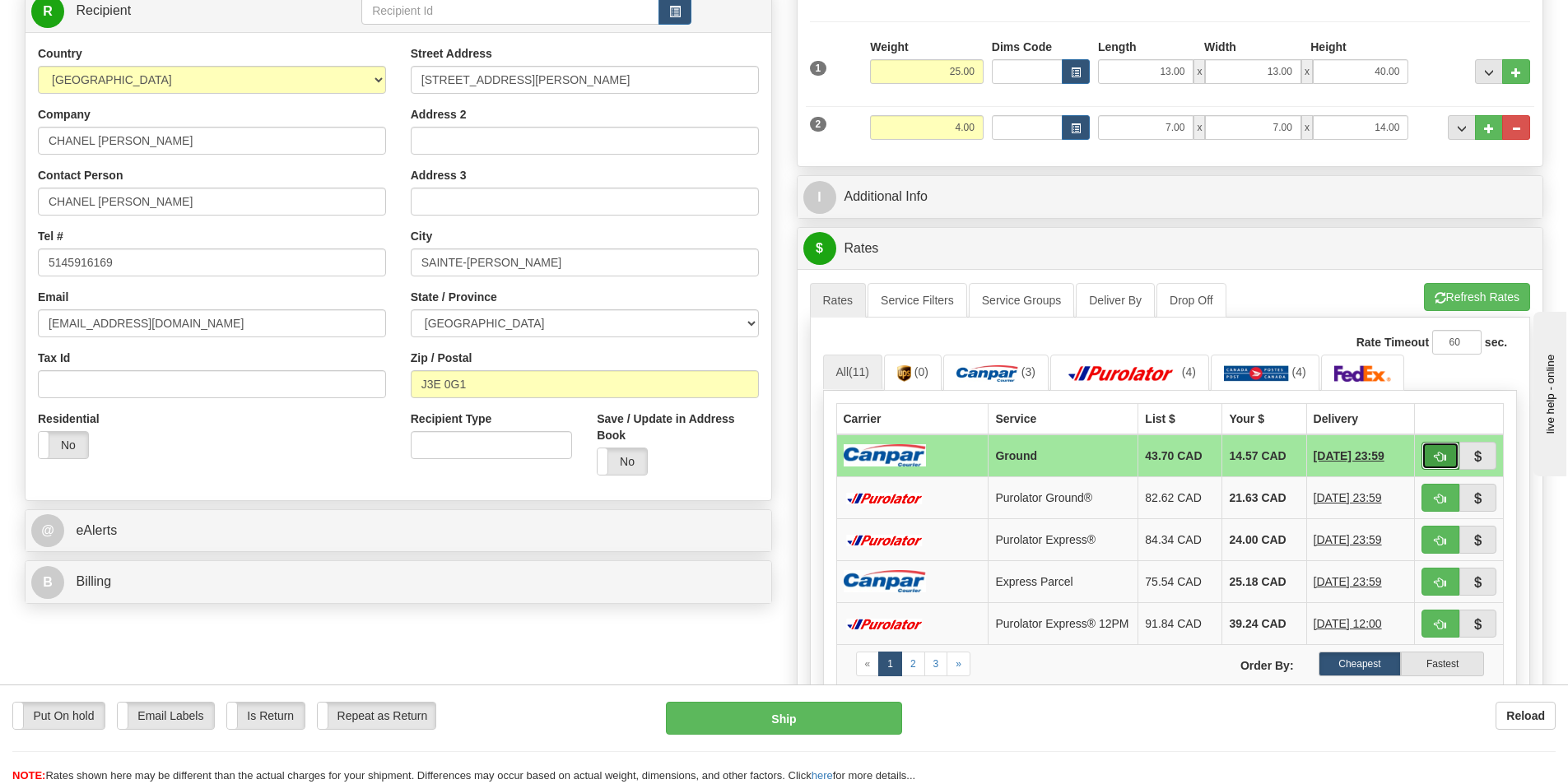
click at [1448, 463] on button "button" at bounding box center [1440, 455] width 37 height 28
type input "1"
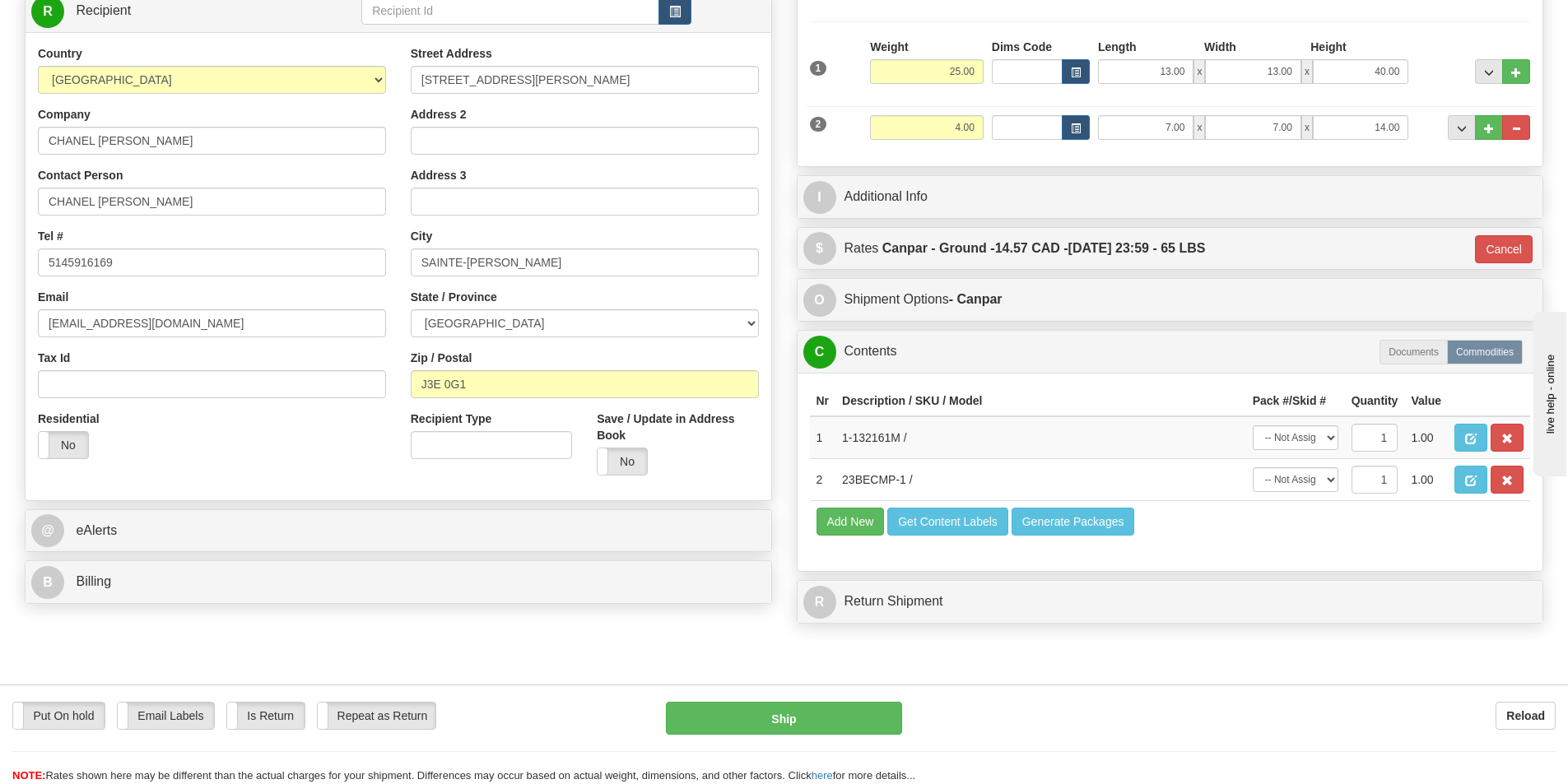
click at [992, 326] on div "P Packages 2 Packages - Weight: 29.00 Lbs Shipment Level Shipm. Package Level P…" at bounding box center [1170, 259] width 772 height 747
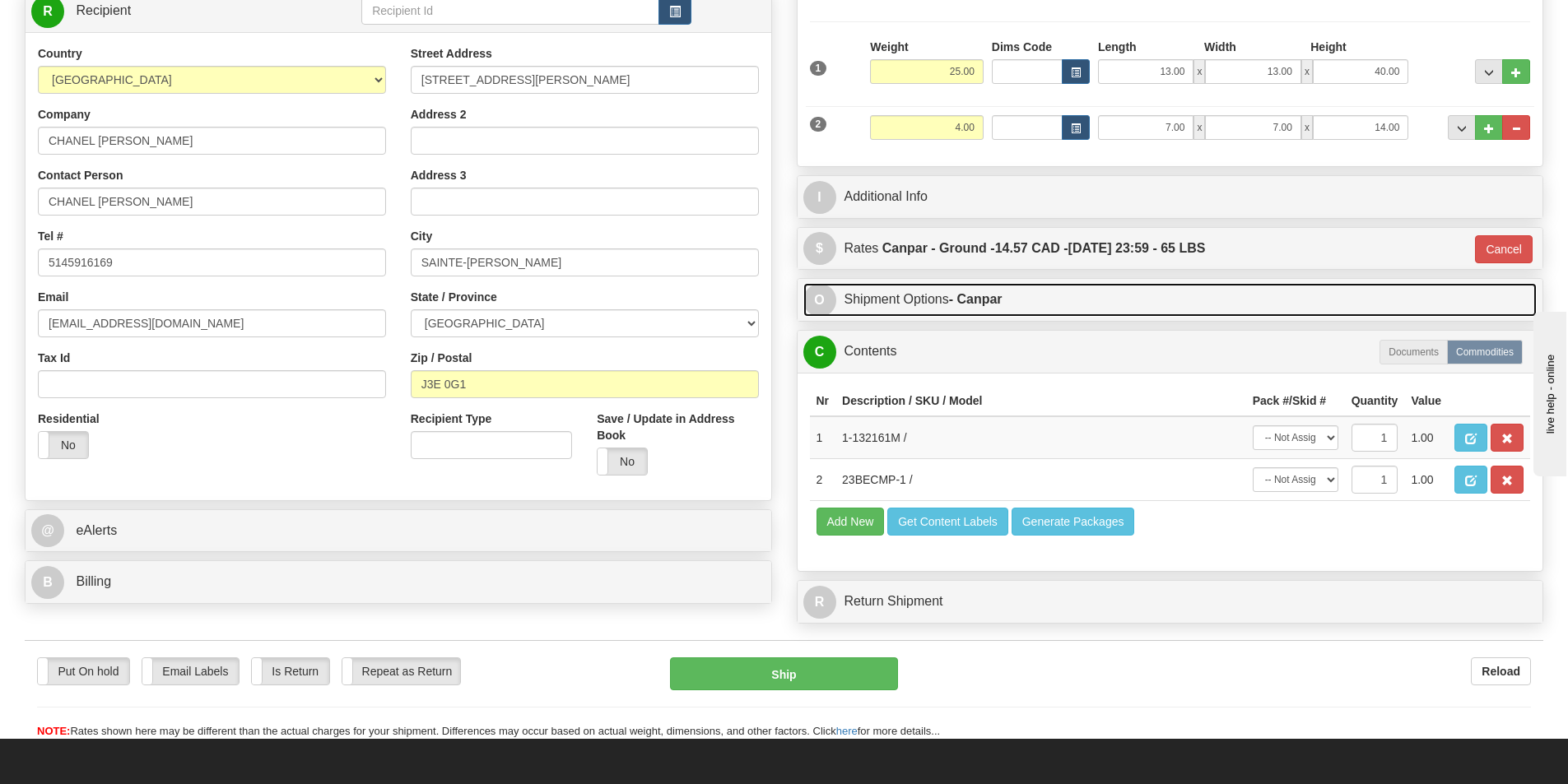
click at [998, 302] on strong "- Canpar" at bounding box center [976, 299] width 54 height 14
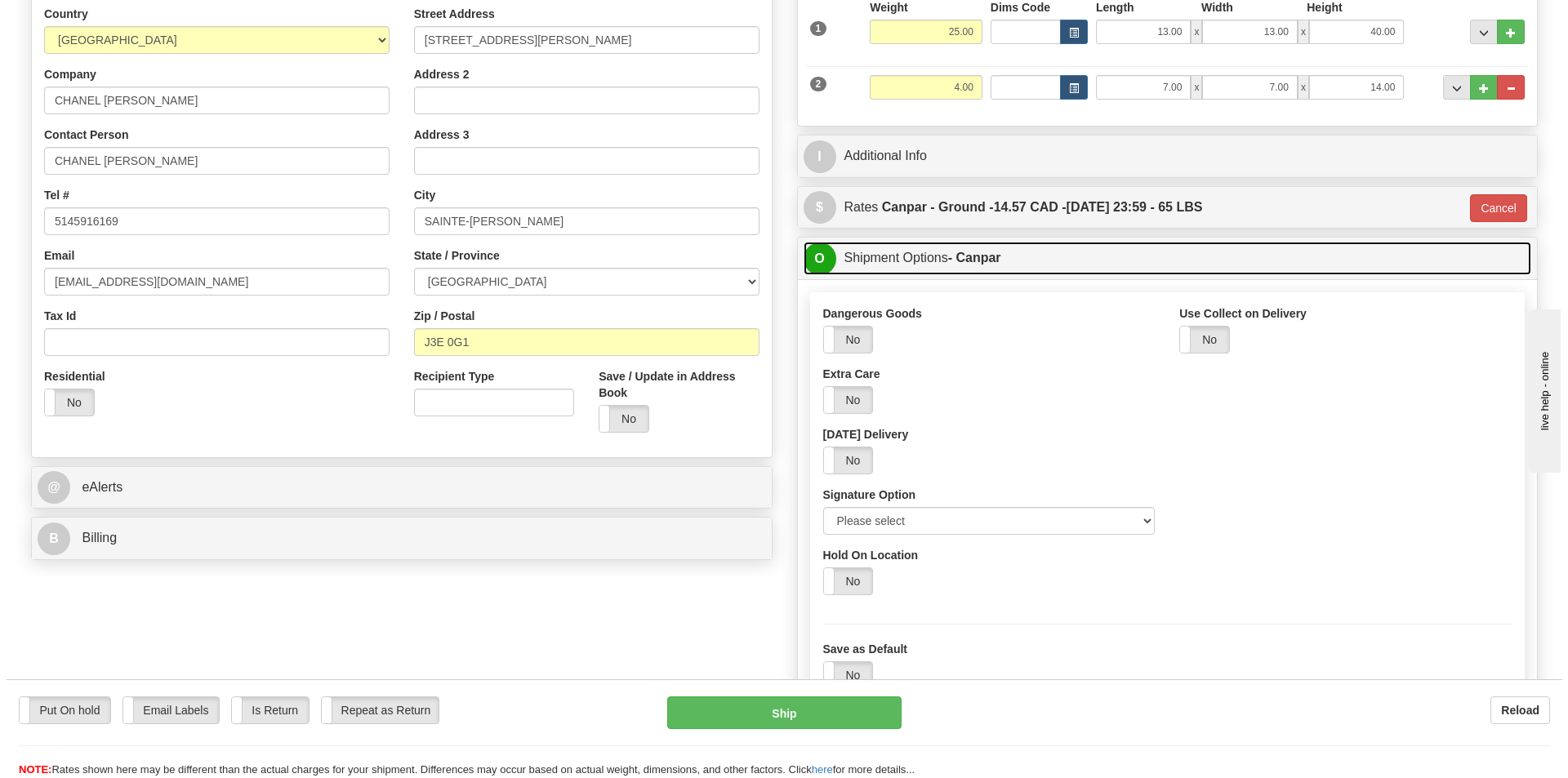
scroll to position [489, 0]
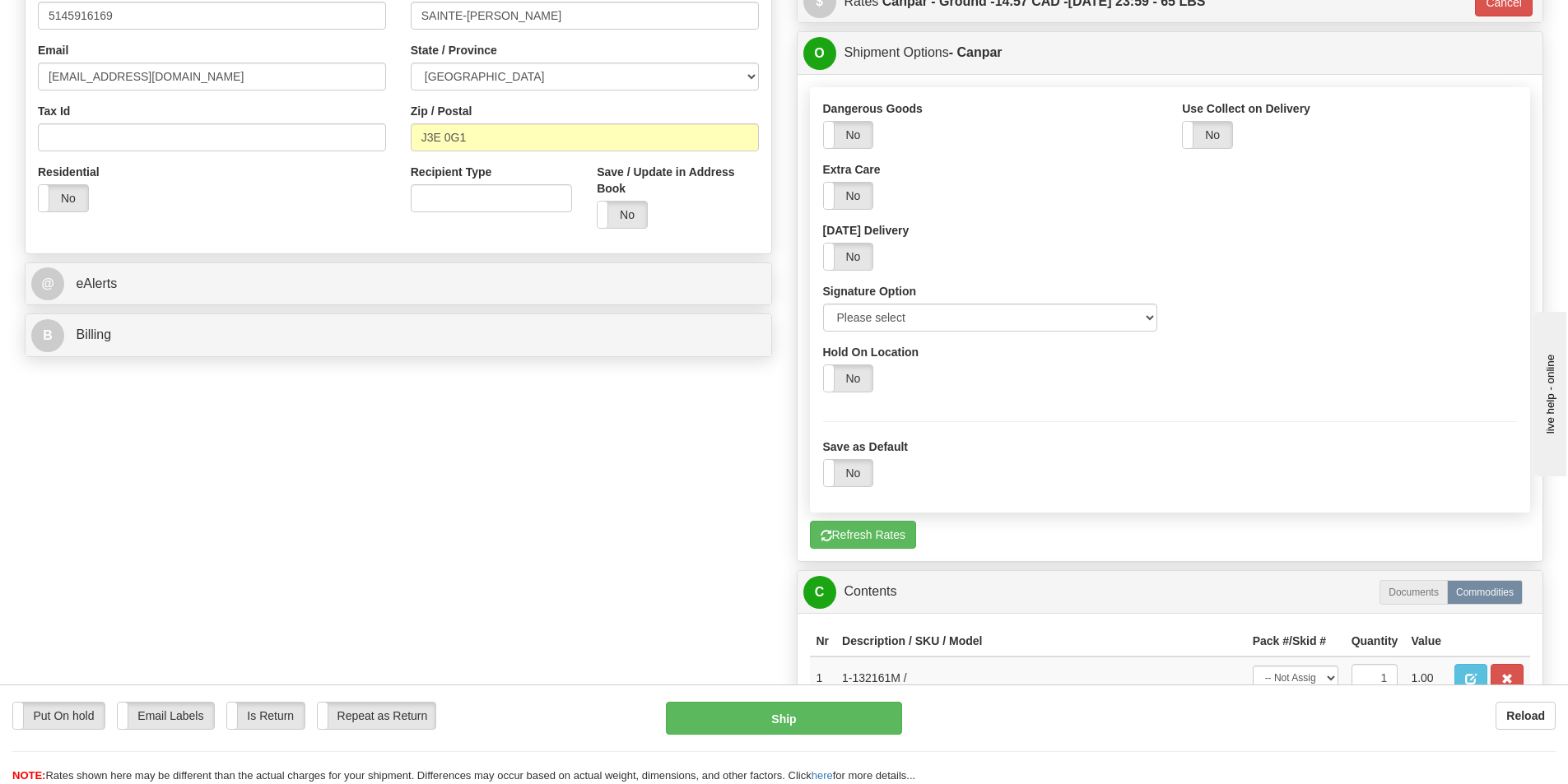
click at [955, 335] on div "Dangerous Goods Yes No Extra Care Yes No [DATE] Delivery Yes No Signature Optio…" at bounding box center [991, 222] width 360 height 243
click at [954, 333] on div "Dangerous Goods Yes No Extra Care Yes No [DATE] Delivery Yes No Signature Optio…" at bounding box center [991, 222] width 360 height 243
click at [947, 286] on div "Signature Option Please select No Signature Required Signature Required Adult S…" at bounding box center [990, 307] width 335 height 48
drag, startPoint x: 965, startPoint y: 317, endPoint x: 966, endPoint y: 328, distance: 11.0
click at [965, 317] on select "Please select No Signature Required Signature Required Adult Signature" at bounding box center [990, 317] width 335 height 28
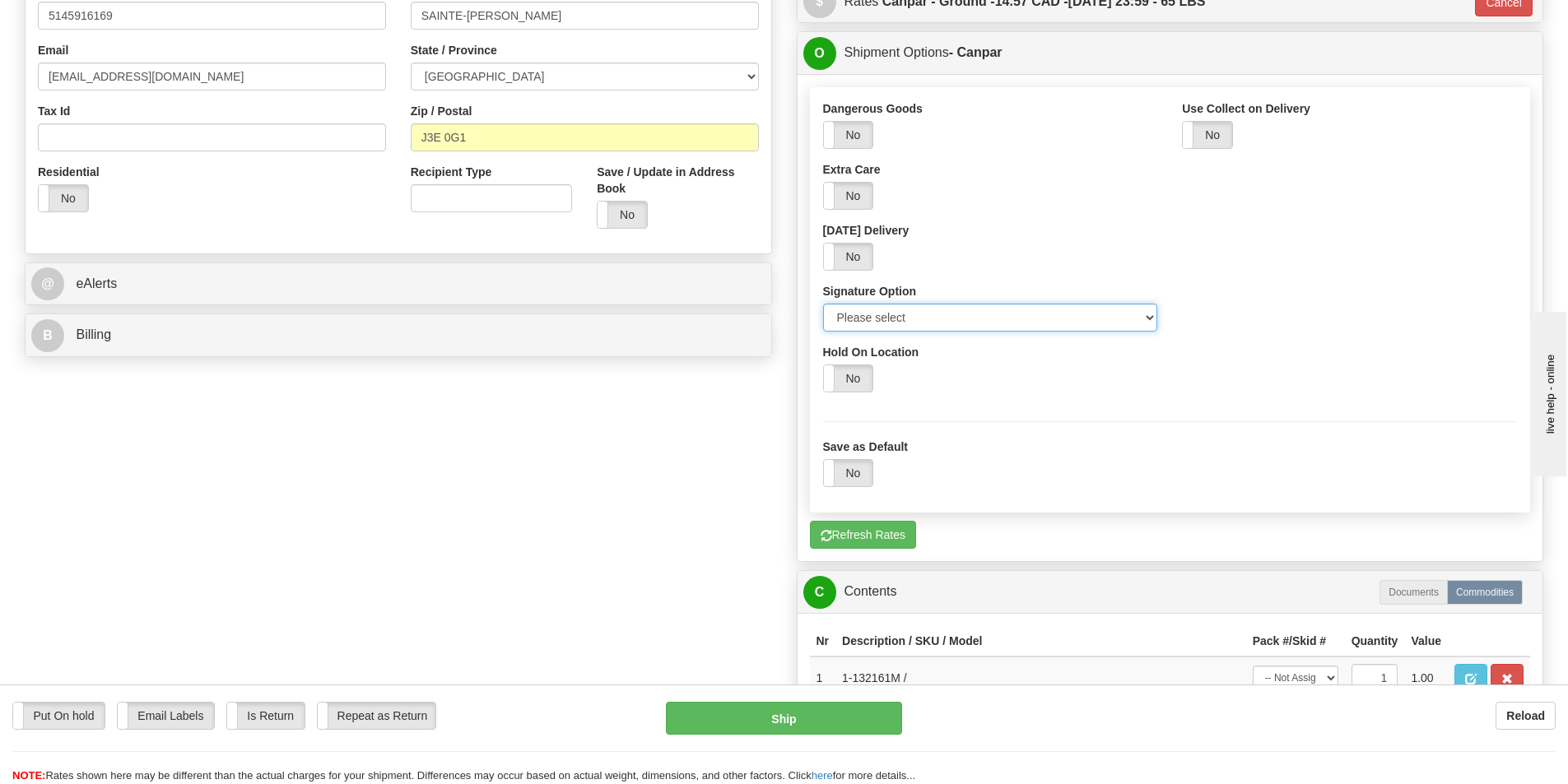
select select "2"
click at [823, 303] on select "Please select No Signature Required Signature Required Adult Signature" at bounding box center [990, 317] width 335 height 28
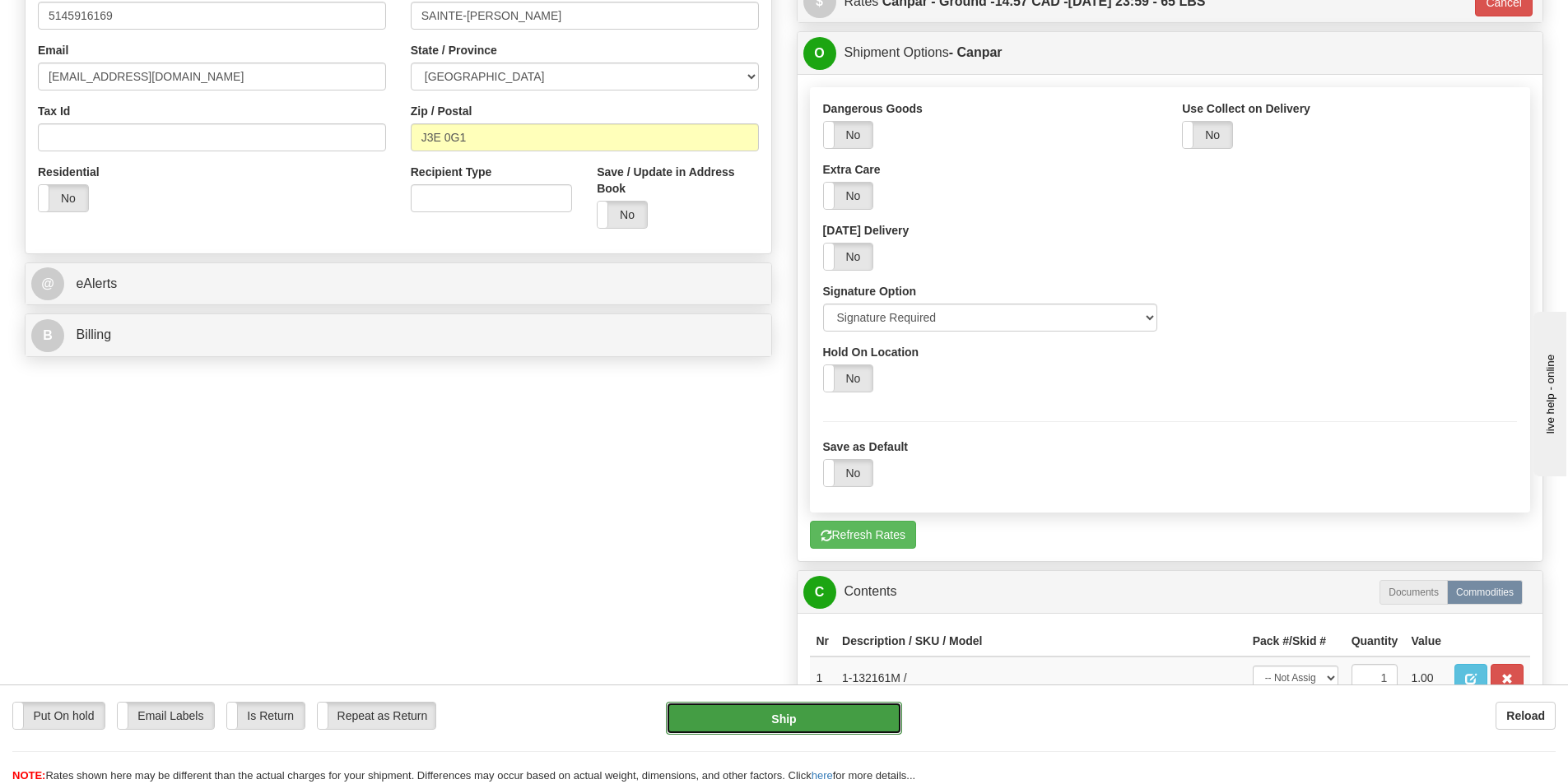
click at [860, 714] on button "Ship" at bounding box center [784, 718] width 236 height 33
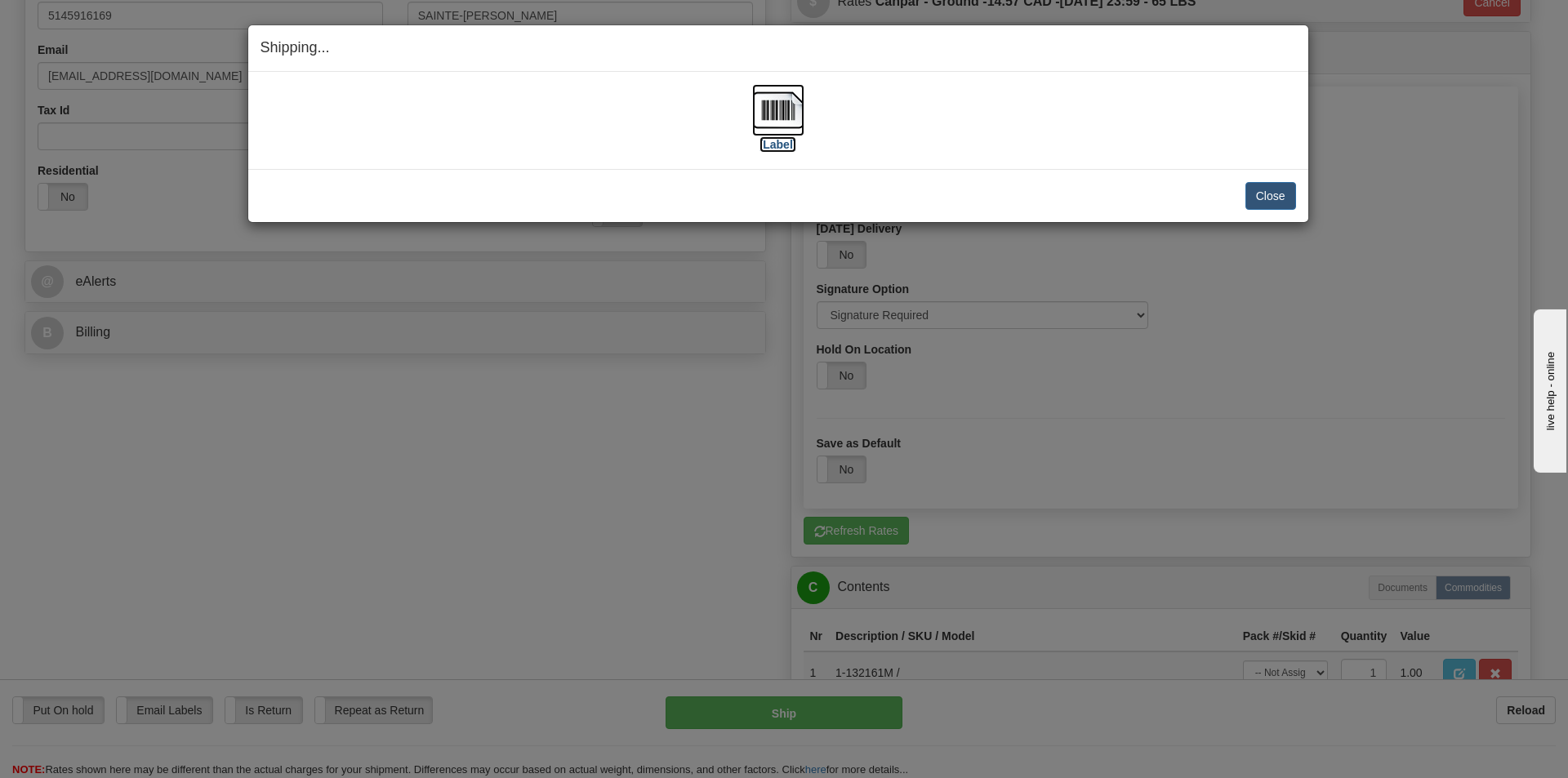
click at [777, 125] on img at bounding box center [778, 110] width 52 height 52
